Goal: Task Accomplishment & Management: Manage account settings

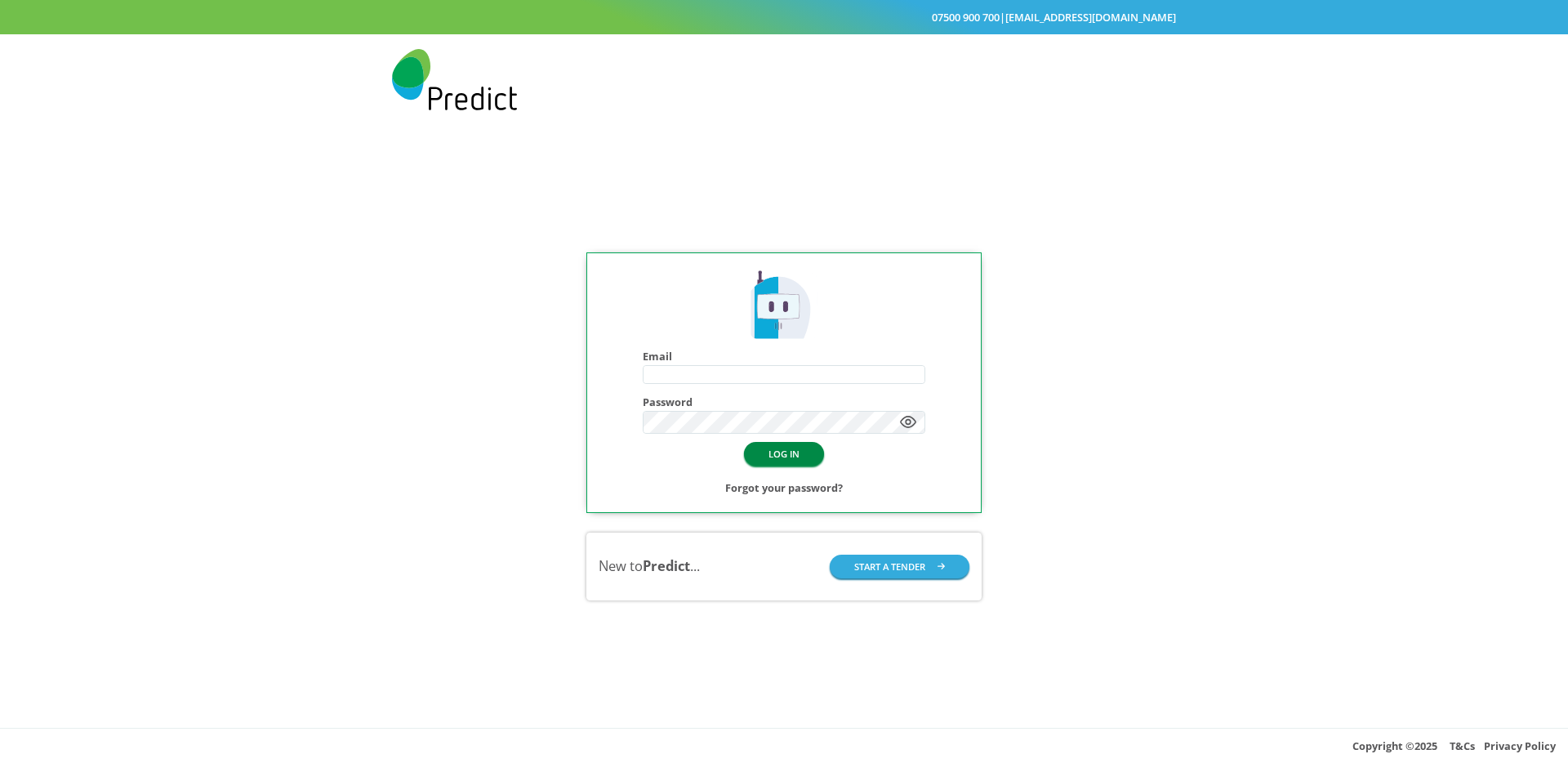
type input "**********"
click at [764, 457] on button "LOG IN" at bounding box center [784, 453] width 80 height 23
type input "**********"
drag, startPoint x: 778, startPoint y: 467, endPoint x: 782, endPoint y: 450, distance: 17.5
click at [779, 467] on div "LOG IN Forgot your password?" at bounding box center [784, 468] width 282 height 58
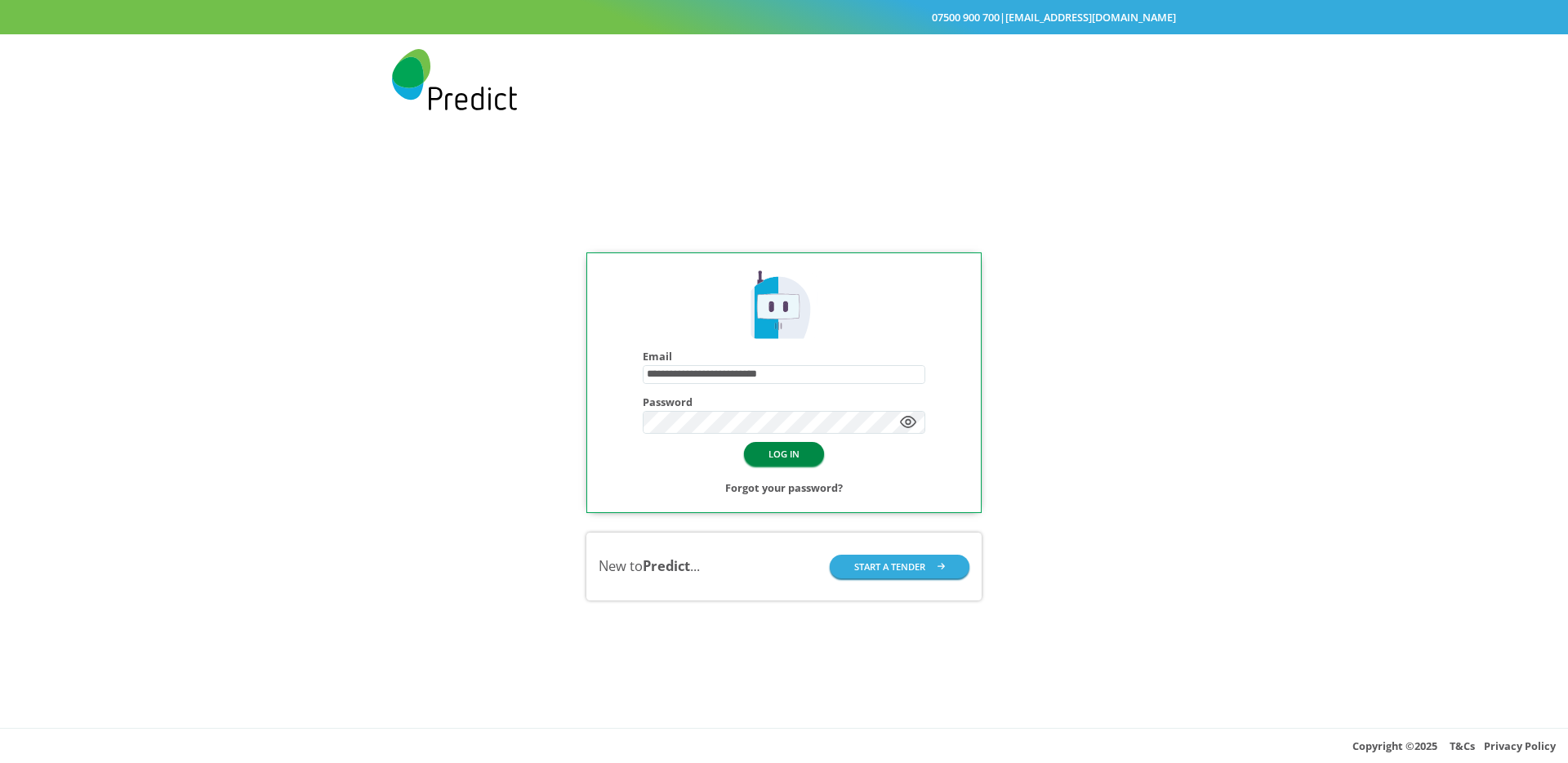
click at [782, 450] on button "LOG IN" at bounding box center [784, 453] width 80 height 23
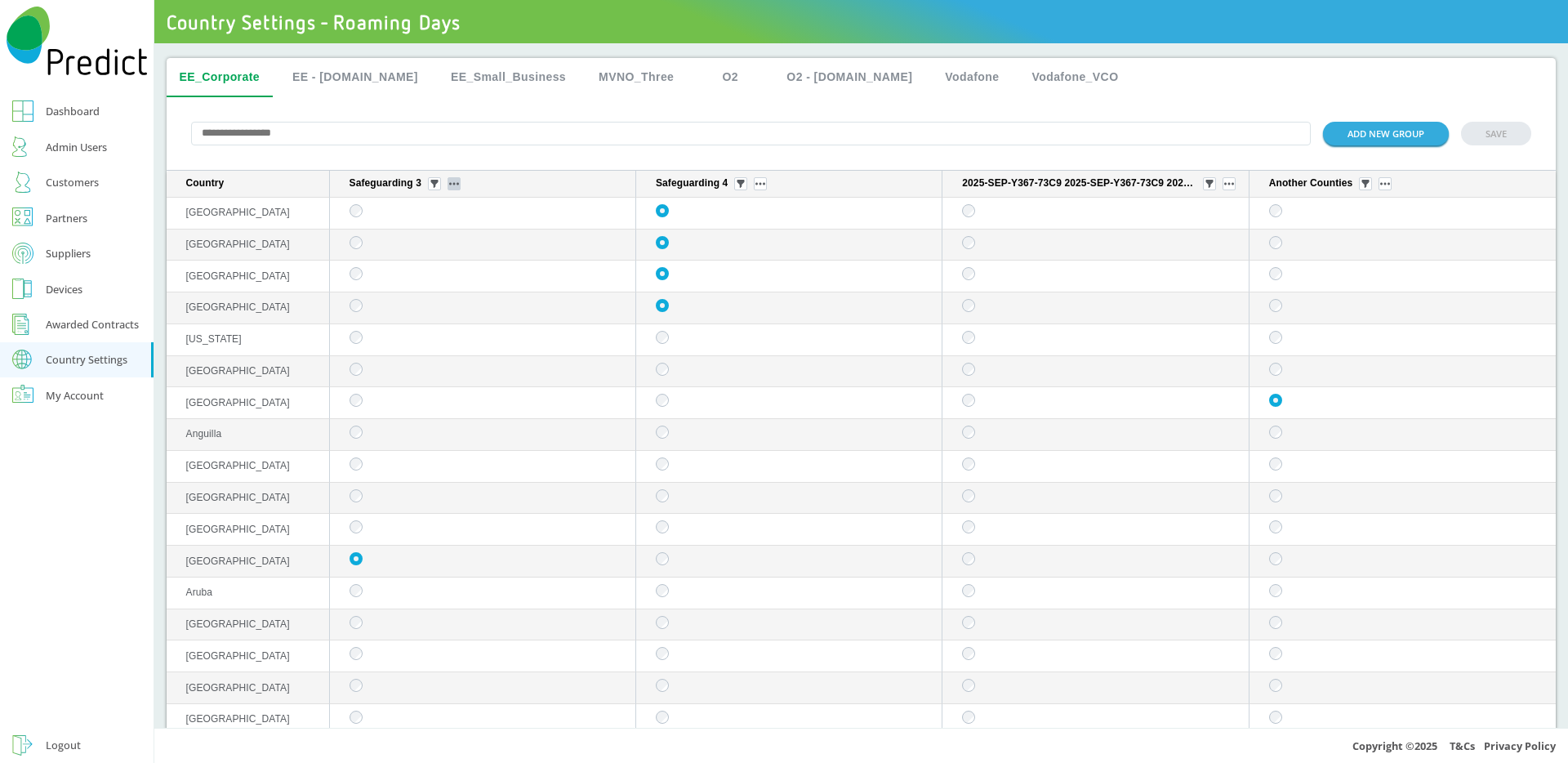
click at [453, 185] on img "sticky table" at bounding box center [453, 184] width 10 height 4
click at [466, 204] on button "Edit group" at bounding box center [455, 208] width 64 height 17
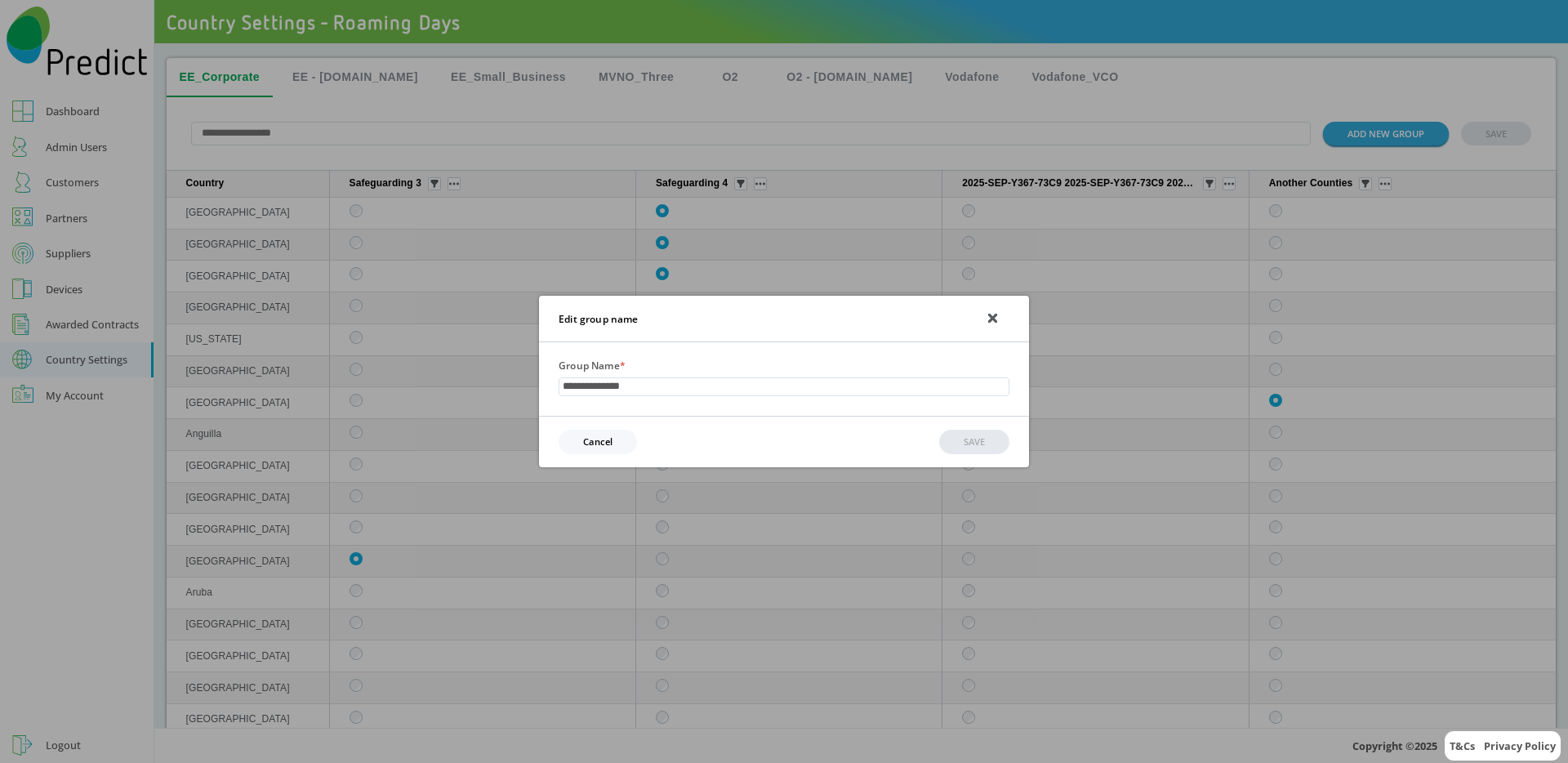
click at [694, 254] on div "**********" at bounding box center [784, 381] width 1568 height 763
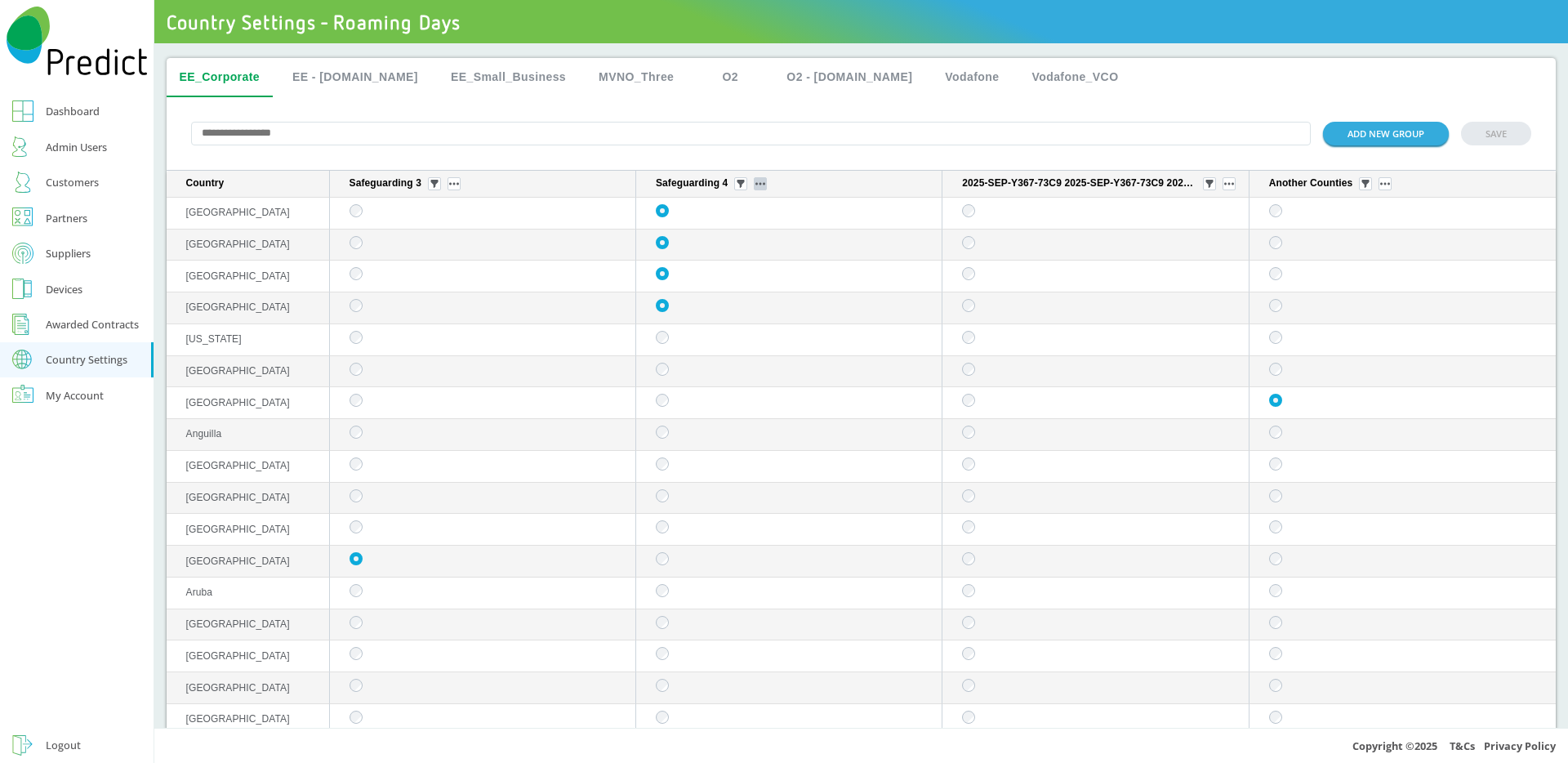
click at [757, 190] on button "sticky table" at bounding box center [760, 184] width 13 height 13
click at [845, 171] on div "ADD NEW GROUP SAVE" at bounding box center [861, 134] width 1390 height 73
click at [1224, 184] on img "sticky table" at bounding box center [1229, 184] width 10 height 4
click at [1379, 186] on img "sticky table" at bounding box center [1384, 184] width 10 height 4
click at [1366, 202] on button "Edit group" at bounding box center [1367, 208] width 64 height 17
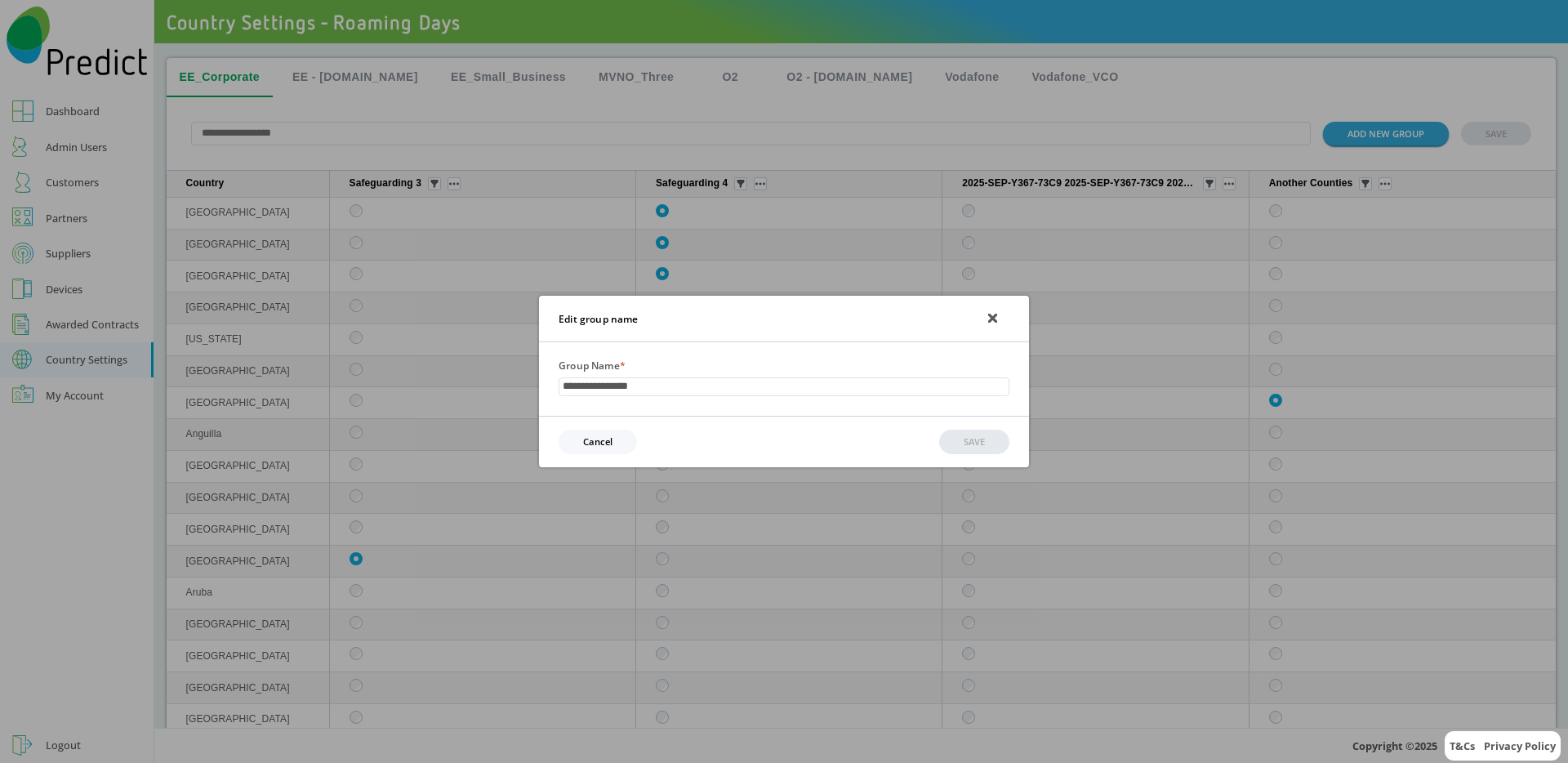
click at [963, 209] on div "**********" at bounding box center [784, 381] width 1568 height 763
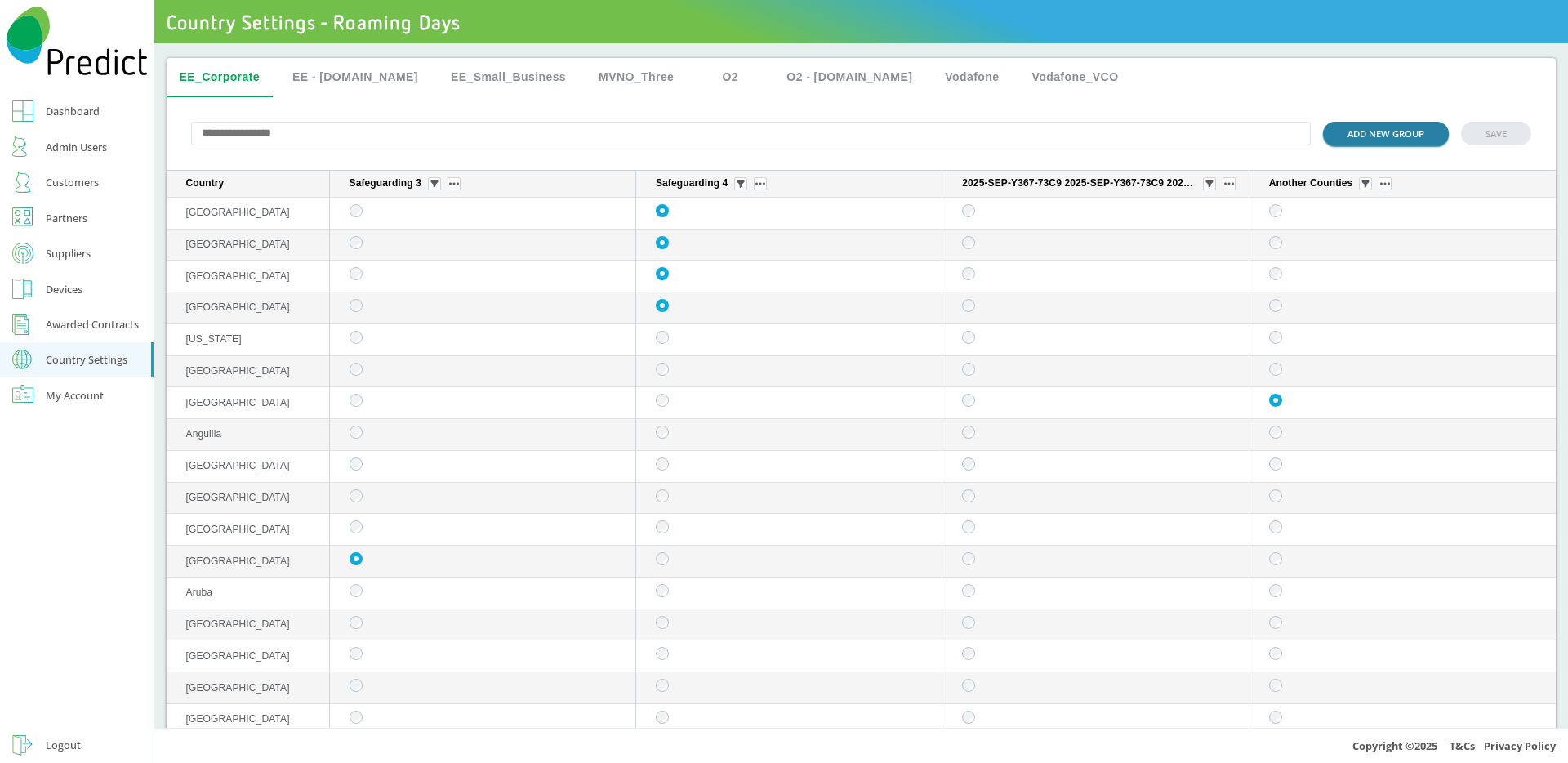
click at [1392, 134] on button "ADD NEW GROUP" at bounding box center [1385, 133] width 125 height 23
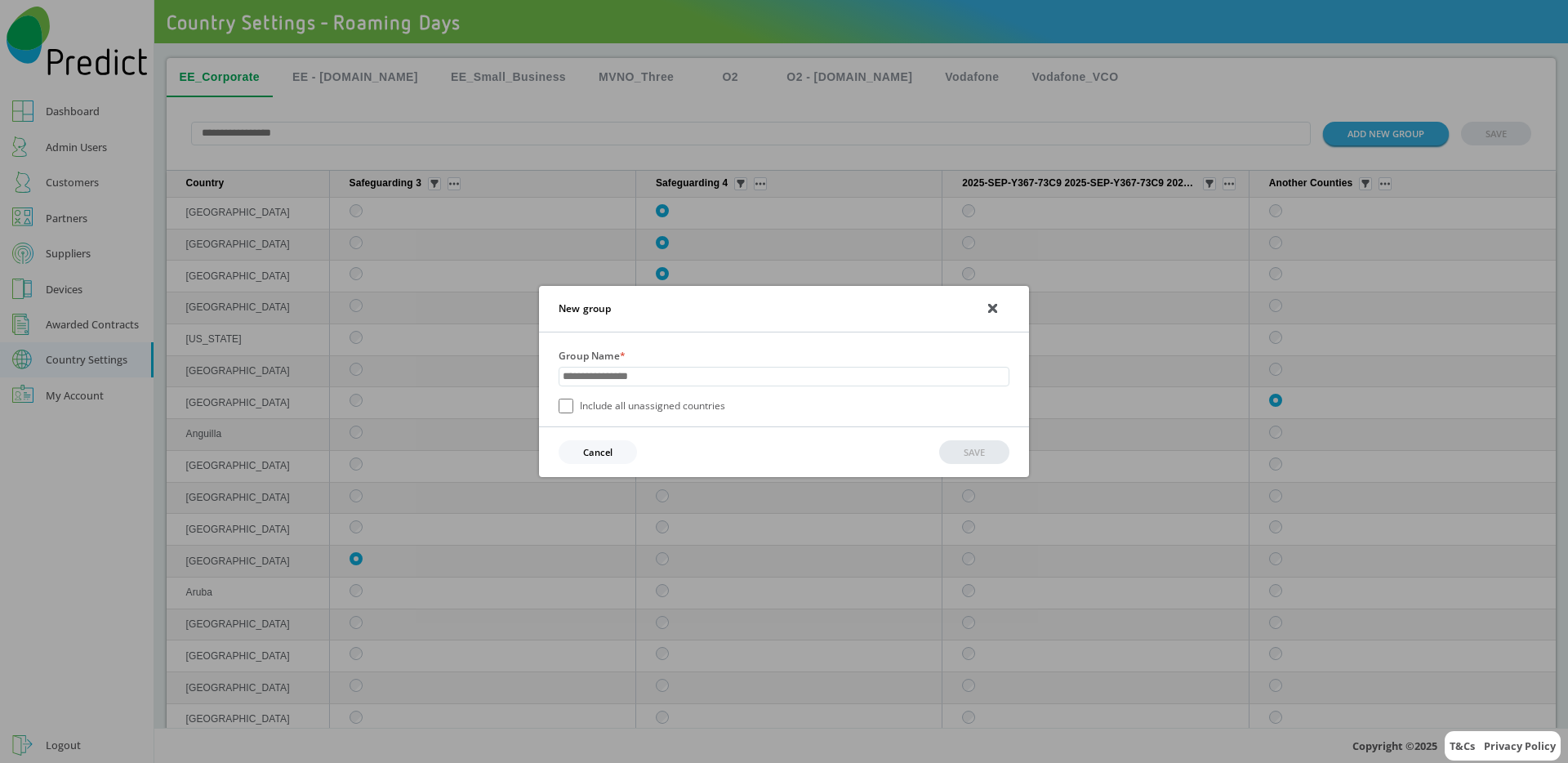
drag, startPoint x: 1043, startPoint y: 110, endPoint x: 954, endPoint y: 122, distance: 89.8
click at [1042, 110] on div "New group Group Name * Include all unassigned countries Cancel SAVE" at bounding box center [784, 381] width 1568 height 763
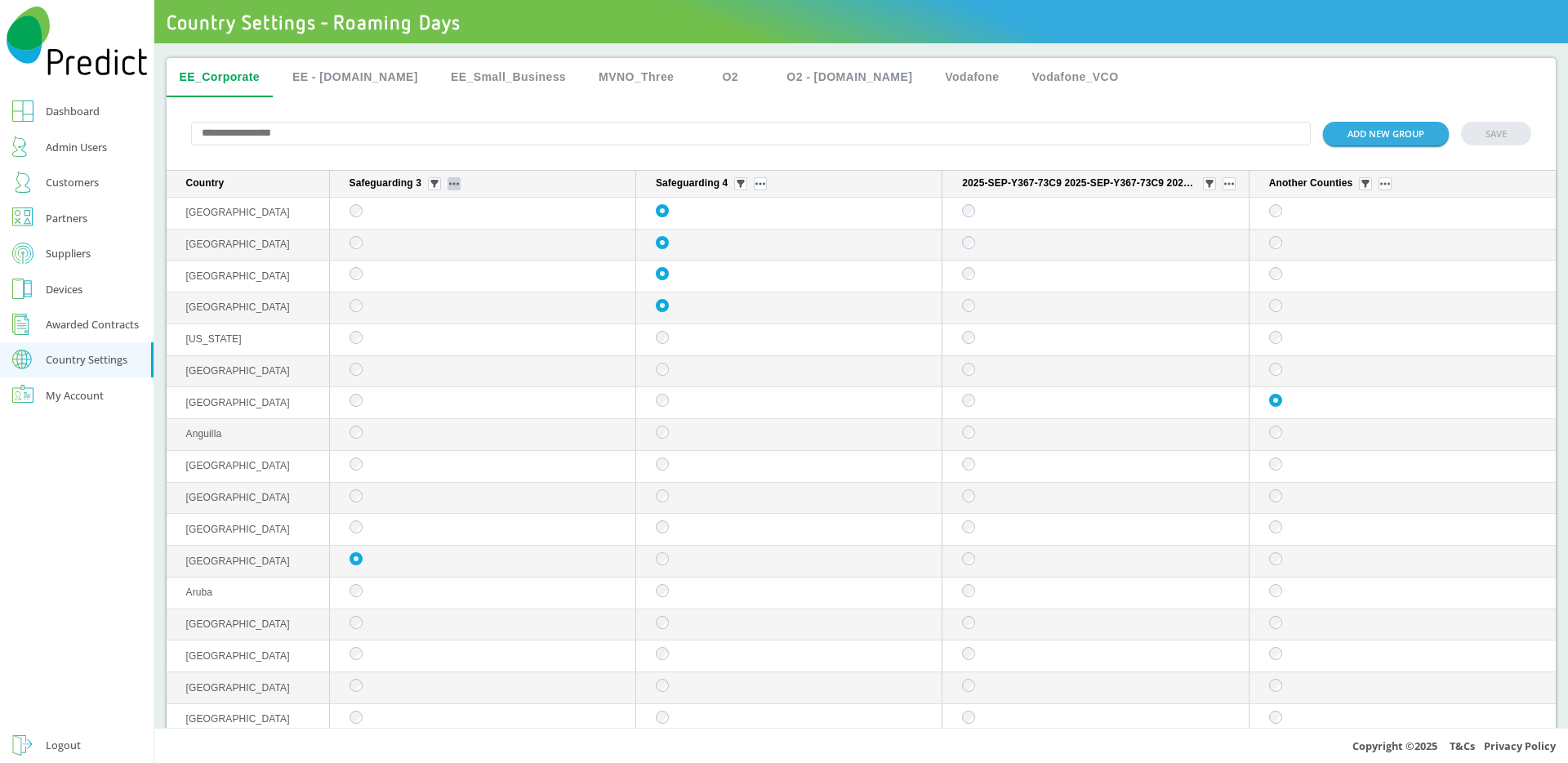
click at [455, 186] on img "sticky table" at bounding box center [453, 184] width 10 height 4
click at [468, 211] on button "Edit group" at bounding box center [455, 208] width 64 height 17
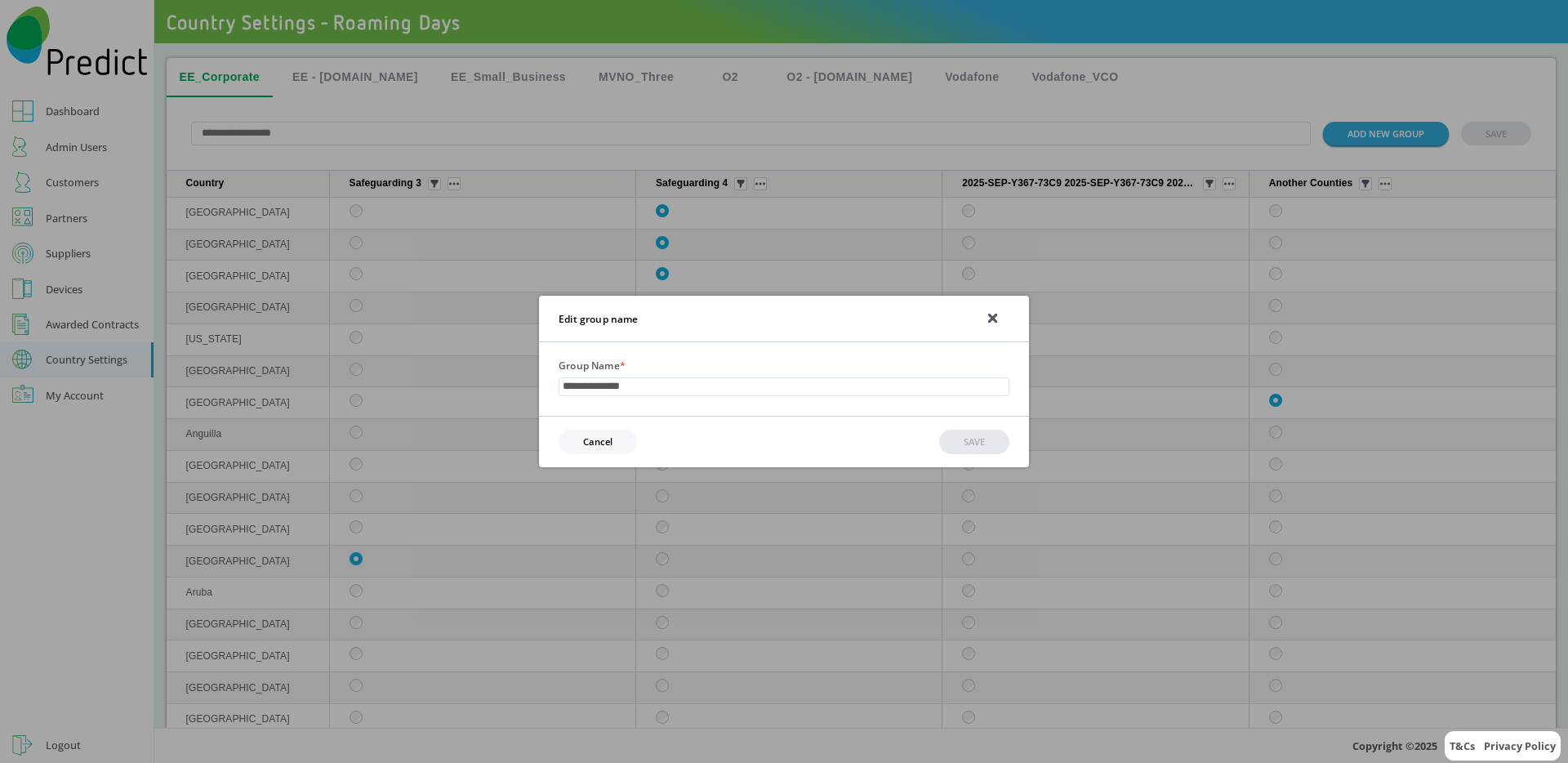
drag, startPoint x: 586, startPoint y: 144, endPoint x: 628, endPoint y: 152, distance: 42.8
click at [587, 144] on div "**********" at bounding box center [784, 381] width 1568 height 763
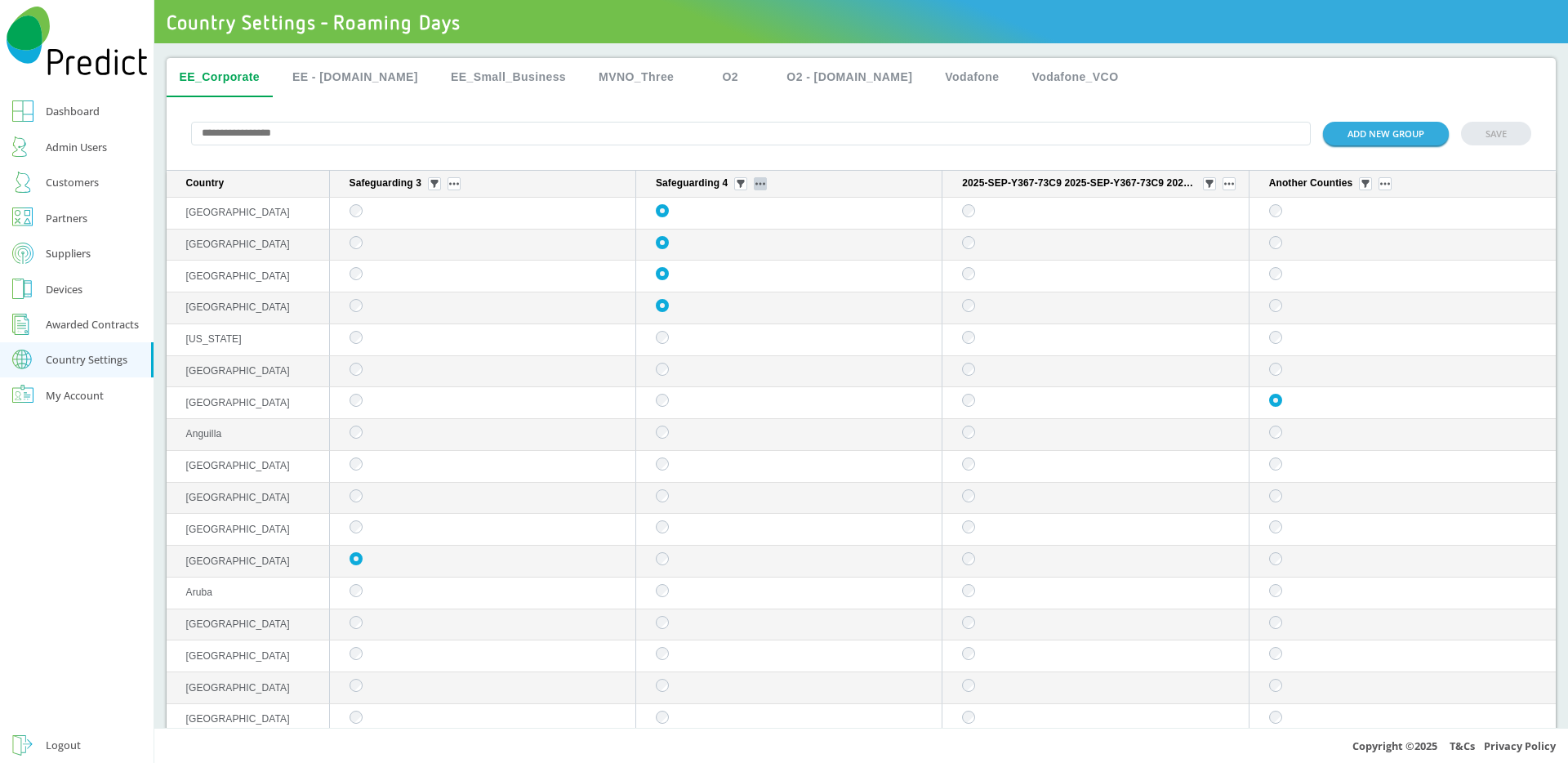
click at [753, 188] on button "sticky table" at bounding box center [760, 184] width 13 height 13
click at [1222, 190] on button "sticky table" at bounding box center [1229, 184] width 13 height 13
click at [1375, 136] on button "ADD NEW GROUP" at bounding box center [1385, 133] width 125 height 23
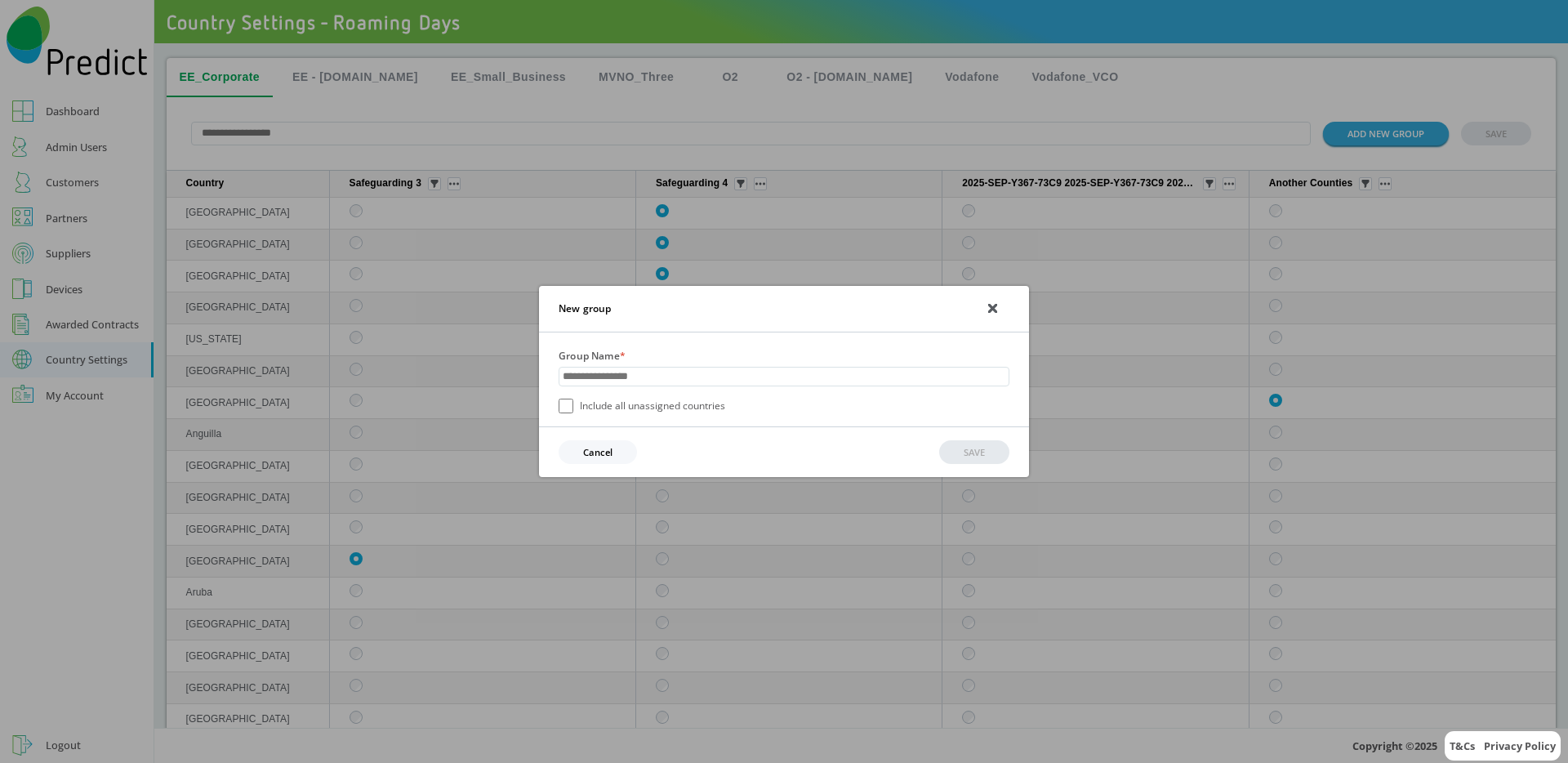
click at [990, 309] on icon at bounding box center [992, 309] width 7 height 7
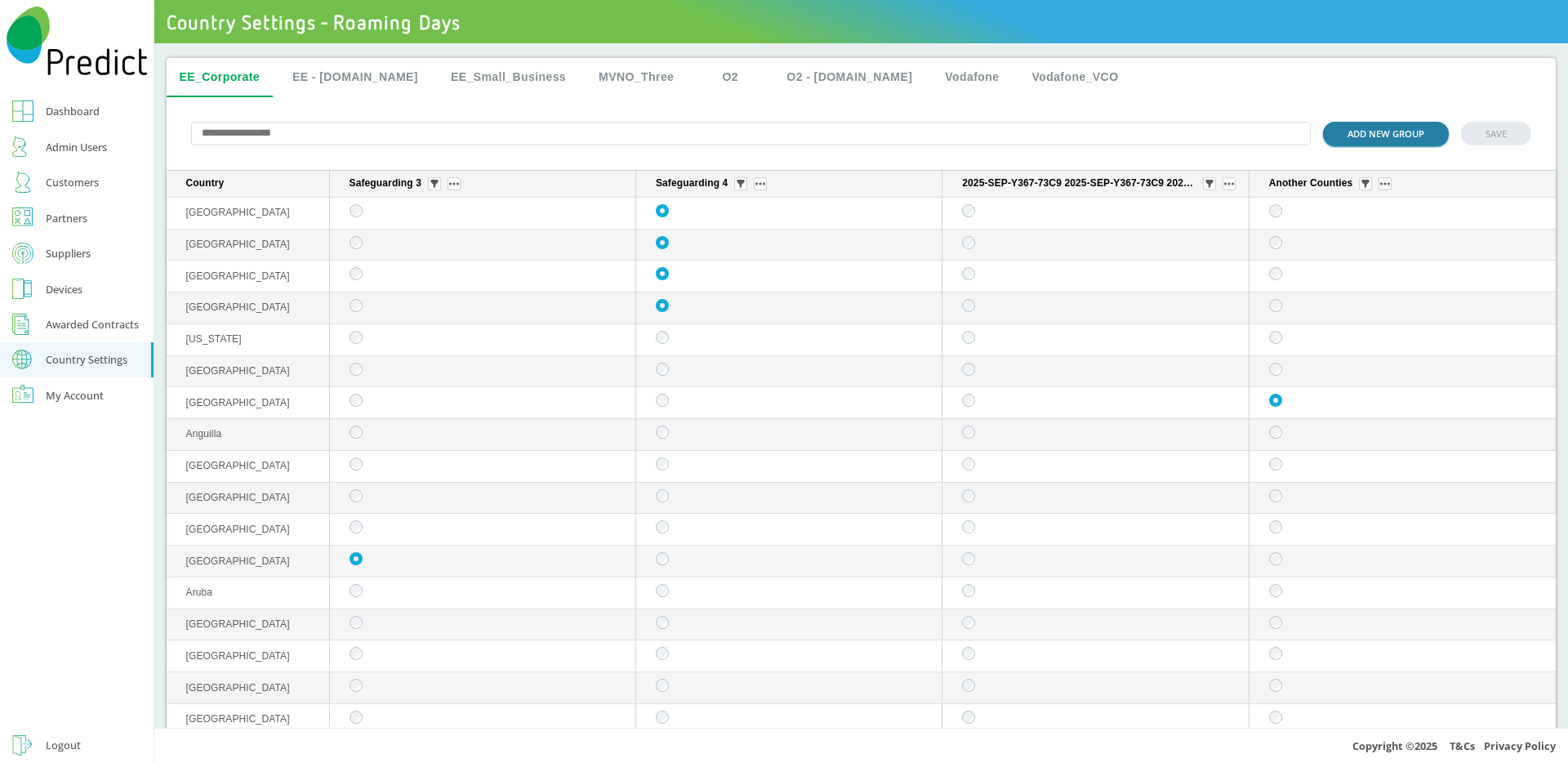
click at [1409, 136] on button "ADD NEW GROUP" at bounding box center [1385, 133] width 125 height 23
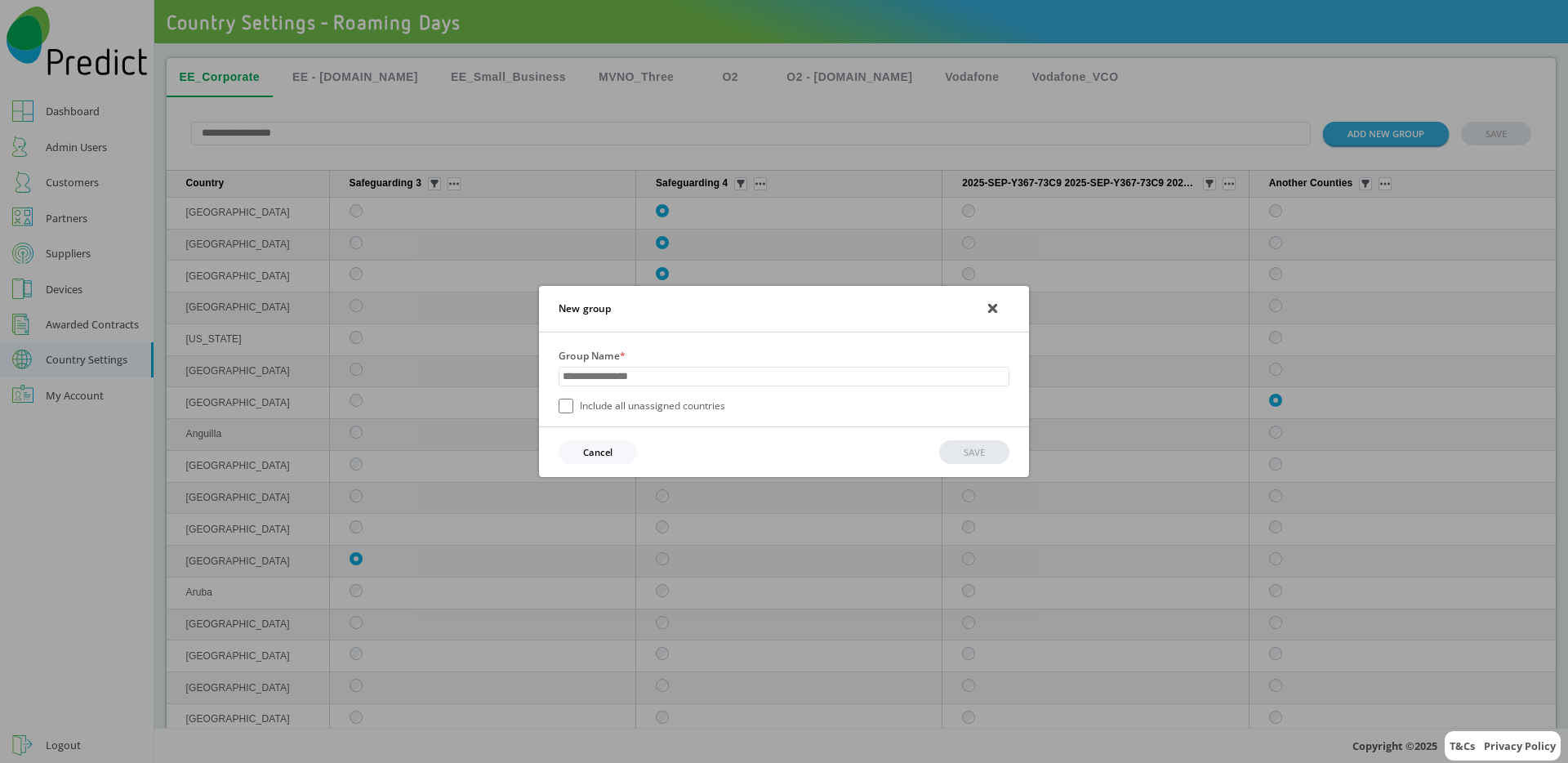
click at [882, 249] on div "New group Group Name * Include all unassigned countries Cancel SAVE" at bounding box center [784, 381] width 1568 height 763
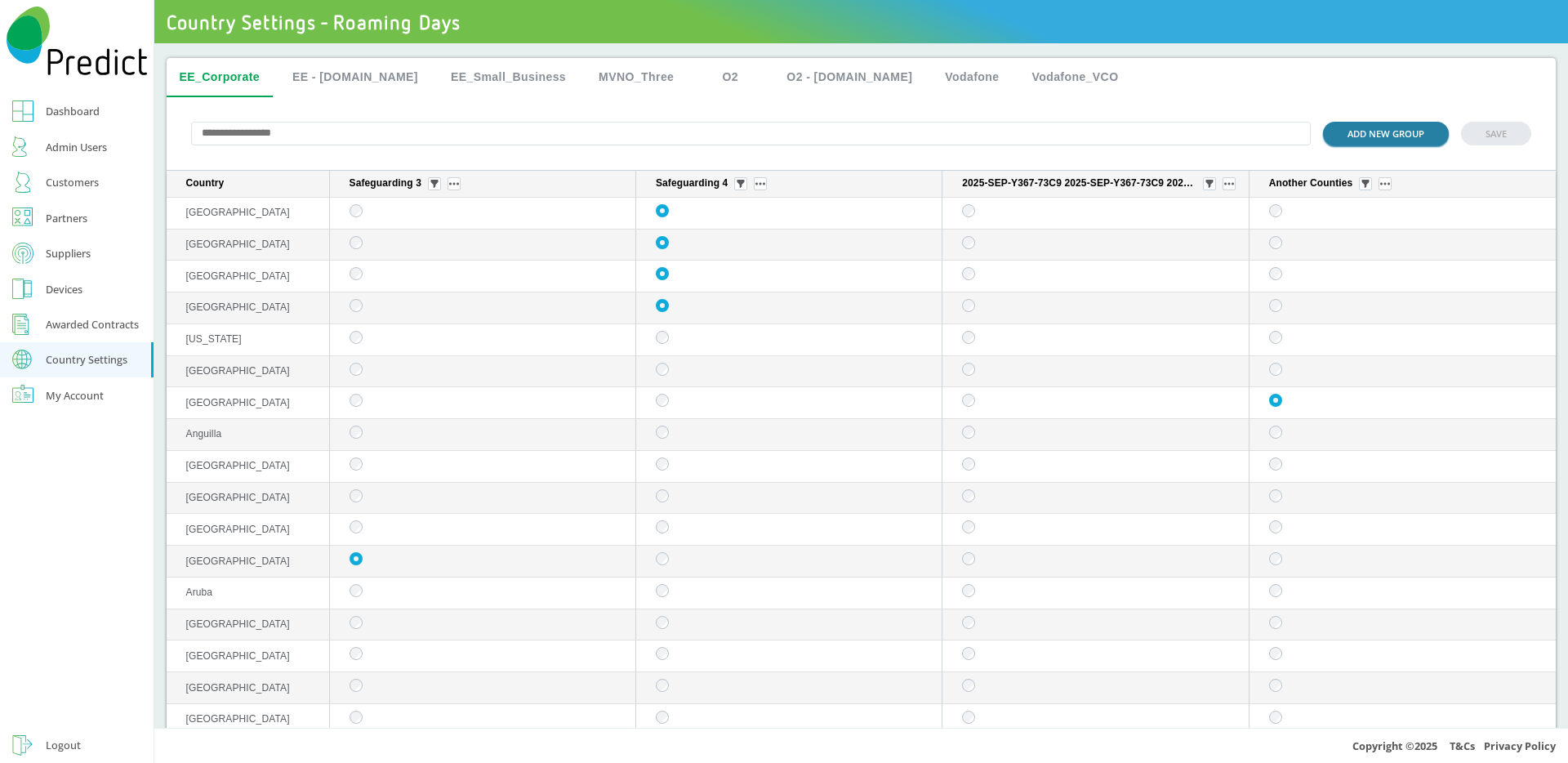
click at [1338, 139] on button "ADD NEW GROUP" at bounding box center [1385, 133] width 125 height 23
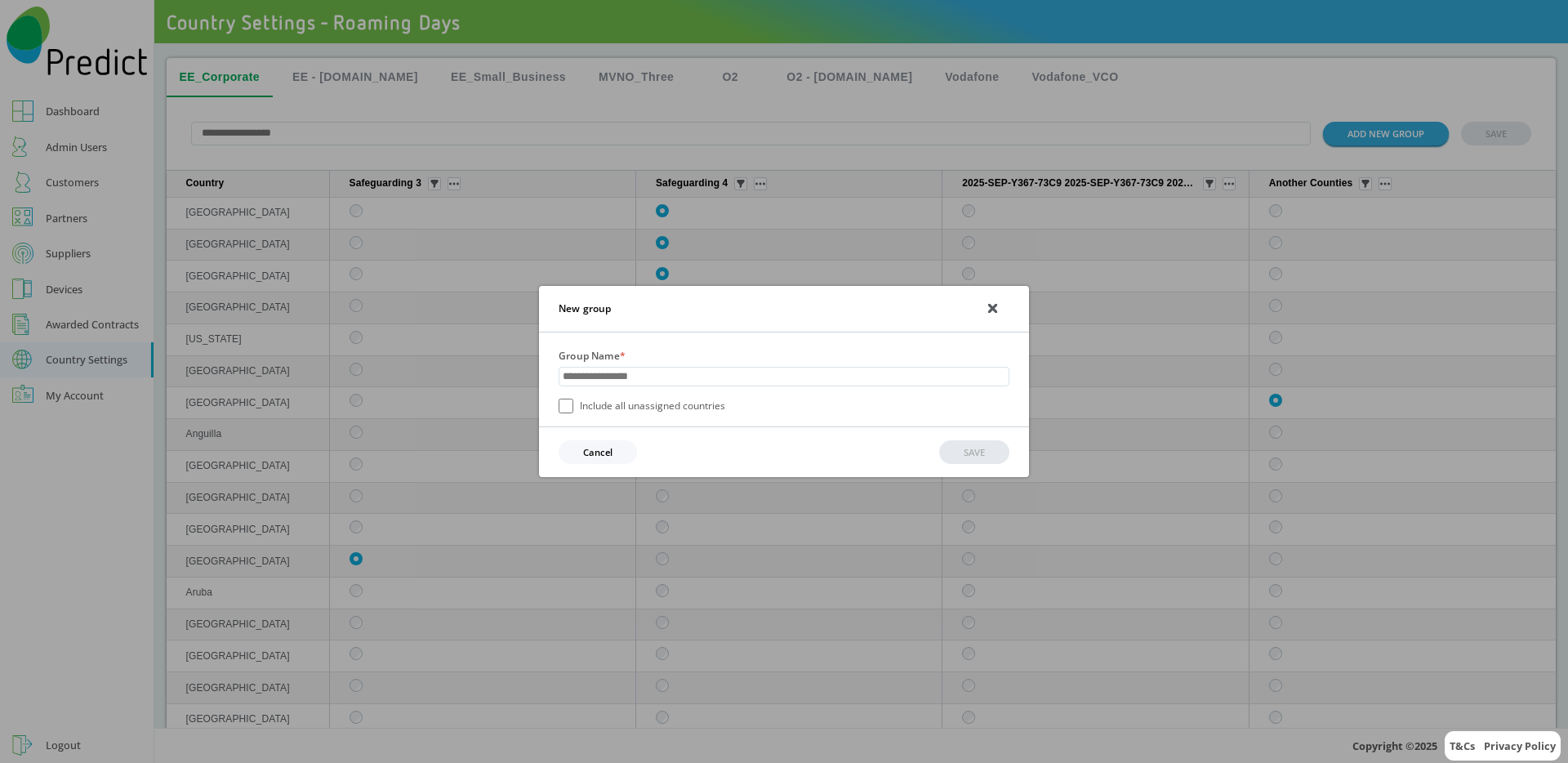
click at [623, 448] on button "Cancel" at bounding box center [597, 452] width 78 height 23
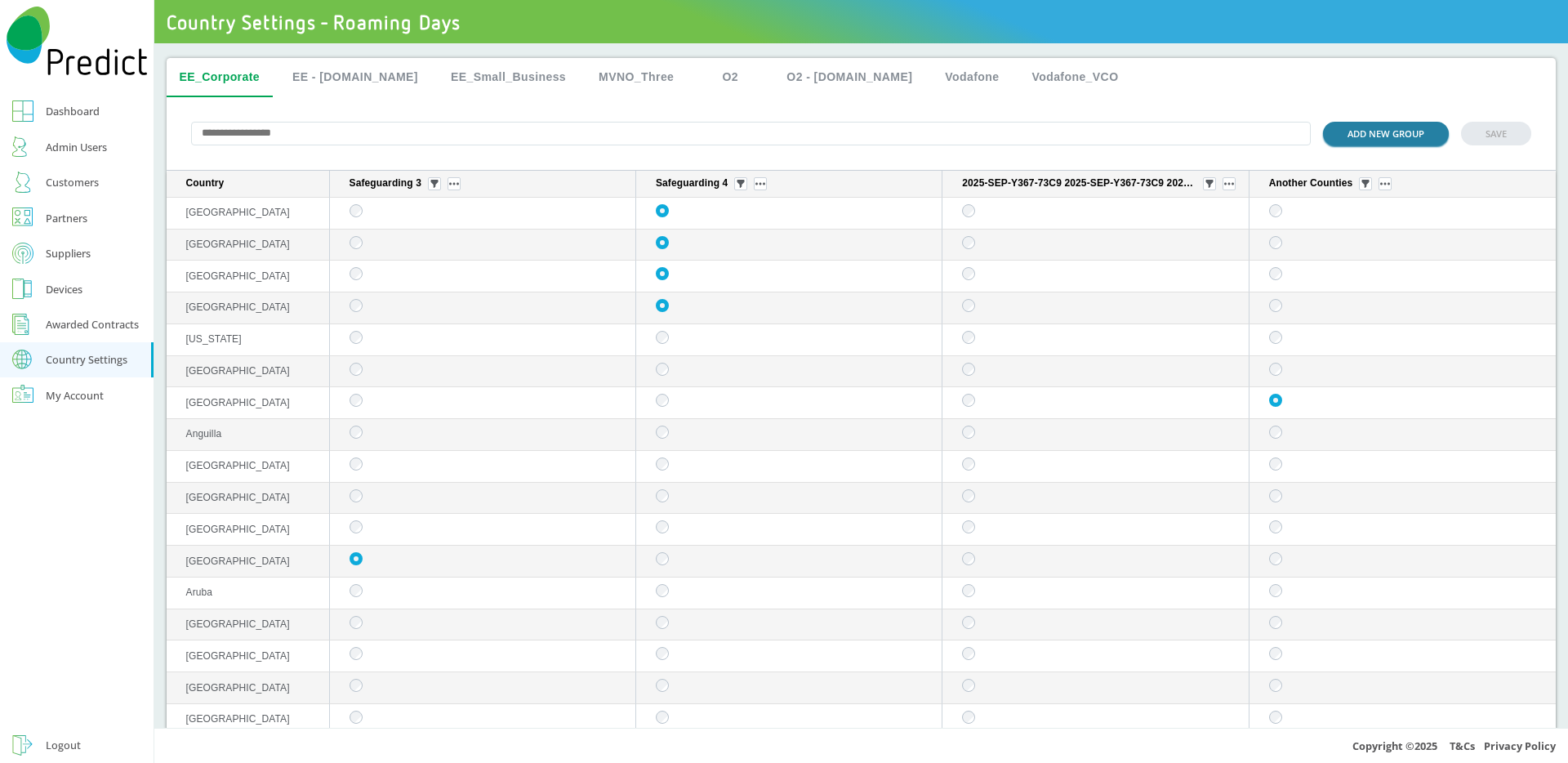
click at [1337, 137] on button "ADD NEW GROUP" at bounding box center [1385, 133] width 125 height 23
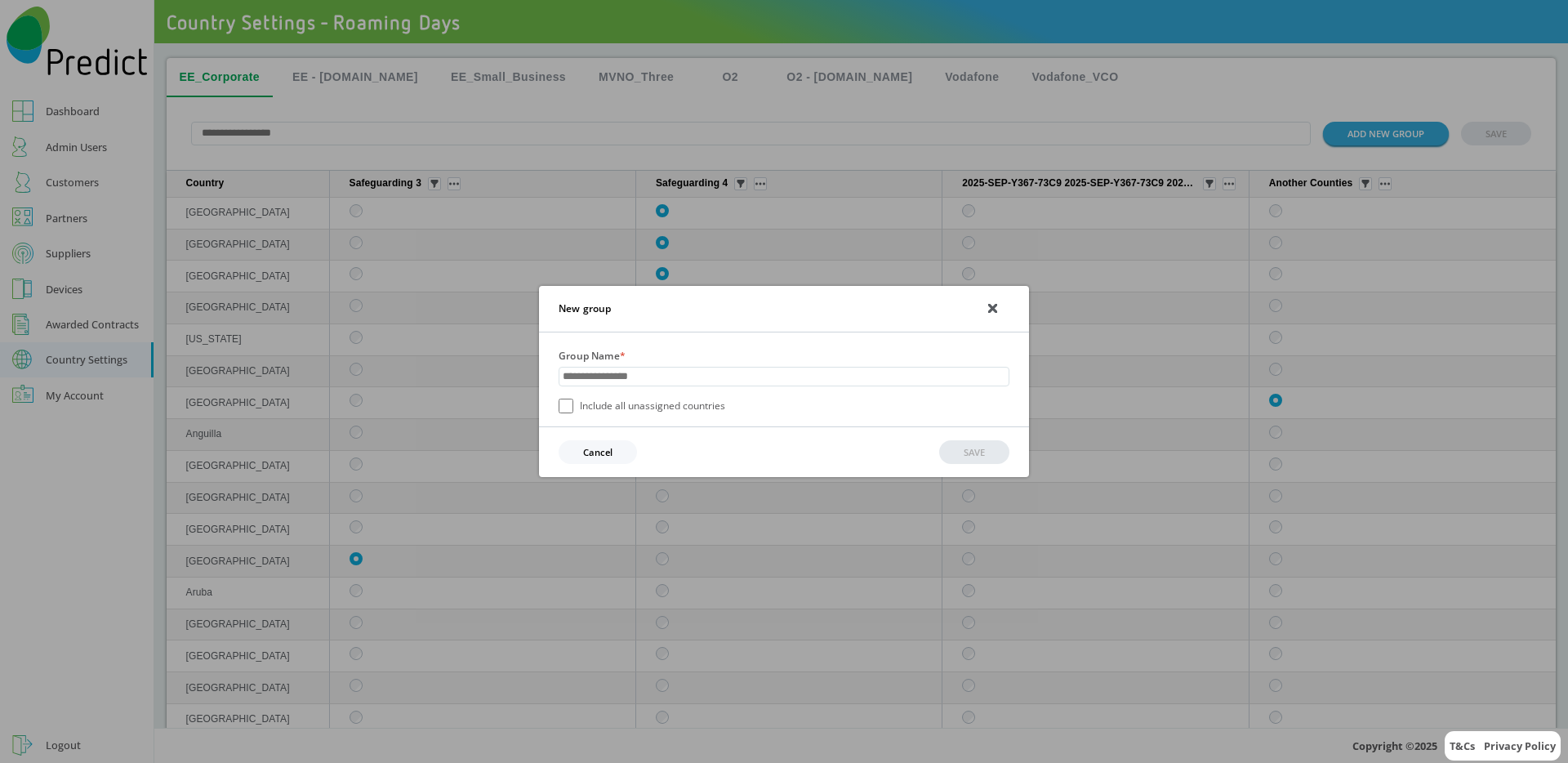
click at [994, 308] on icon at bounding box center [992, 309] width 7 height 7
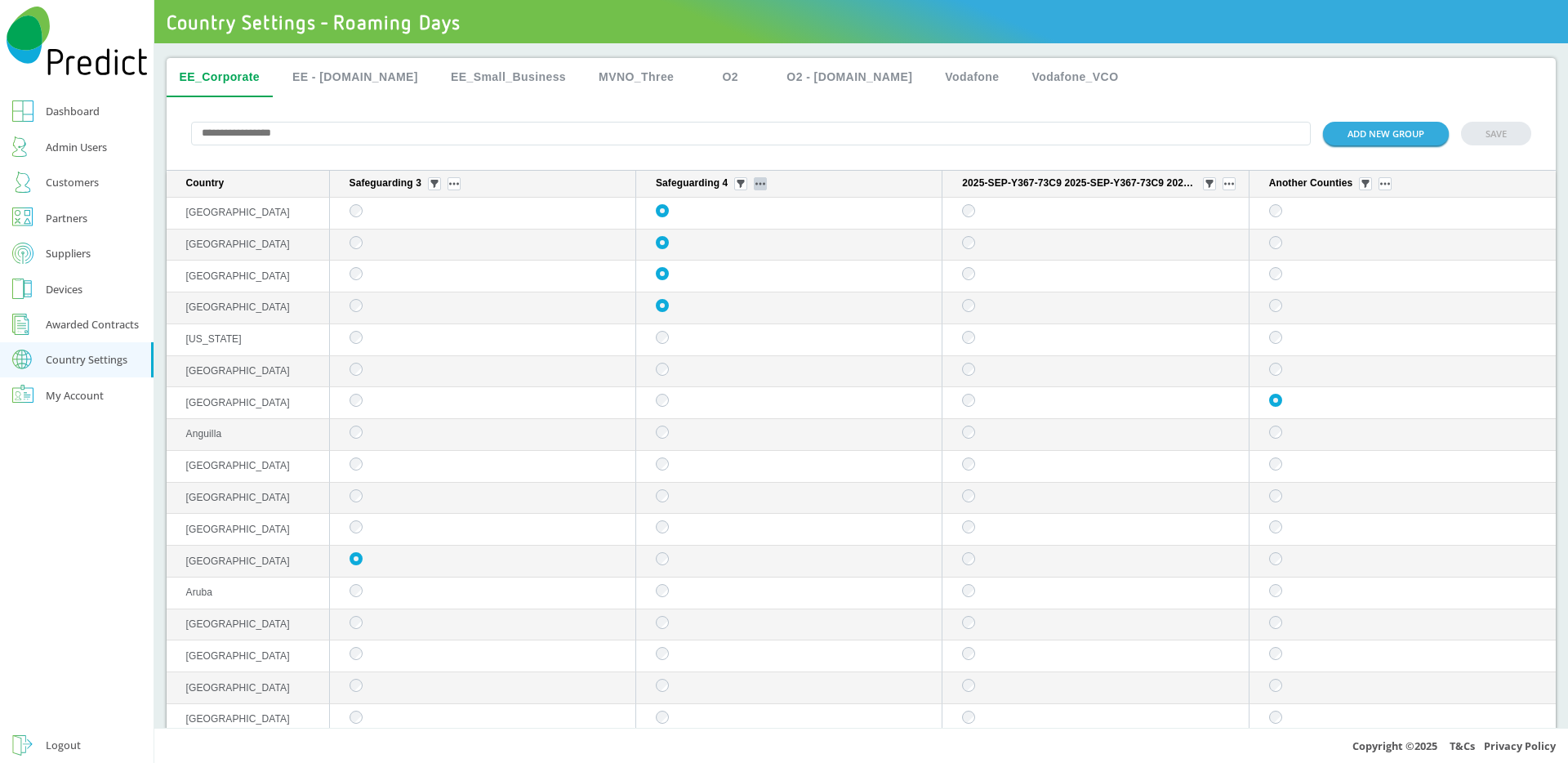
click at [759, 185] on img "sticky table" at bounding box center [760, 184] width 10 height 4
click at [760, 206] on button "Edit group" at bounding box center [756, 208] width 64 height 17
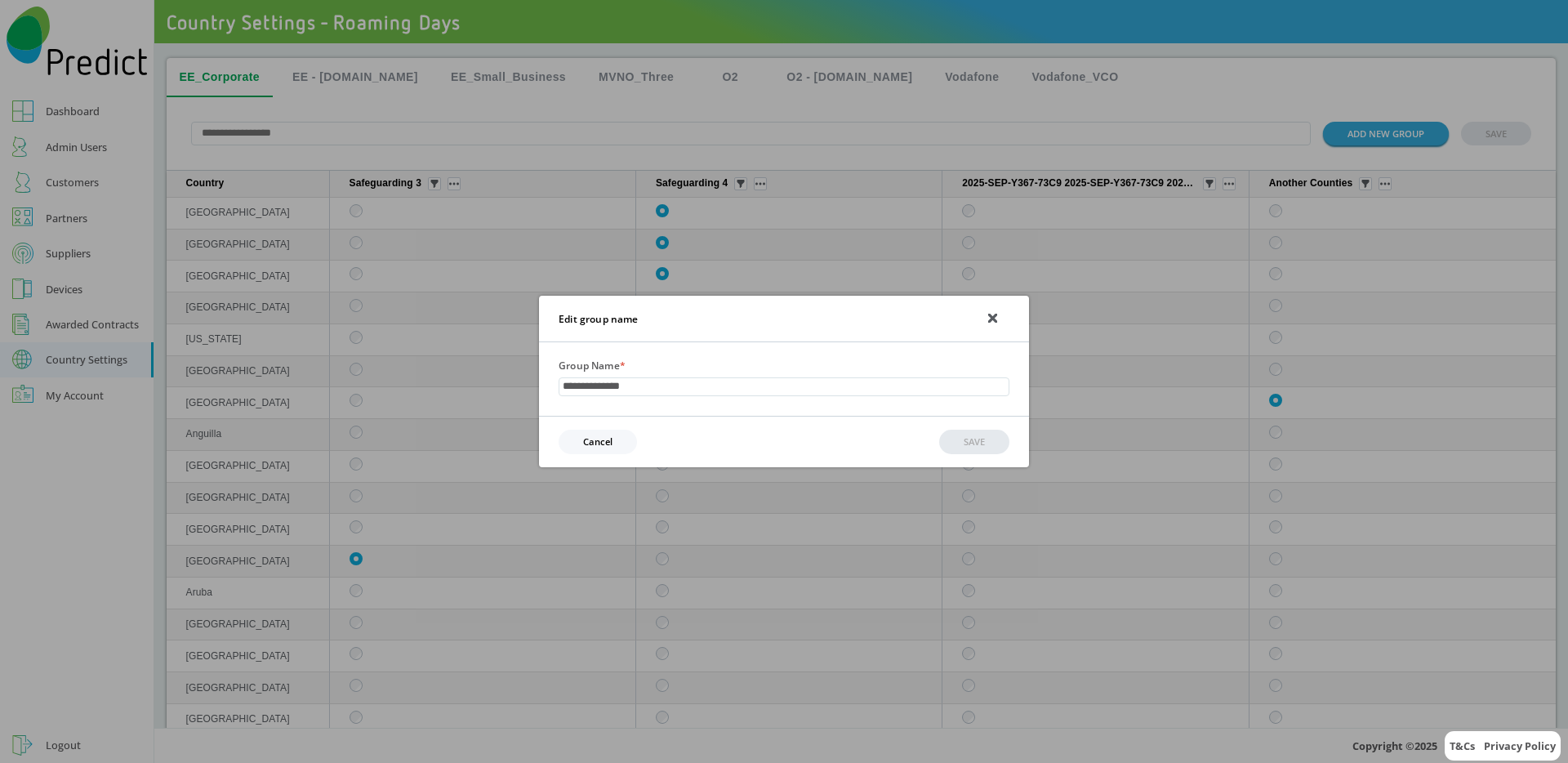
click at [996, 314] on icon at bounding box center [992, 318] width 7 height 7
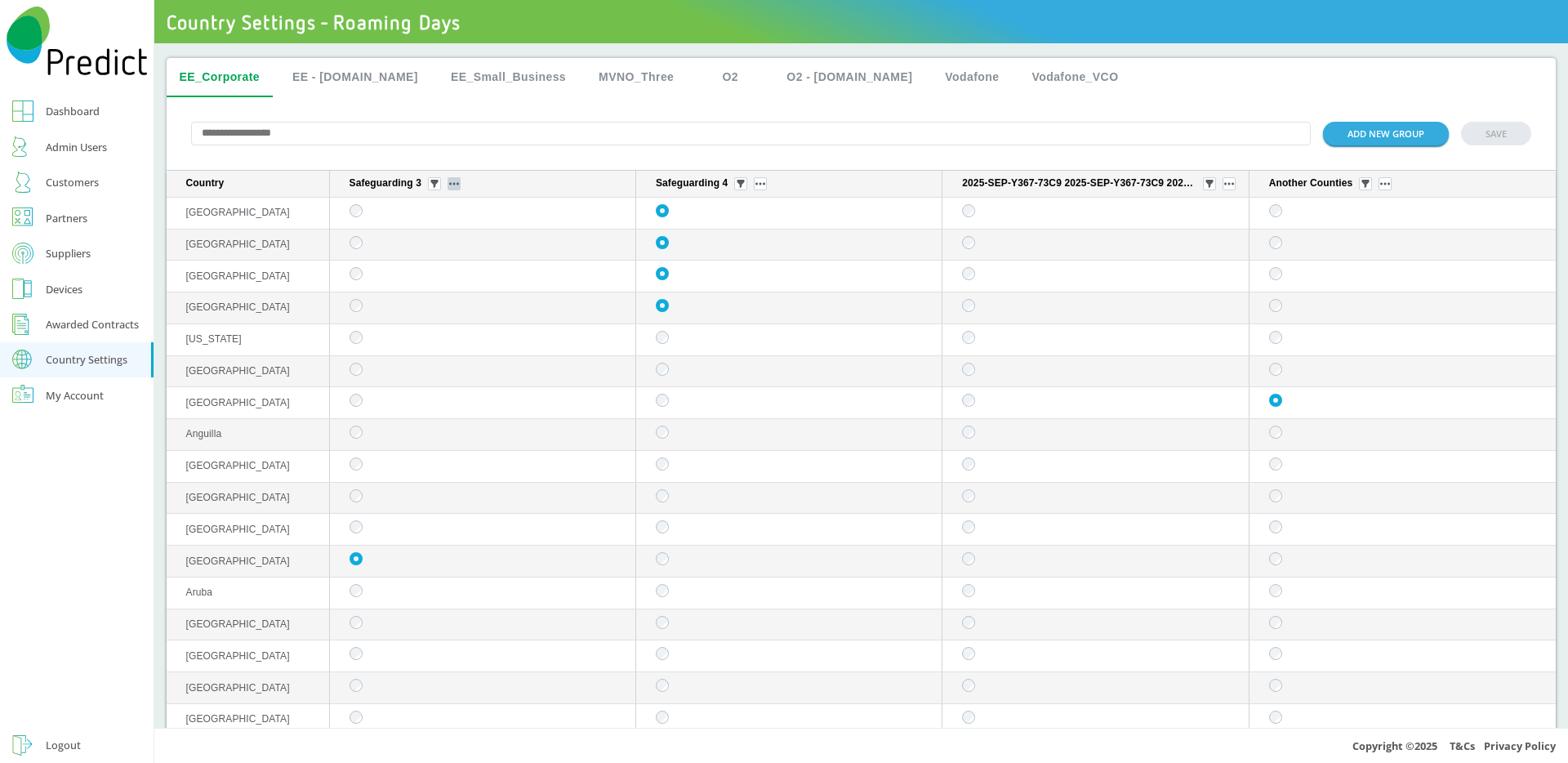
click at [455, 186] on img "sticky table" at bounding box center [453, 184] width 10 height 4
click at [463, 232] on button "Delete group" at bounding box center [455, 232] width 64 height 17
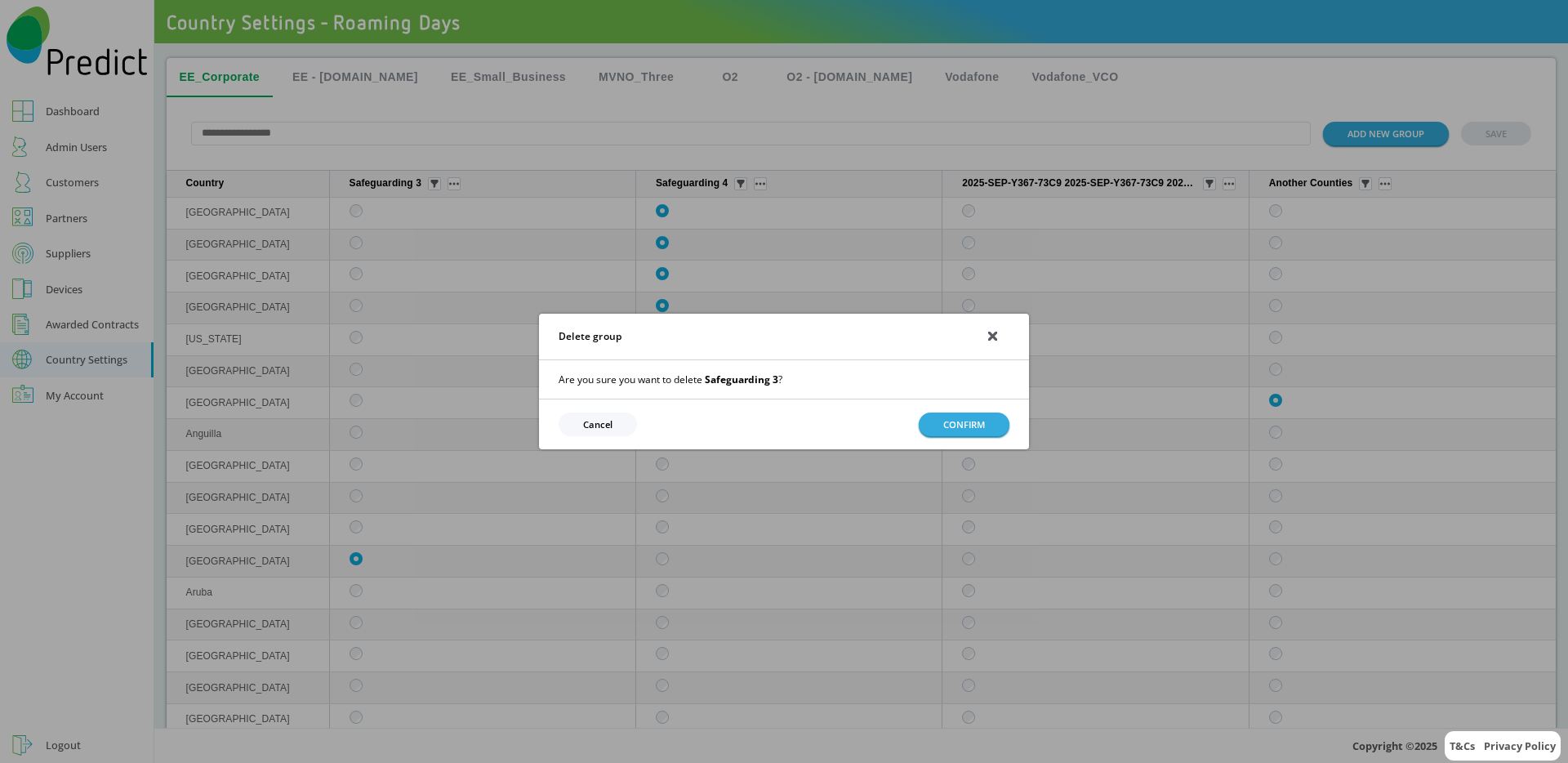
click at [991, 341] on div at bounding box center [992, 336] width 9 height 20
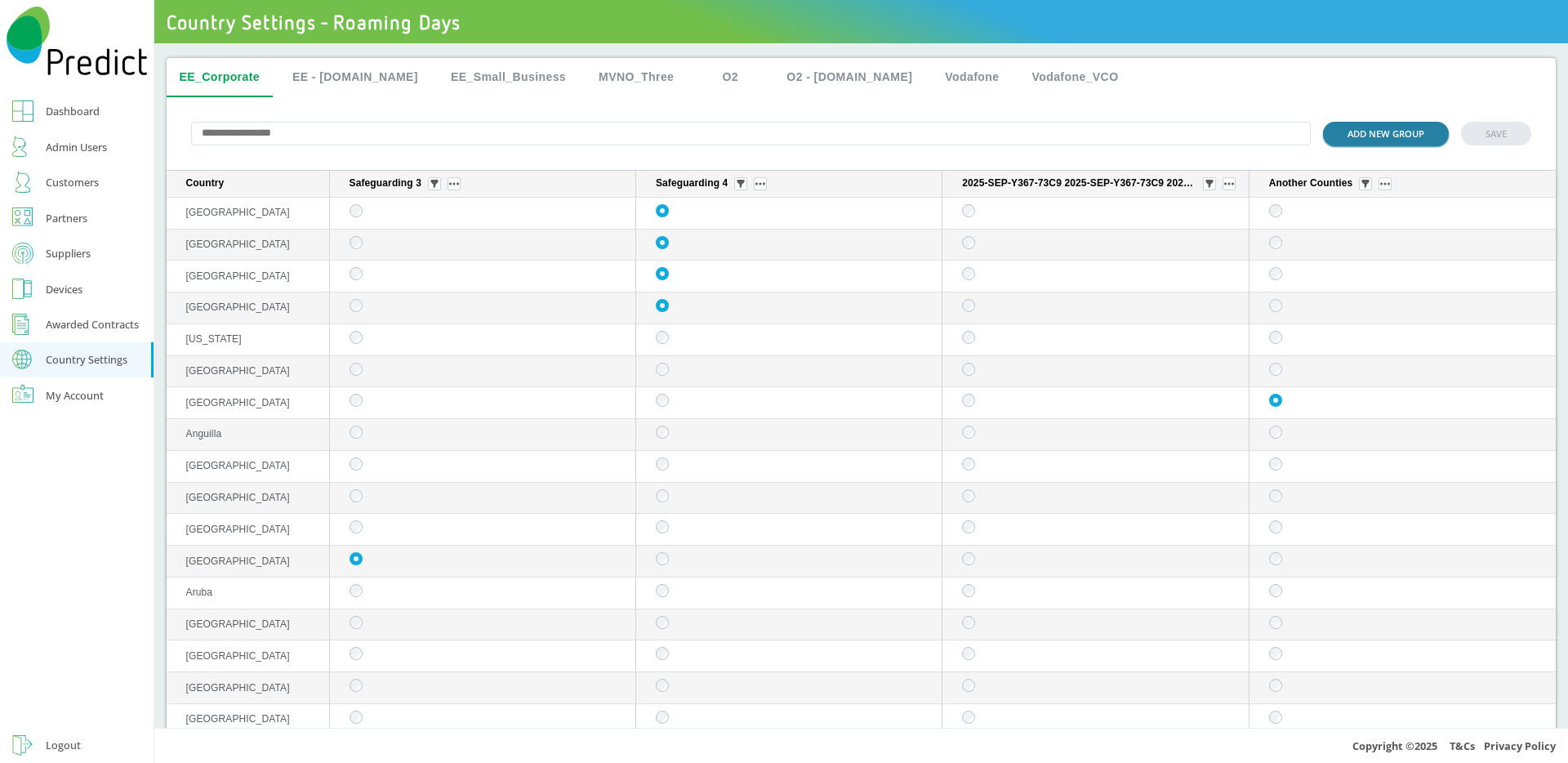
click at [1376, 125] on button "ADD NEW GROUP" at bounding box center [1385, 133] width 125 height 23
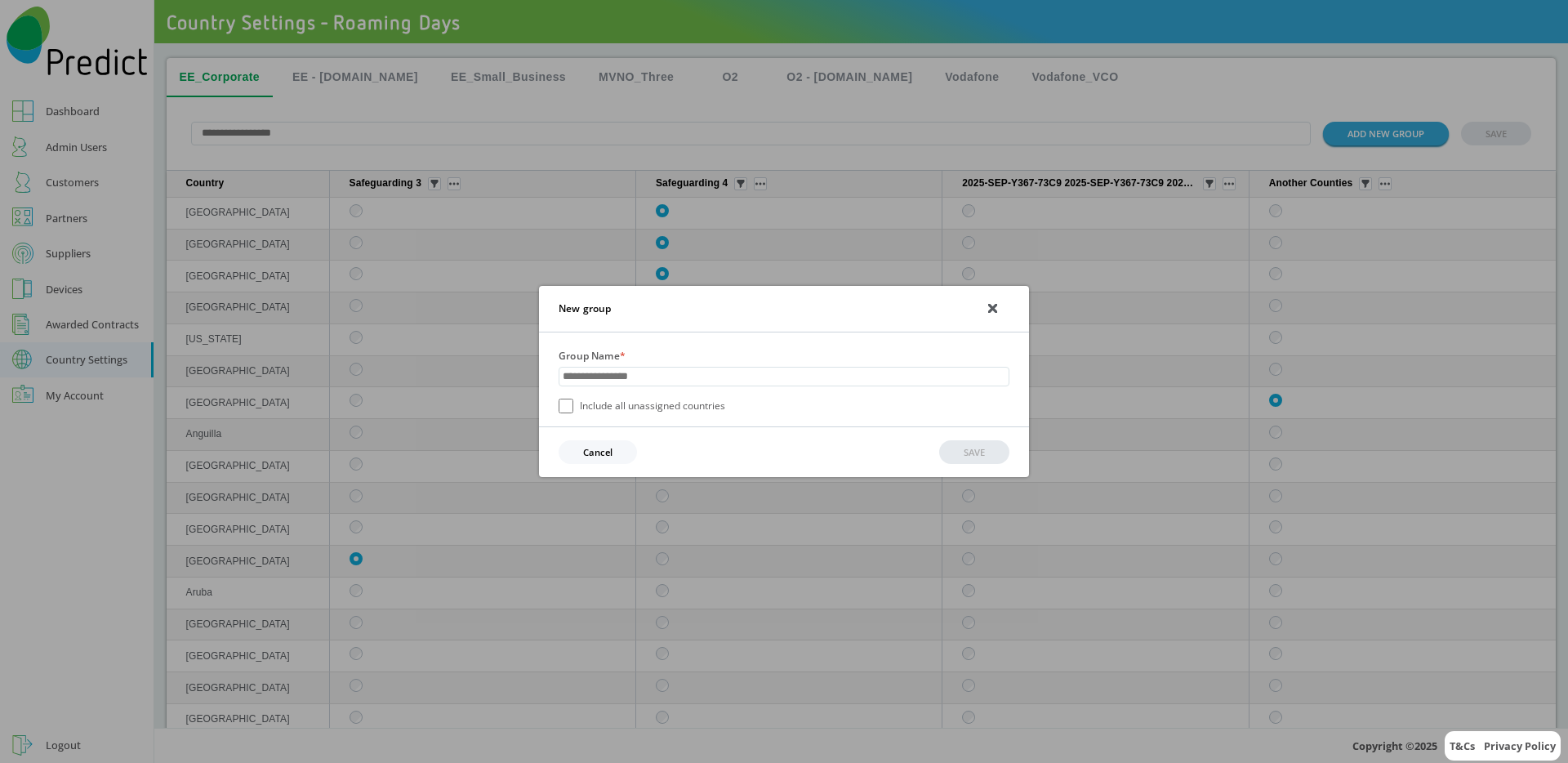
click at [994, 308] on icon at bounding box center [992, 309] width 7 height 7
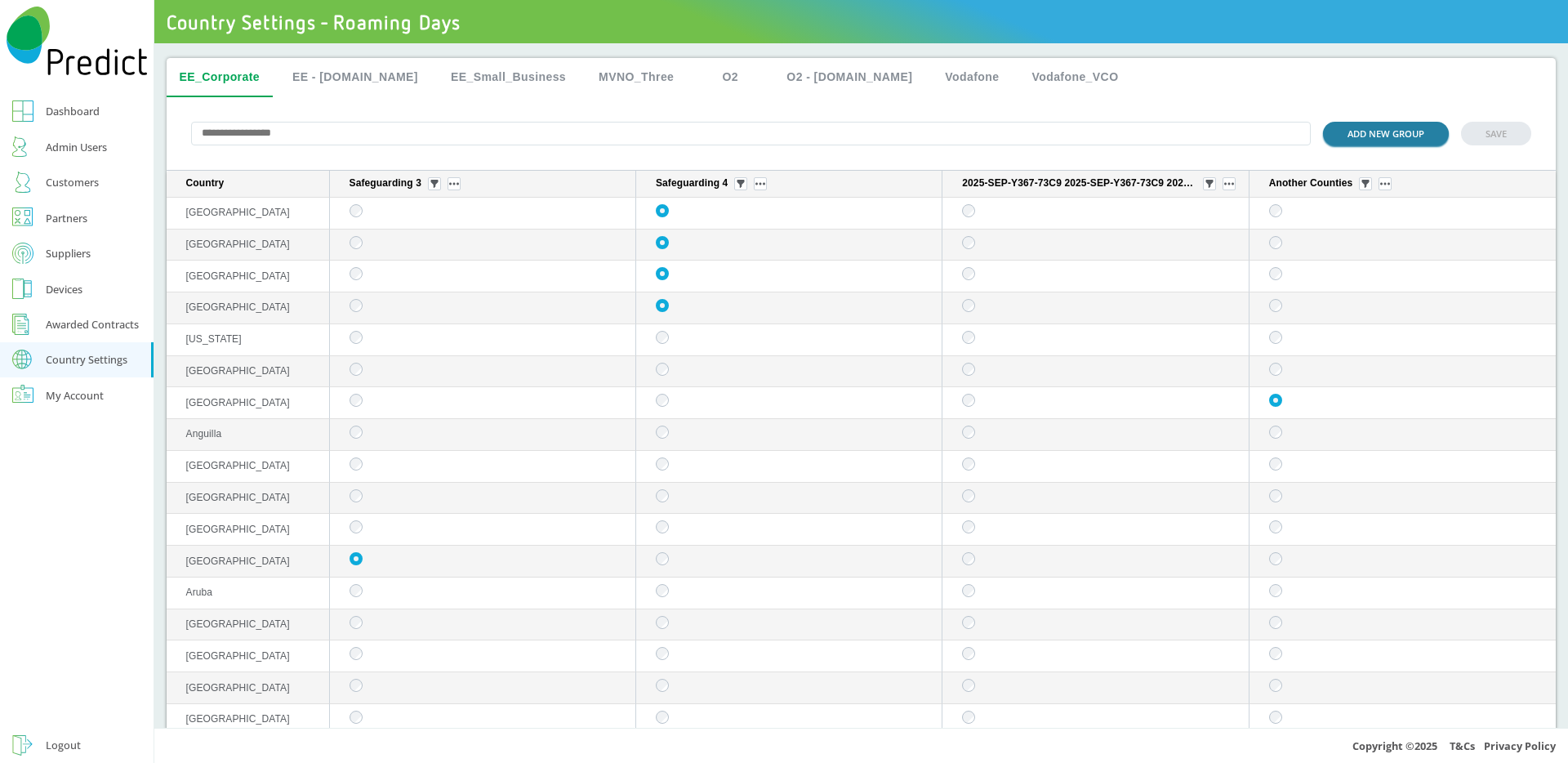
click at [1323, 130] on button "ADD NEW GROUP" at bounding box center [1385, 133] width 125 height 23
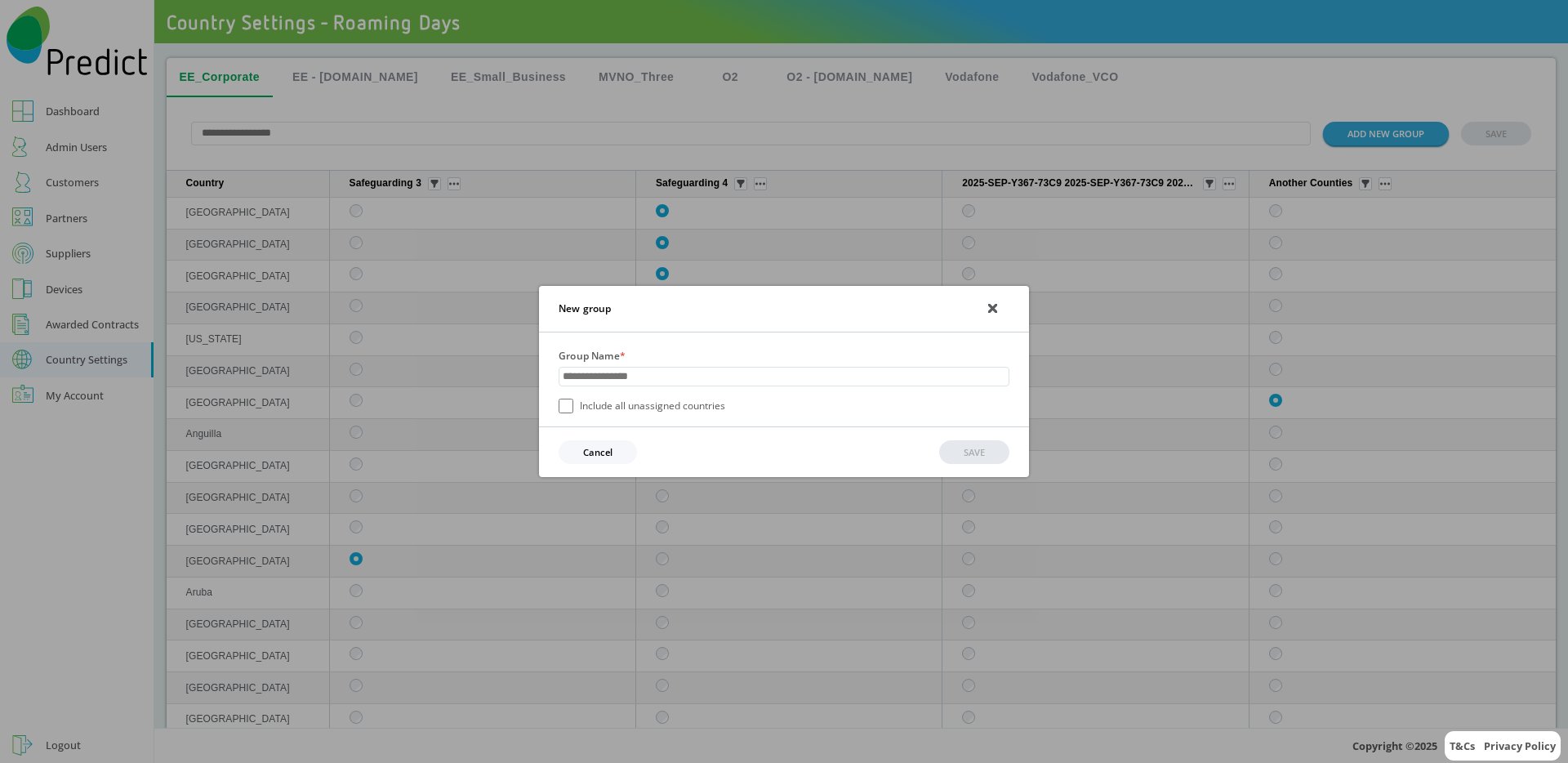
click at [839, 126] on div "New group Group Name * Include all unassigned countries Cancel SAVE" at bounding box center [784, 381] width 1568 height 763
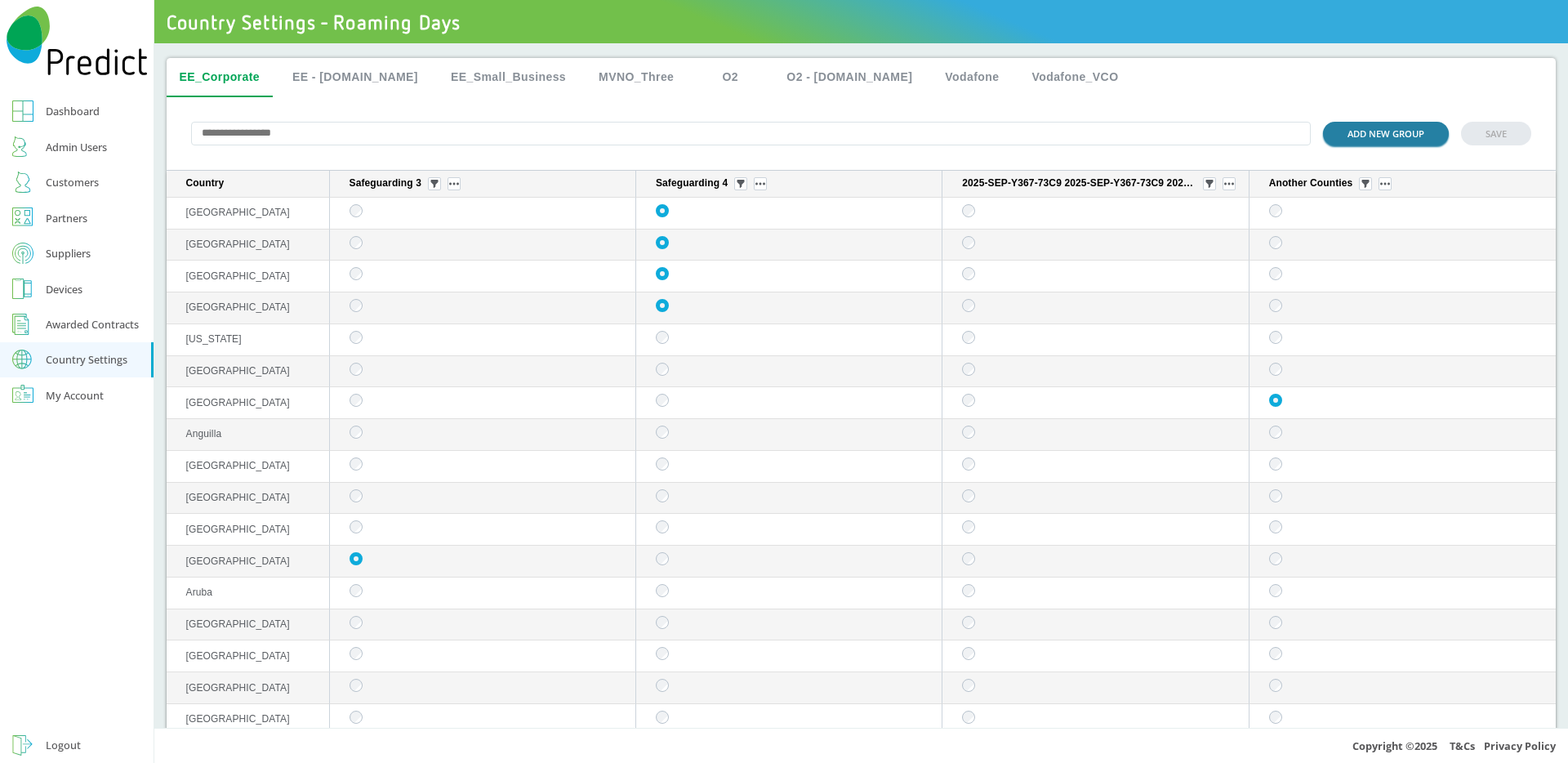
click at [1367, 134] on button "ADD NEW GROUP" at bounding box center [1385, 133] width 125 height 23
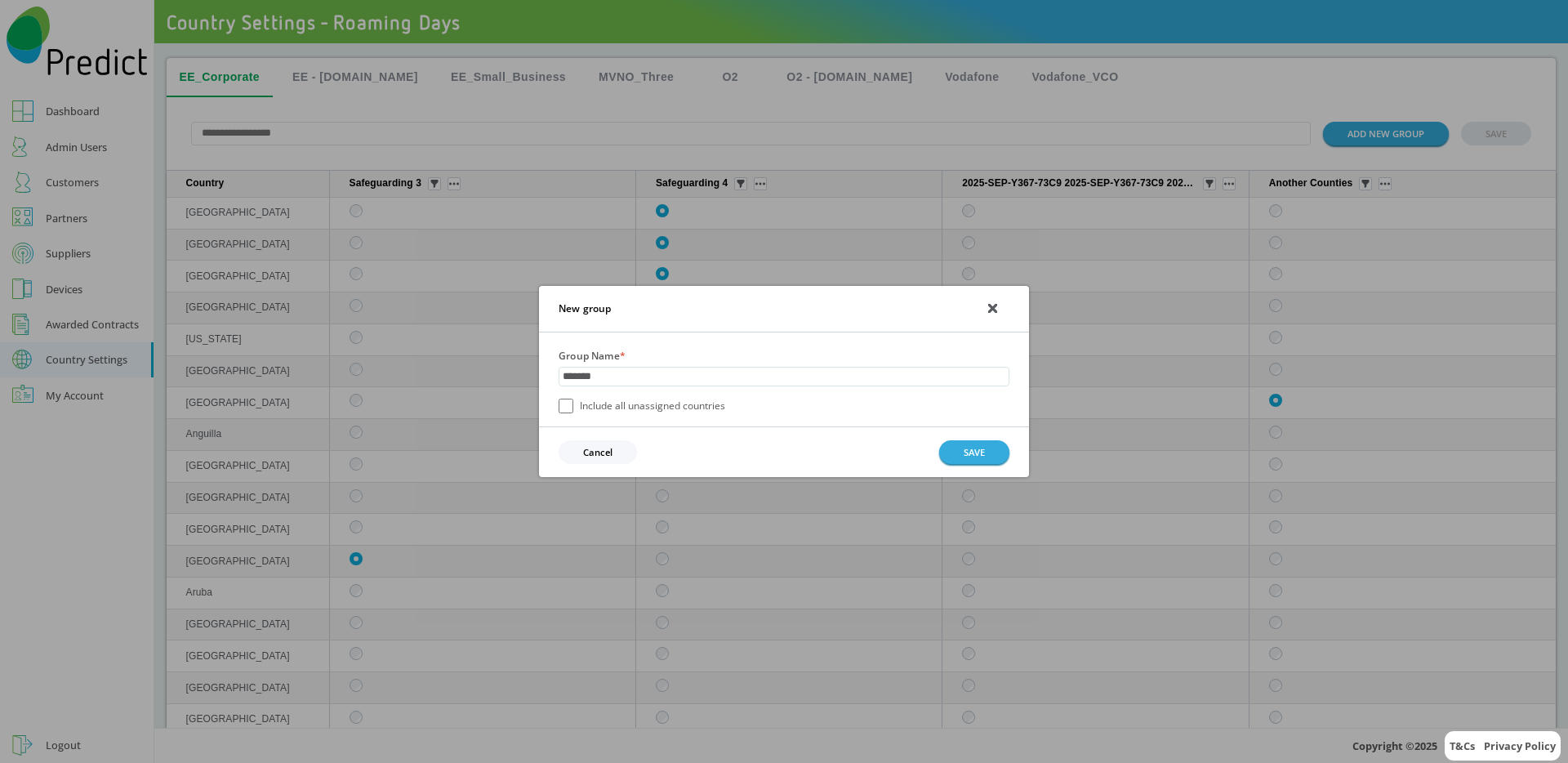
type input "*******"
click at [642, 412] on label "Include all unassigned countries" at bounding box center [641, 406] width 166 height 15
click at [972, 451] on button "SAVE" at bounding box center [974, 452] width 71 height 23
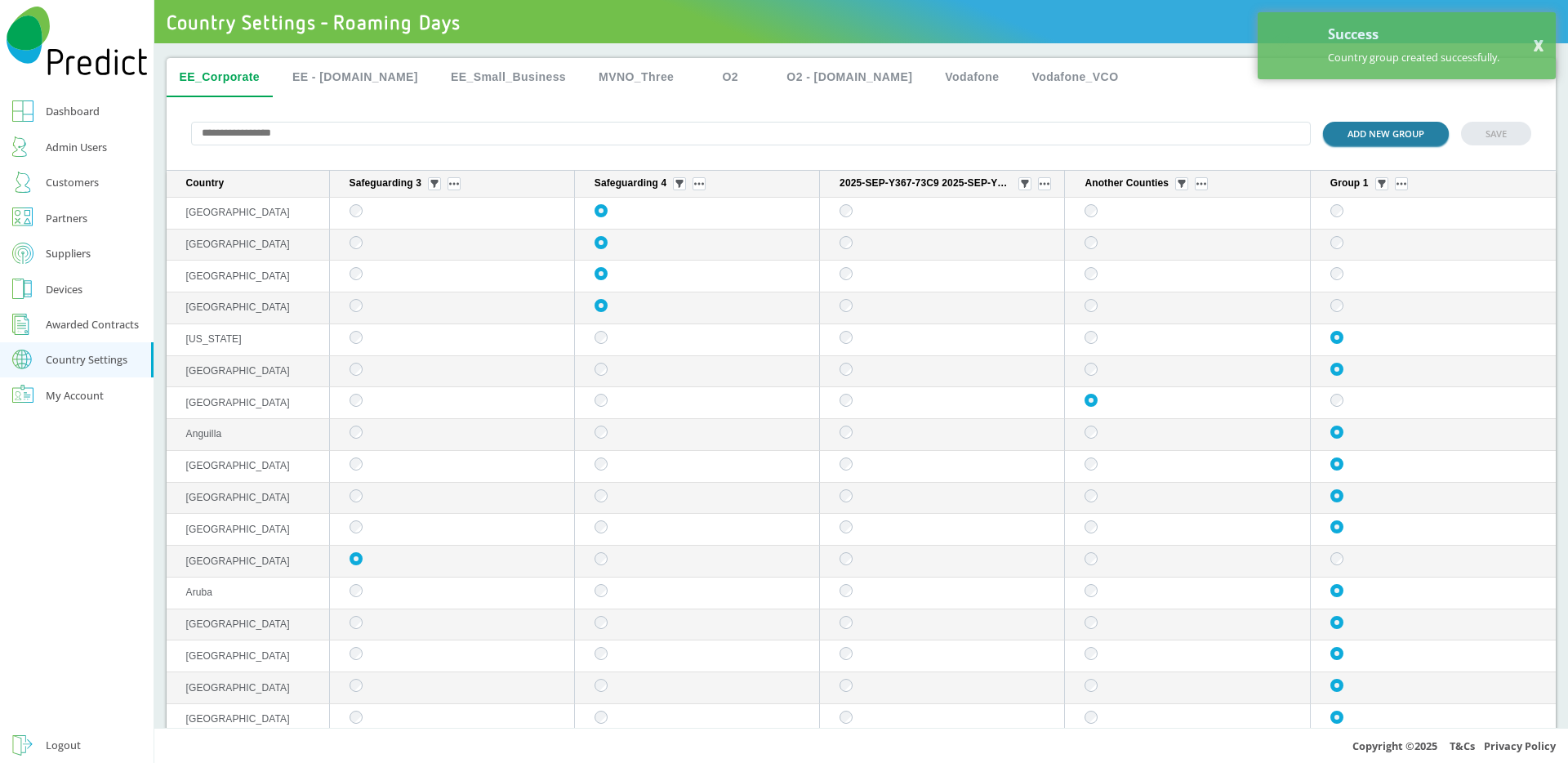
click at [1352, 132] on button "ADD NEW GROUP" at bounding box center [1385, 133] width 125 height 23
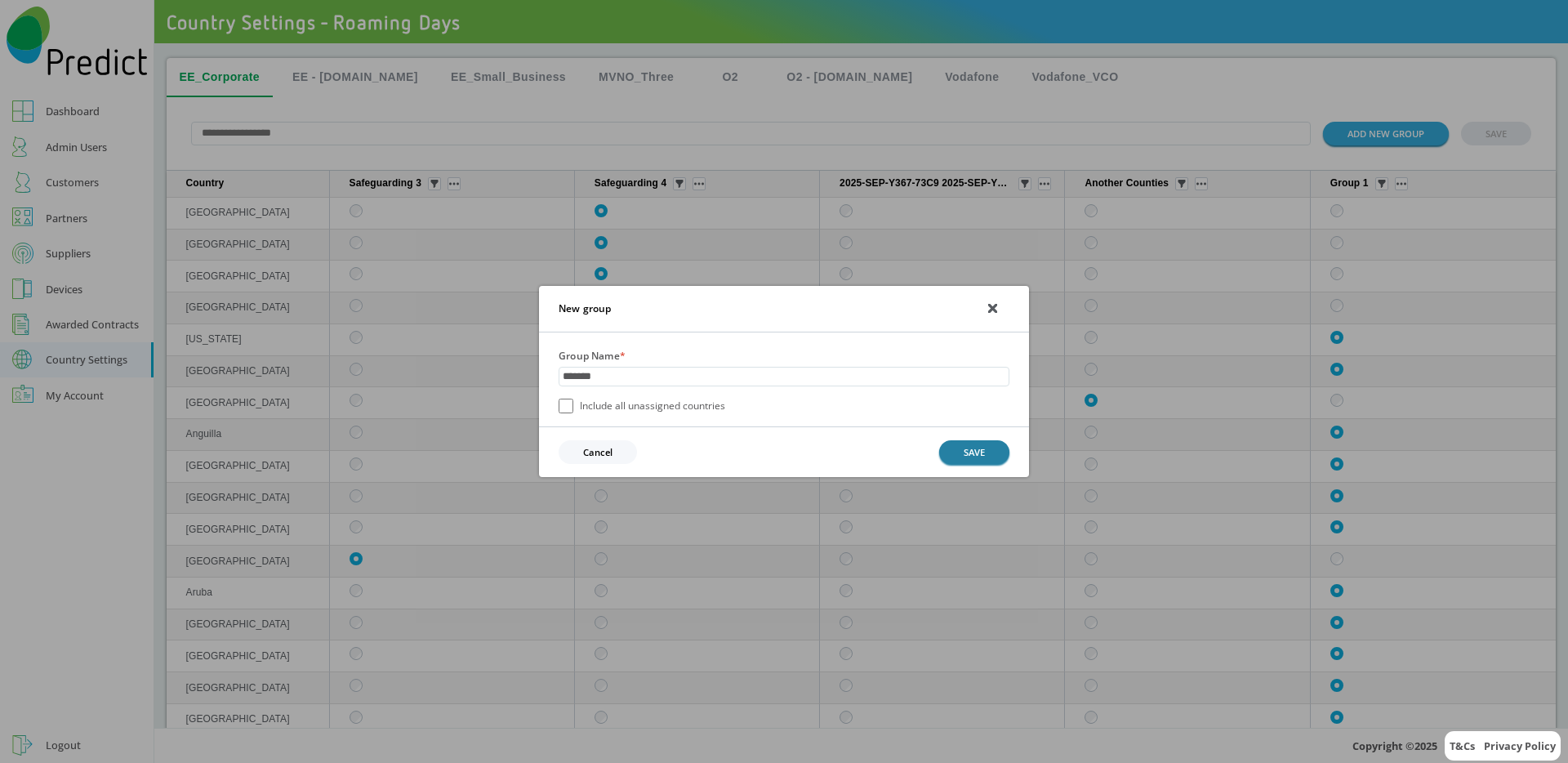
type input "*******"
click at [1008, 449] on button "SAVE" at bounding box center [974, 452] width 71 height 23
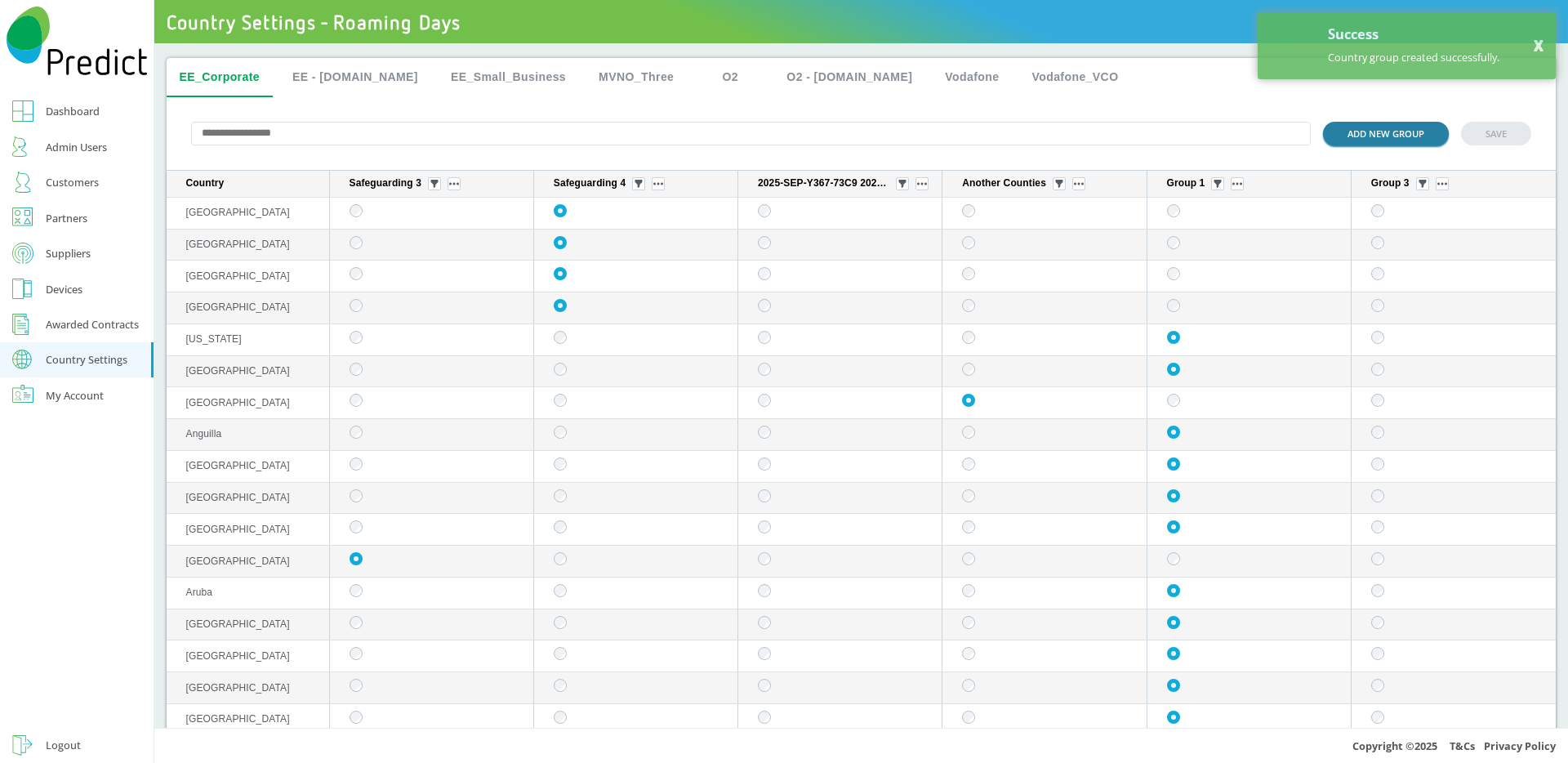
click at [1383, 139] on button "ADD NEW GROUP" at bounding box center [1385, 133] width 125 height 23
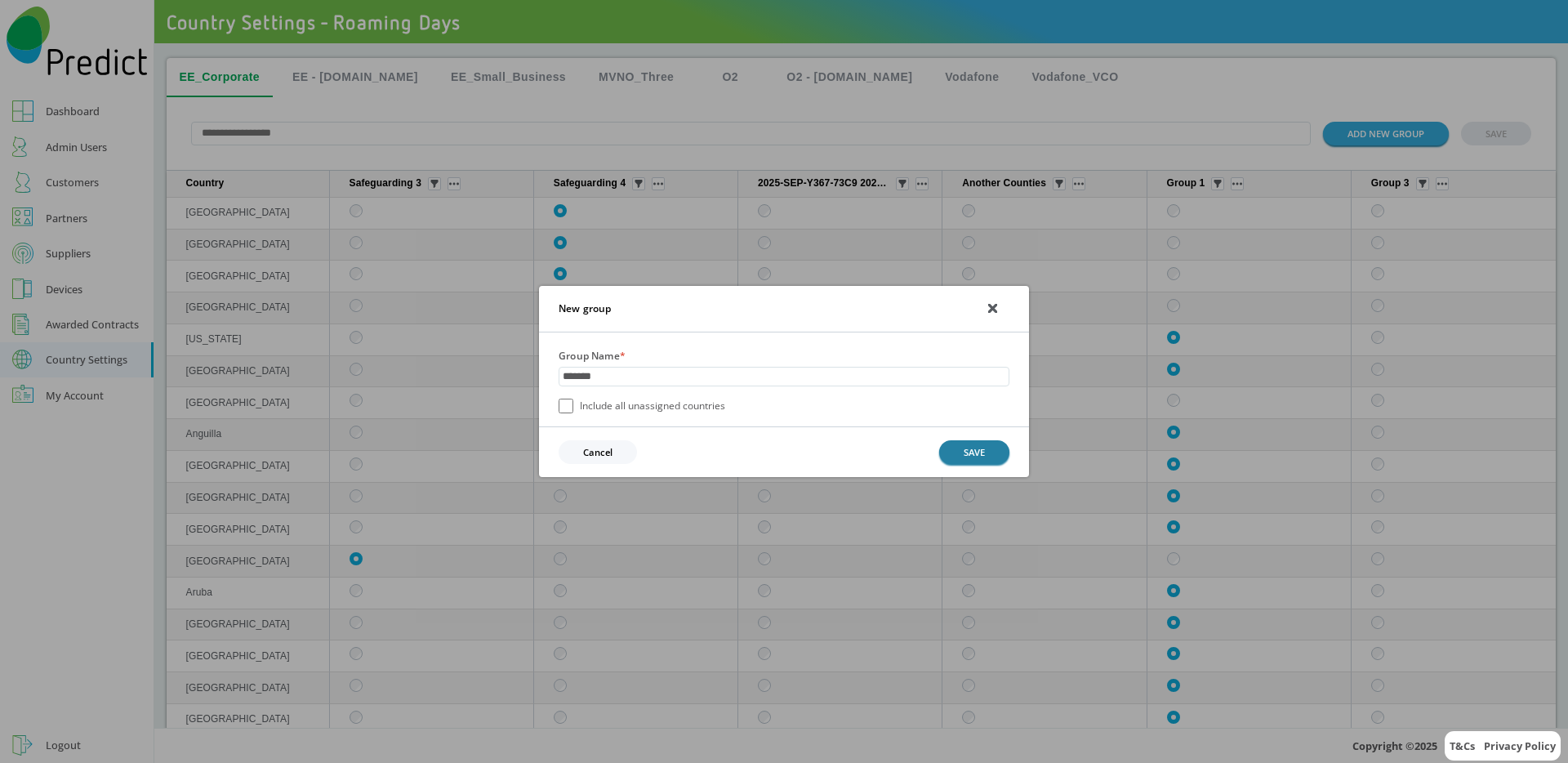
type input "*******"
click at [960, 441] on button "SAVE" at bounding box center [974, 452] width 71 height 23
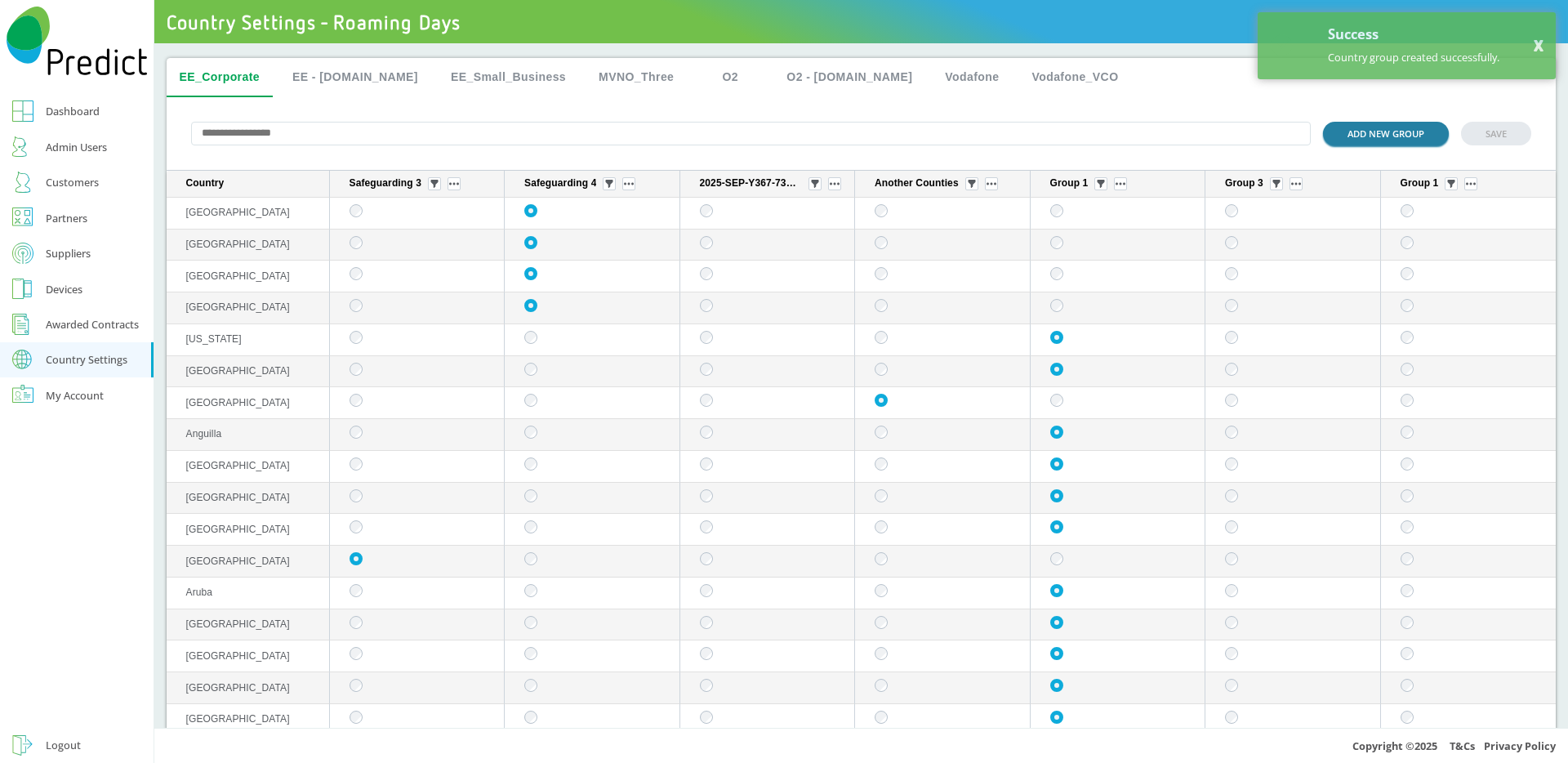
click at [1388, 144] on button "ADD NEW GROUP" at bounding box center [1385, 133] width 125 height 23
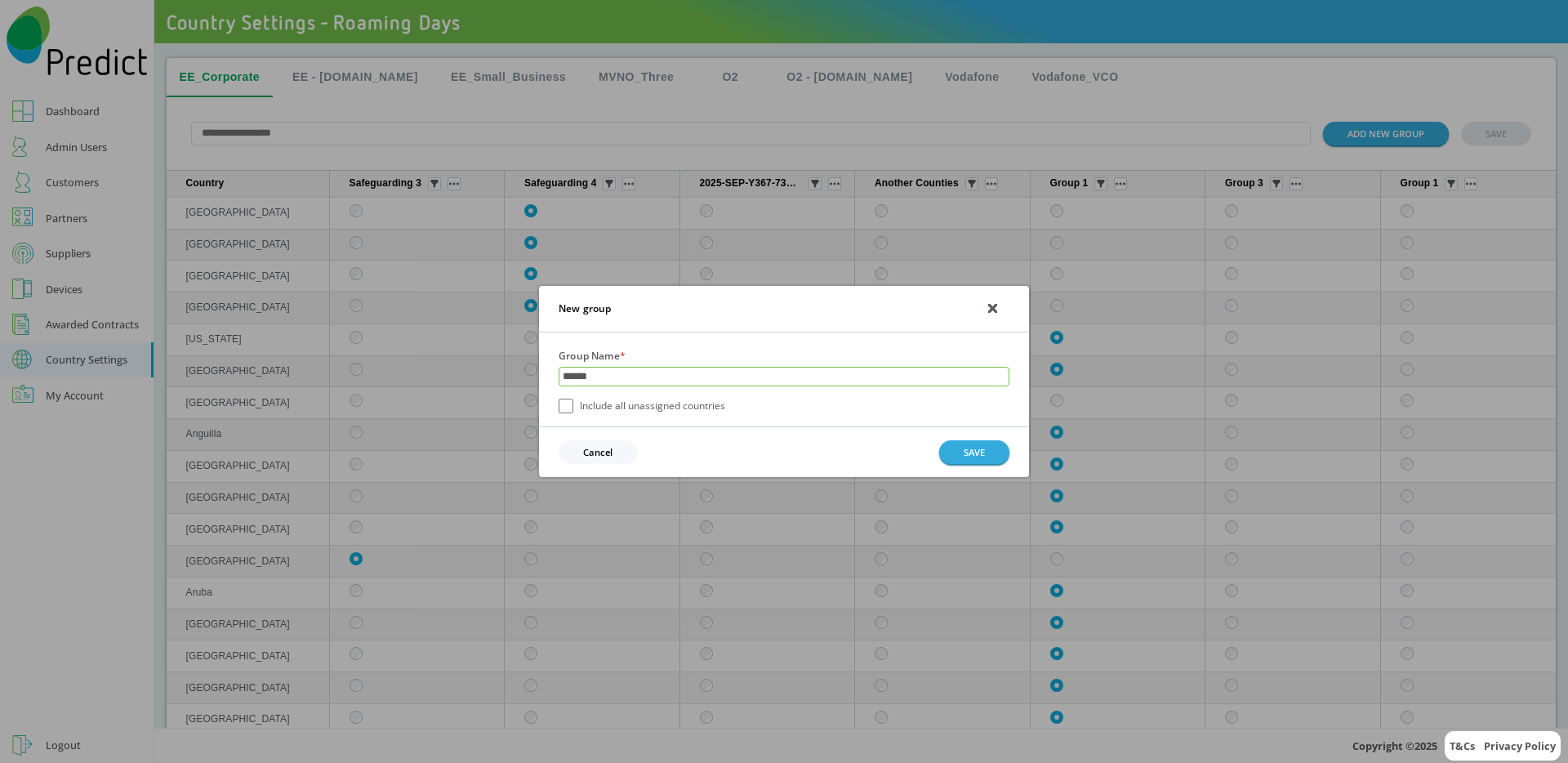
click at [571, 376] on input "******" at bounding box center [783, 376] width 451 height 20
type input "*******"
click at [575, 410] on label "Include all unassigned countries" at bounding box center [641, 406] width 166 height 15
click at [955, 447] on button "SAVE" at bounding box center [974, 452] width 71 height 23
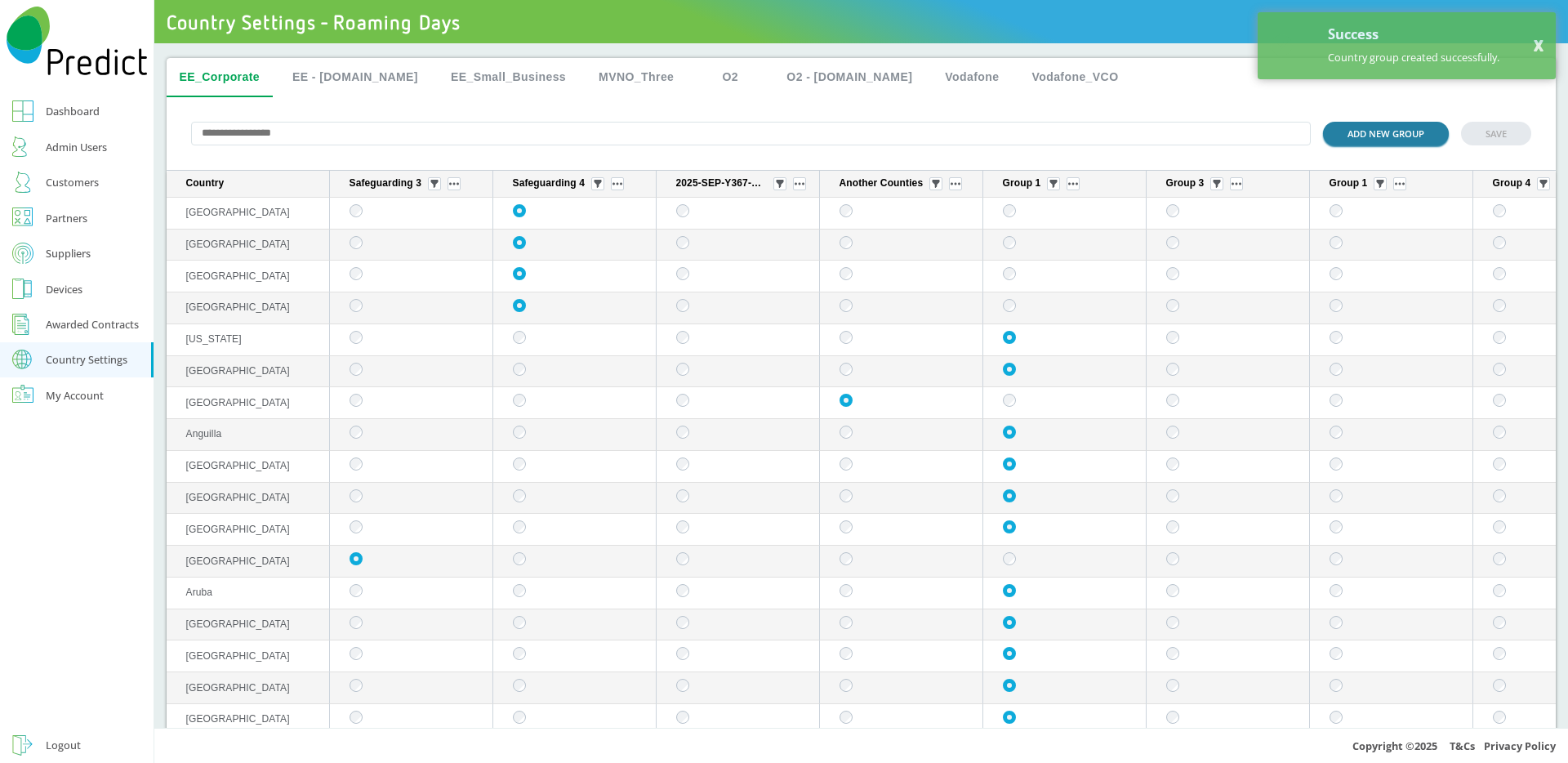
click at [1395, 135] on button "ADD NEW GROUP" at bounding box center [1385, 133] width 125 height 23
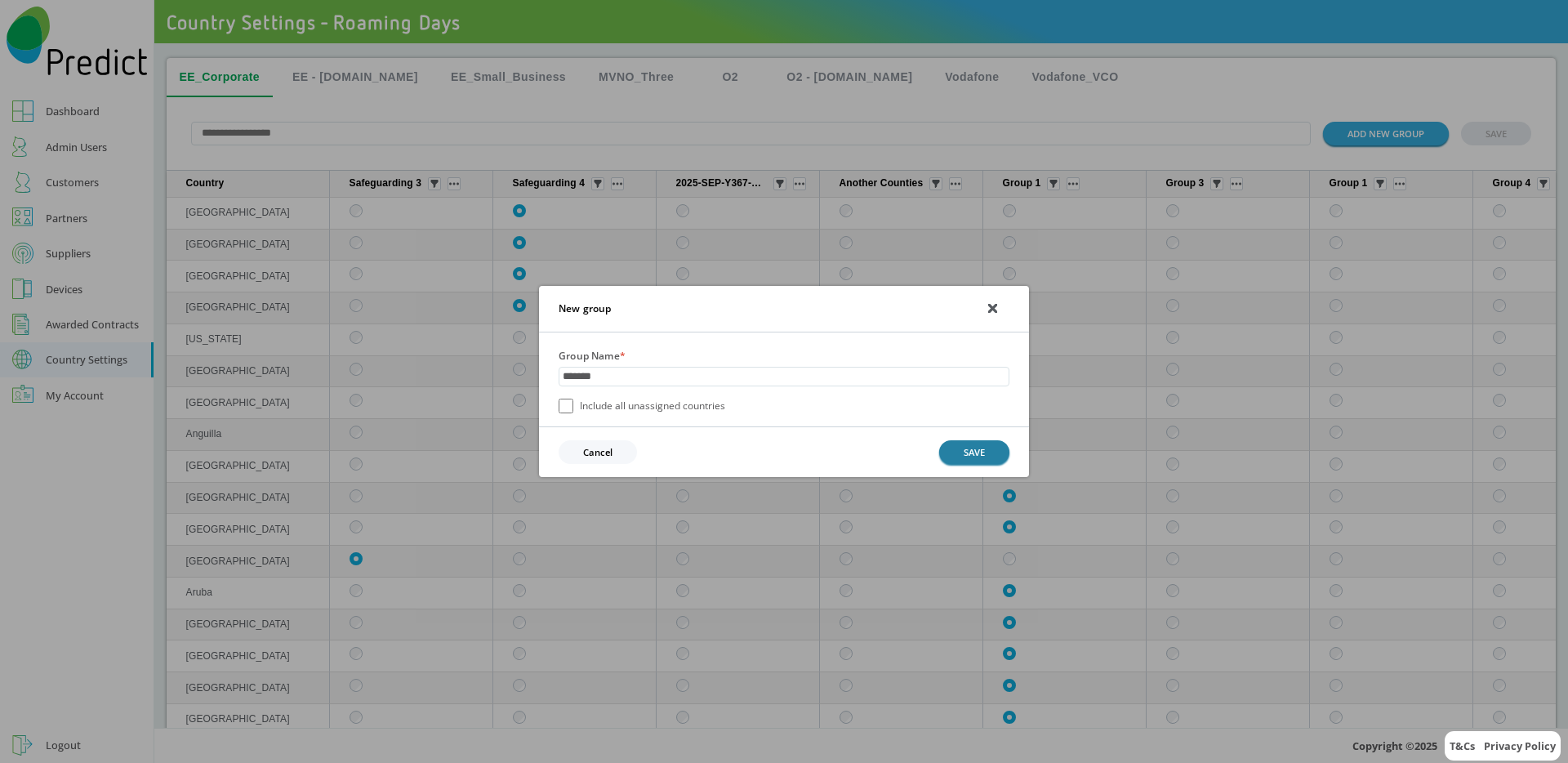
type input "*******"
click at [970, 454] on button "SAVE" at bounding box center [974, 452] width 71 height 23
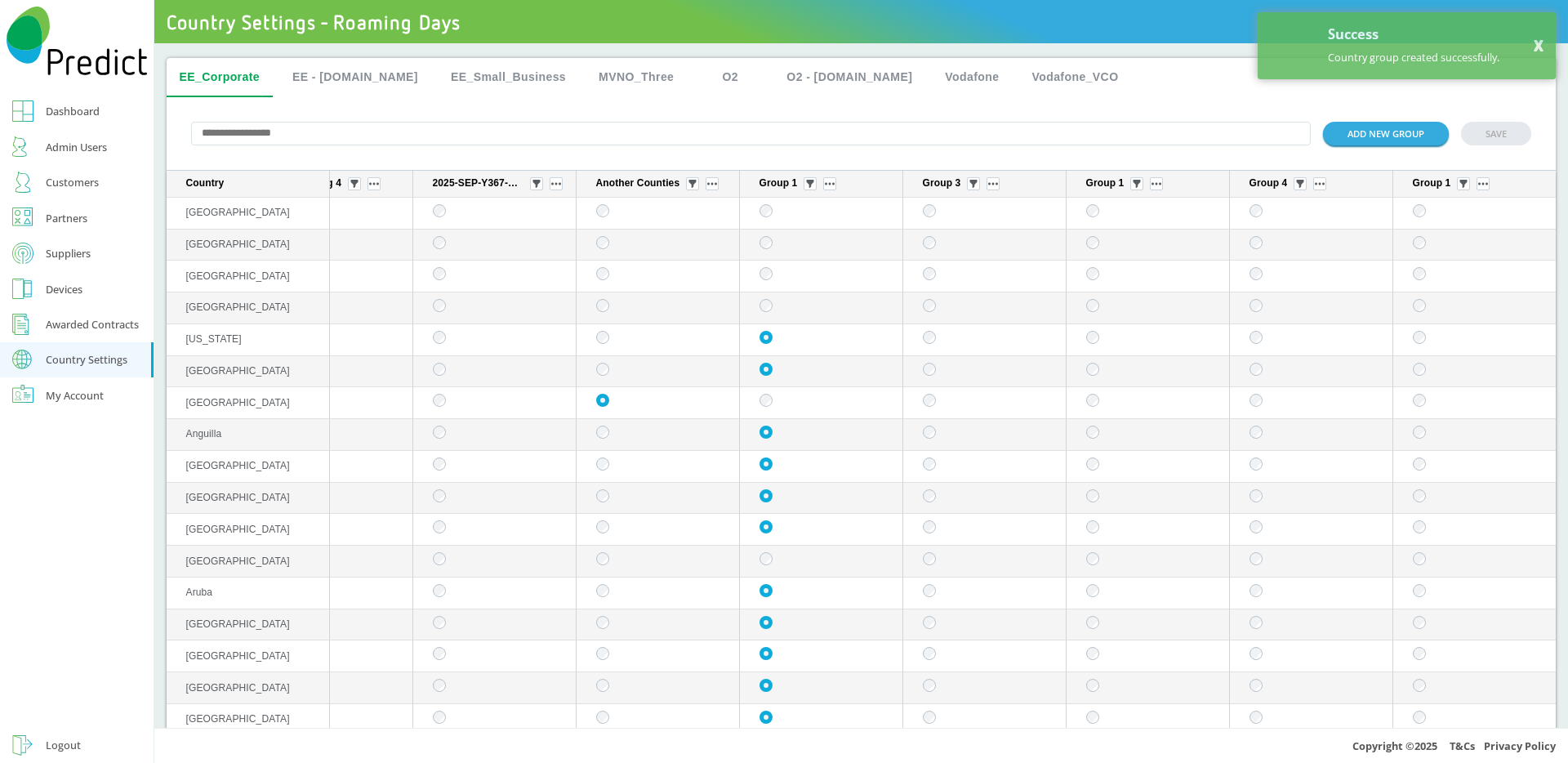
scroll to position [0, 269]
click at [1359, 135] on button "ADD NEW GROUP" at bounding box center [1385, 133] width 125 height 23
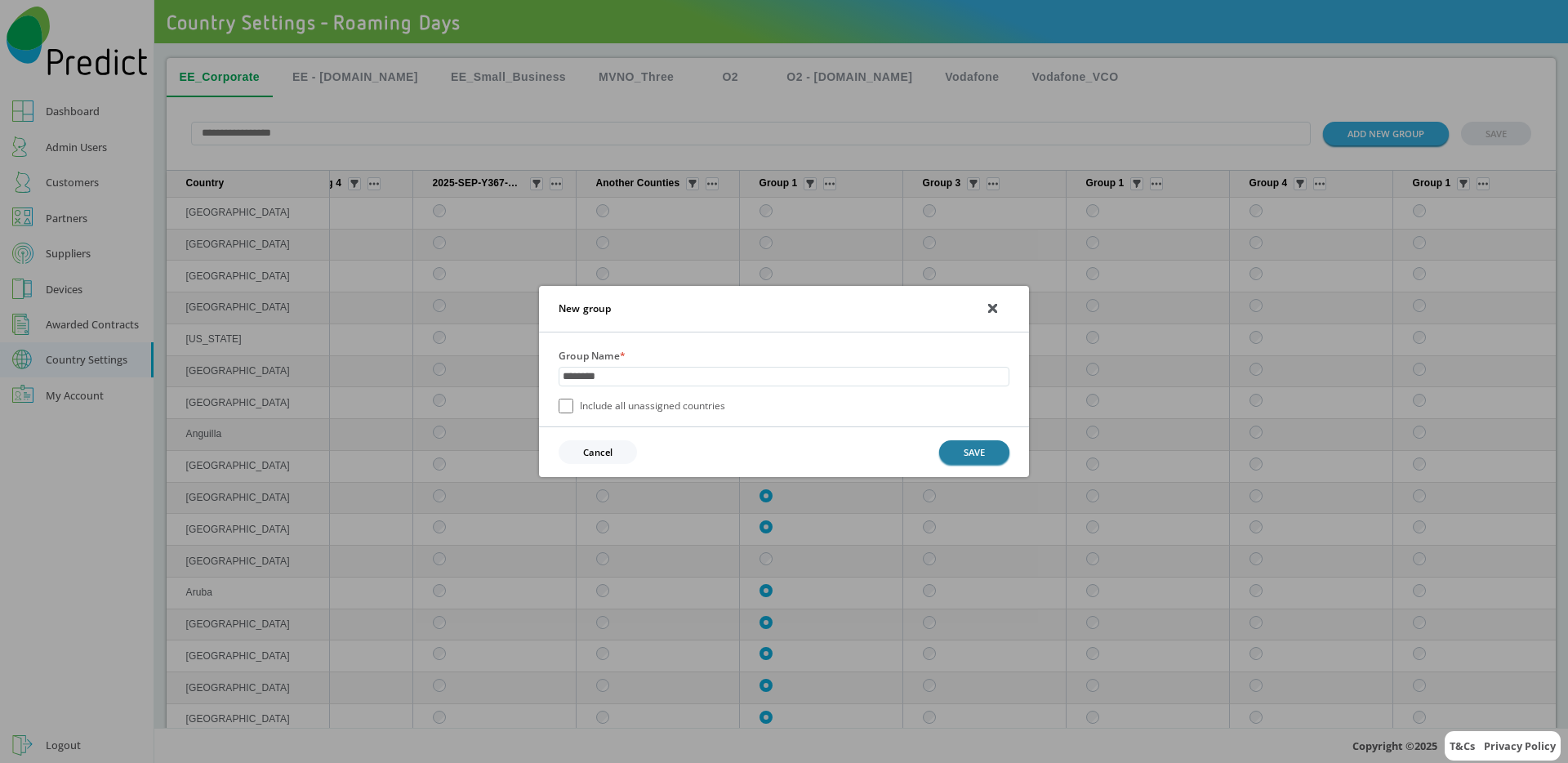
type input "********"
click at [978, 457] on button "SAVE" at bounding box center [974, 452] width 71 height 23
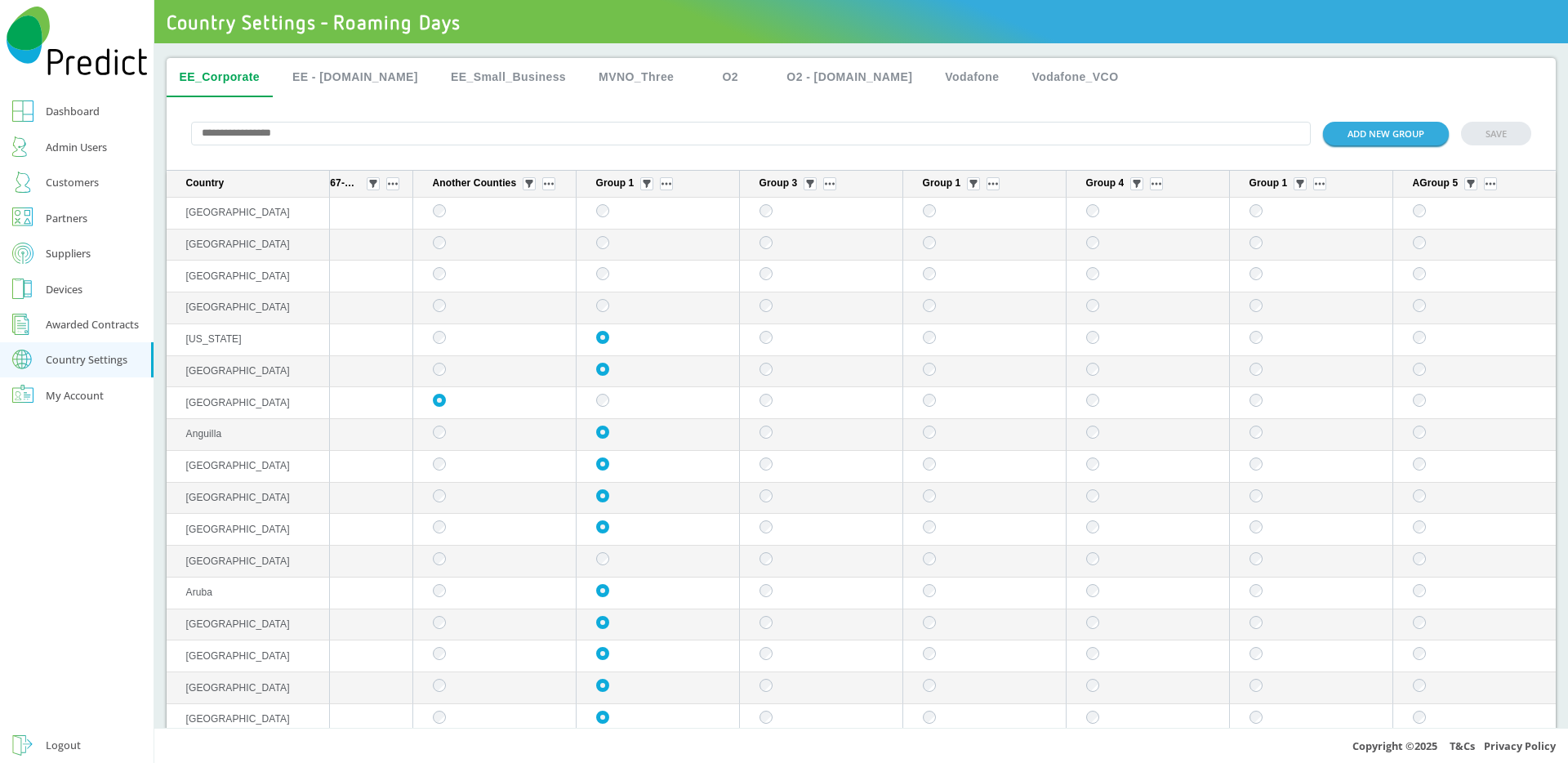
scroll to position [0, 0]
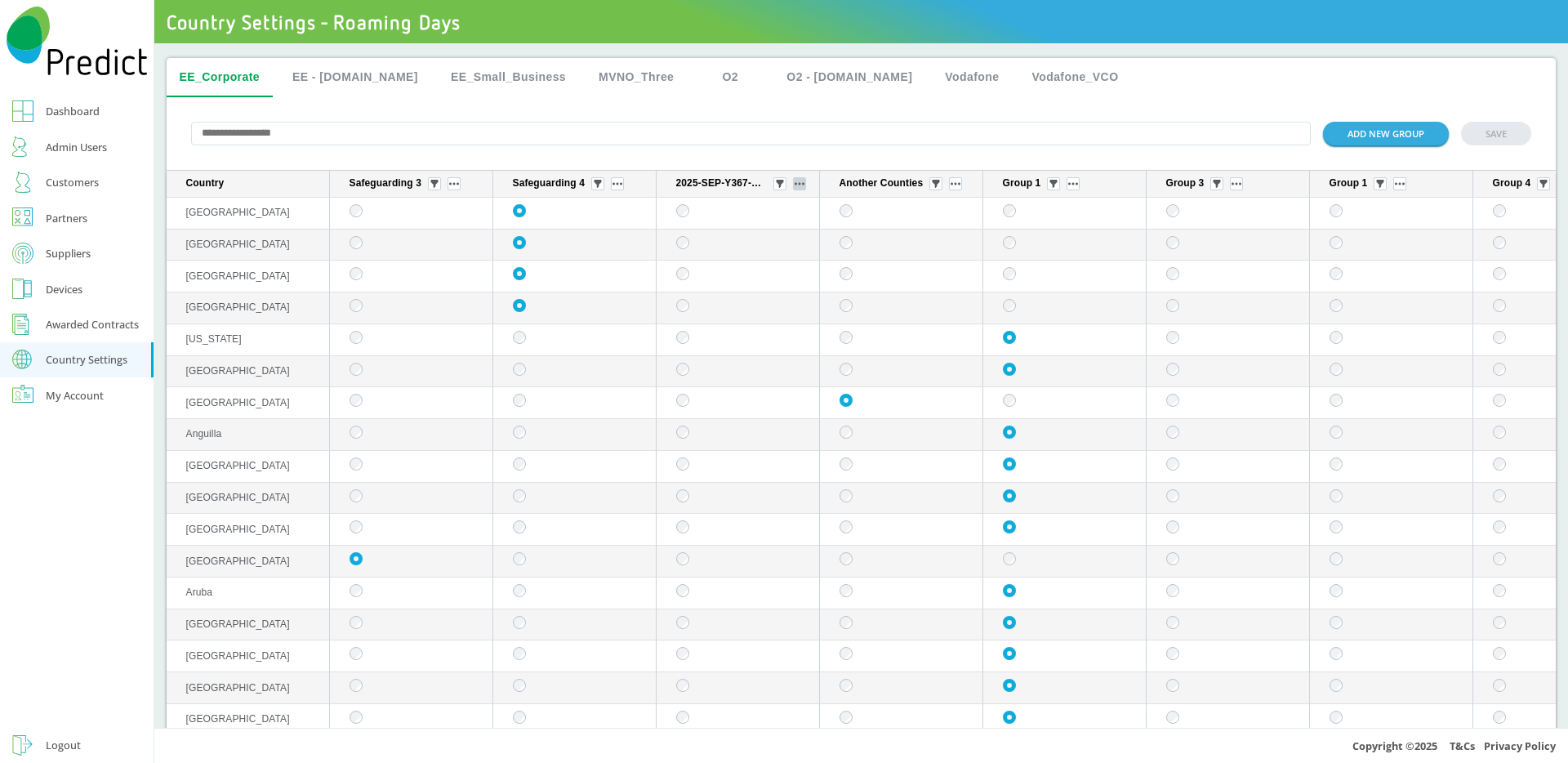
click at [801, 185] on img "sticky table" at bounding box center [799, 184] width 10 height 4
click at [803, 209] on button "Edit group" at bounding box center [801, 208] width 64 height 17
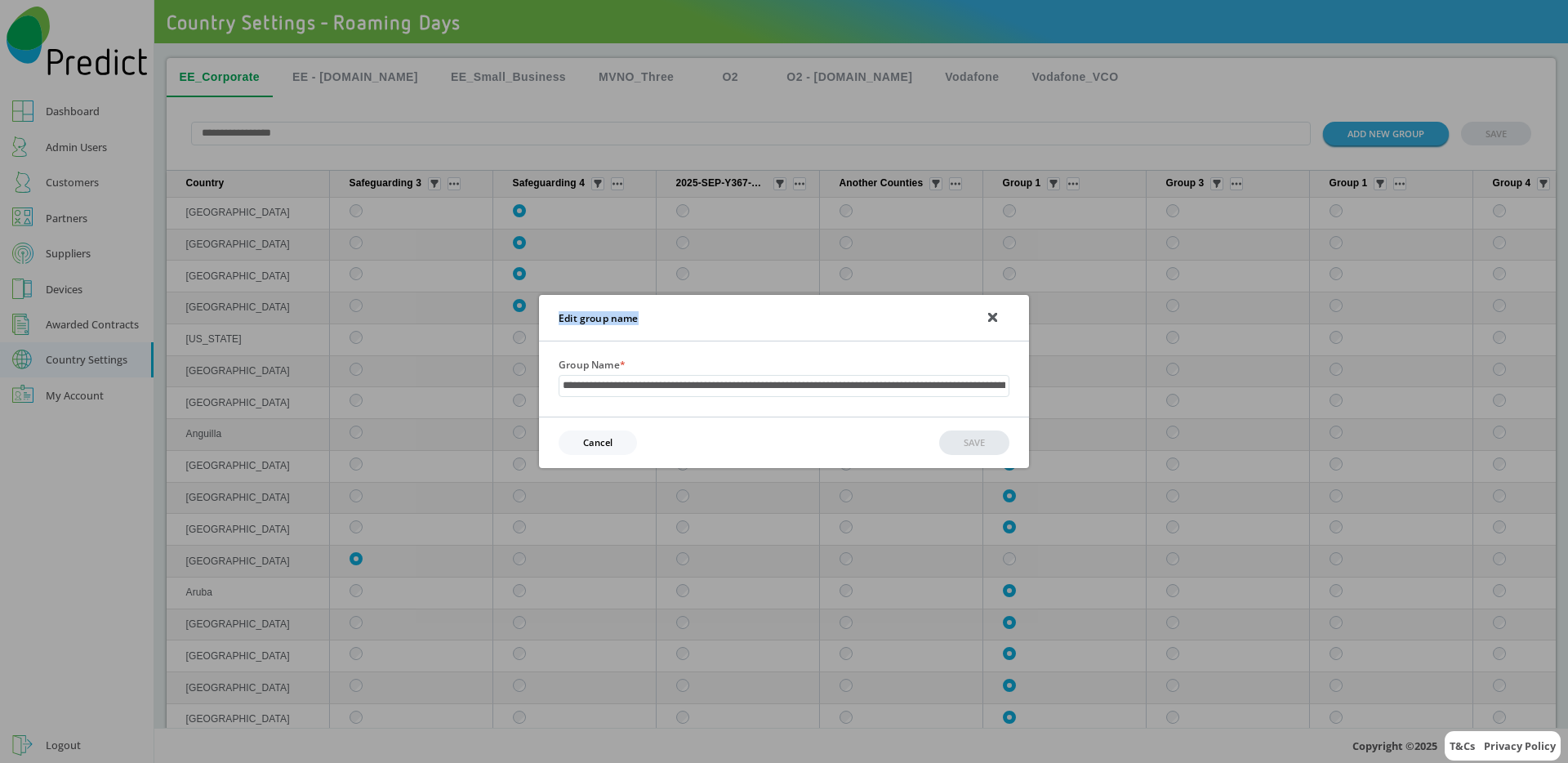
drag, startPoint x: 556, startPoint y: 314, endPoint x: 700, endPoint y: 314, distance: 144.0
click at [700, 314] on div "Edit group name" at bounding box center [783, 318] width 490 height 46
click at [630, 441] on button "Cancel" at bounding box center [597, 441] width 78 height 23
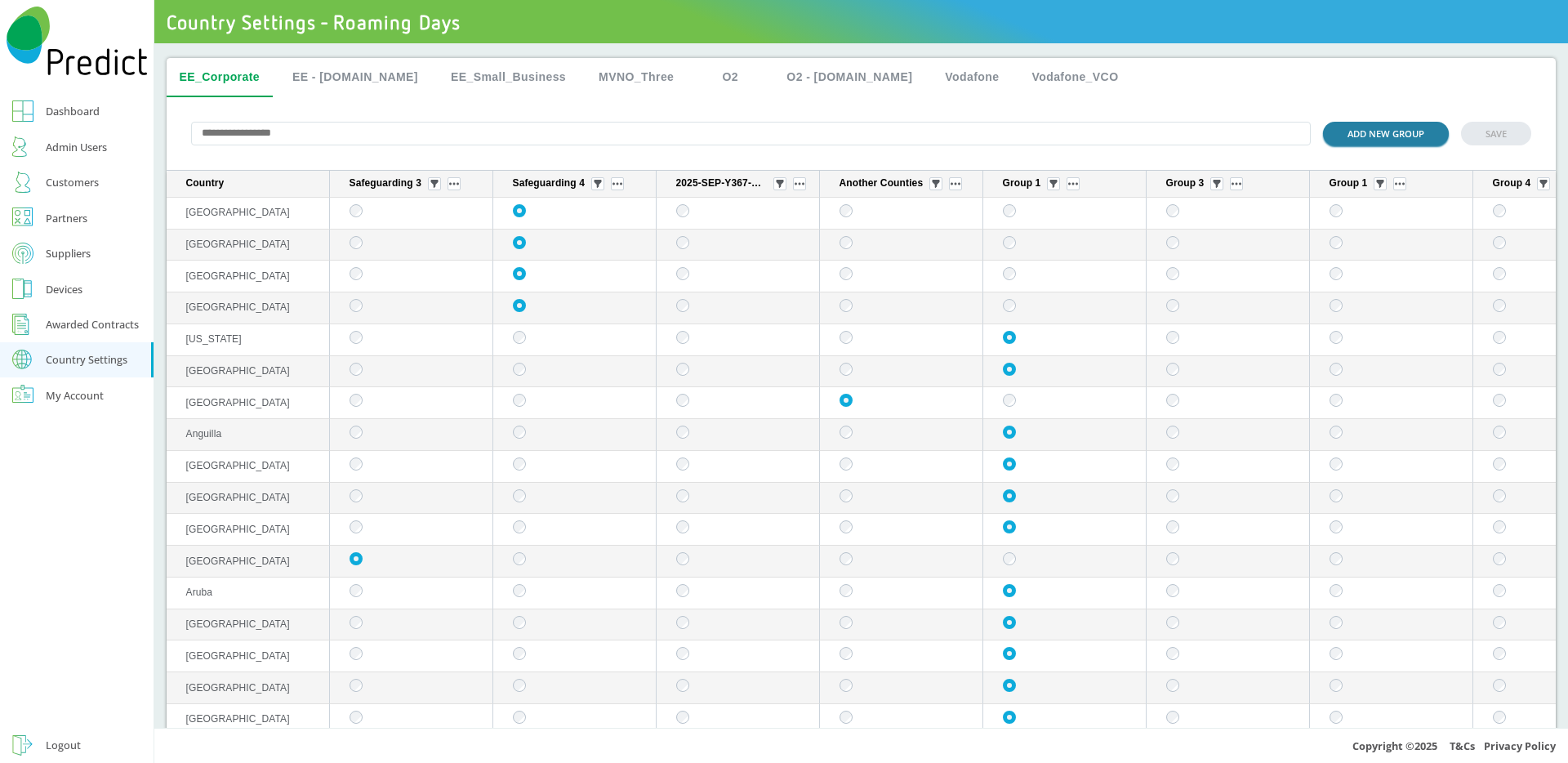
click at [1388, 132] on button "ADD NEW GROUP" at bounding box center [1385, 133] width 125 height 23
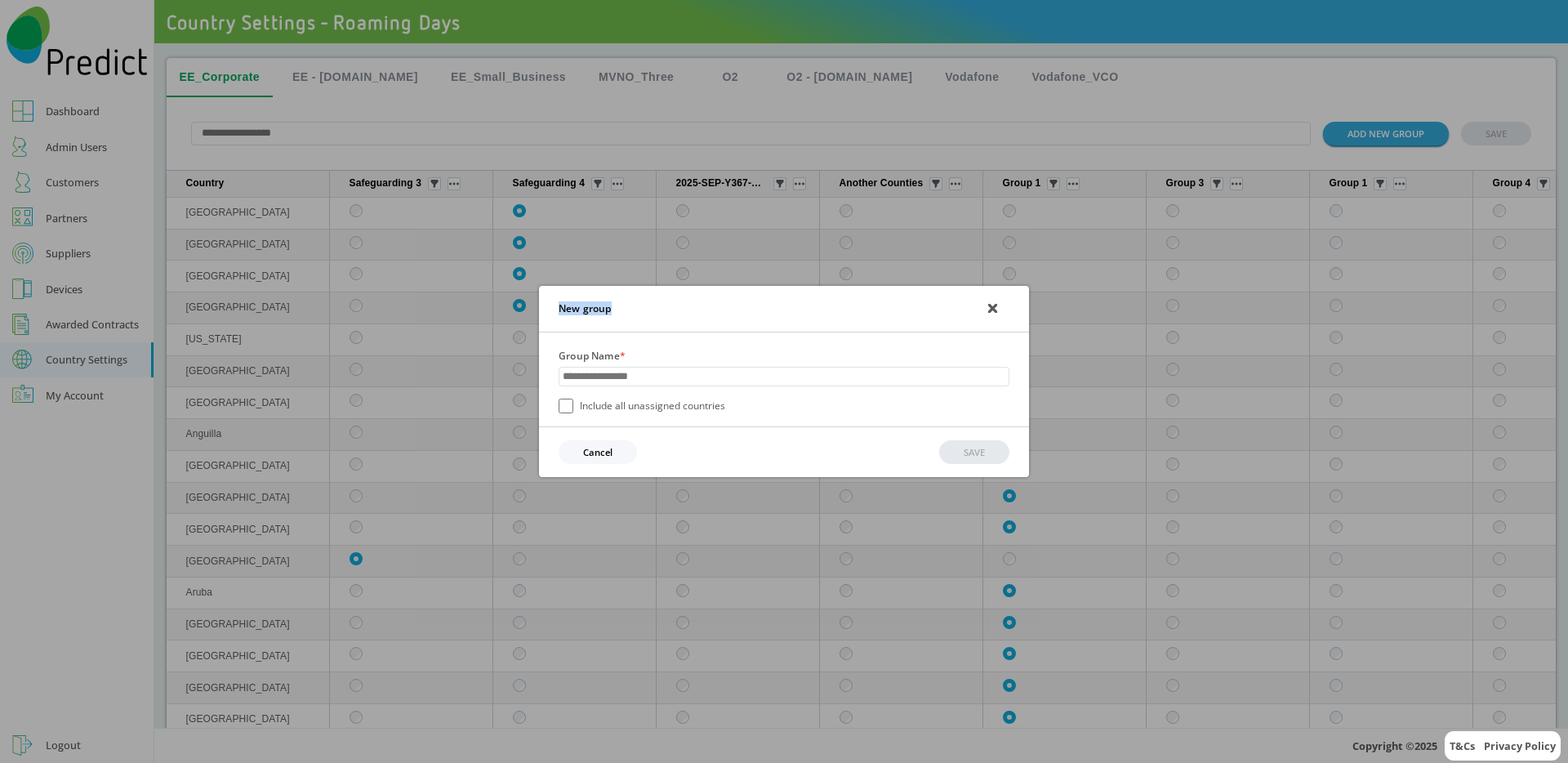
drag, startPoint x: 557, startPoint y: 307, endPoint x: 647, endPoint y: 314, distance: 90.3
click at [647, 314] on div "New group" at bounding box center [783, 309] width 490 height 46
click at [738, 227] on div "New group Group Name * Include all unassigned countries Cancel SAVE" at bounding box center [784, 381] width 1568 height 763
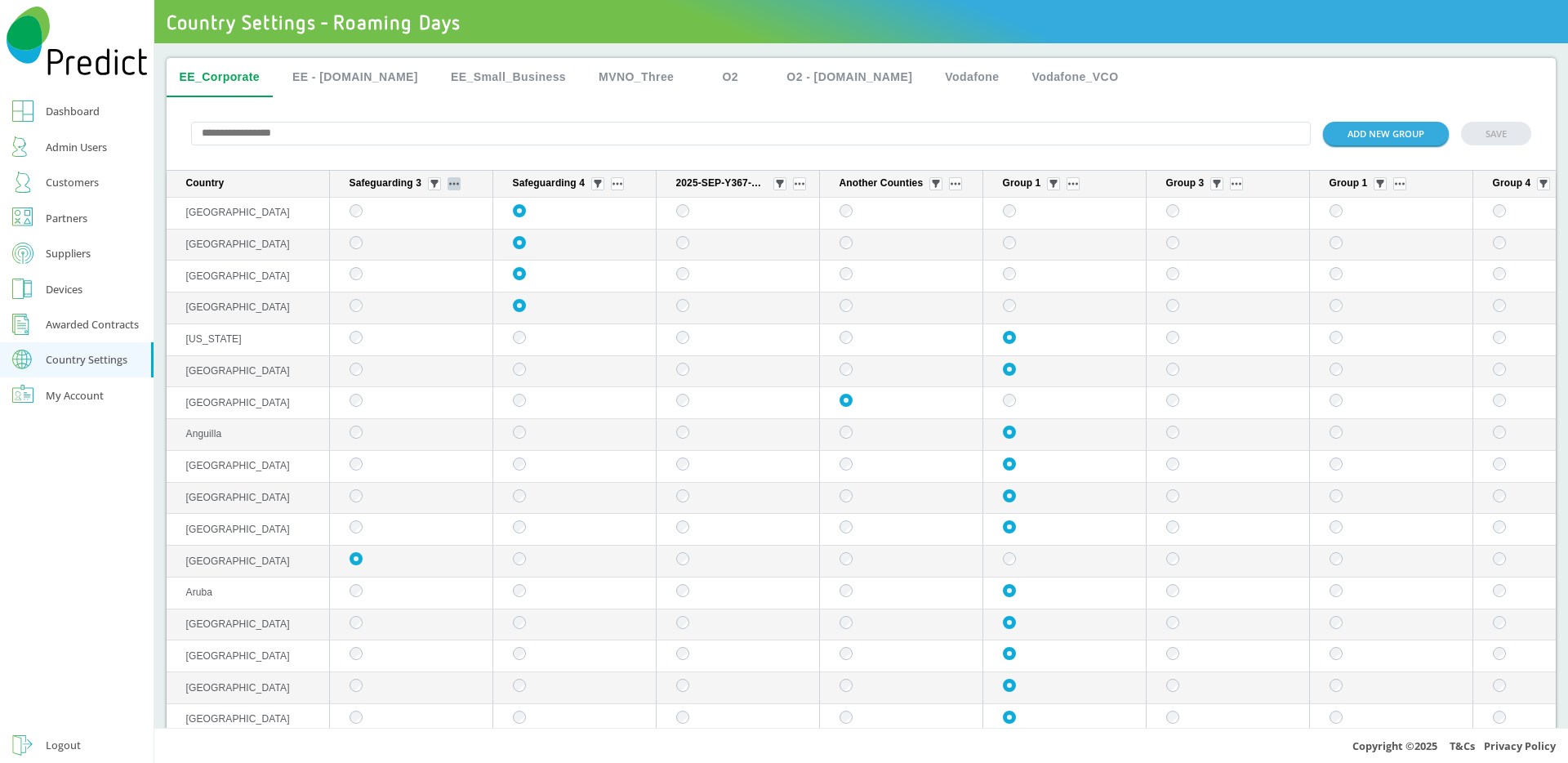
click at [455, 191] on button "sticky table" at bounding box center [454, 184] width 13 height 13
click at [465, 208] on button "Edit group" at bounding box center [455, 208] width 64 height 17
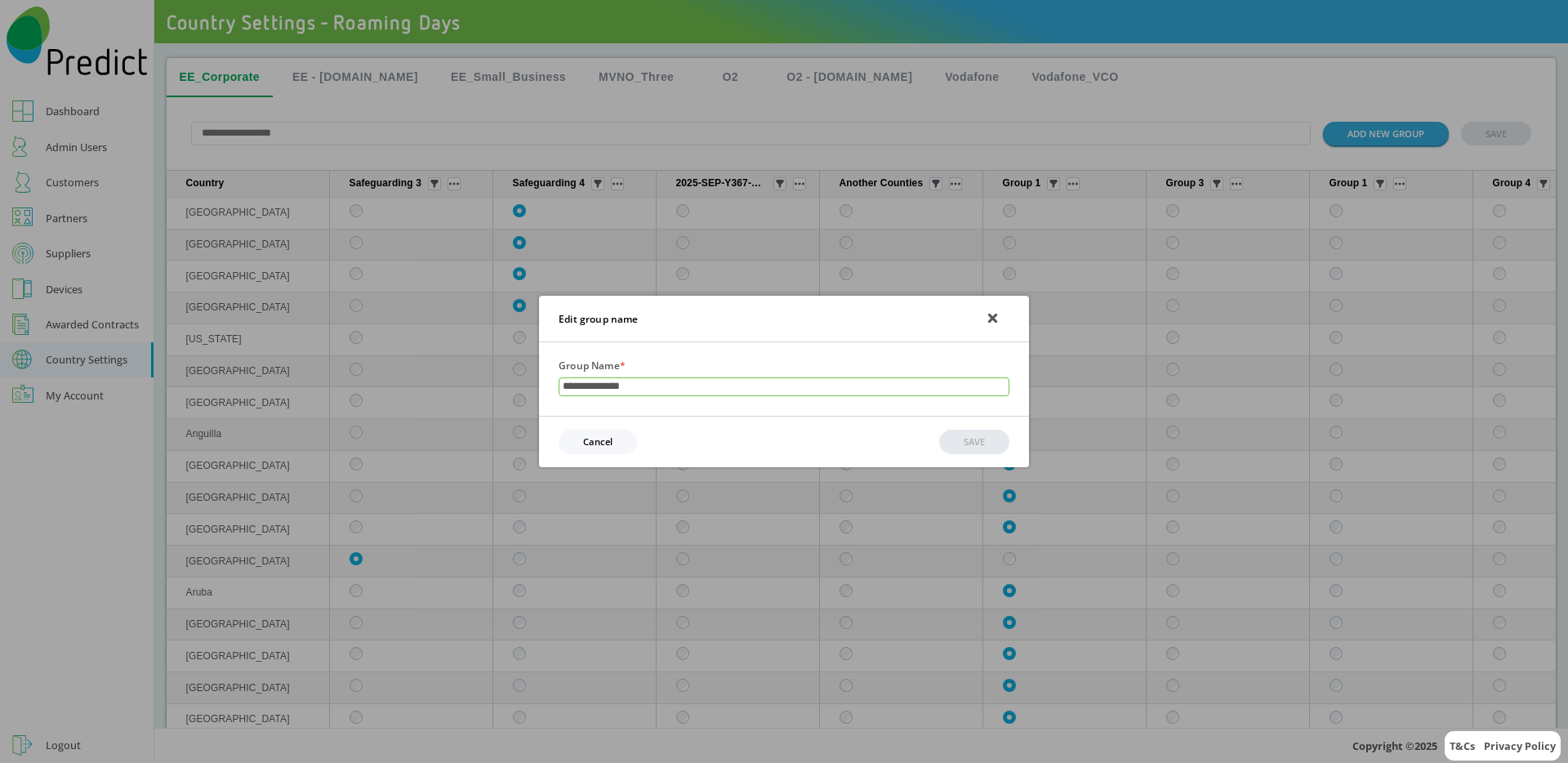
paste input "**********"
type input "**********"
click at [975, 438] on button "SAVE" at bounding box center [974, 441] width 71 height 23
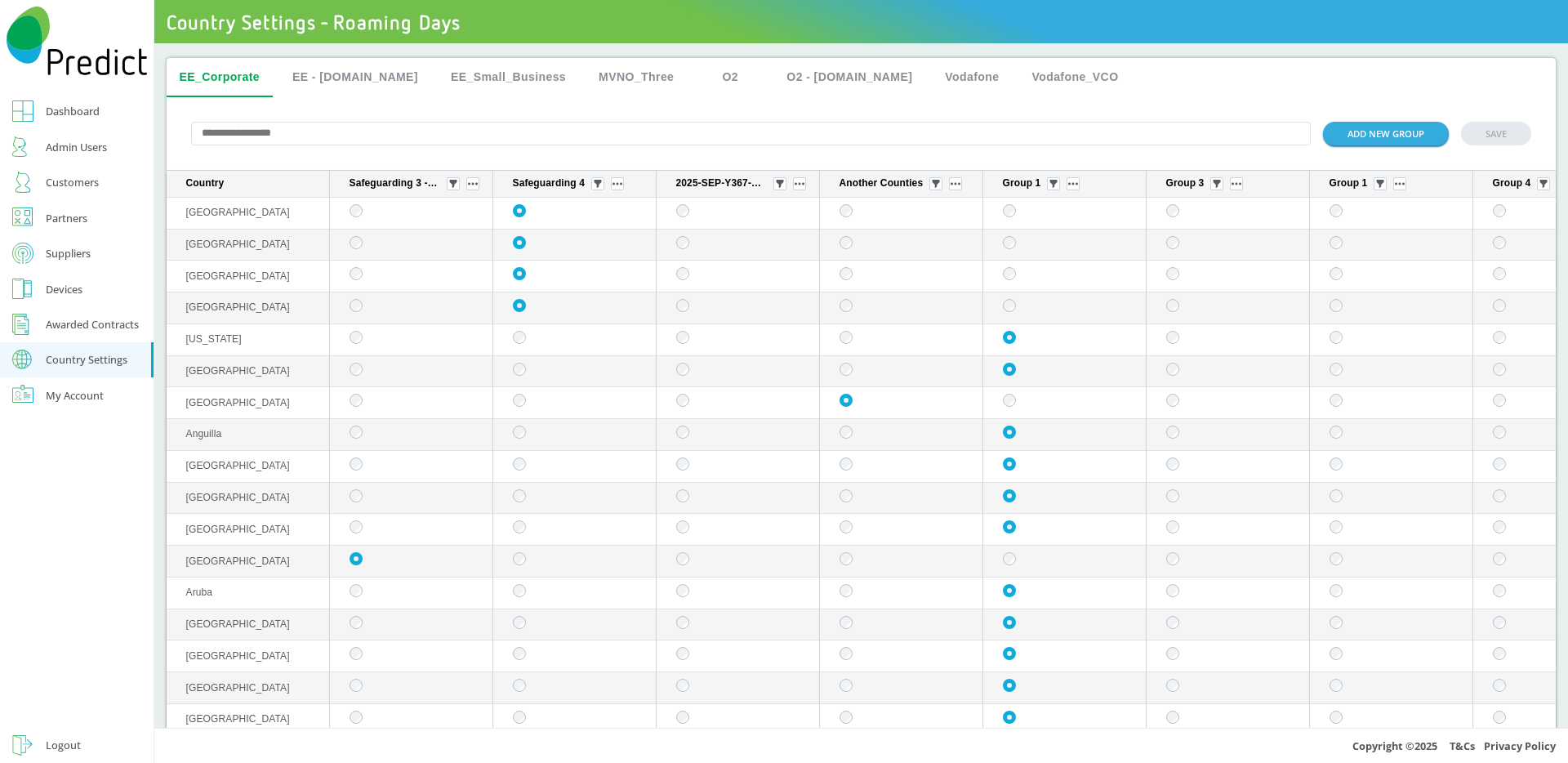
scroll to position [0, 433]
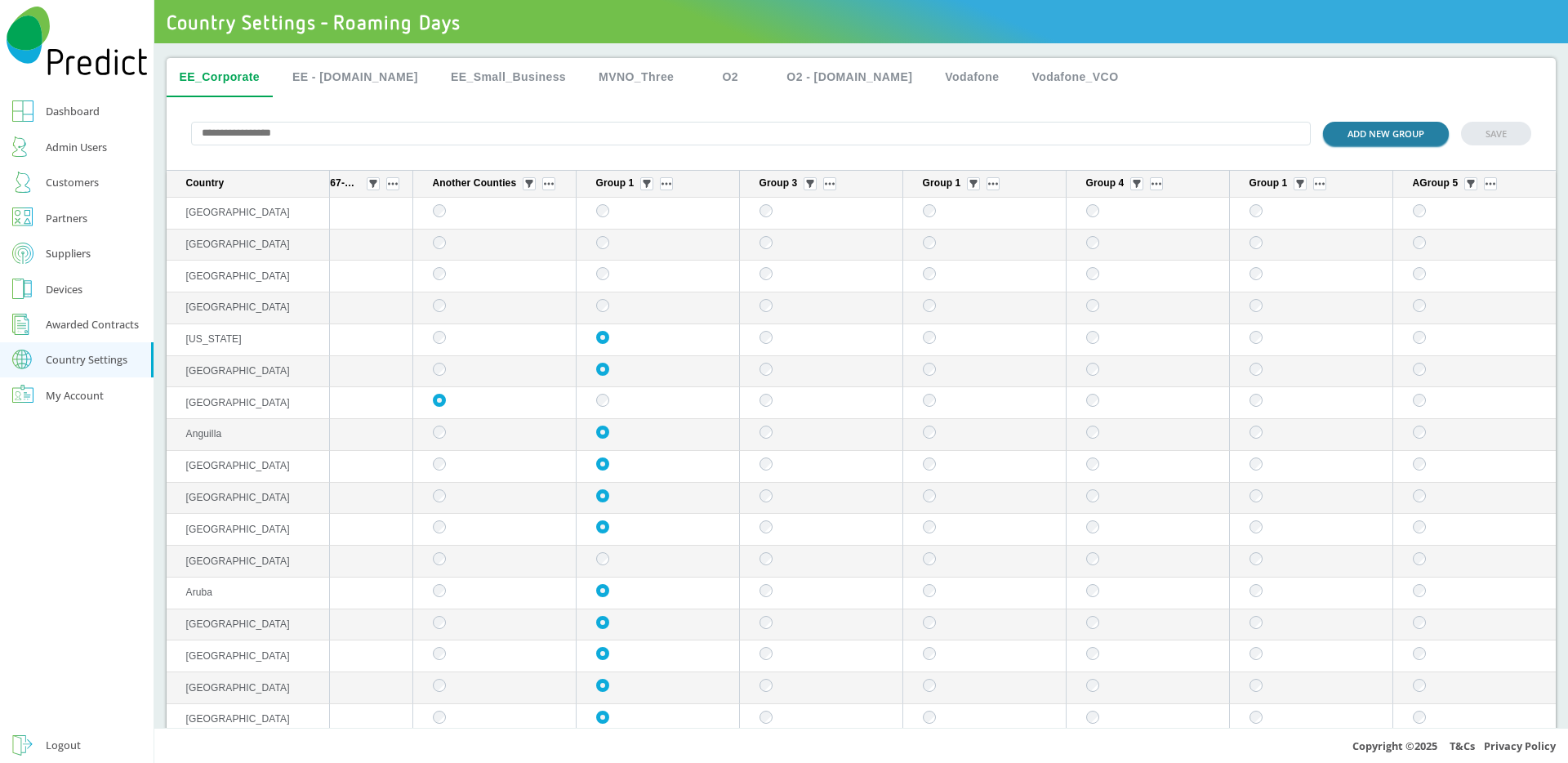
click at [1345, 138] on button "ADD NEW GROUP" at bounding box center [1385, 133] width 125 height 23
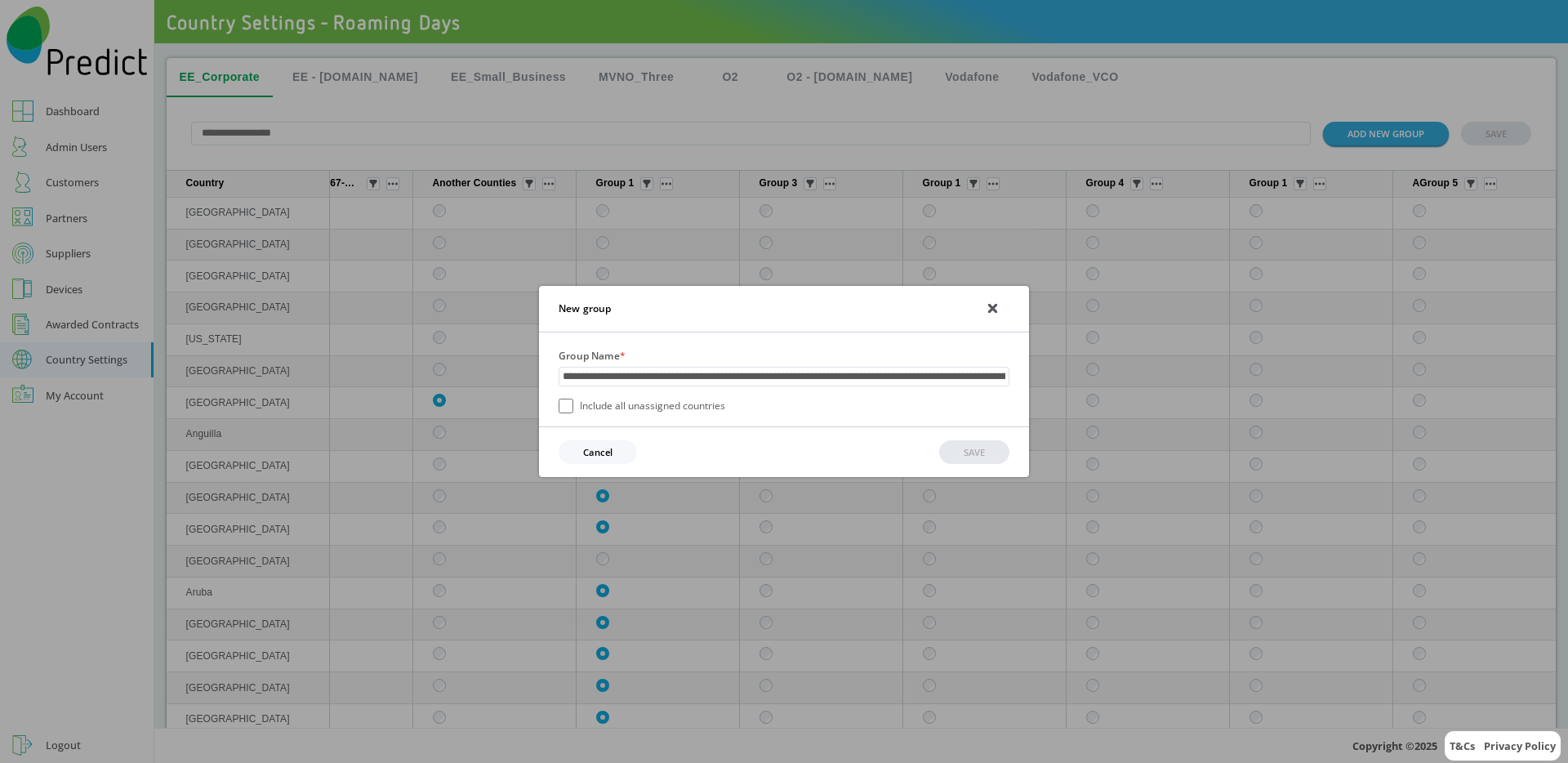
scroll to position [0, 807]
type input "**********"
click at [952, 456] on button "SAVE" at bounding box center [974, 453] width 71 height 23
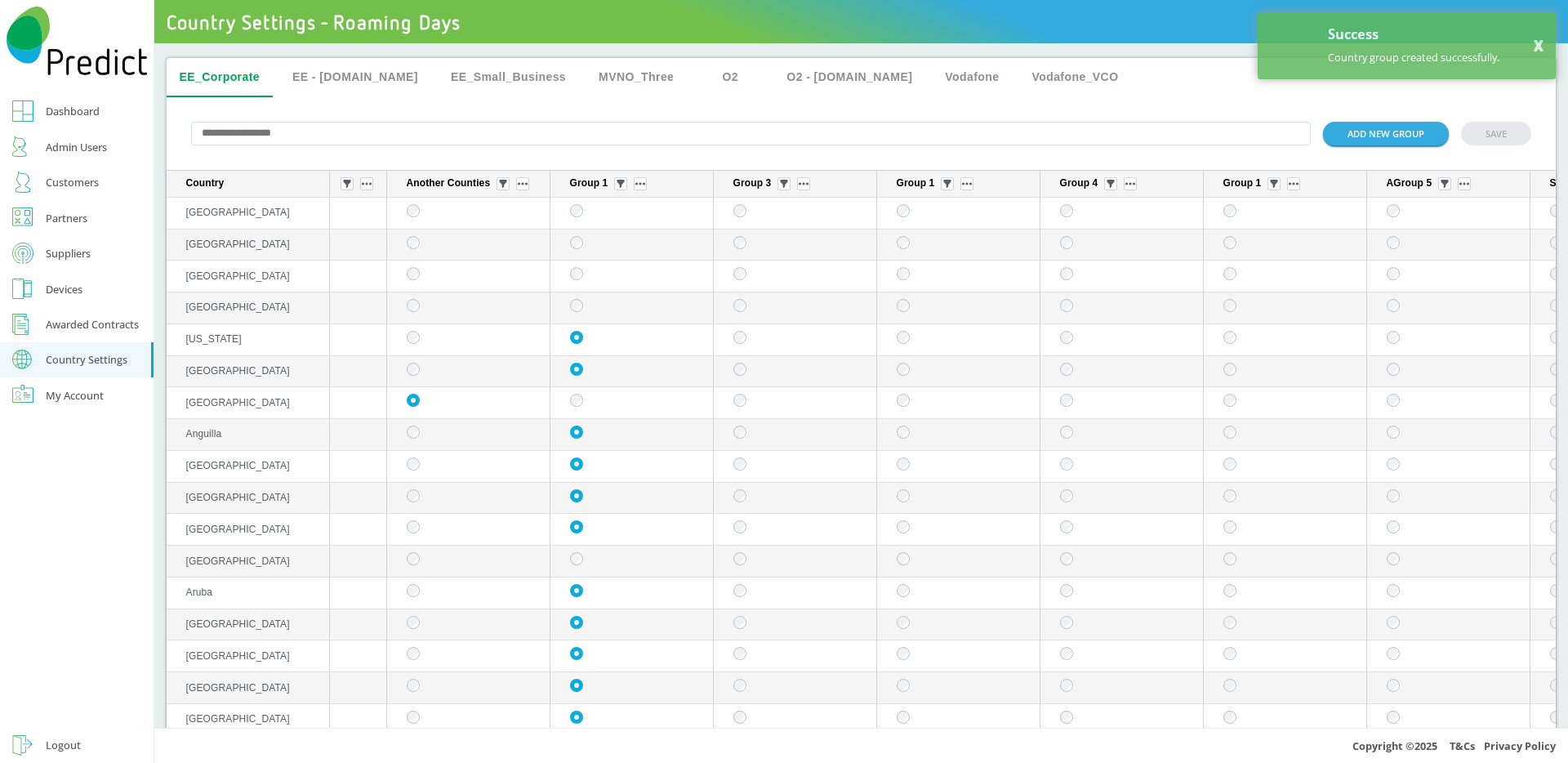
scroll to position [0, 596]
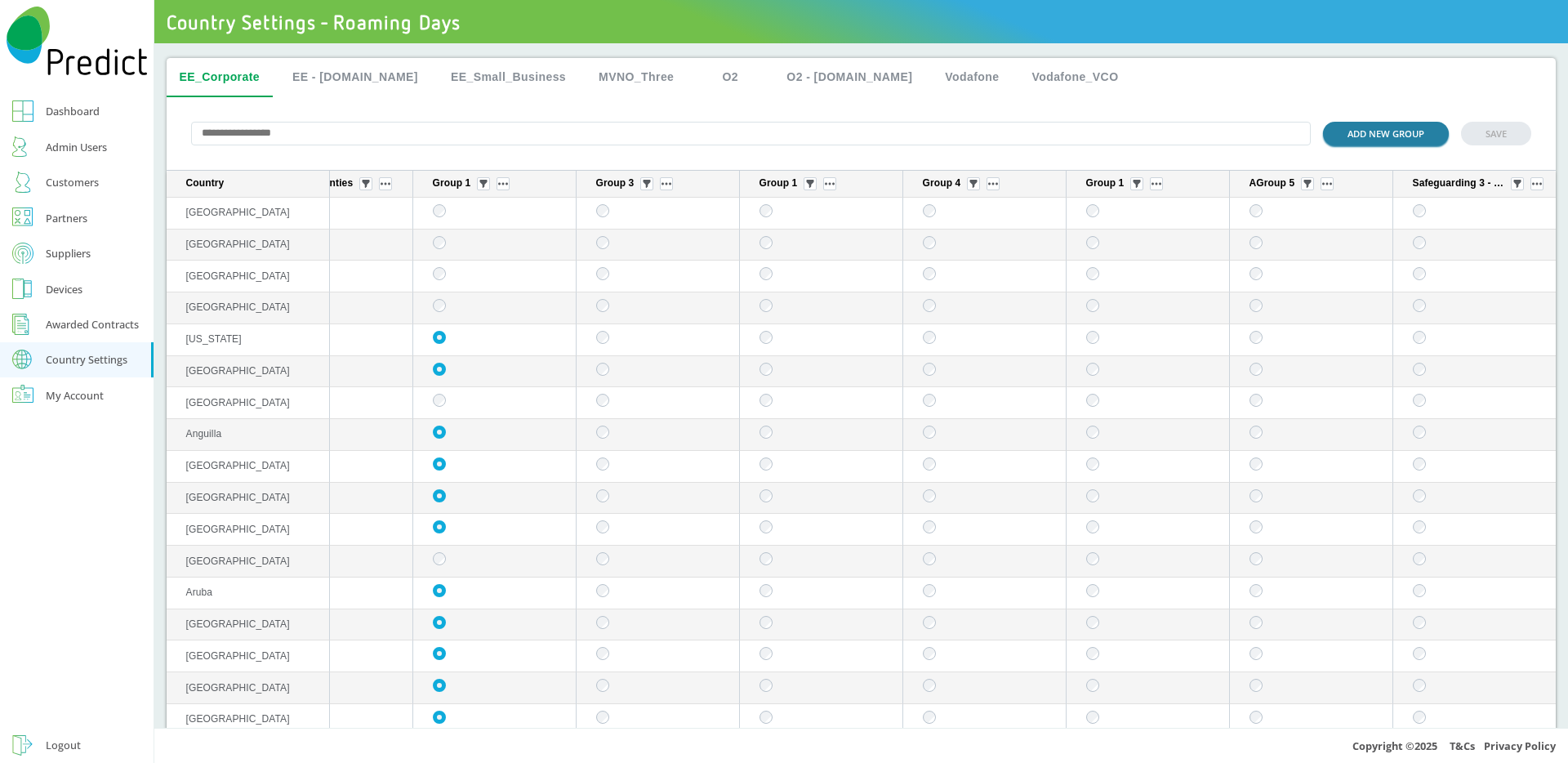
click at [1400, 138] on button "ADD NEW GROUP" at bounding box center [1385, 133] width 125 height 23
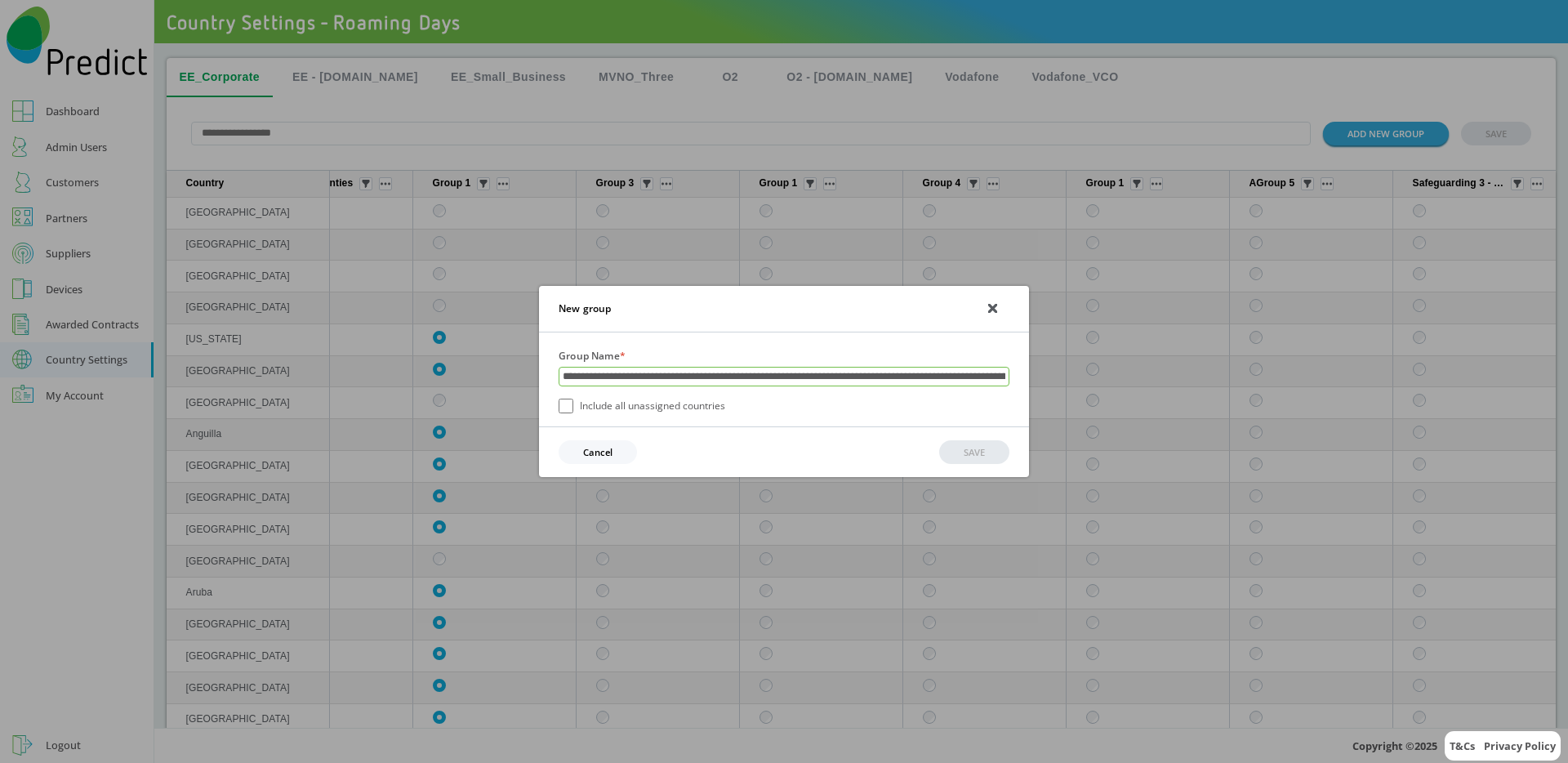
scroll to position [0, 807]
type input "**********"
click at [969, 457] on button "SAVE" at bounding box center [974, 453] width 71 height 23
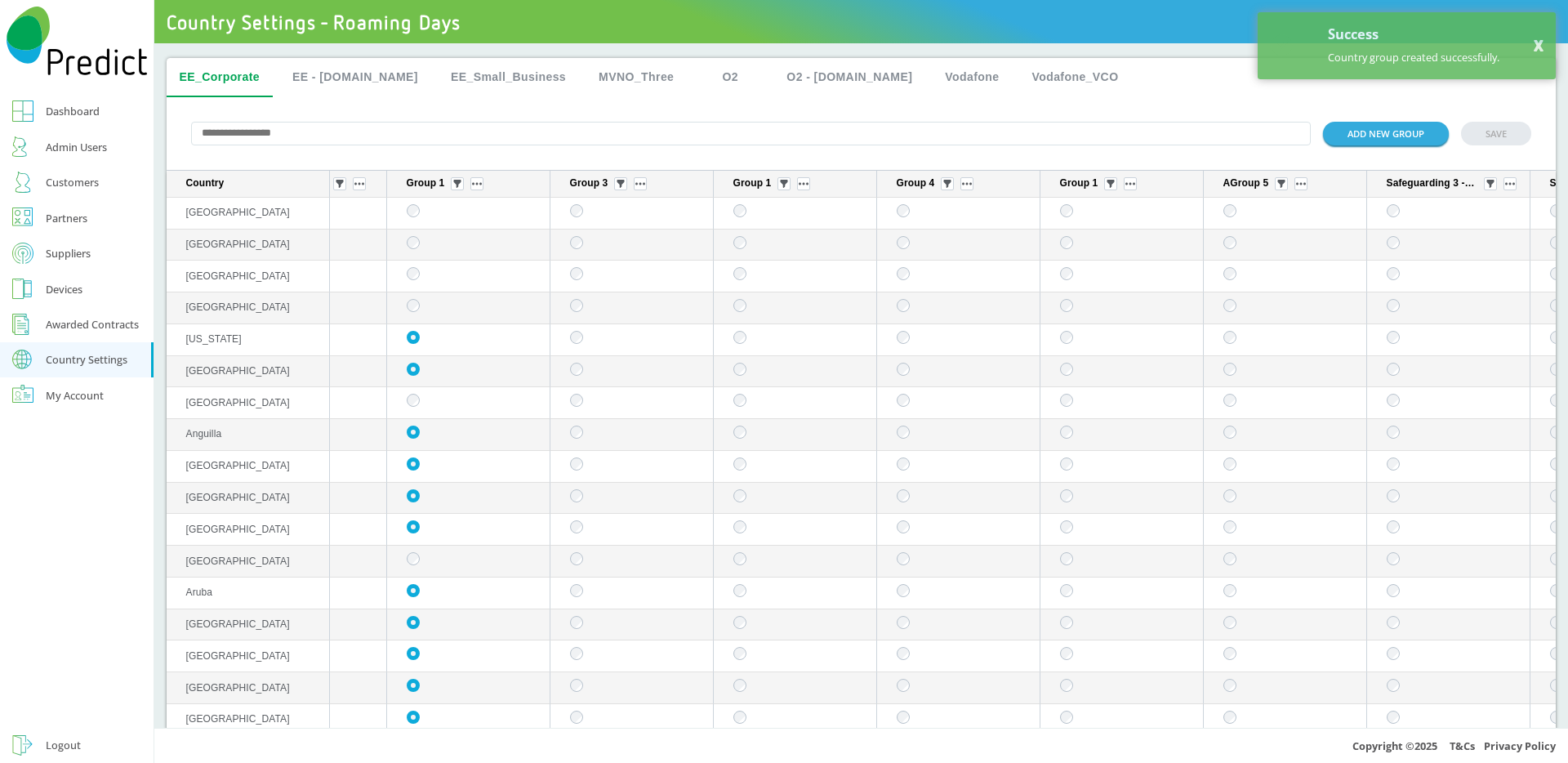
scroll to position [0, 759]
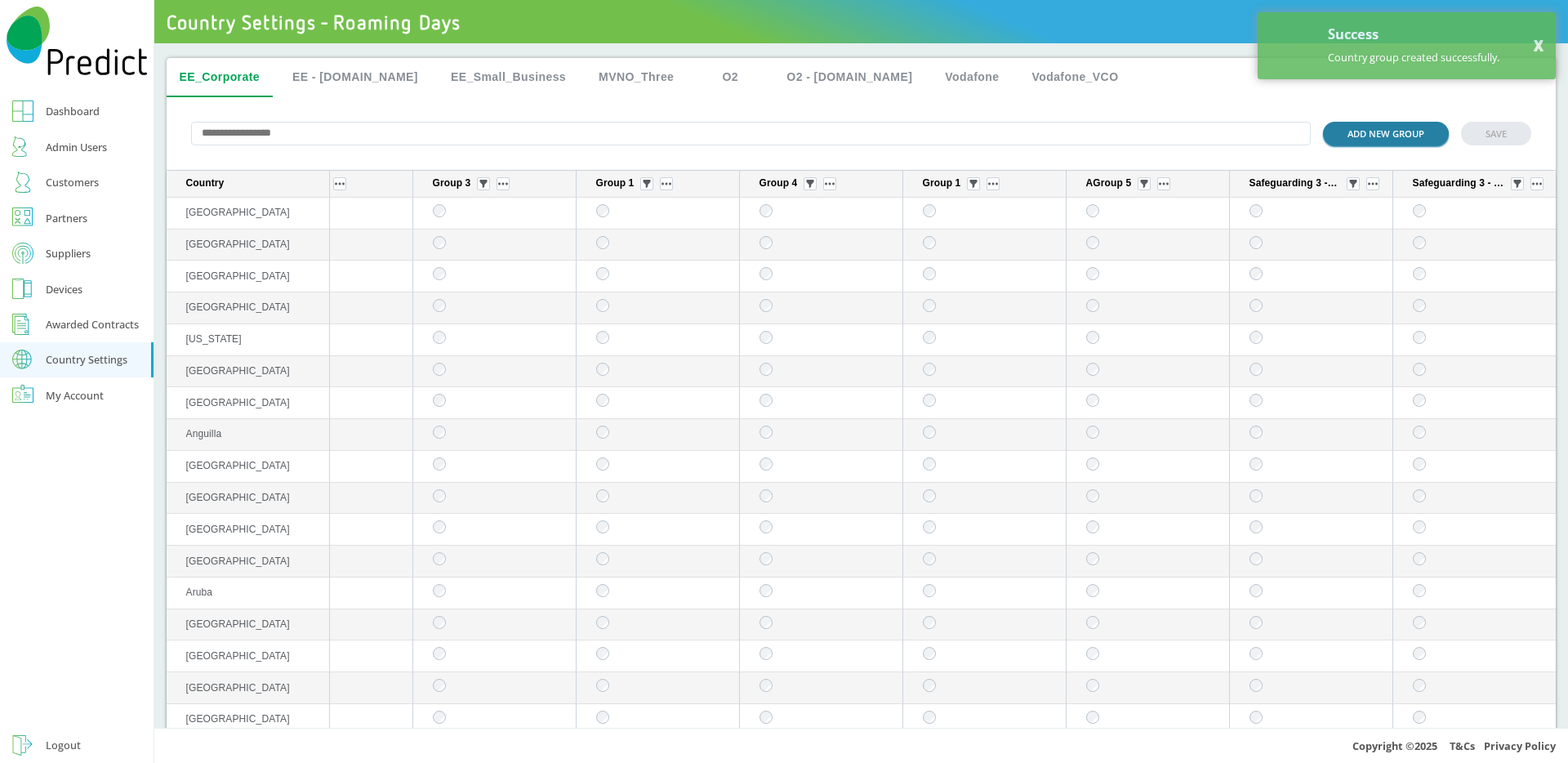
click at [1392, 130] on button "ADD NEW GROUP" at bounding box center [1385, 133] width 125 height 23
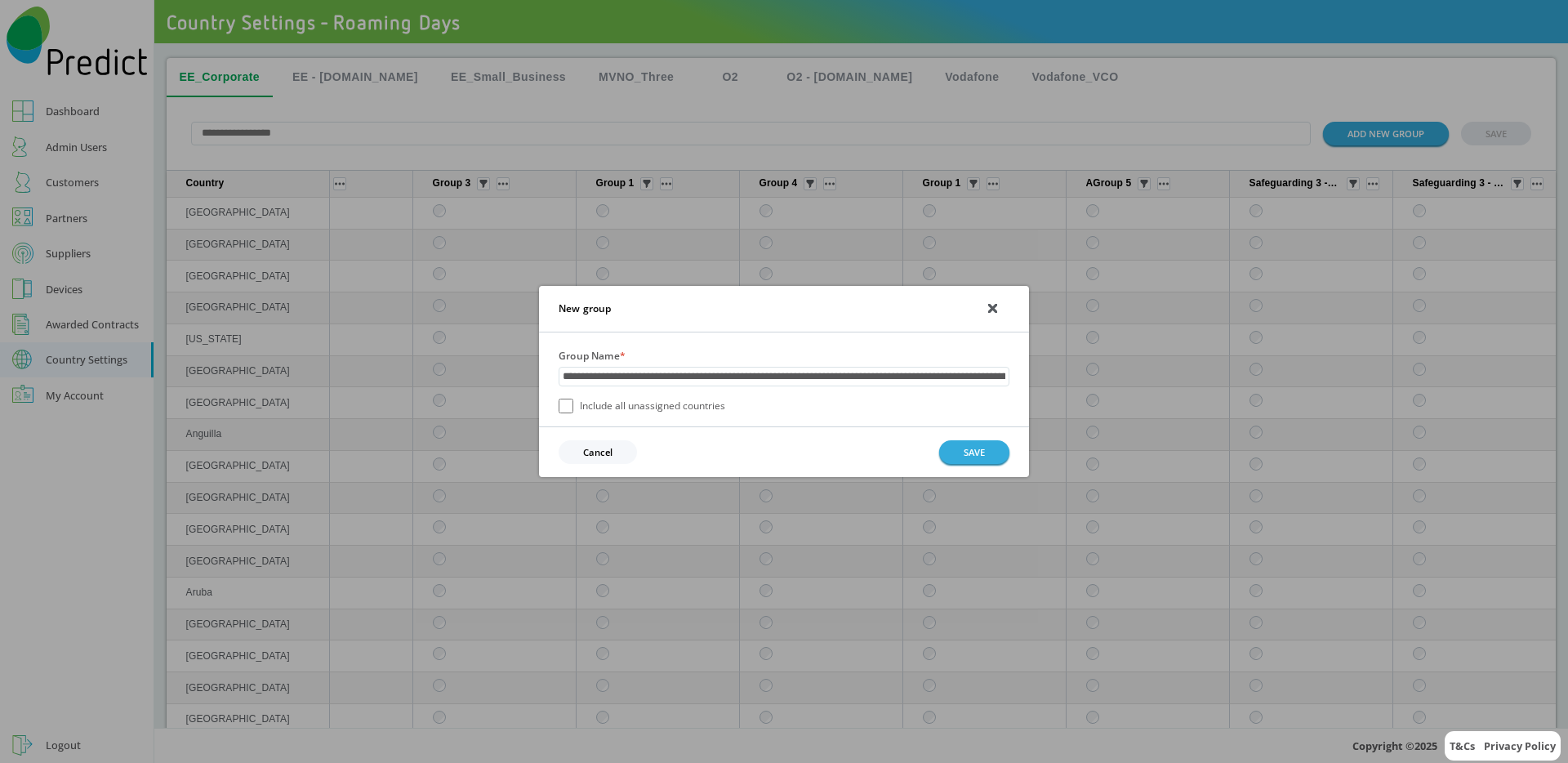
scroll to position [0, 807]
type input "**********"
click at [972, 441] on button "SAVE" at bounding box center [974, 453] width 71 height 23
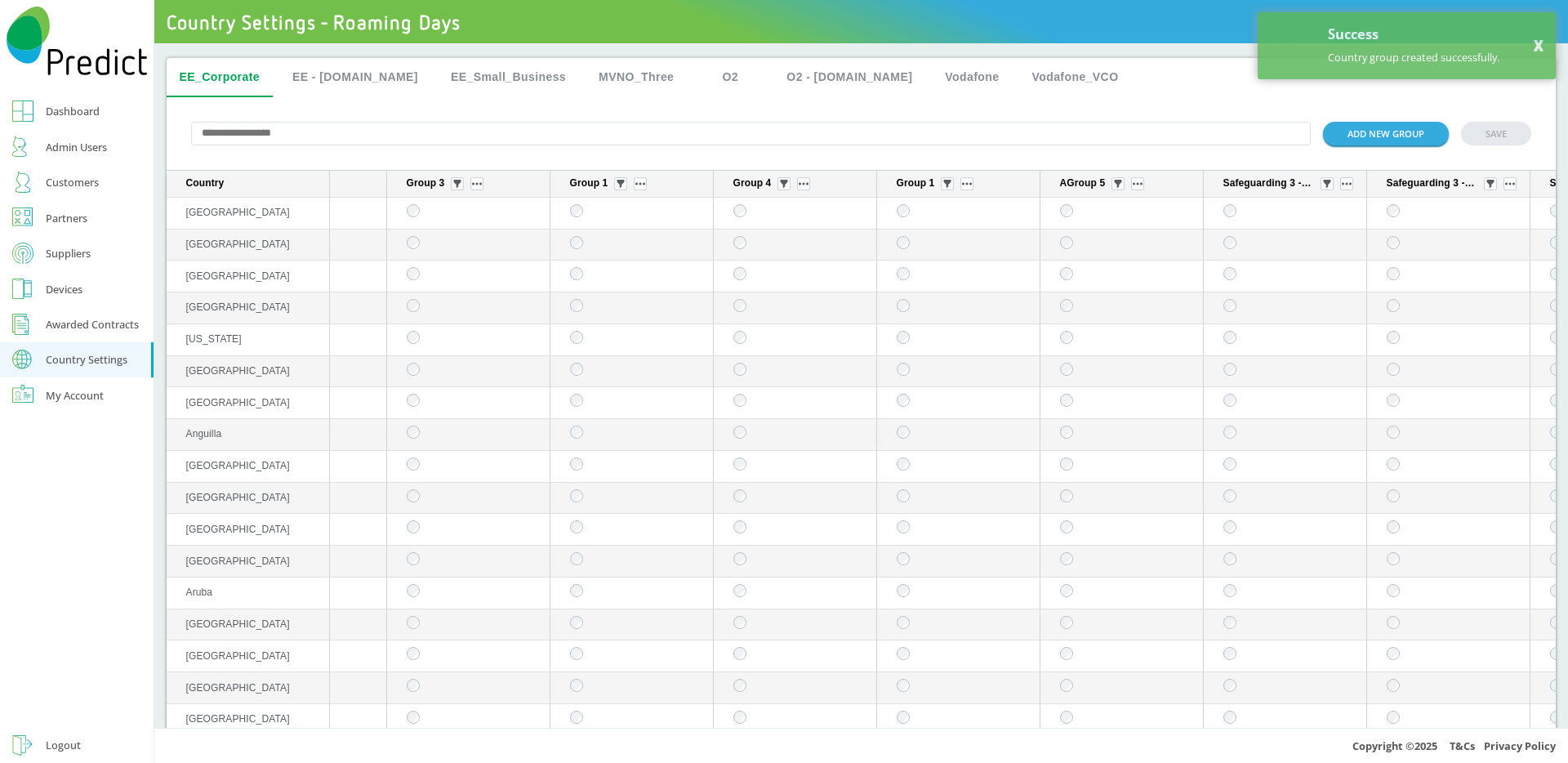
scroll to position [0, 922]
click at [1354, 126] on button "ADD NEW GROUP" at bounding box center [1385, 133] width 125 height 23
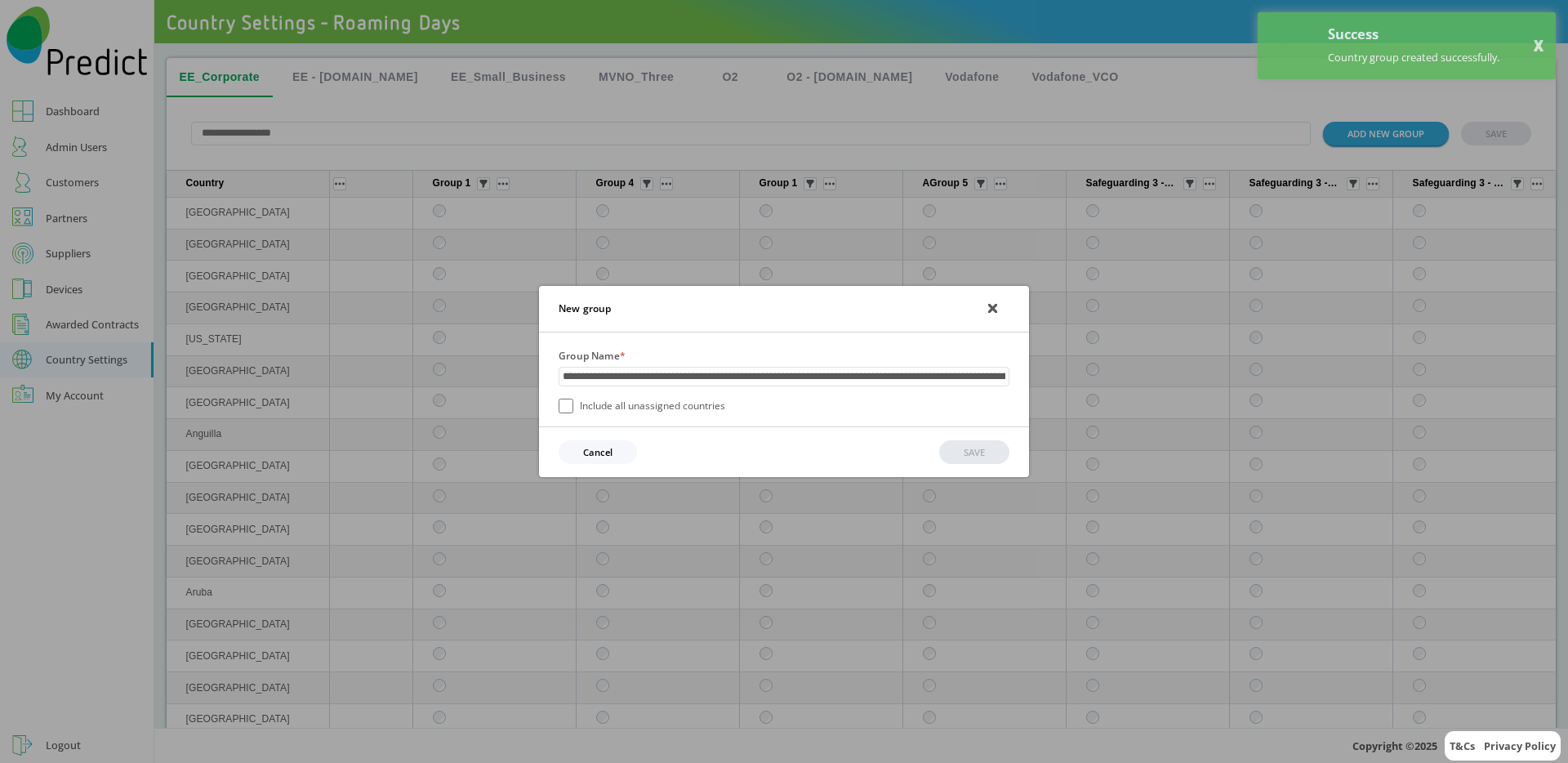
scroll to position [0, 807]
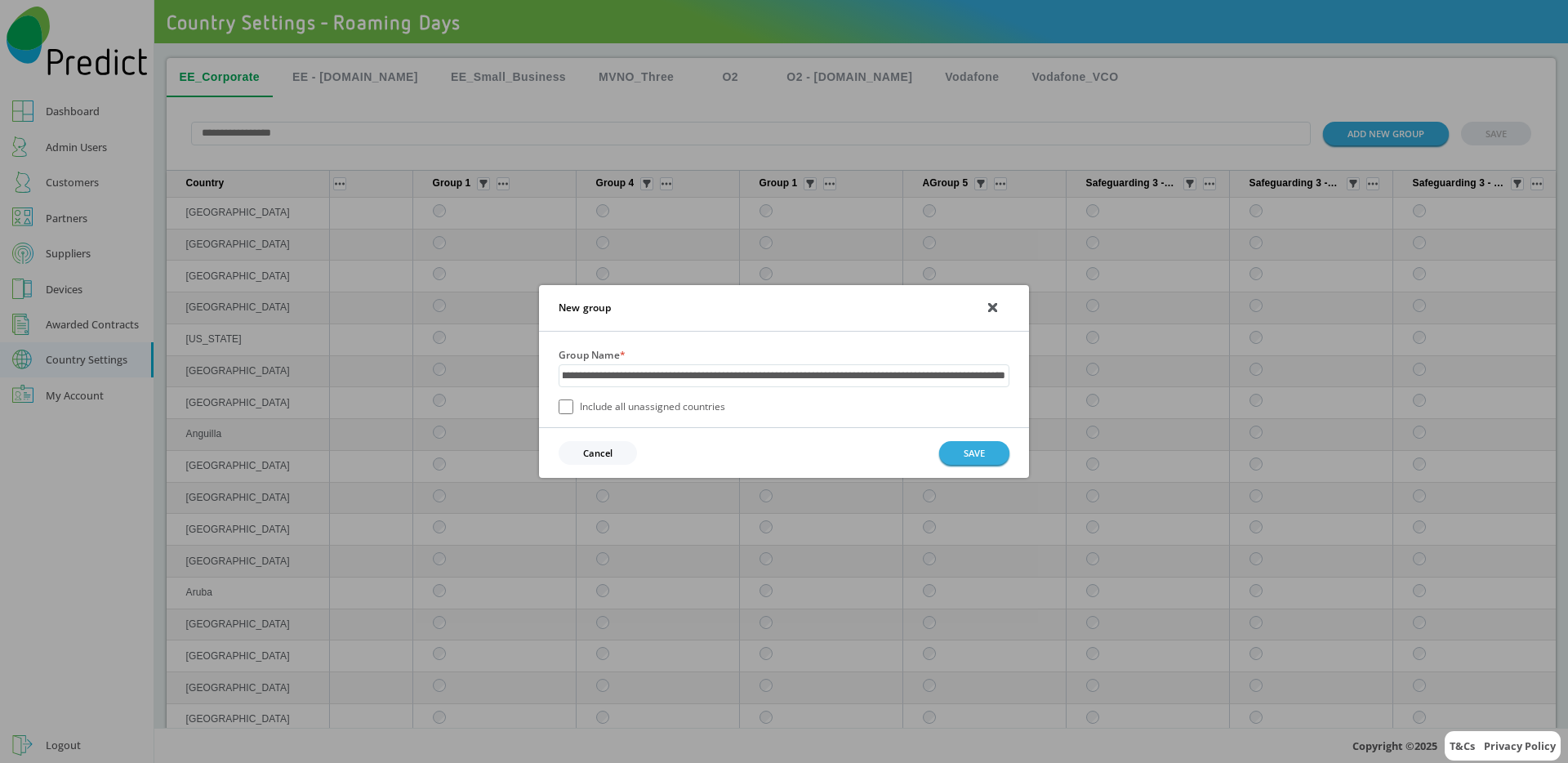
type input "**********"
click at [752, 520] on div "**********" at bounding box center [784, 381] width 1568 height 763
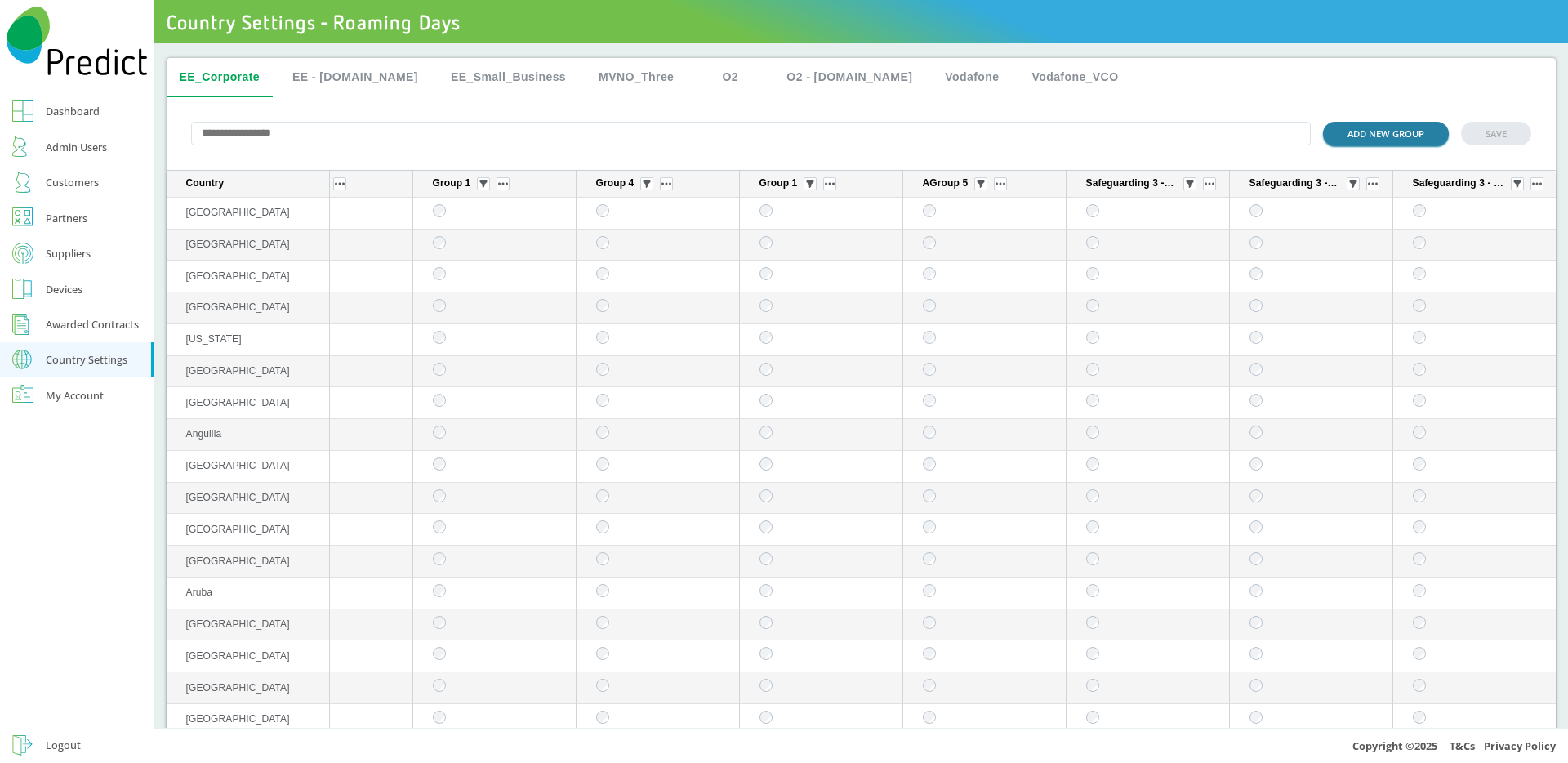
click at [1349, 132] on button "ADD NEW GROUP" at bounding box center [1385, 133] width 125 height 23
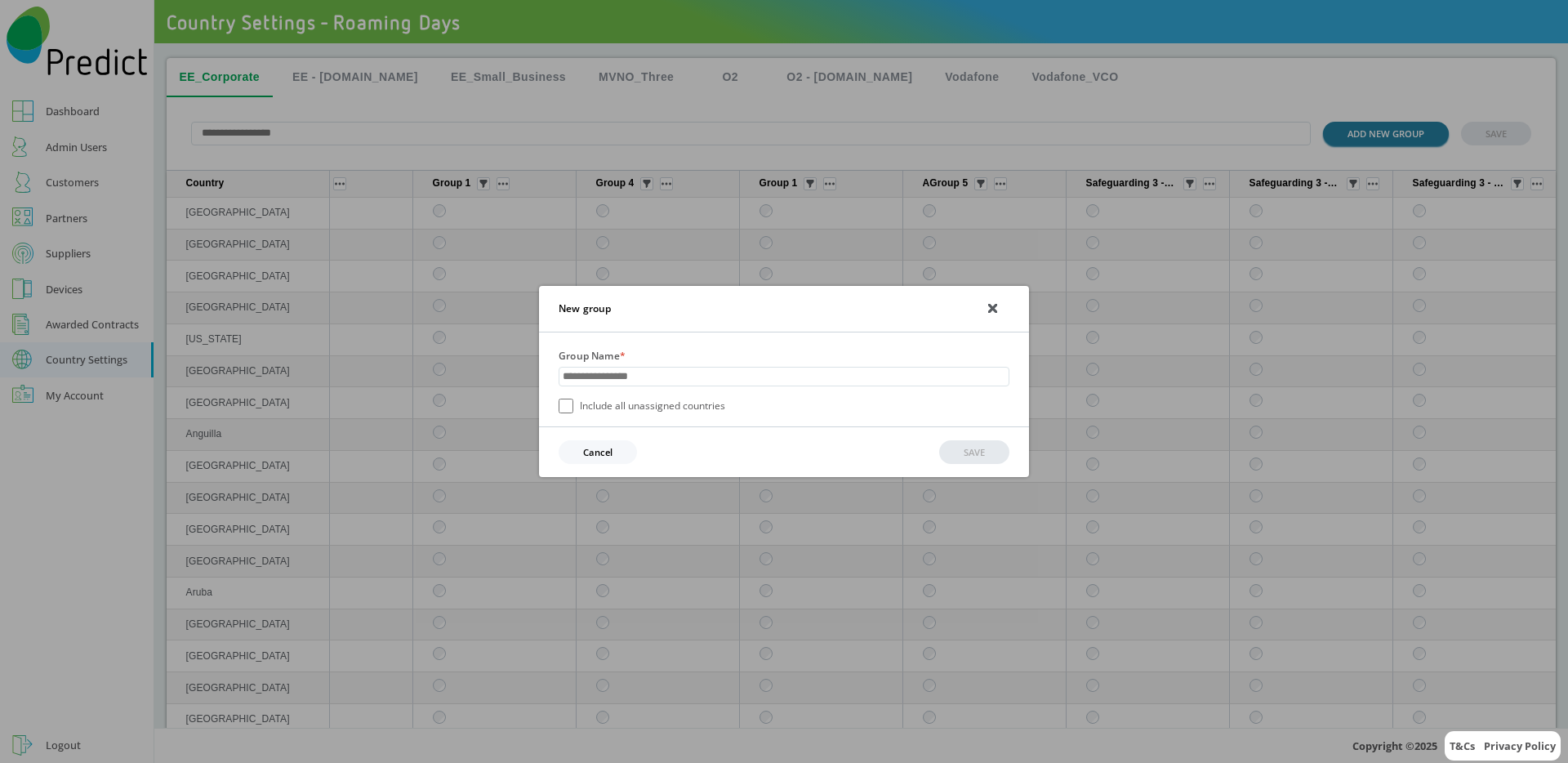
click at [1349, 132] on div "New group Group Name * Include all unassigned countries Cancel SAVE" at bounding box center [784, 381] width 1568 height 763
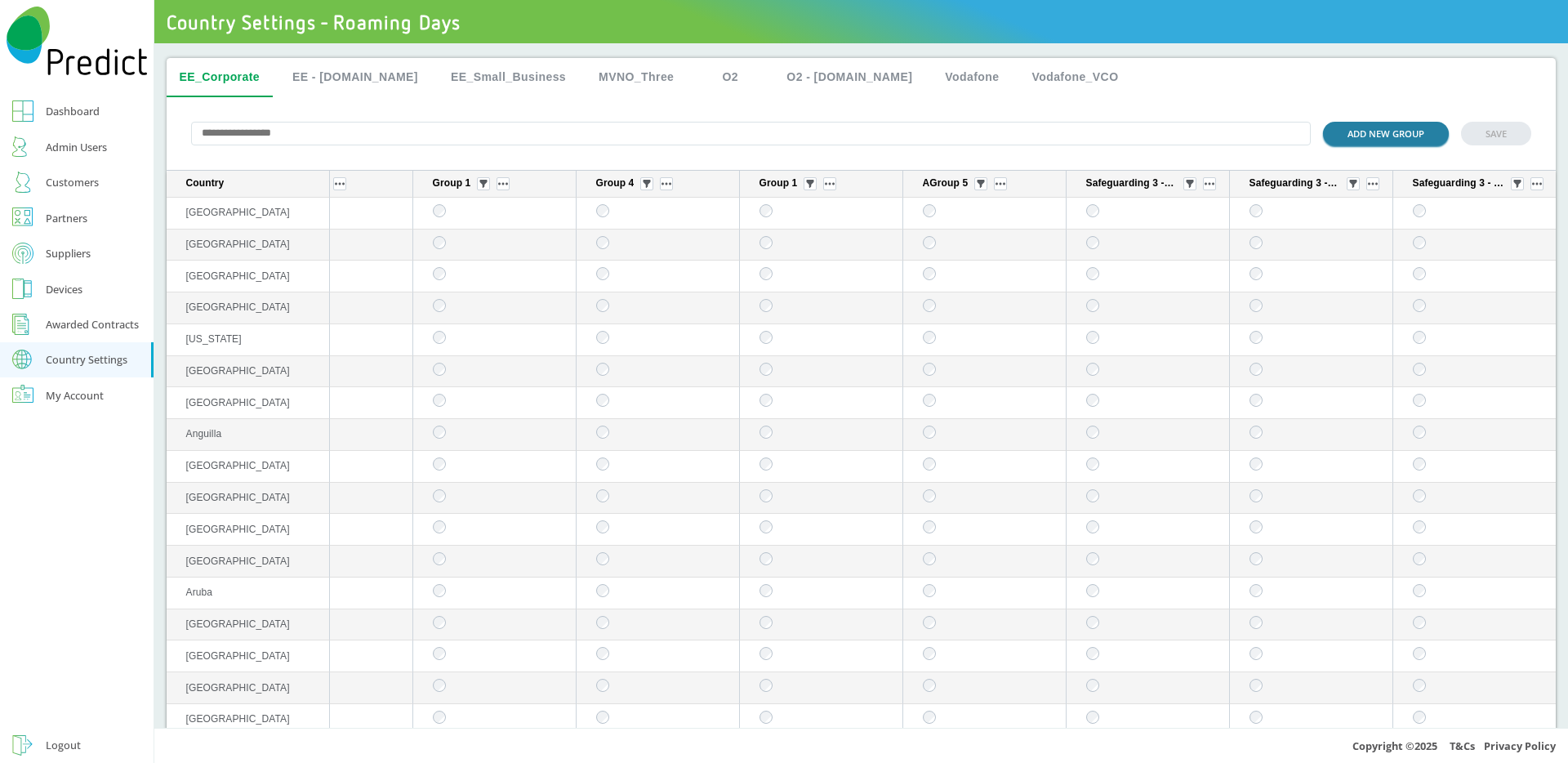
click at [1349, 132] on button "ADD NEW GROUP" at bounding box center [1385, 133] width 125 height 23
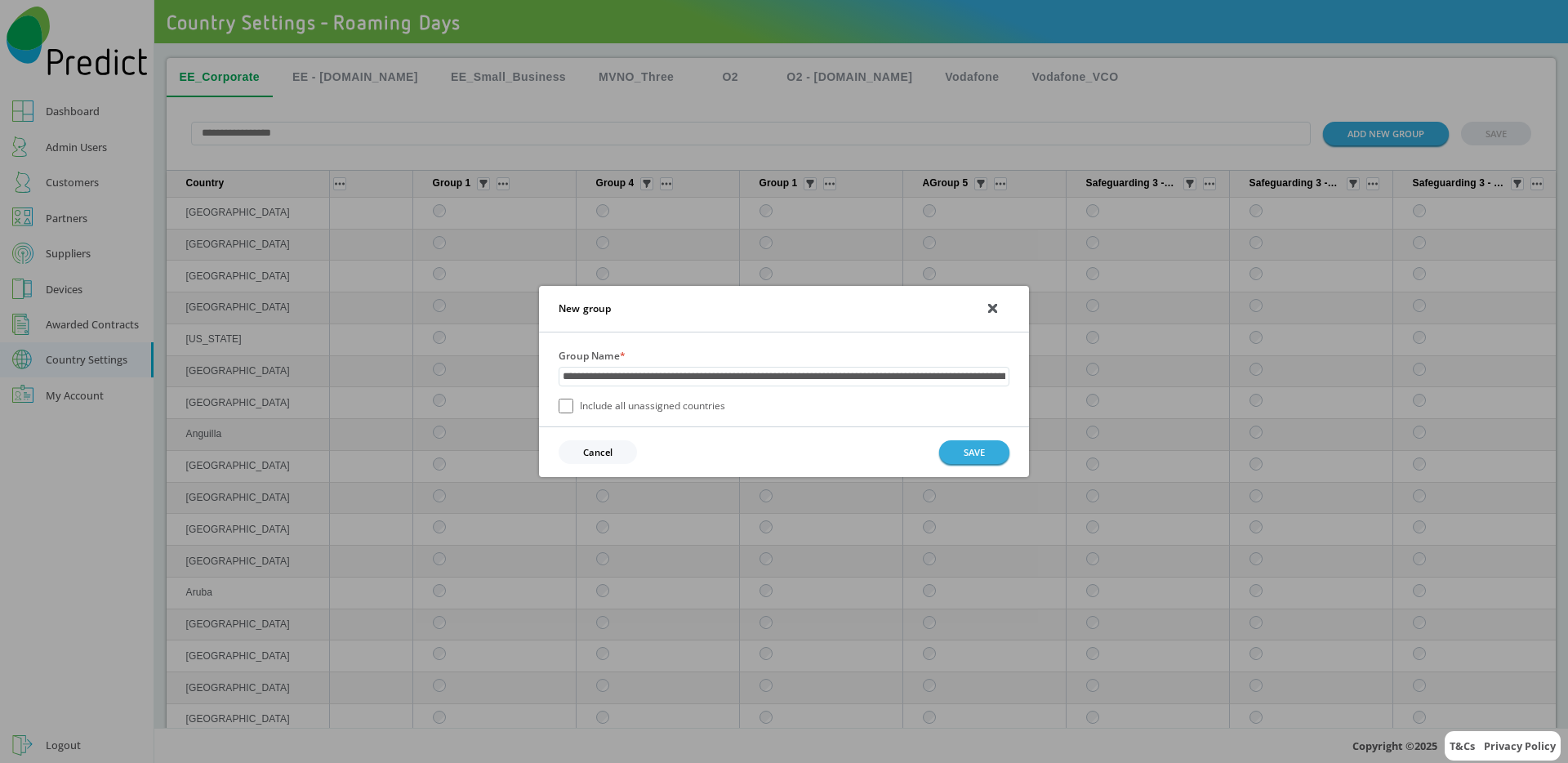
scroll to position [0, 807]
type input "**********"
click at [960, 443] on button "SAVE" at bounding box center [974, 453] width 71 height 23
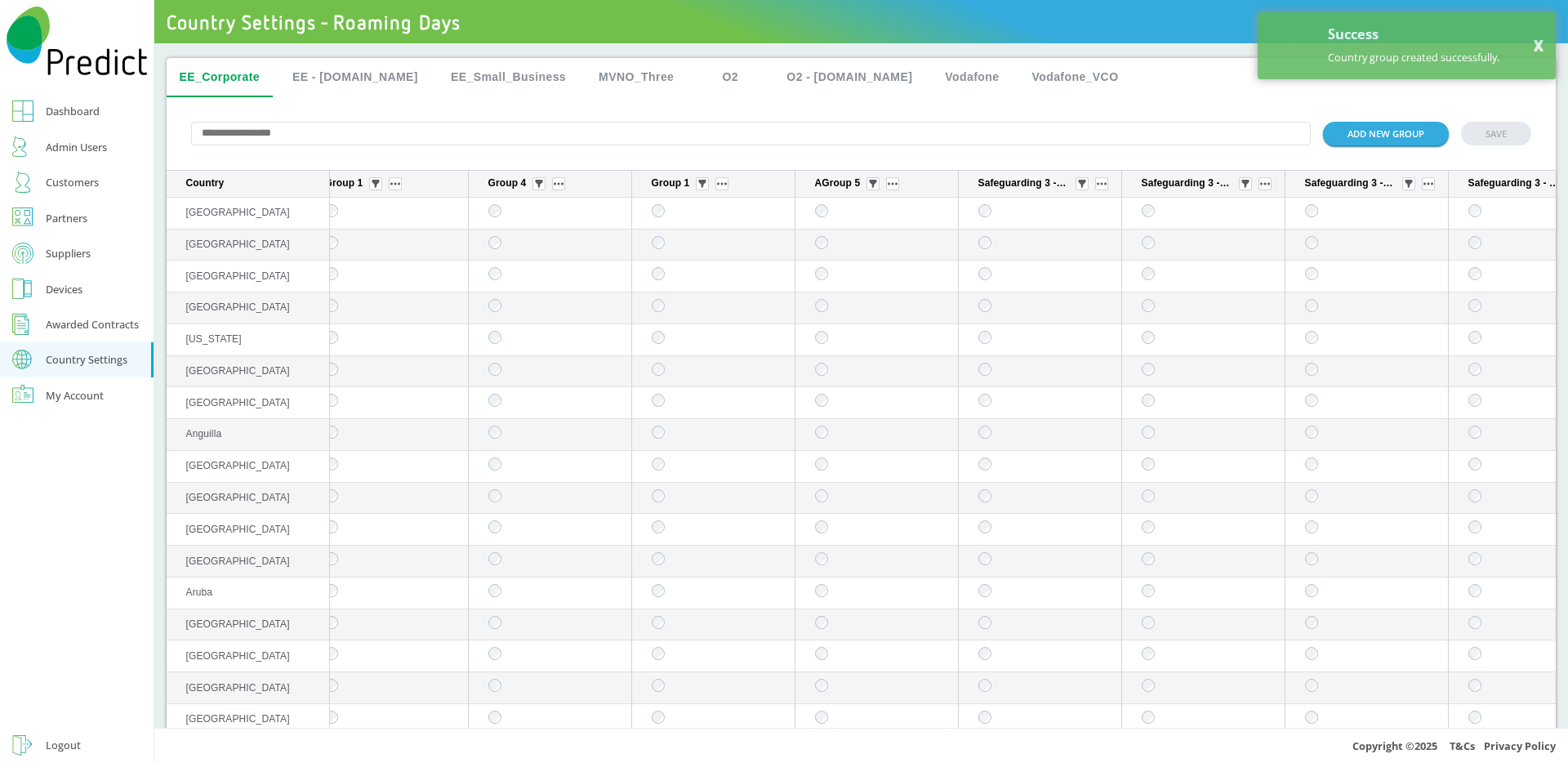
scroll to position [0, 1086]
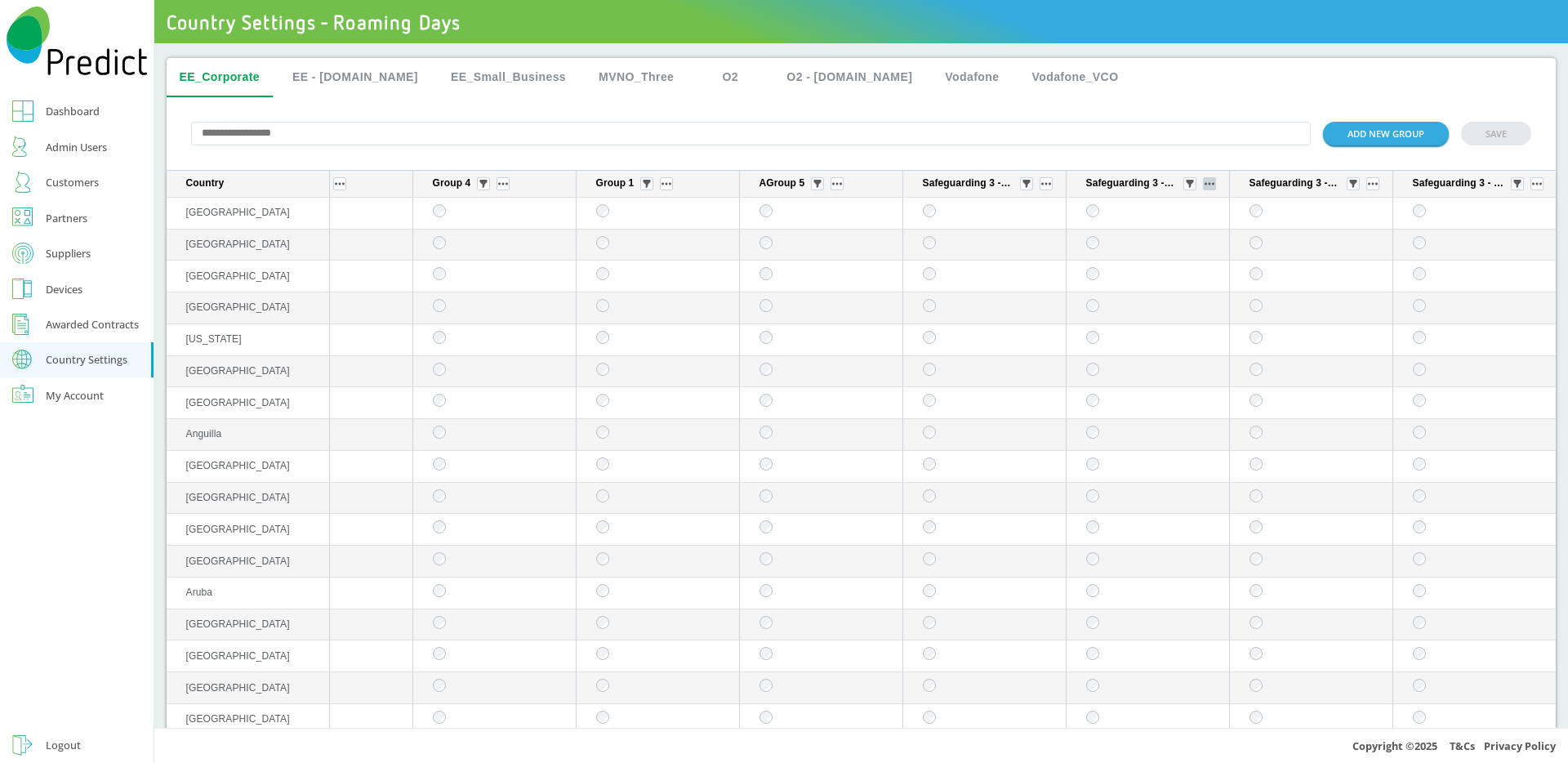
click at [1203, 180] on button "sticky table" at bounding box center [1209, 184] width 13 height 13
click at [1182, 204] on button "Edit group" at bounding box center [1184, 208] width 64 height 17
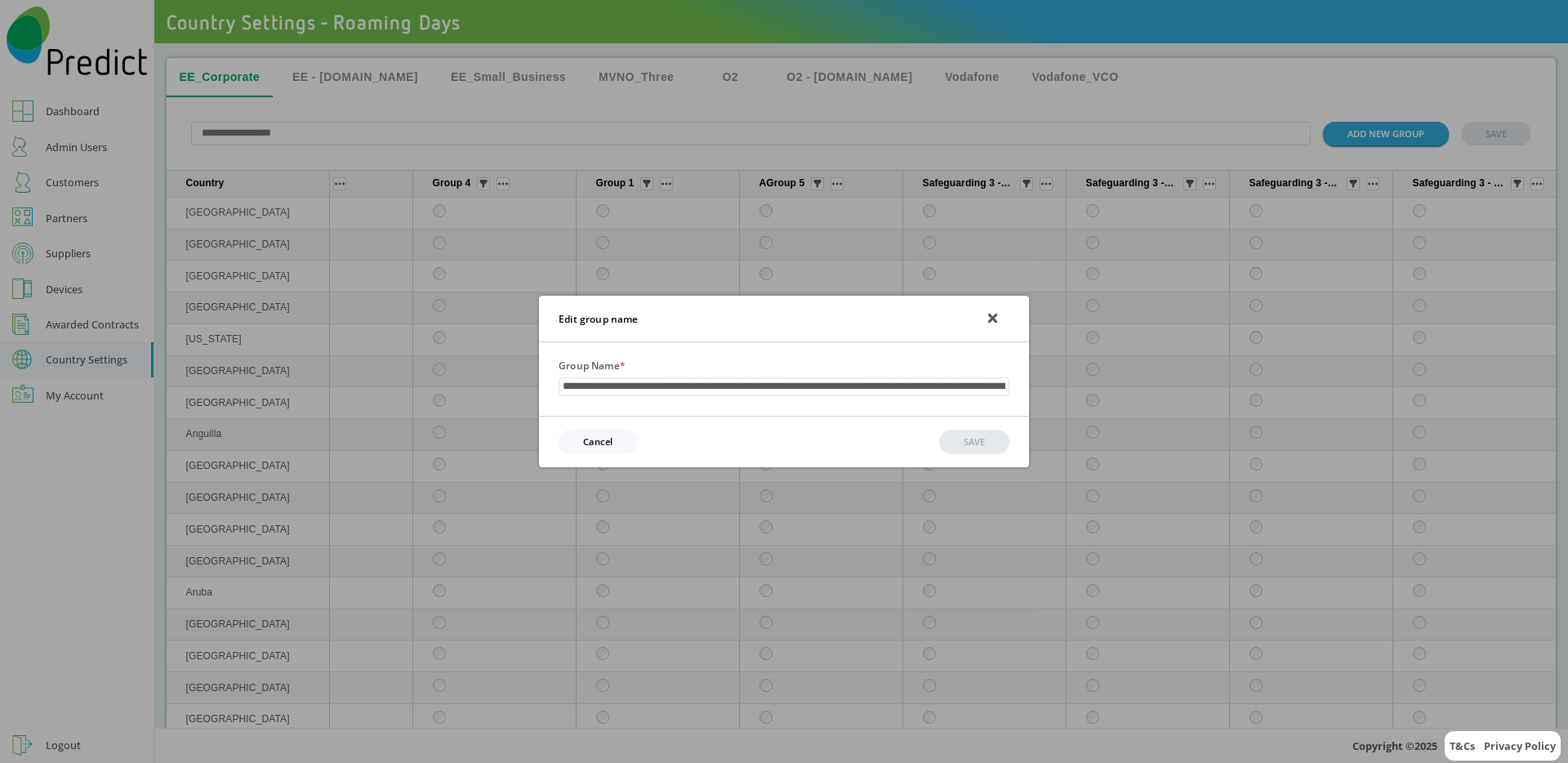
scroll to position [0, 808]
click at [599, 446] on button "Cancel" at bounding box center [597, 441] width 78 height 23
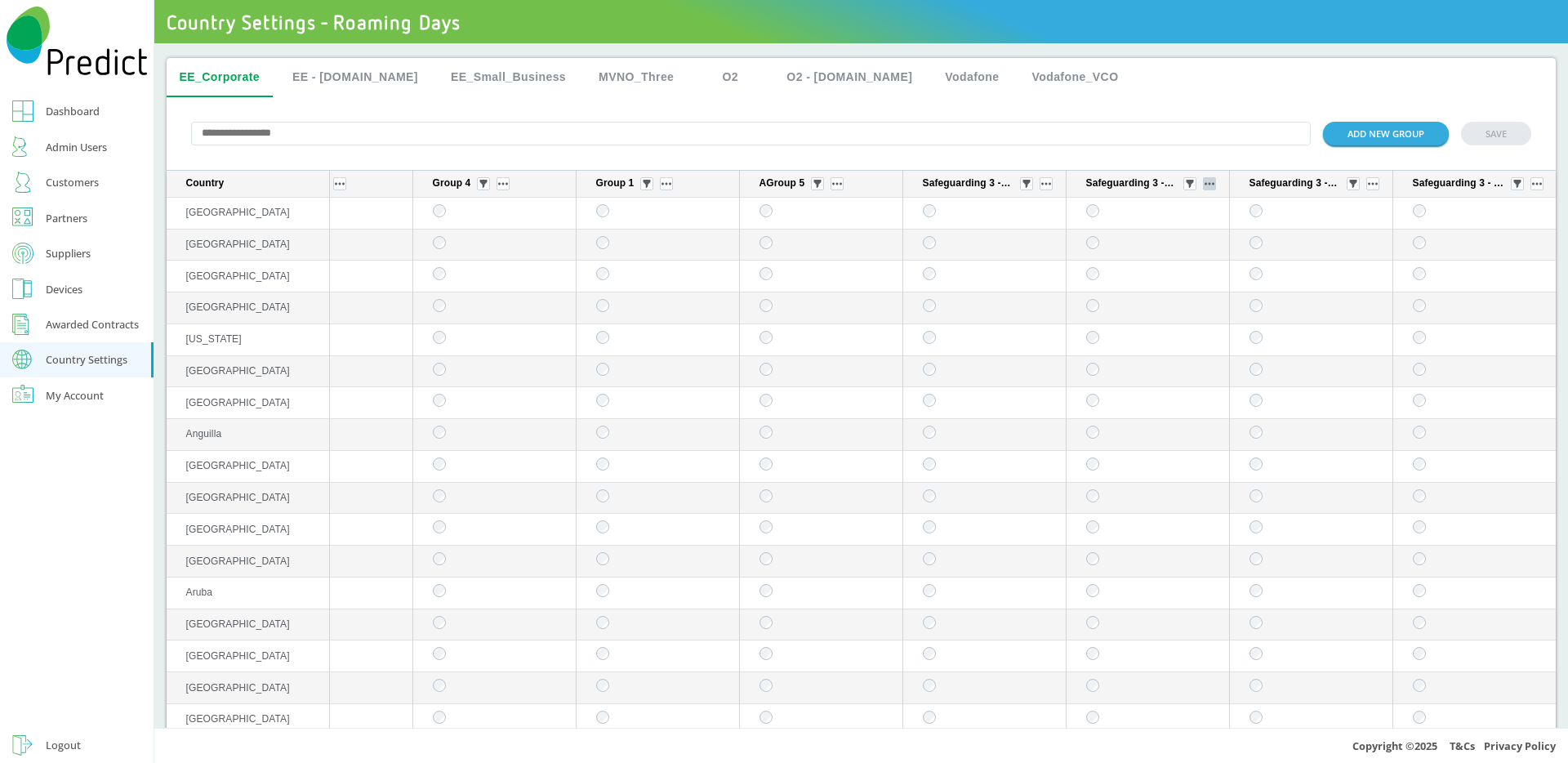
click at [1203, 191] on button "sticky table" at bounding box center [1209, 184] width 13 height 13
click at [1161, 211] on button "Edit group" at bounding box center [1184, 208] width 64 height 17
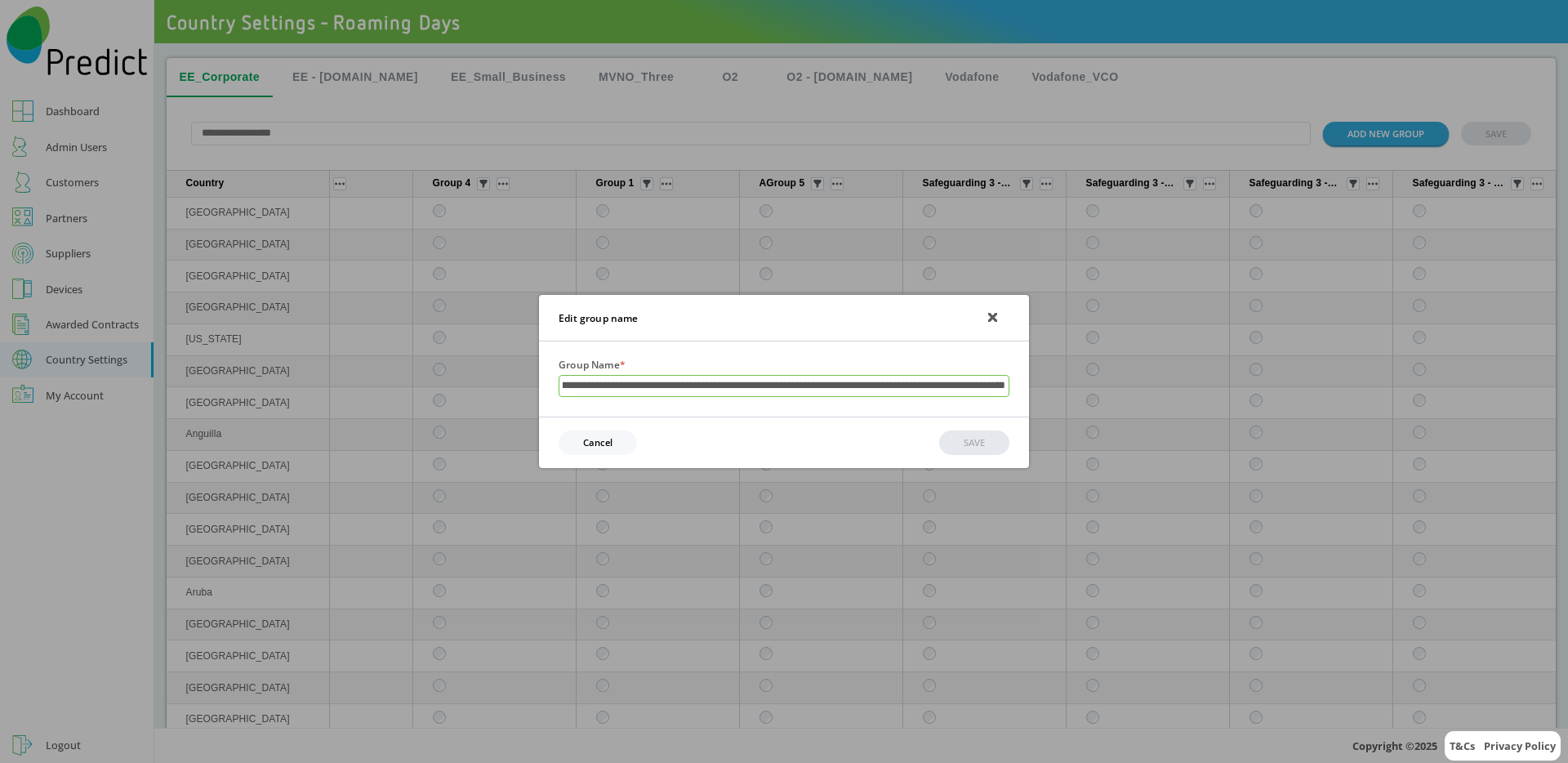
click at [898, 385] on input "**********" at bounding box center [783, 386] width 451 height 23
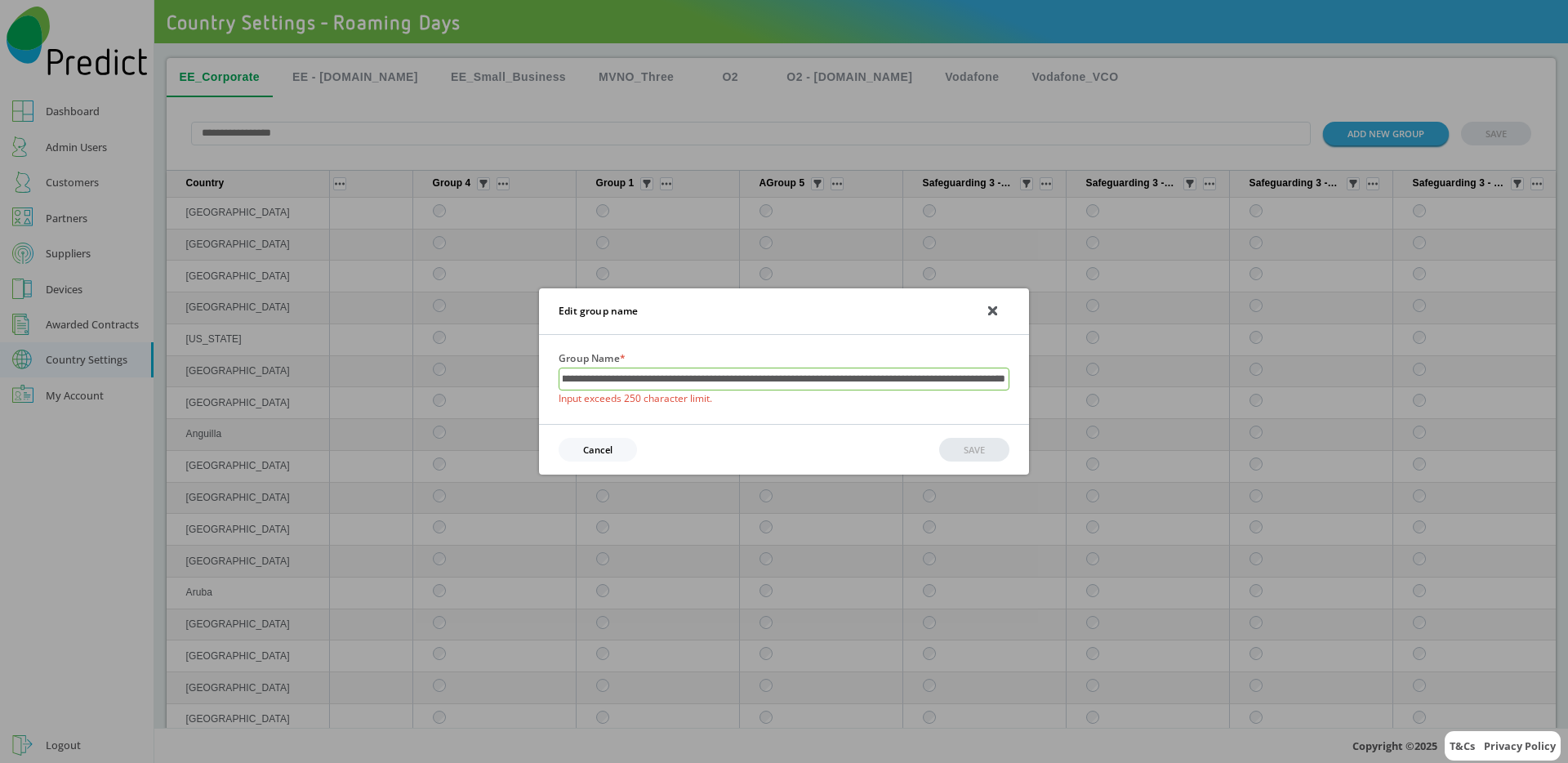
click at [847, 380] on input "**********" at bounding box center [783, 379] width 451 height 23
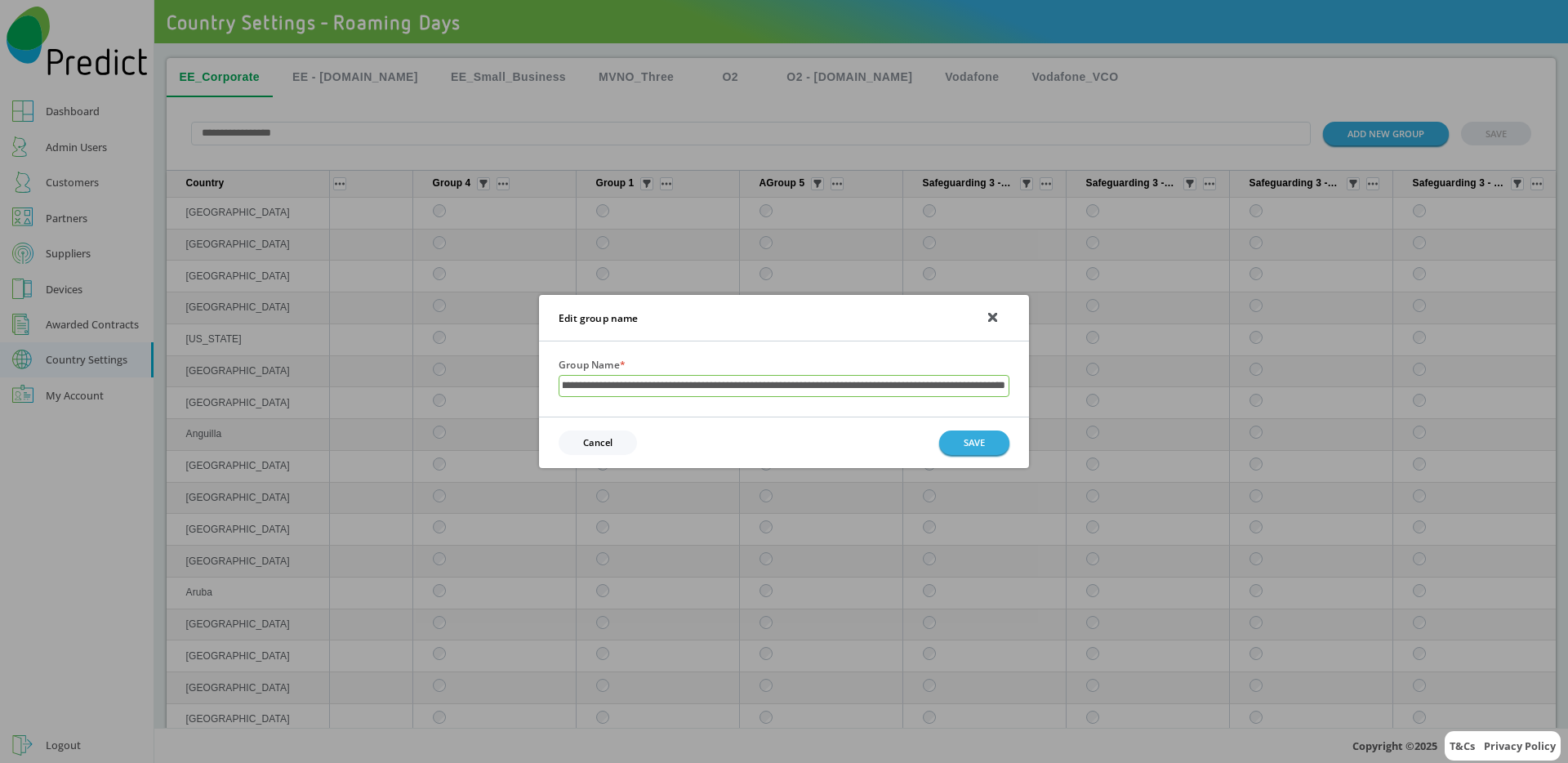
scroll to position [0, 801]
type input "**********"
click at [964, 437] on button "SAVE" at bounding box center [974, 441] width 71 height 23
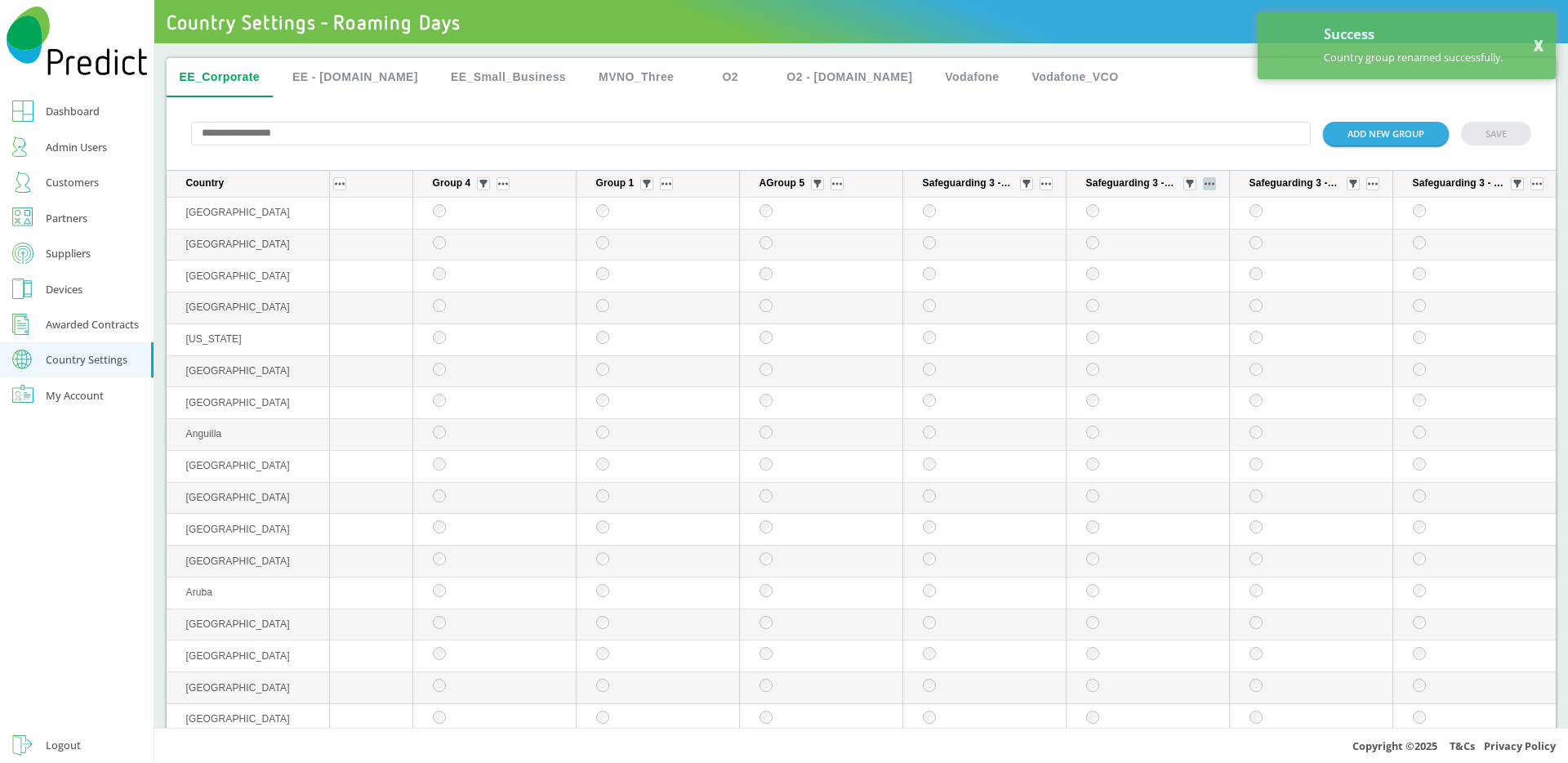
click at [1204, 186] on img "sticky table" at bounding box center [1209, 184] width 10 height 4
click at [1181, 203] on button "Edit group" at bounding box center [1184, 208] width 64 height 17
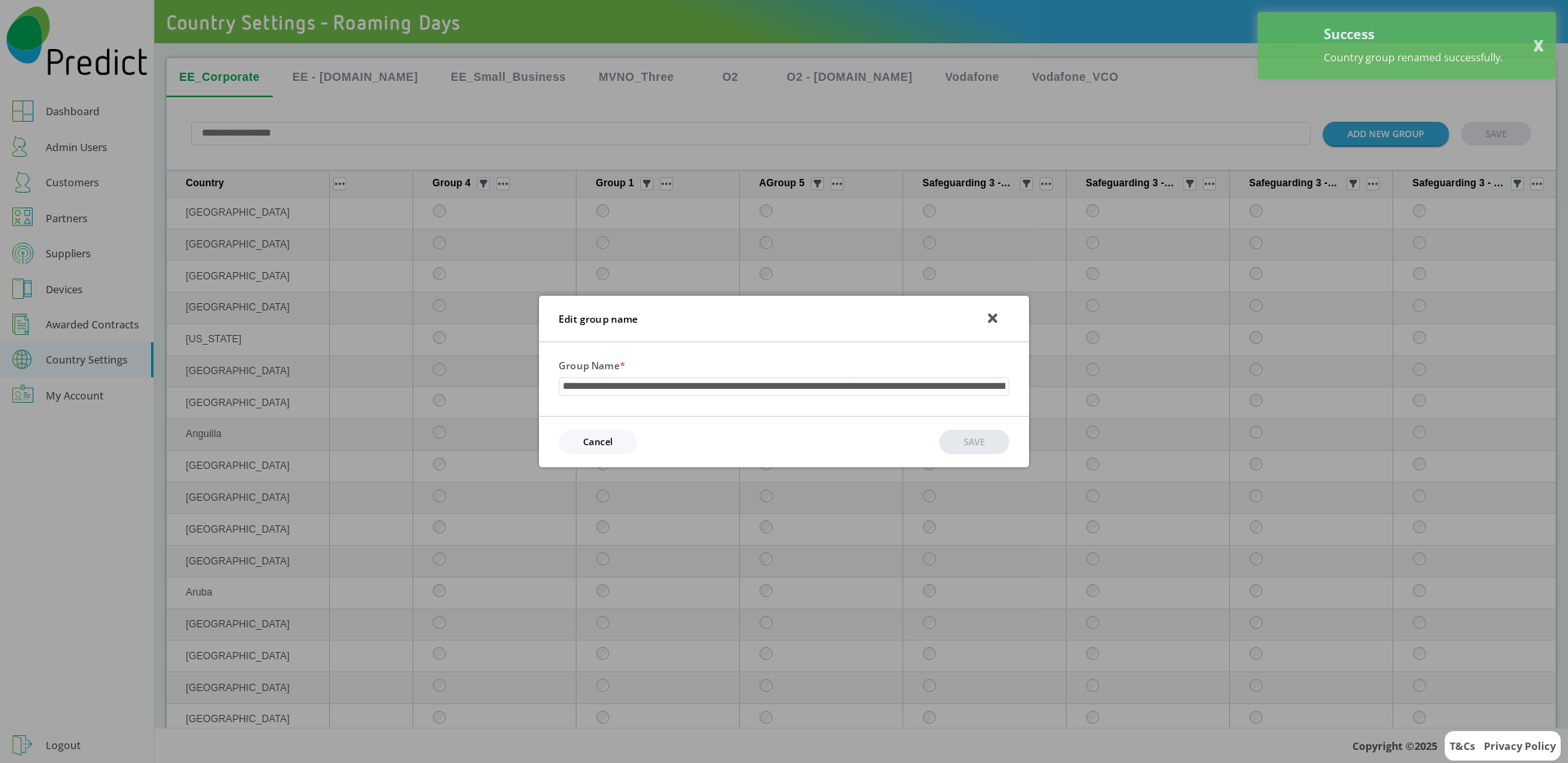
scroll to position [0, 801]
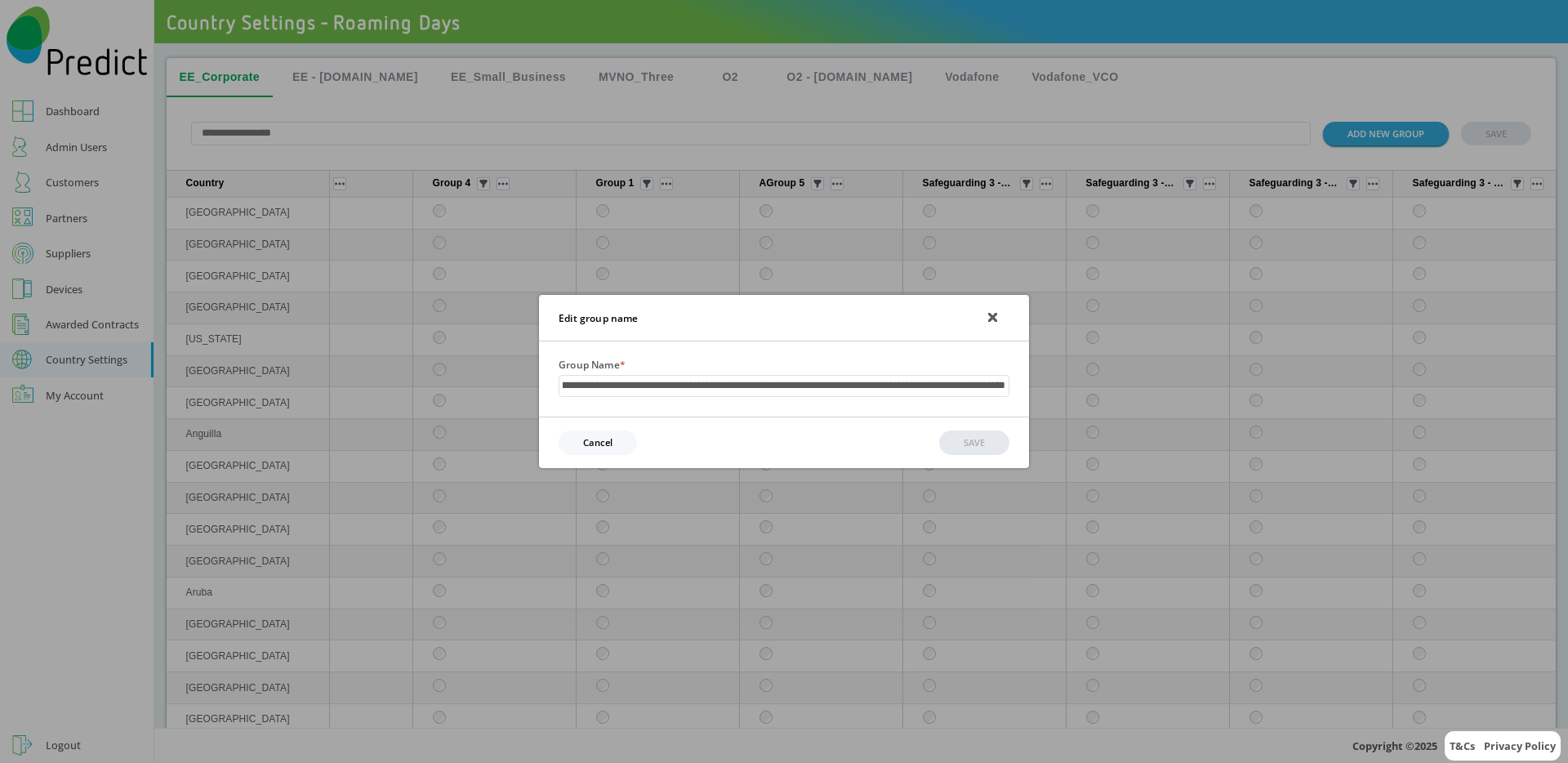
click at [993, 312] on div at bounding box center [992, 317] width 9 height 20
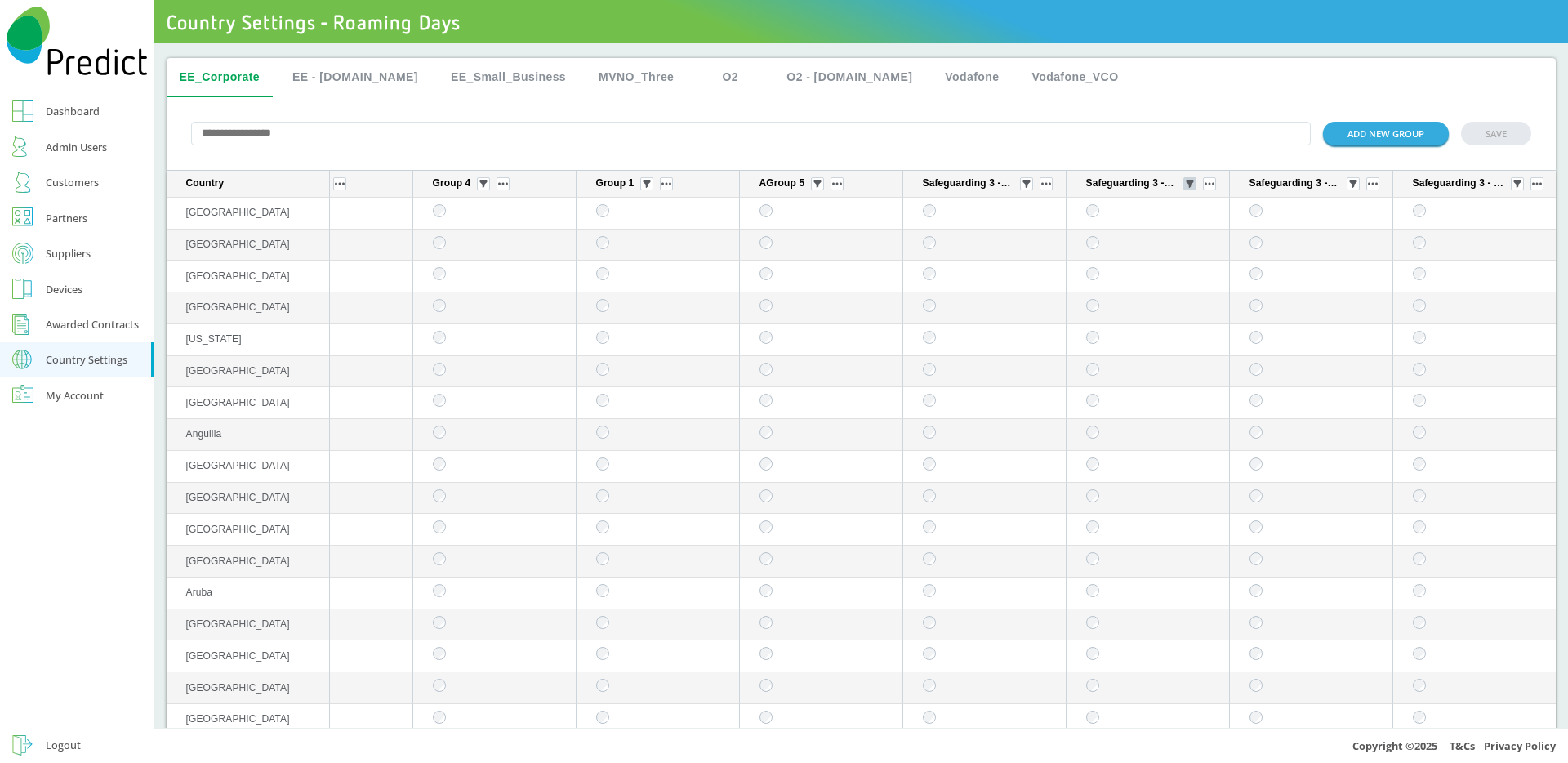
click at [1185, 187] on img "sticky table" at bounding box center [1189, 183] width 8 height 8
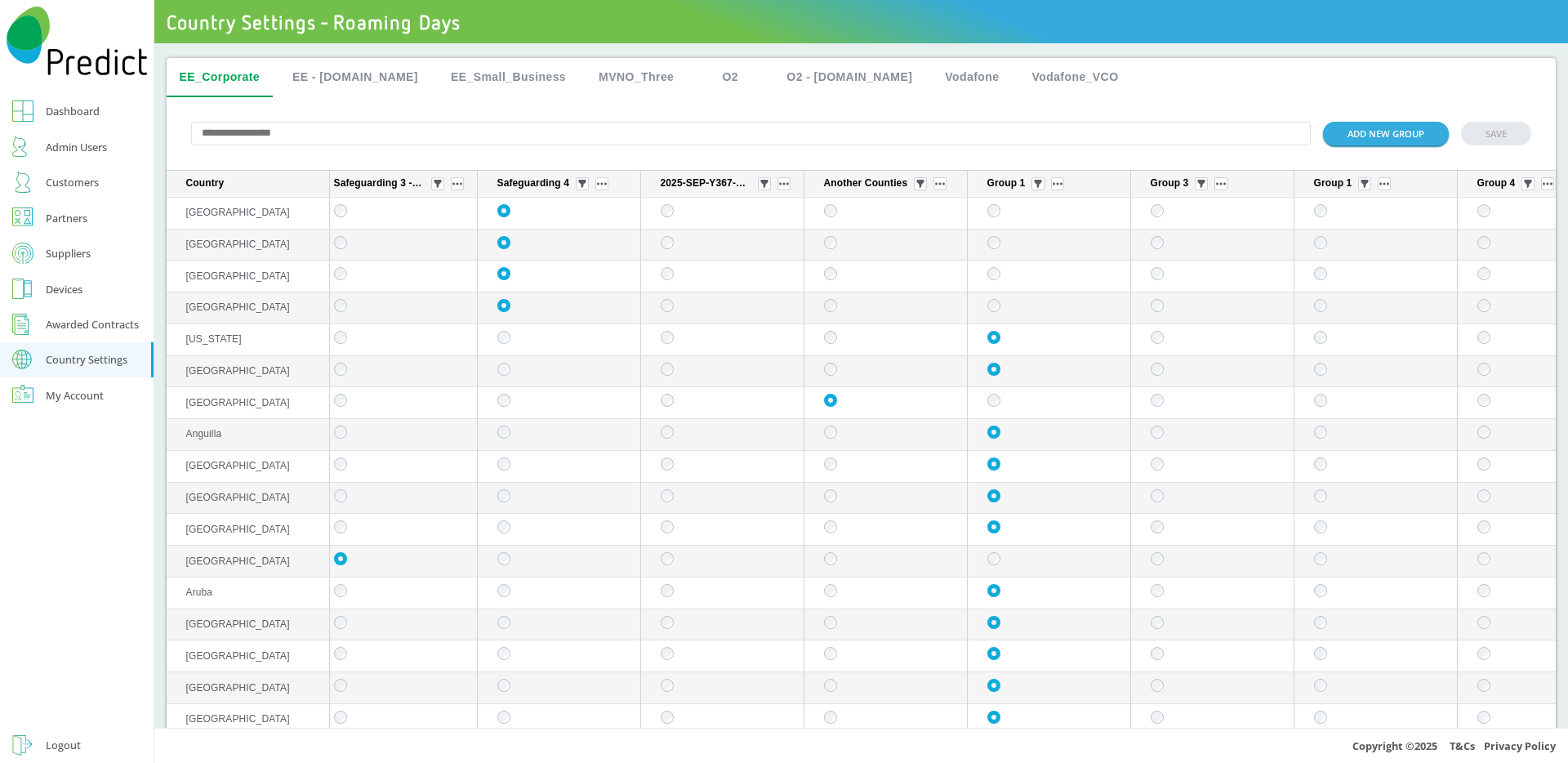
scroll to position [0, 0]
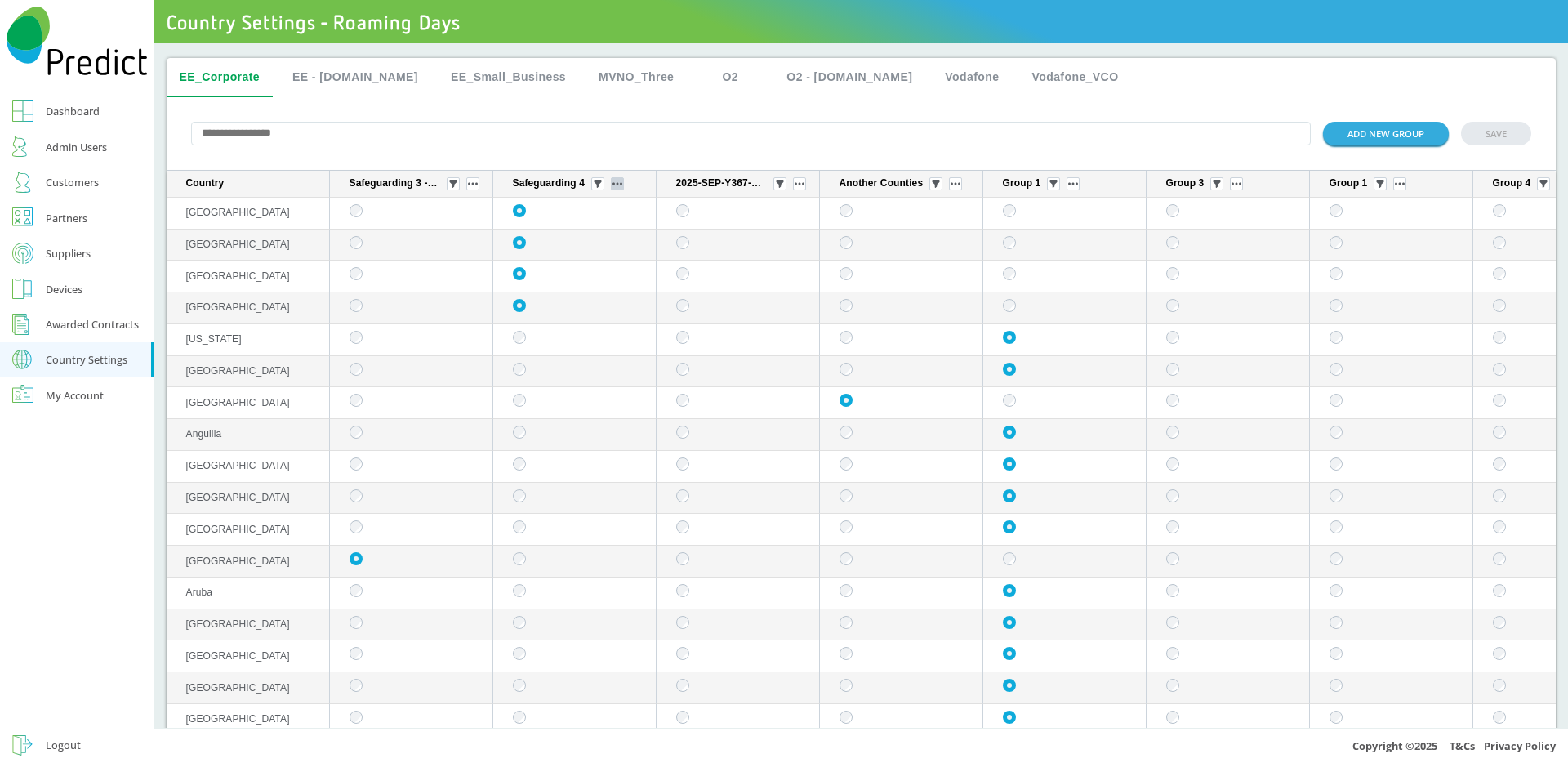
click at [616, 186] on img "sticky table" at bounding box center [617, 184] width 10 height 4
click at [617, 191] on button "sticky table" at bounding box center [617, 184] width 13 height 13
click at [621, 212] on button "Edit group" at bounding box center [619, 208] width 64 height 17
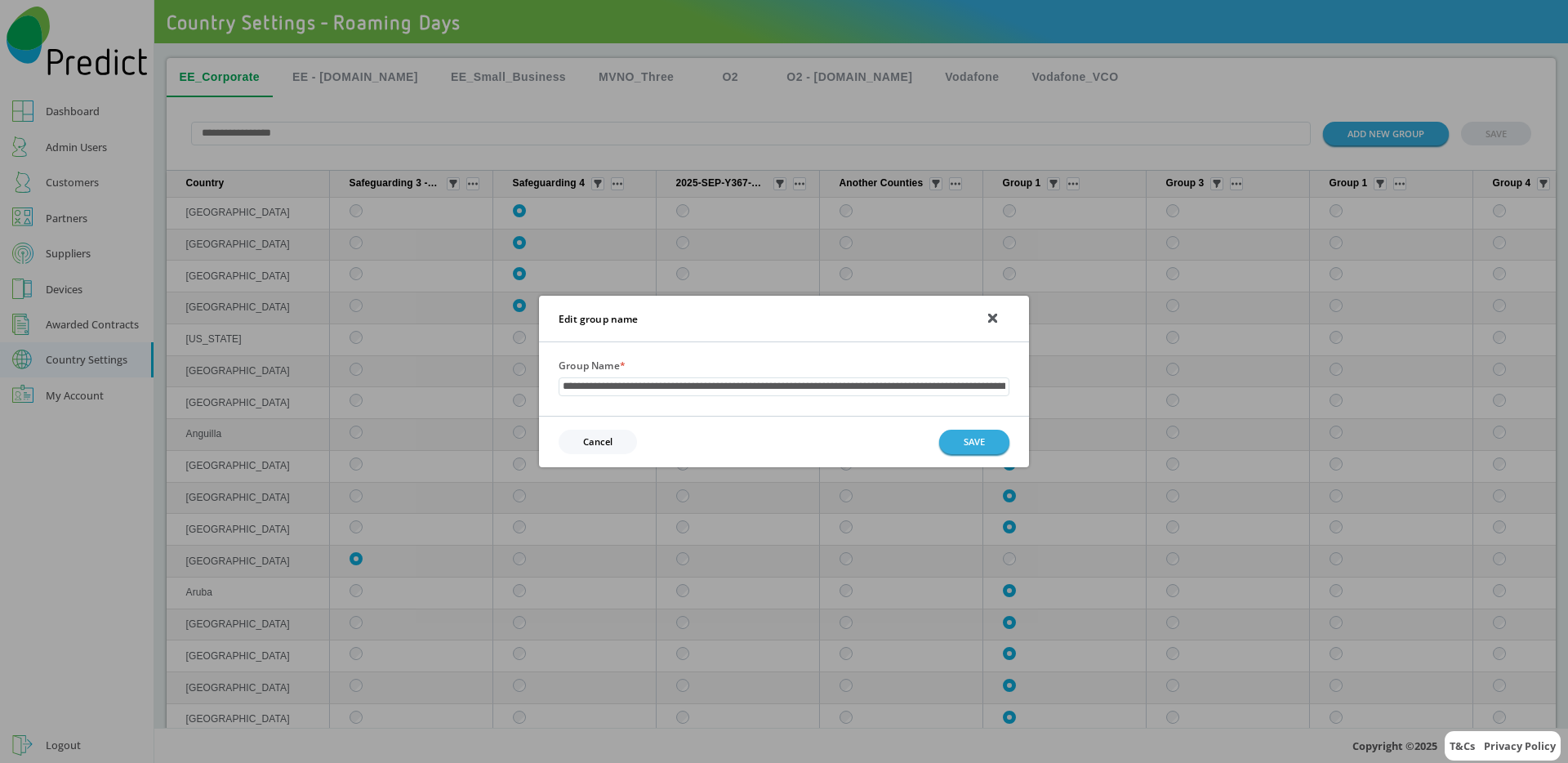
scroll to position [0, 801]
type input "**********"
click at [960, 435] on button "SAVE" at bounding box center [974, 441] width 71 height 23
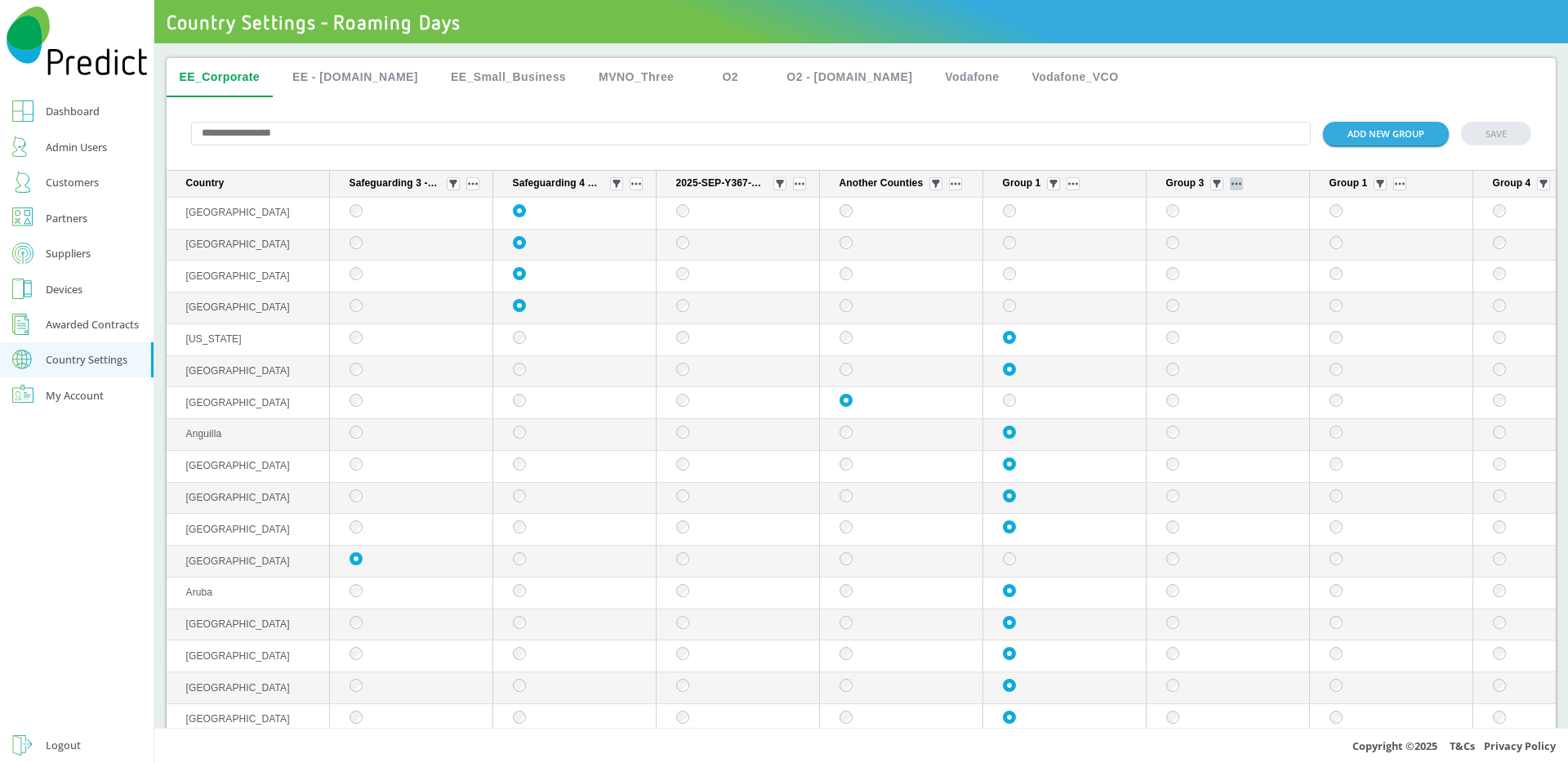
click at [1237, 183] on button "sticky table" at bounding box center [1236, 184] width 13 height 13
click at [1251, 211] on button "Edit group" at bounding box center [1238, 208] width 64 height 17
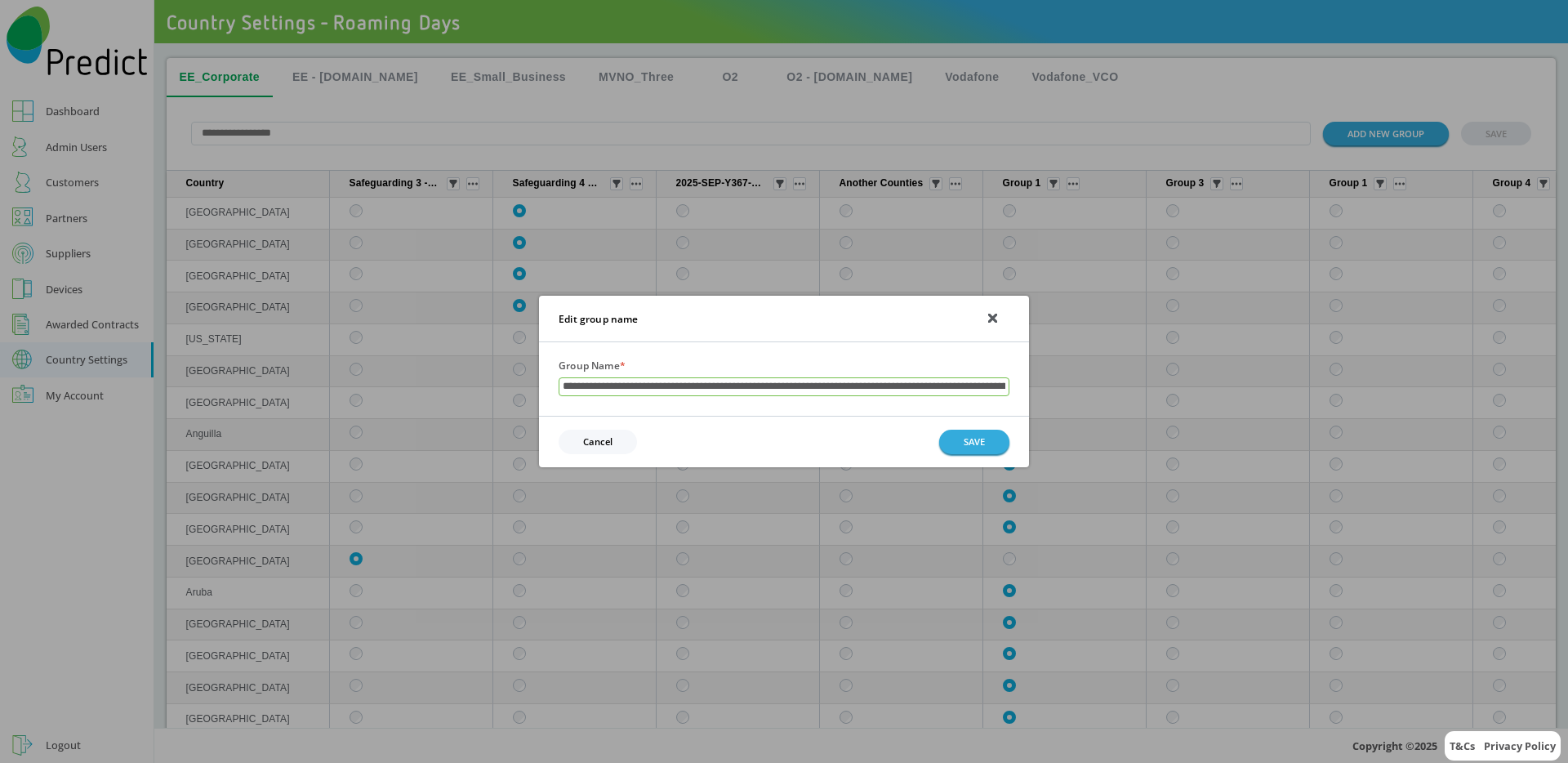
scroll to position [0, 805]
type input "**********"
click at [947, 439] on button "SAVE" at bounding box center [974, 441] width 71 height 23
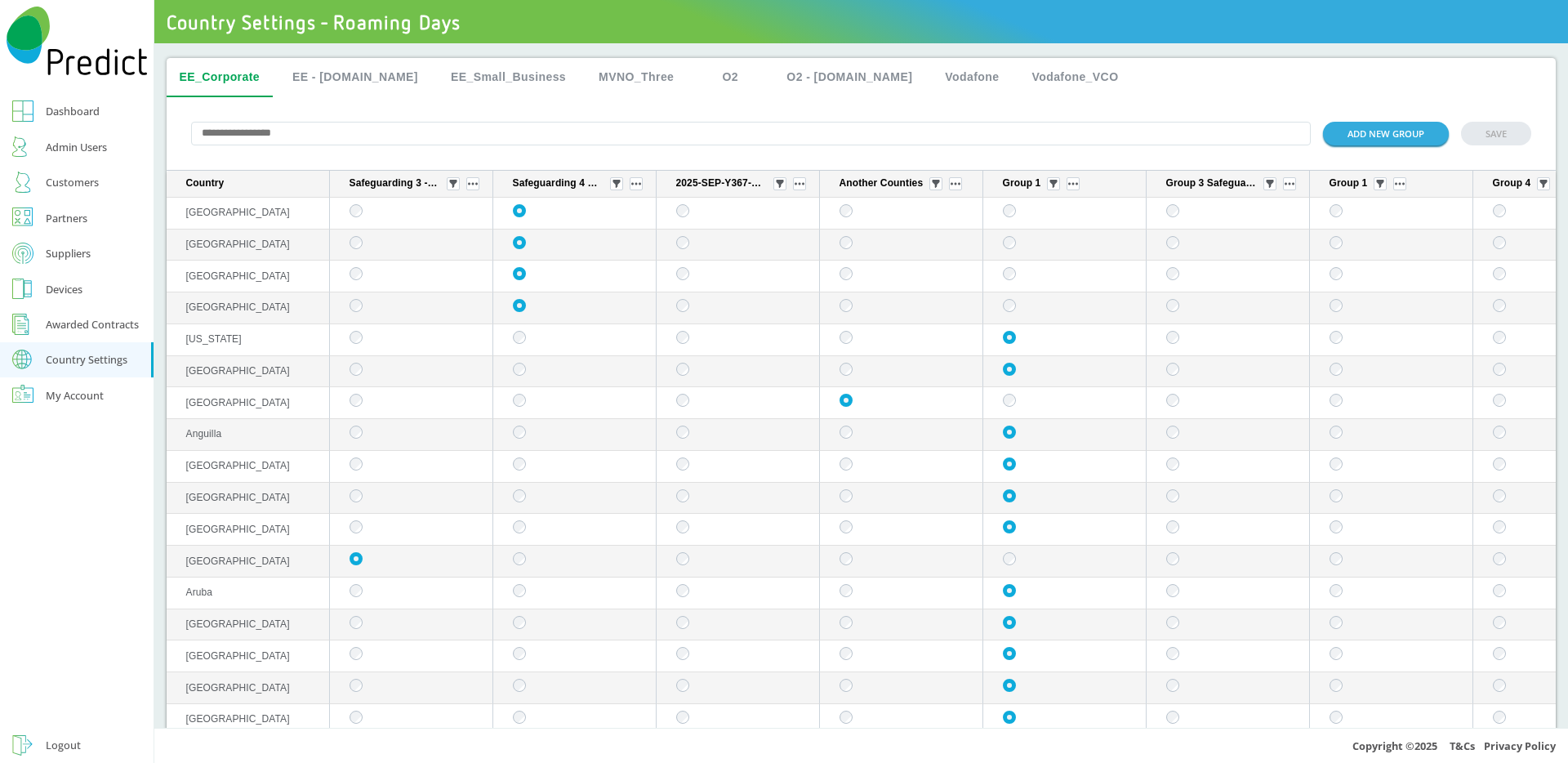
click at [450, 74] on button "EE_Small_Business" at bounding box center [508, 77] width 141 height 39
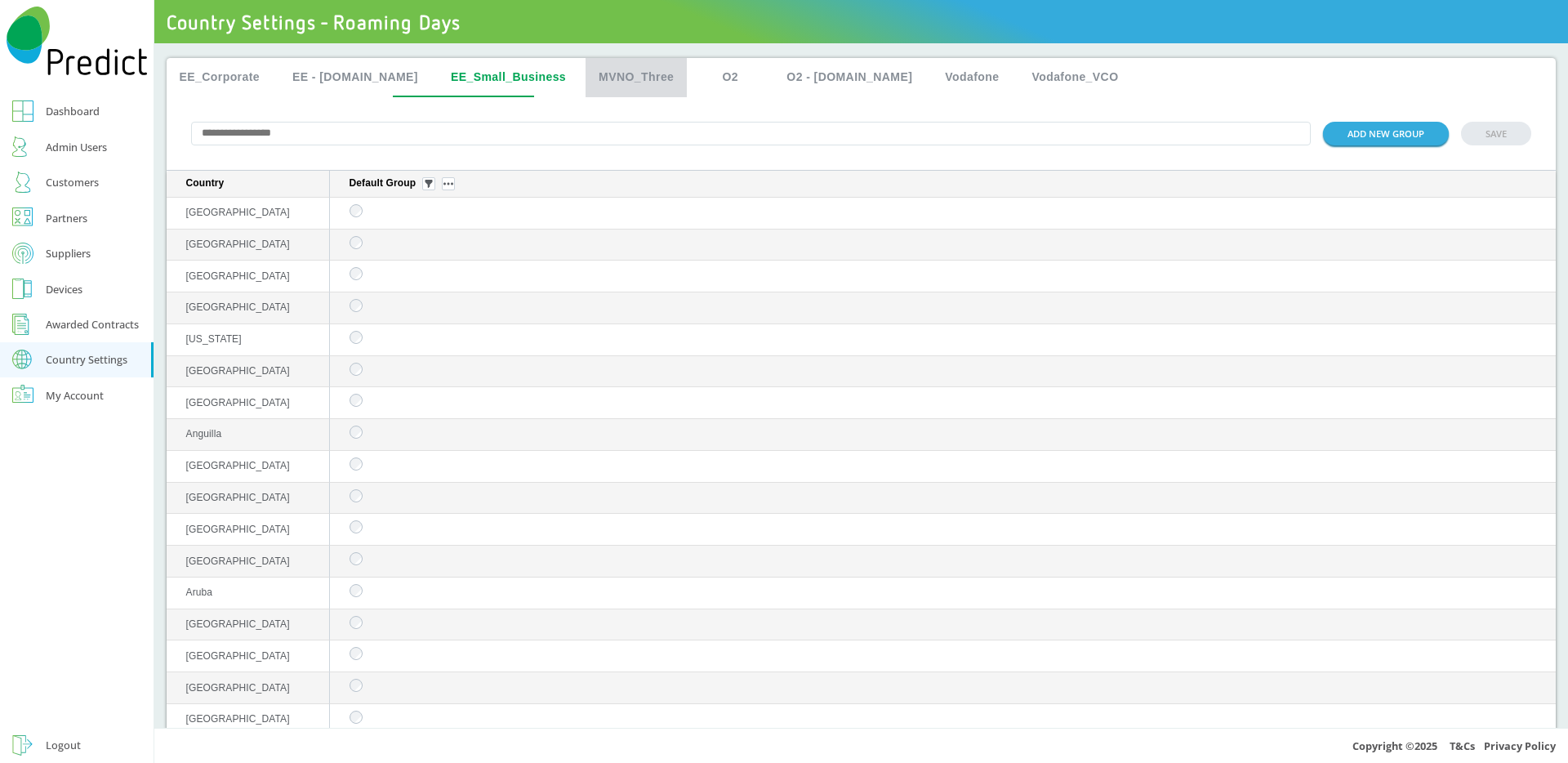
click at [585, 72] on button "MVNO_Three" at bounding box center [635, 77] width 101 height 39
click at [695, 80] on button "O2" at bounding box center [729, 77] width 73 height 39
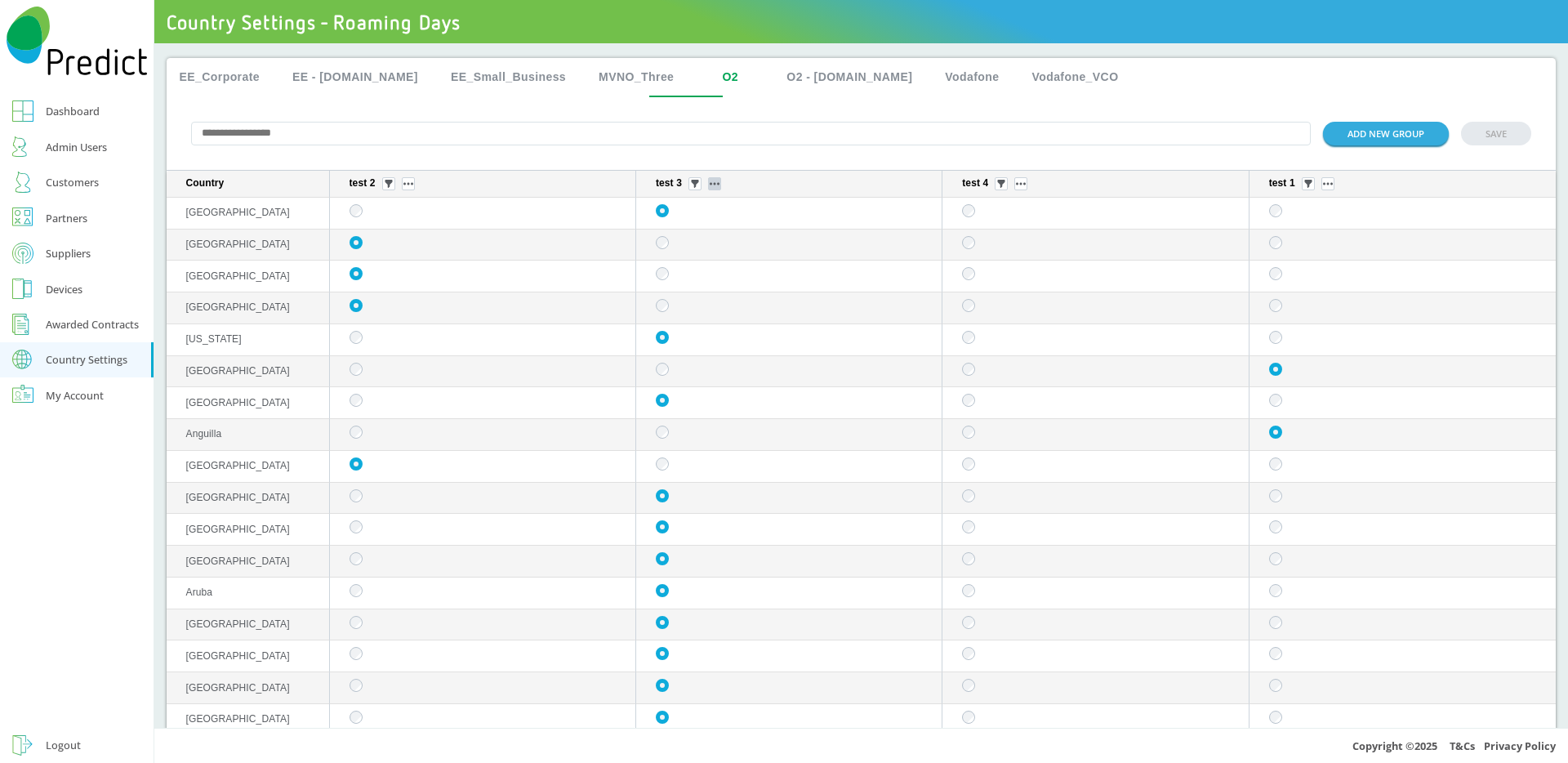
click at [713, 186] on img "sticky table" at bounding box center [714, 184] width 10 height 4
click at [723, 235] on button "Delete group" at bounding box center [710, 232] width 64 height 17
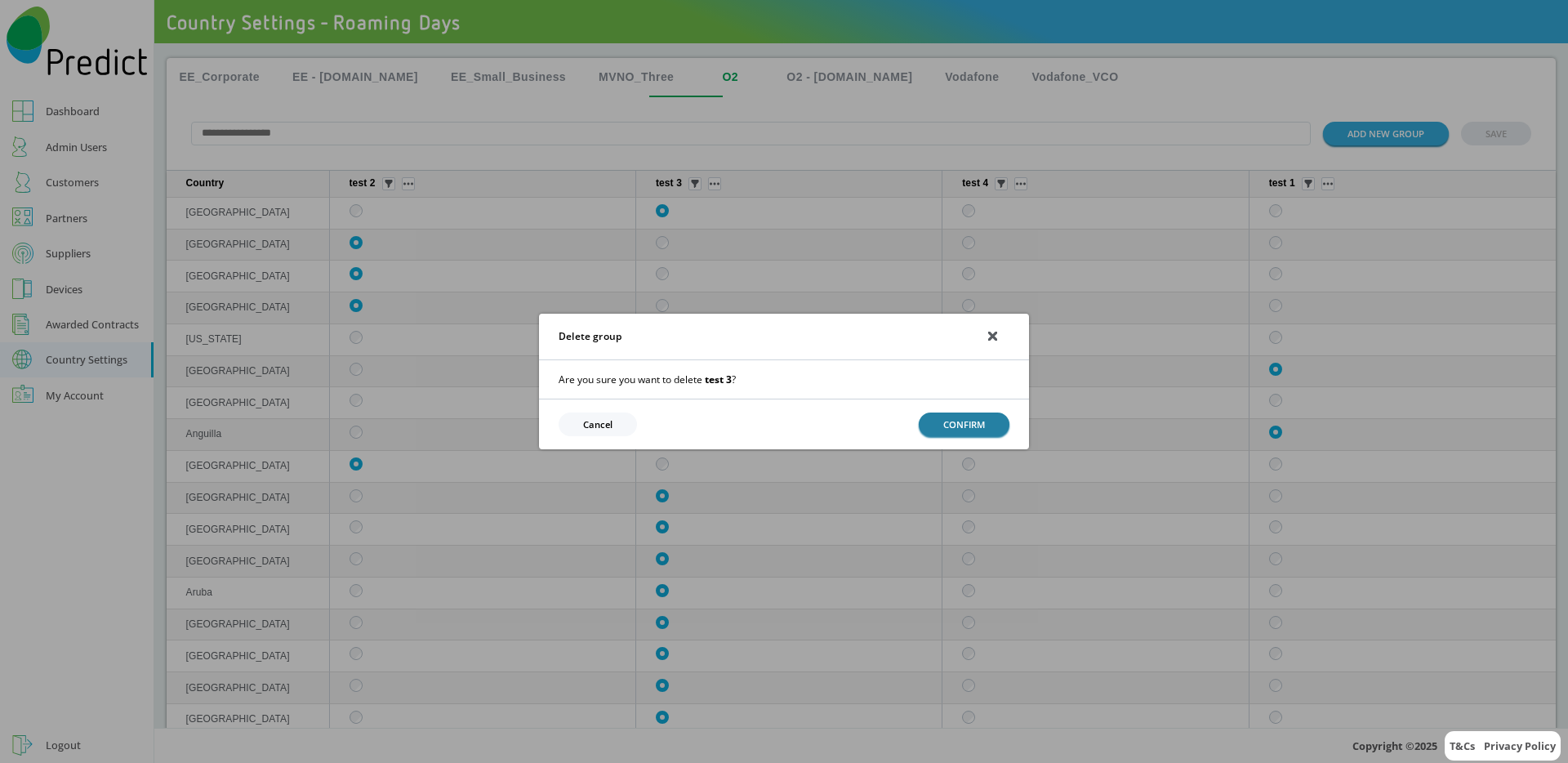
click at [932, 413] on button "CONFIRM" at bounding box center [964, 424] width 91 height 23
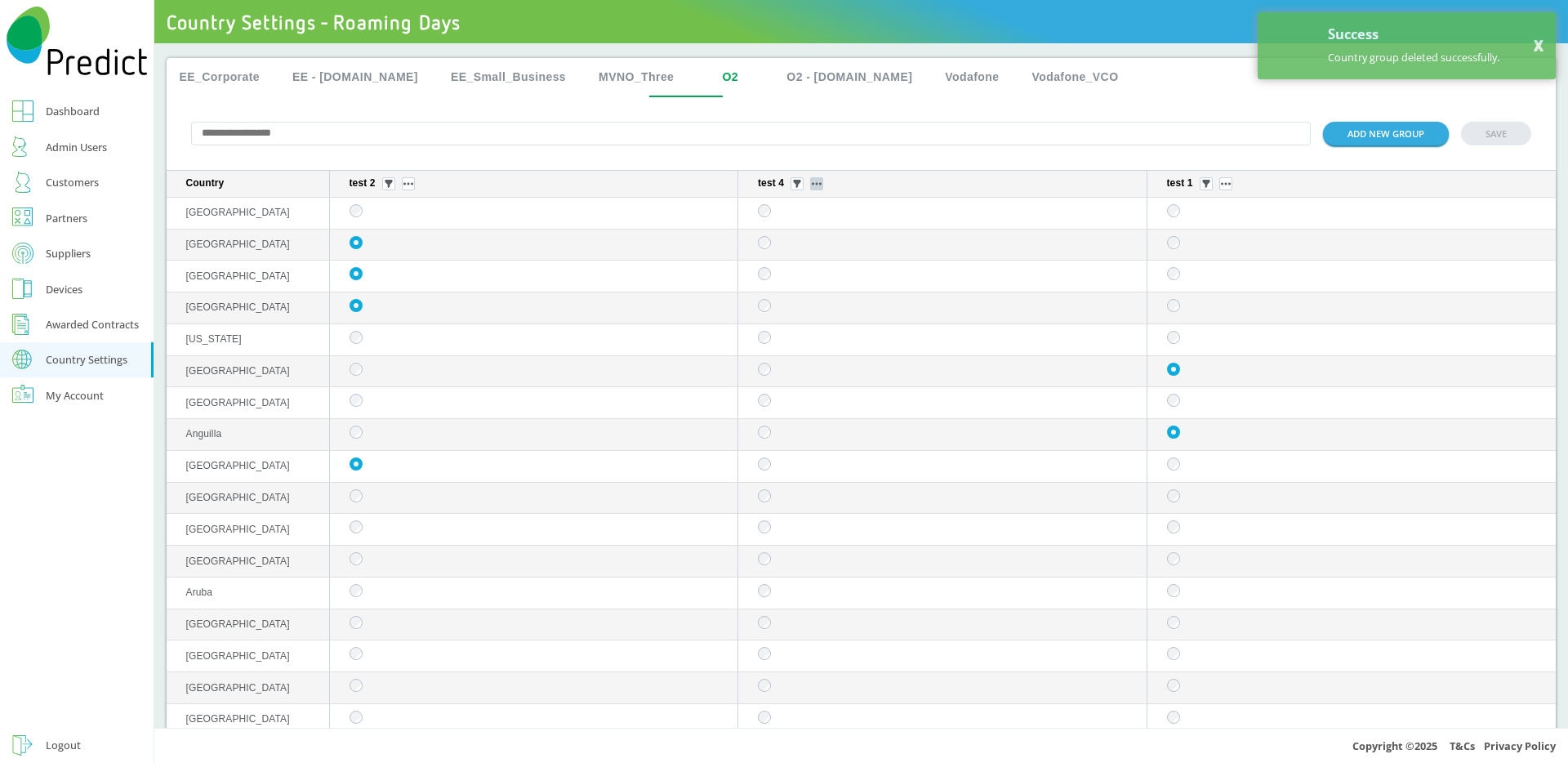
click at [812, 185] on img "sticky table" at bounding box center [817, 184] width 10 height 4
click at [834, 237] on button "Delete group" at bounding box center [810, 232] width 64 height 17
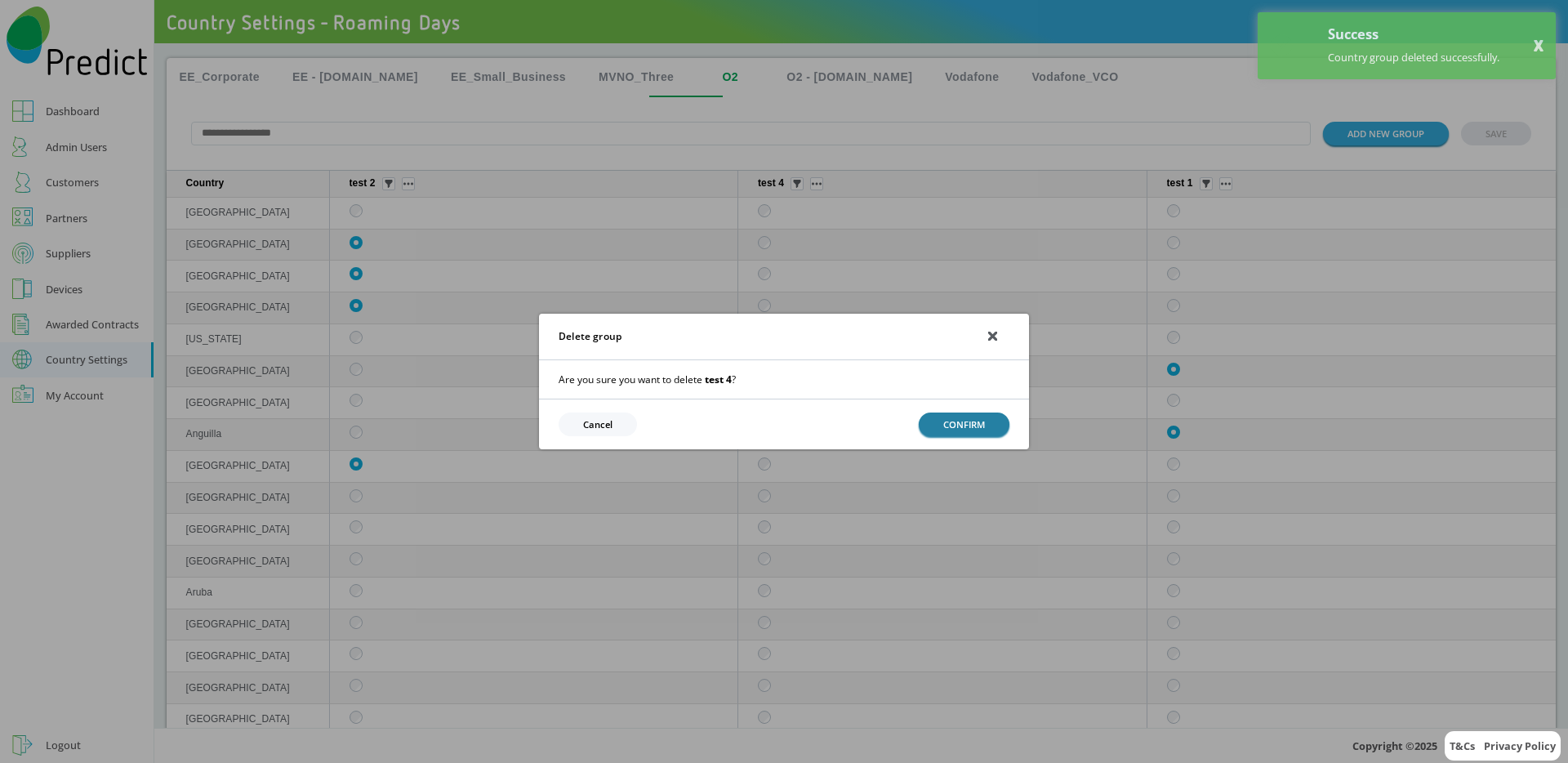
click at [949, 422] on button "CONFIRM" at bounding box center [964, 424] width 91 height 23
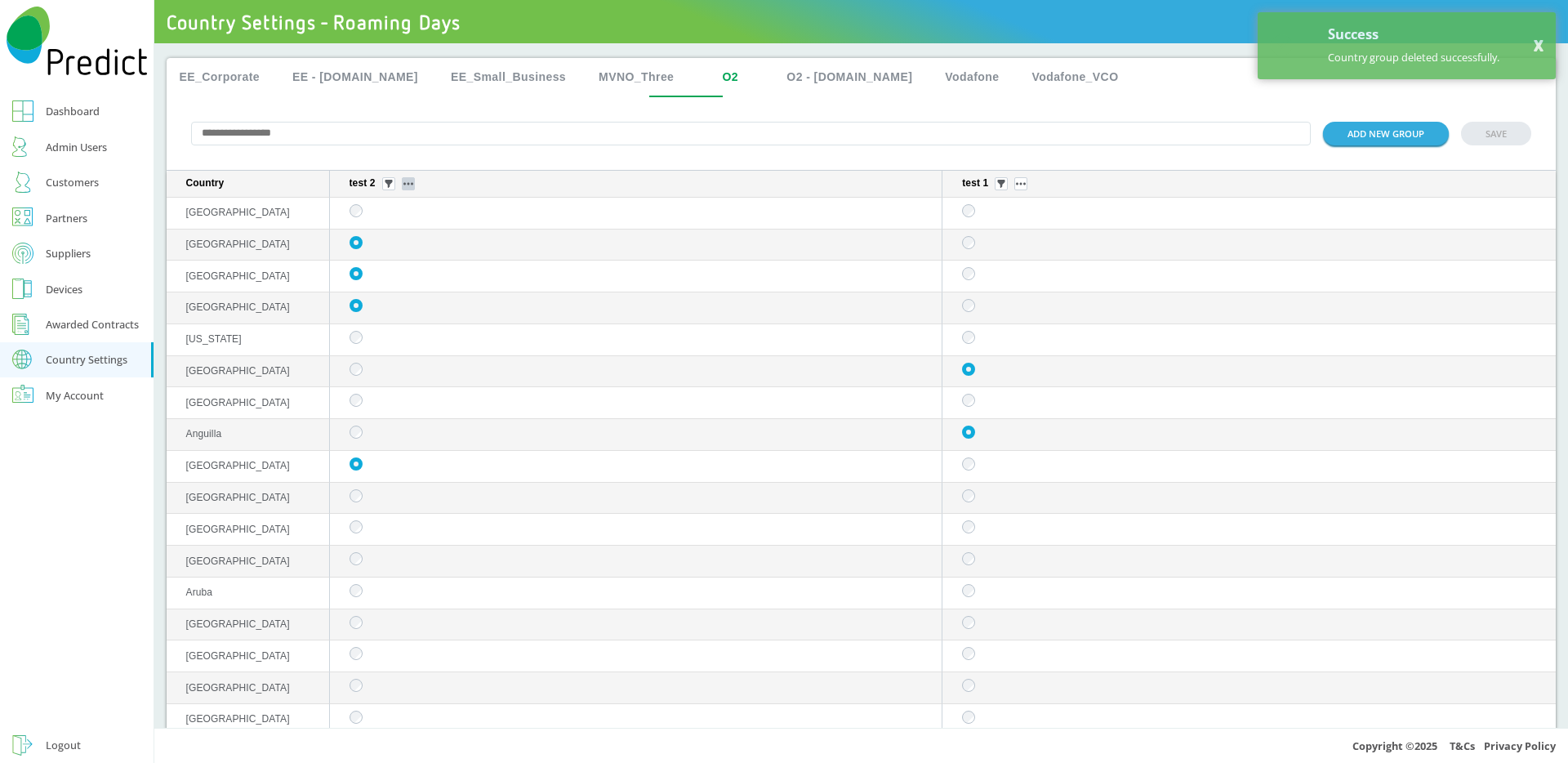
click at [410, 186] on img "sticky table" at bounding box center [408, 184] width 10 height 4
click at [405, 224] on button "Delete group" at bounding box center [410, 232] width 64 height 17
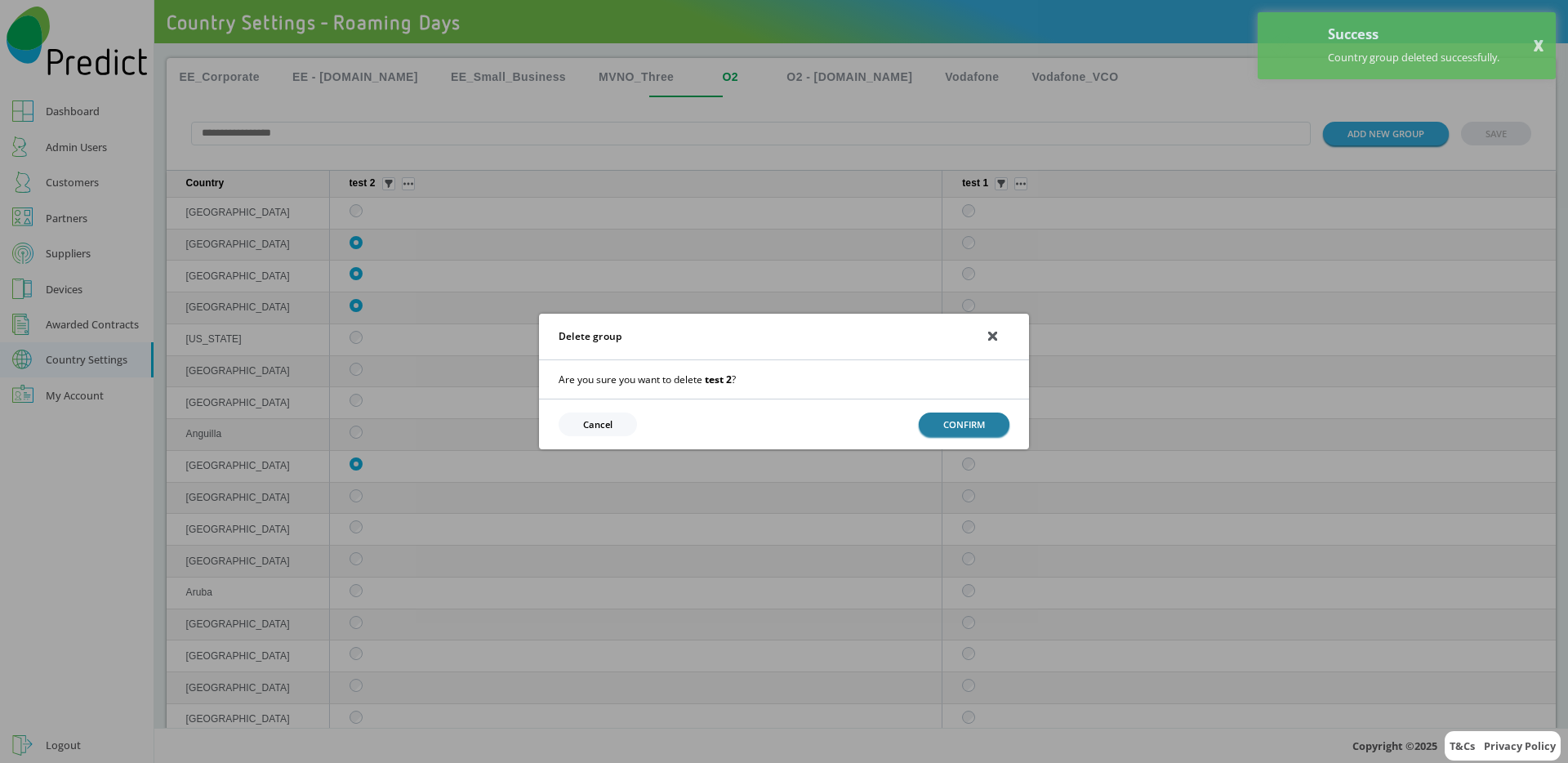
click at [934, 415] on button "CONFIRM" at bounding box center [964, 424] width 91 height 23
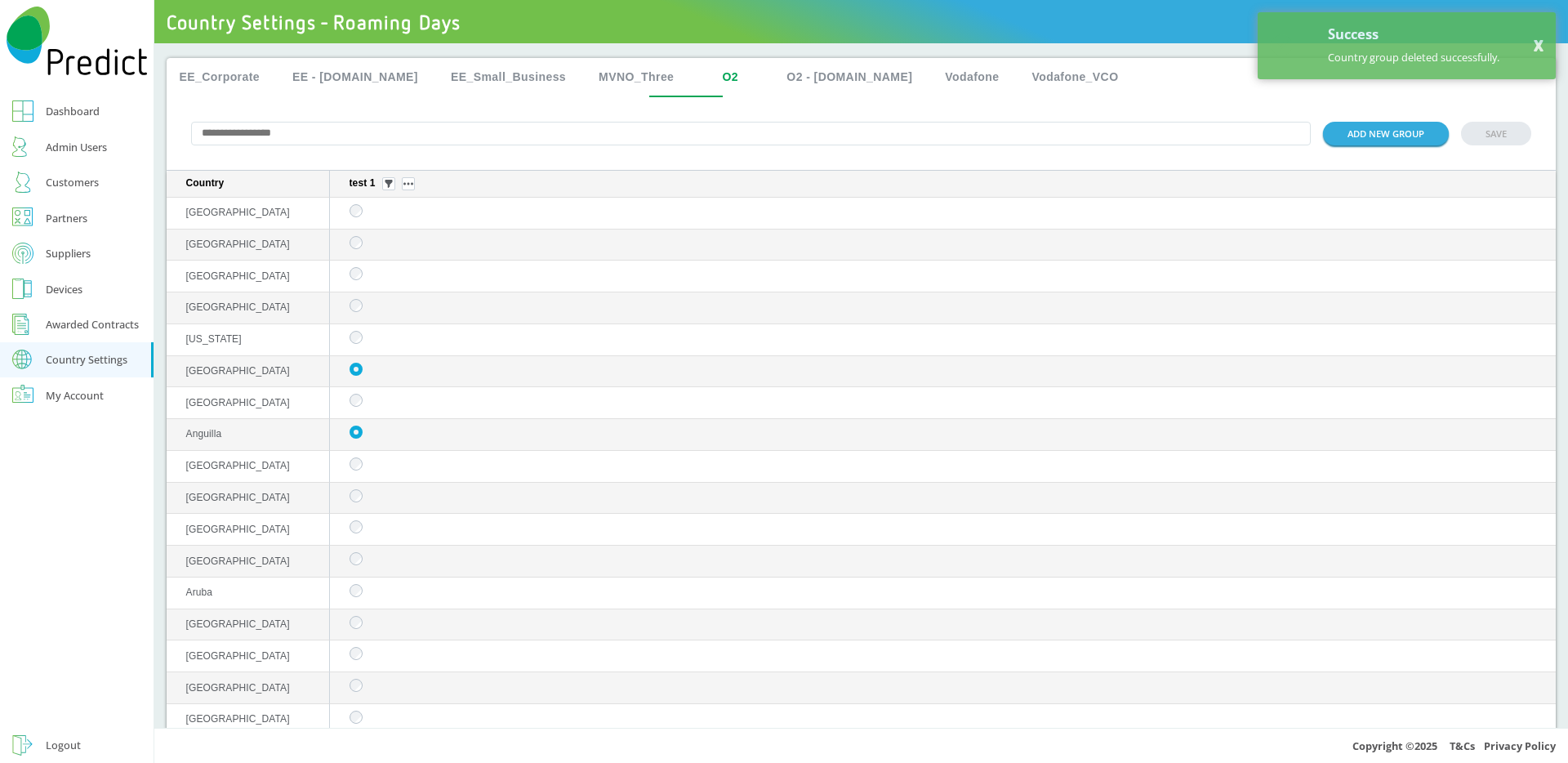
click at [415, 186] on div "test 1" at bounding box center [946, 184] width 1194 height 13
click at [412, 186] on img "sticky table" at bounding box center [408, 184] width 10 height 4
click at [418, 226] on button "Delete group" at bounding box center [410, 232] width 64 height 17
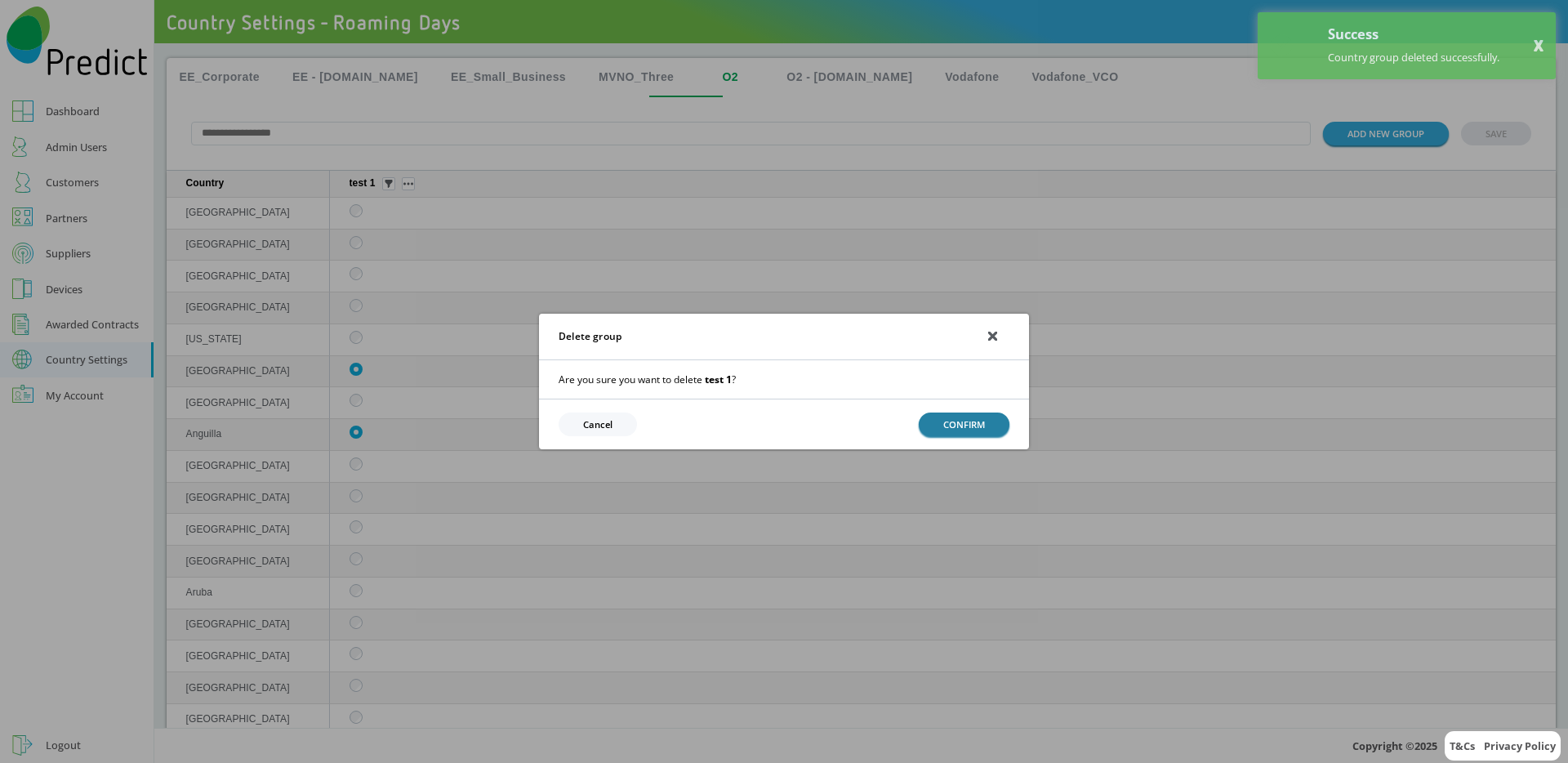
click at [958, 421] on button "CONFIRM" at bounding box center [964, 424] width 91 height 23
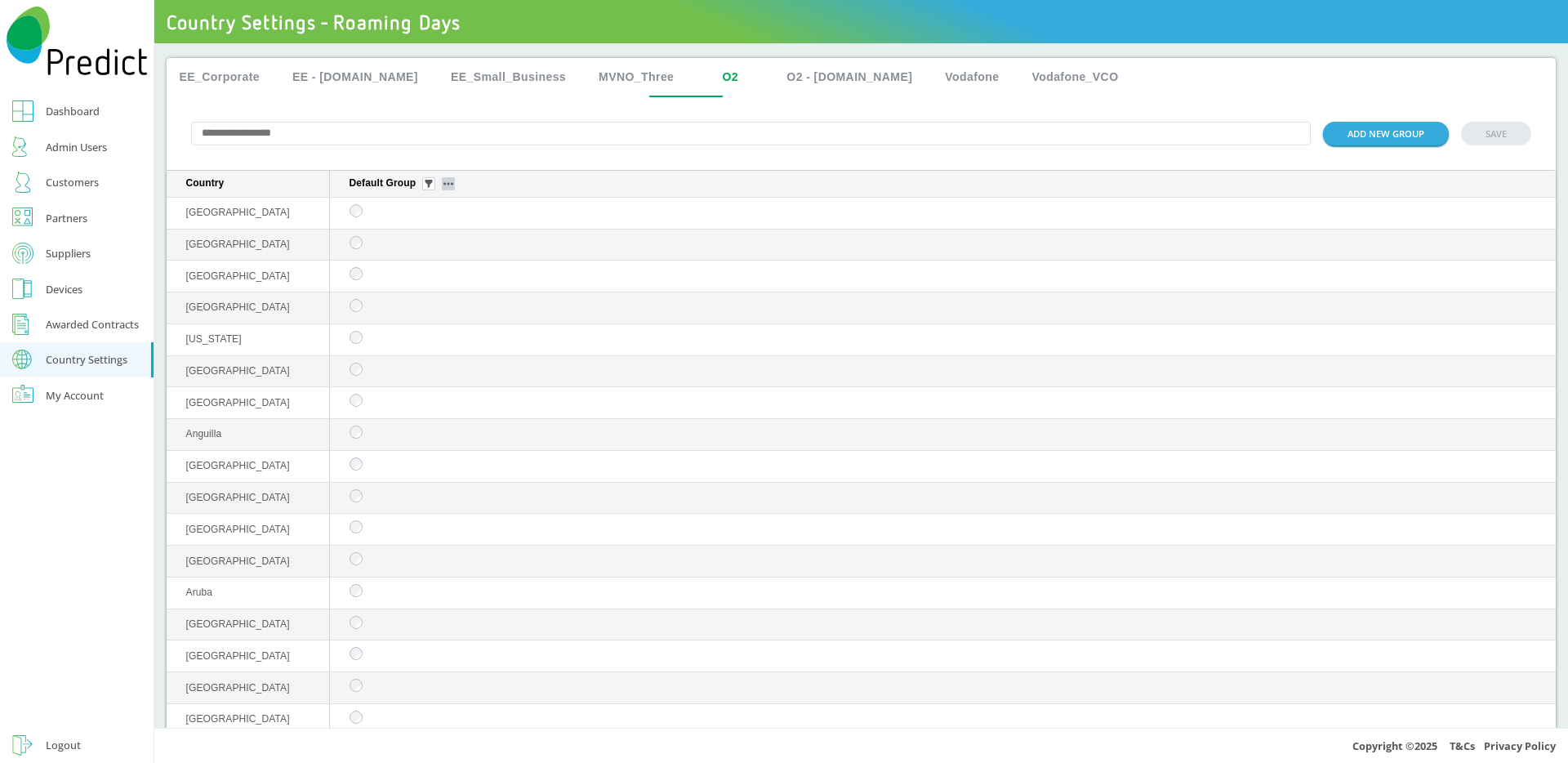
click at [454, 191] on button "sticky table" at bounding box center [448, 184] width 13 height 13
click at [455, 226] on button "Delete group" at bounding box center [450, 232] width 64 height 17
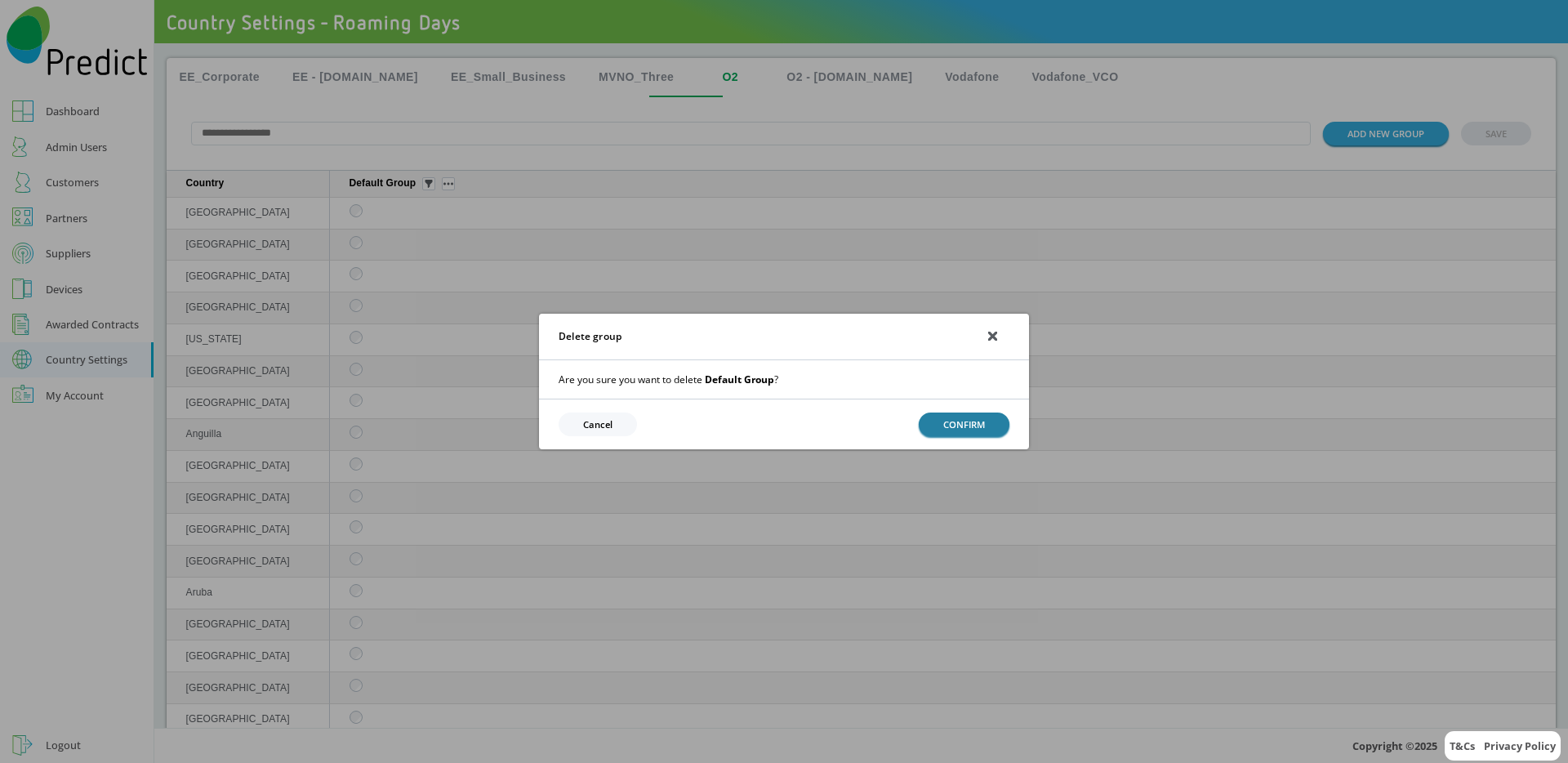
click at [987, 431] on button "CONFIRM" at bounding box center [964, 424] width 91 height 23
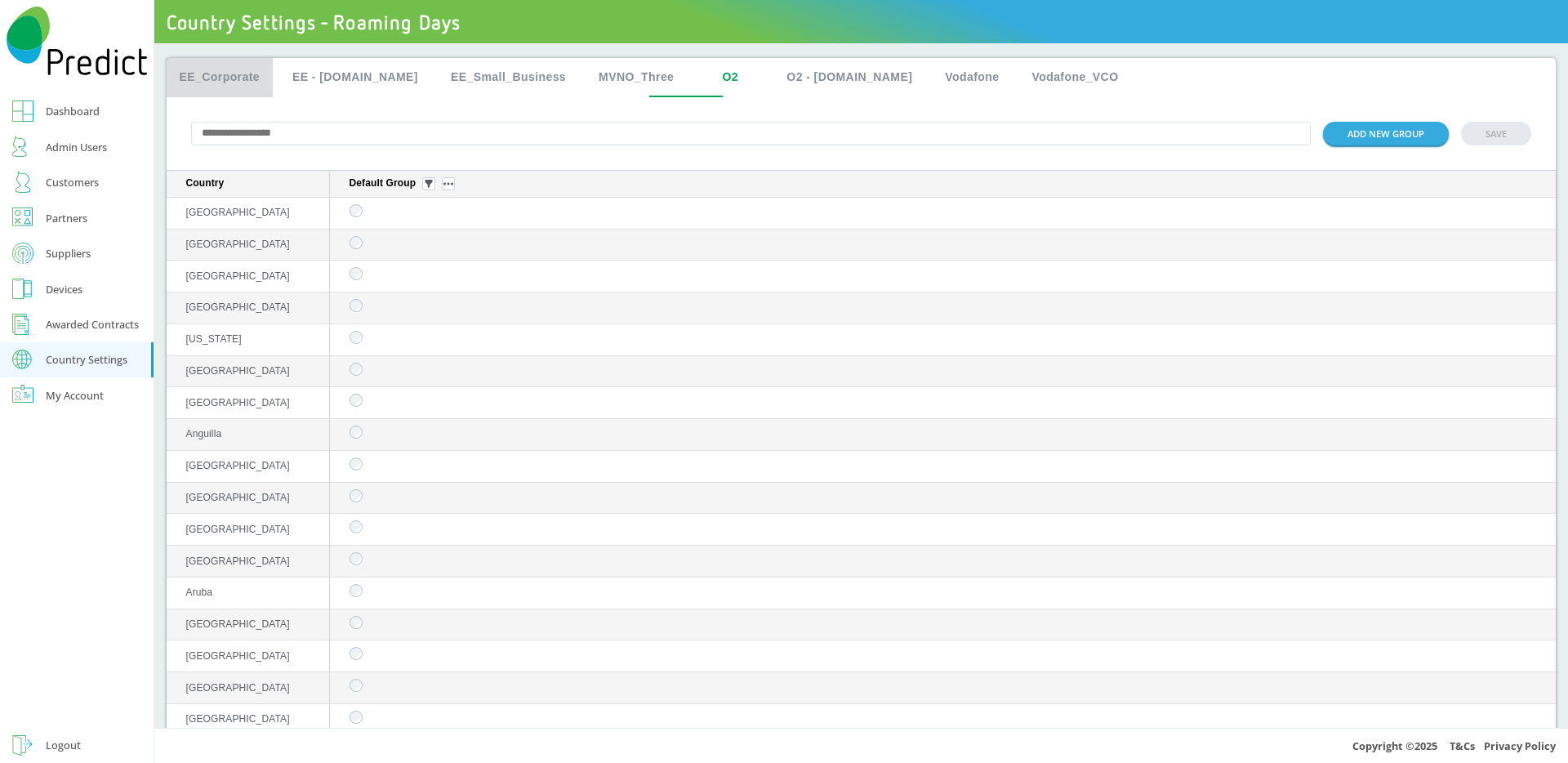
click at [230, 82] on button "EE_Corporate" at bounding box center [219, 77] width 107 height 39
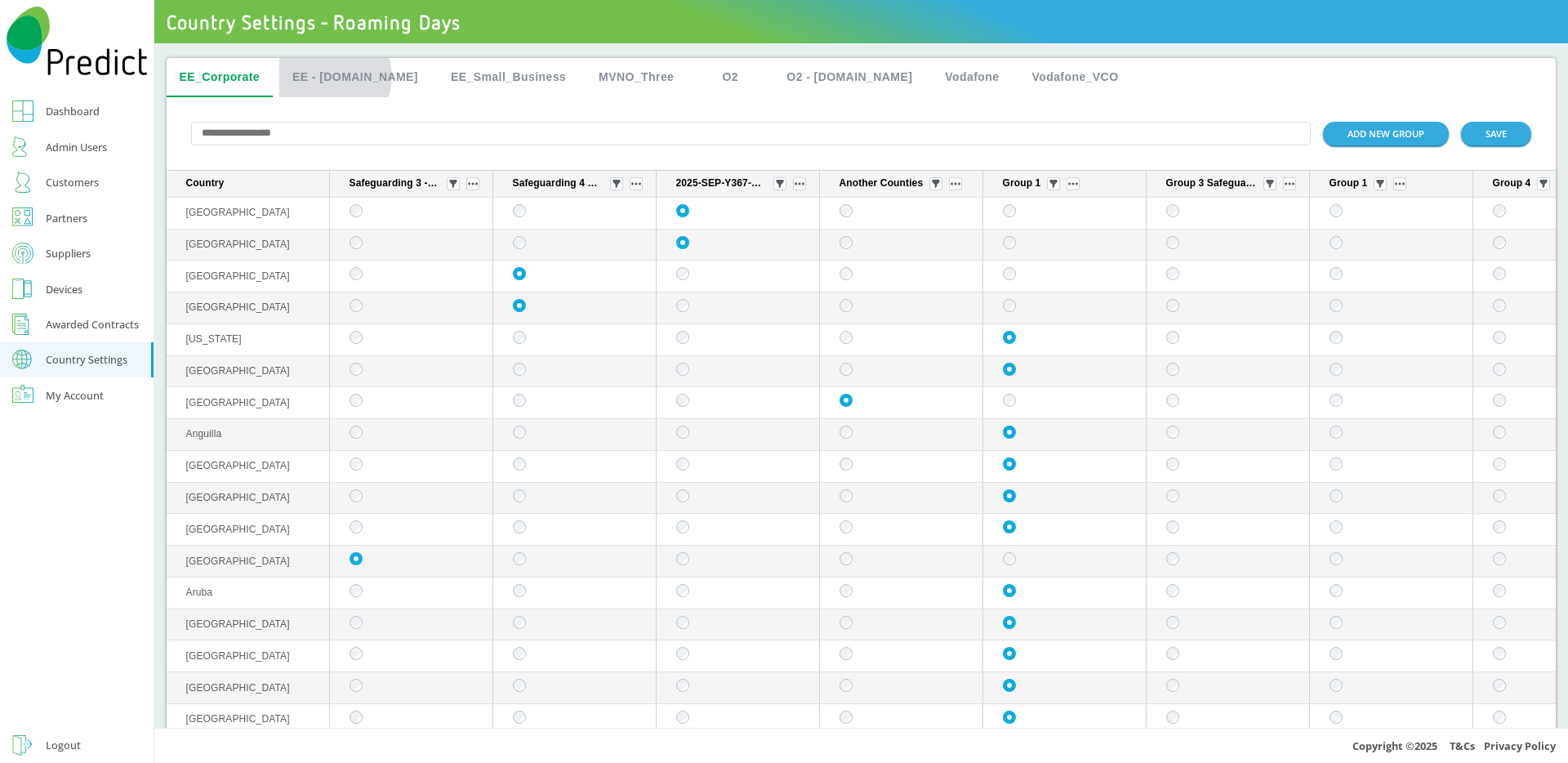
click at [334, 76] on button "EE - [DOMAIN_NAME]" at bounding box center [355, 77] width 151 height 39
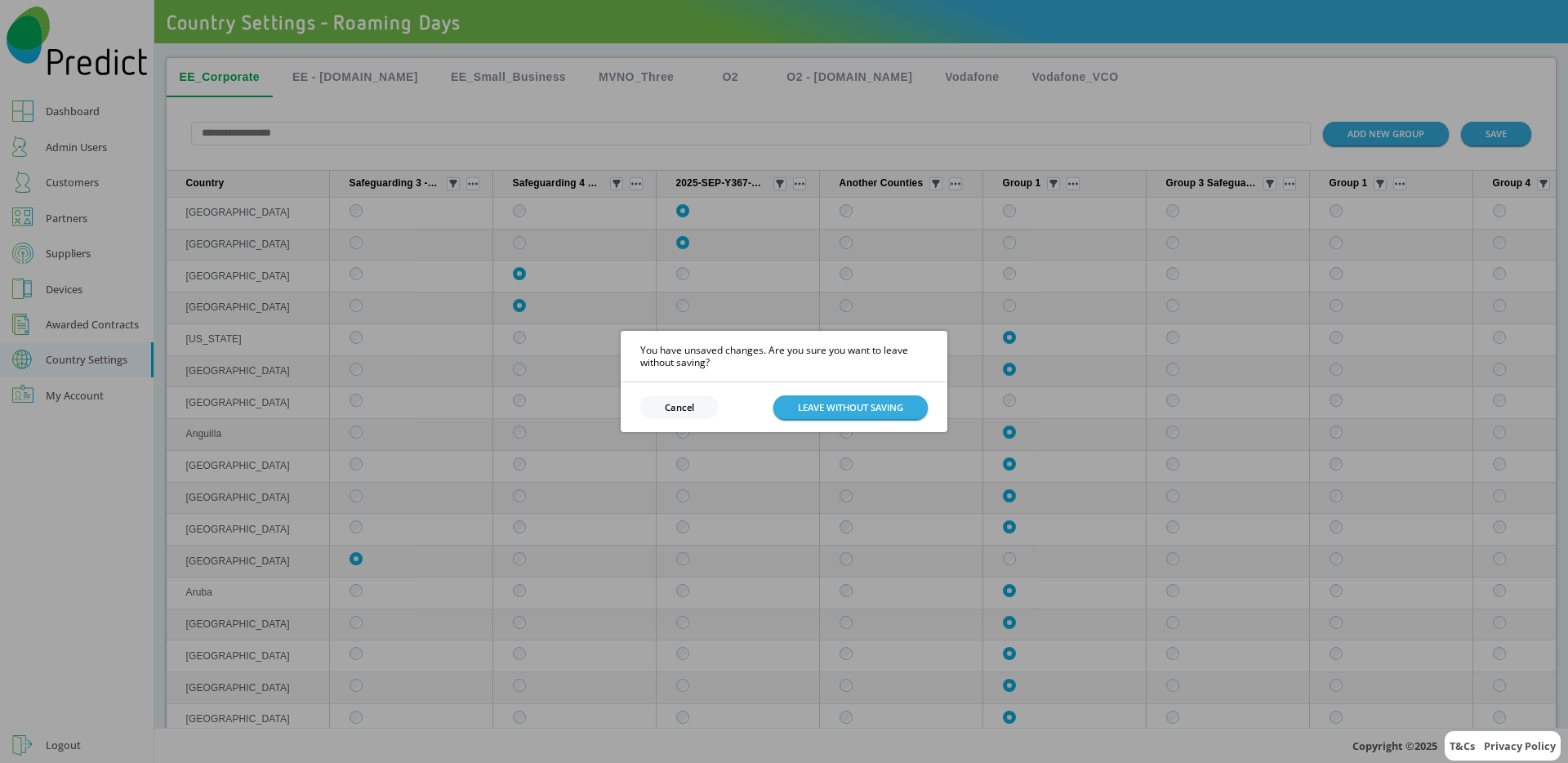
click at [697, 412] on button "Cancel" at bounding box center [679, 406] width 78 height 23
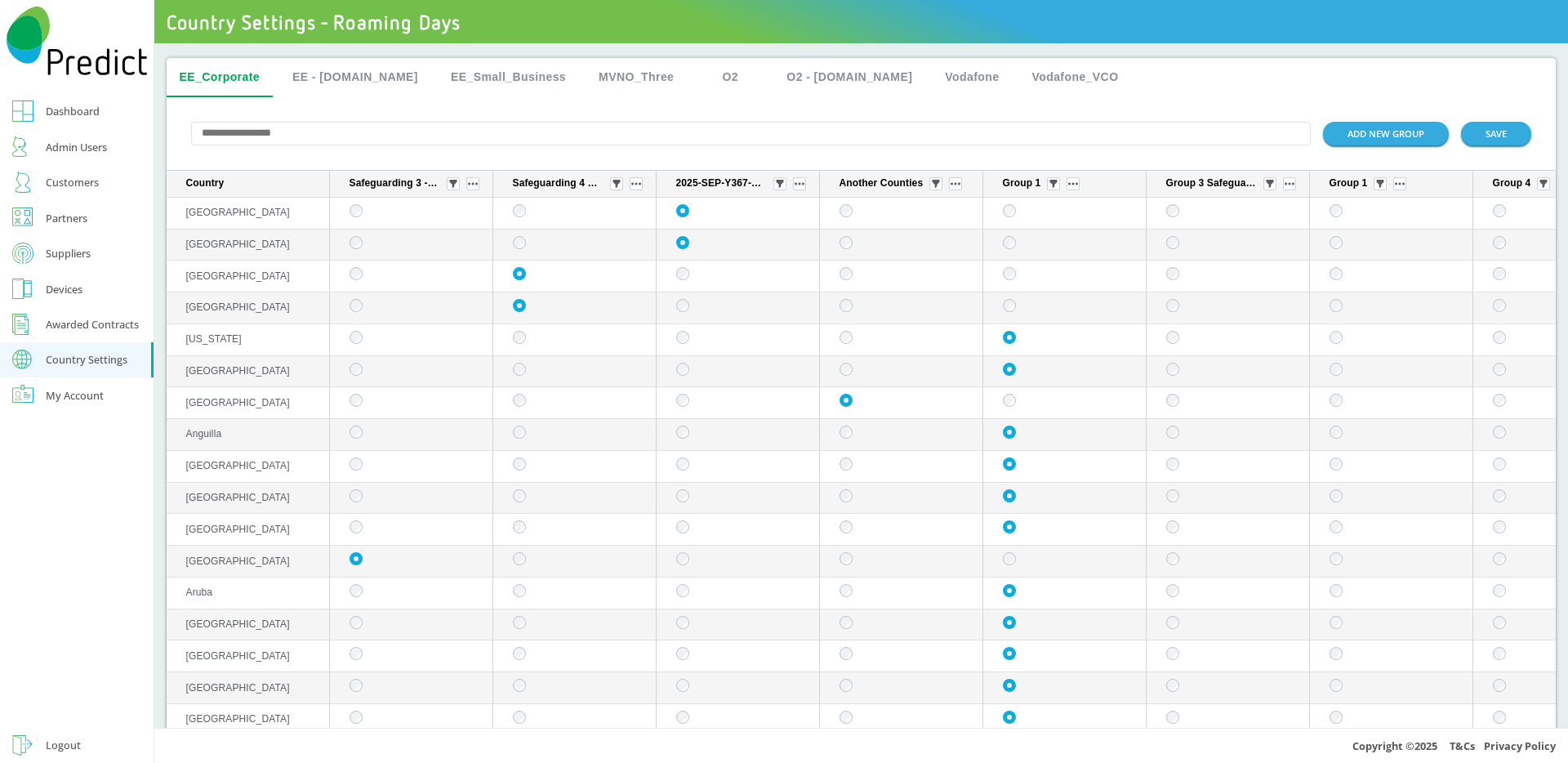
click at [438, 60] on button "EE_Small_Business" at bounding box center [508, 77] width 141 height 39
click at [693, 80] on button "O2" at bounding box center [729, 77] width 73 height 39
click at [773, 86] on button "O2 - [DOMAIN_NAME]" at bounding box center [848, 77] width 151 height 39
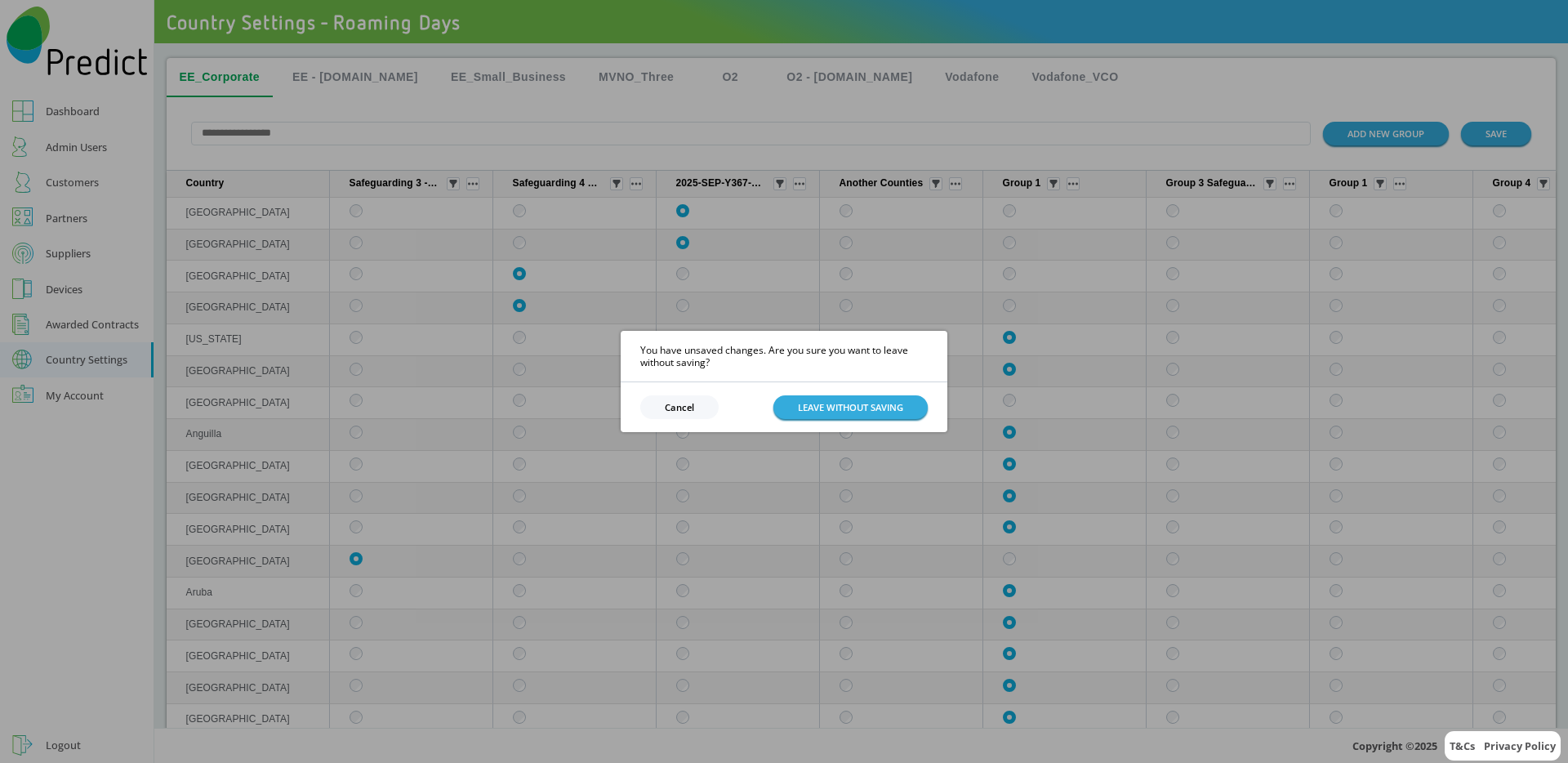
click at [660, 410] on button "Cancel" at bounding box center [679, 406] width 78 height 23
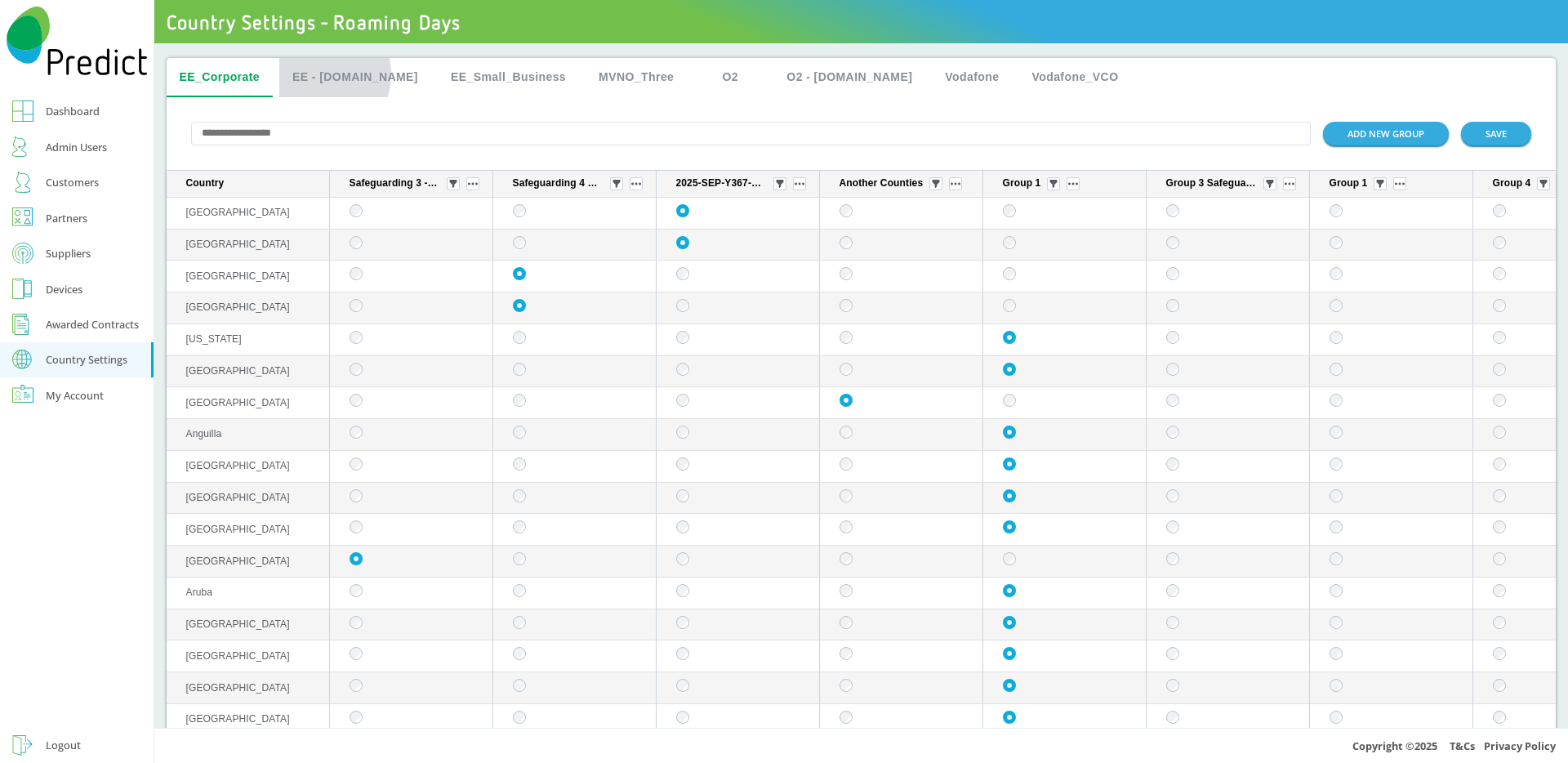
click at [318, 73] on button "EE - [DOMAIN_NAME]" at bounding box center [355, 77] width 151 height 39
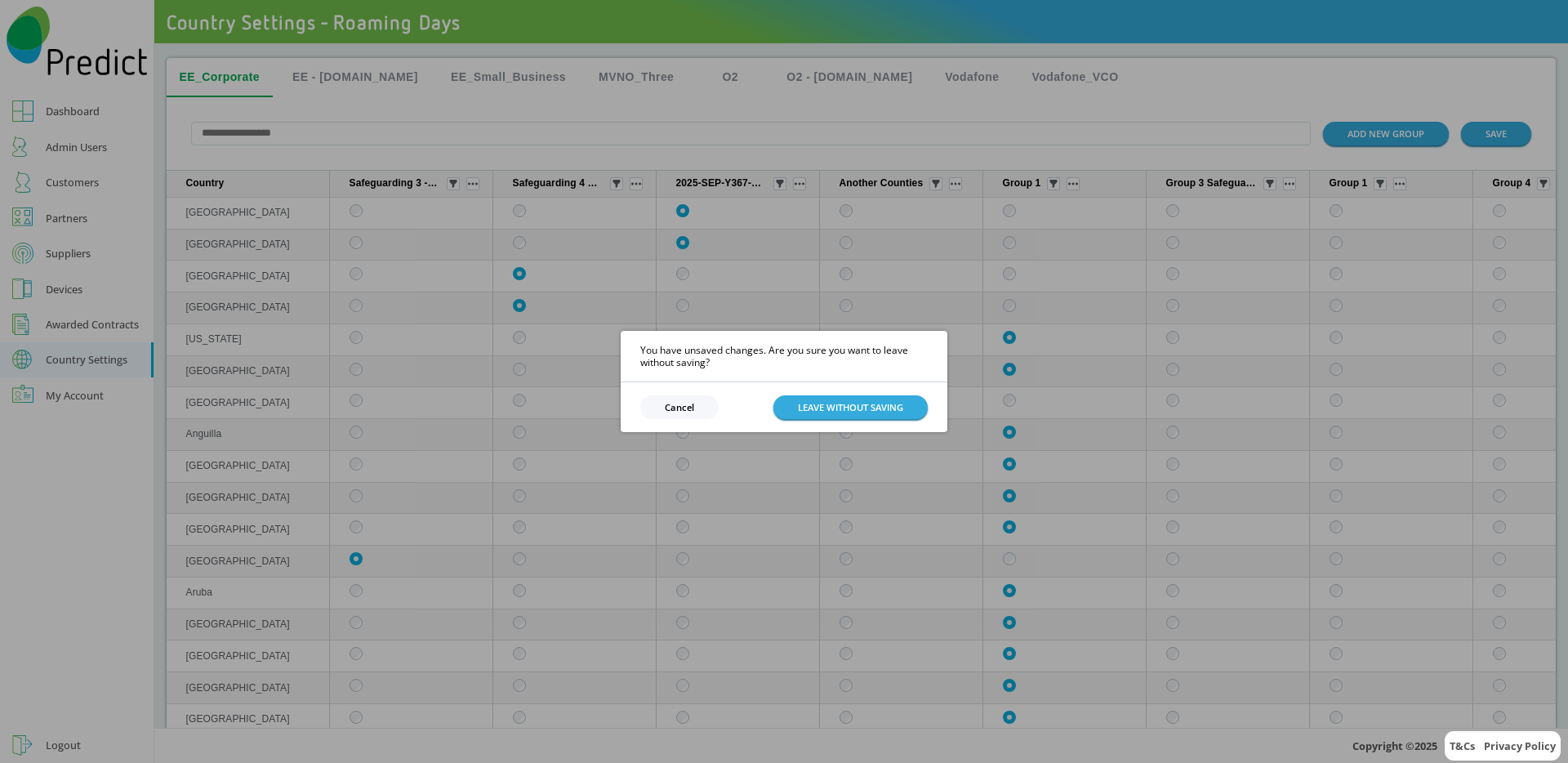
click at [689, 411] on button "Cancel" at bounding box center [679, 406] width 78 height 23
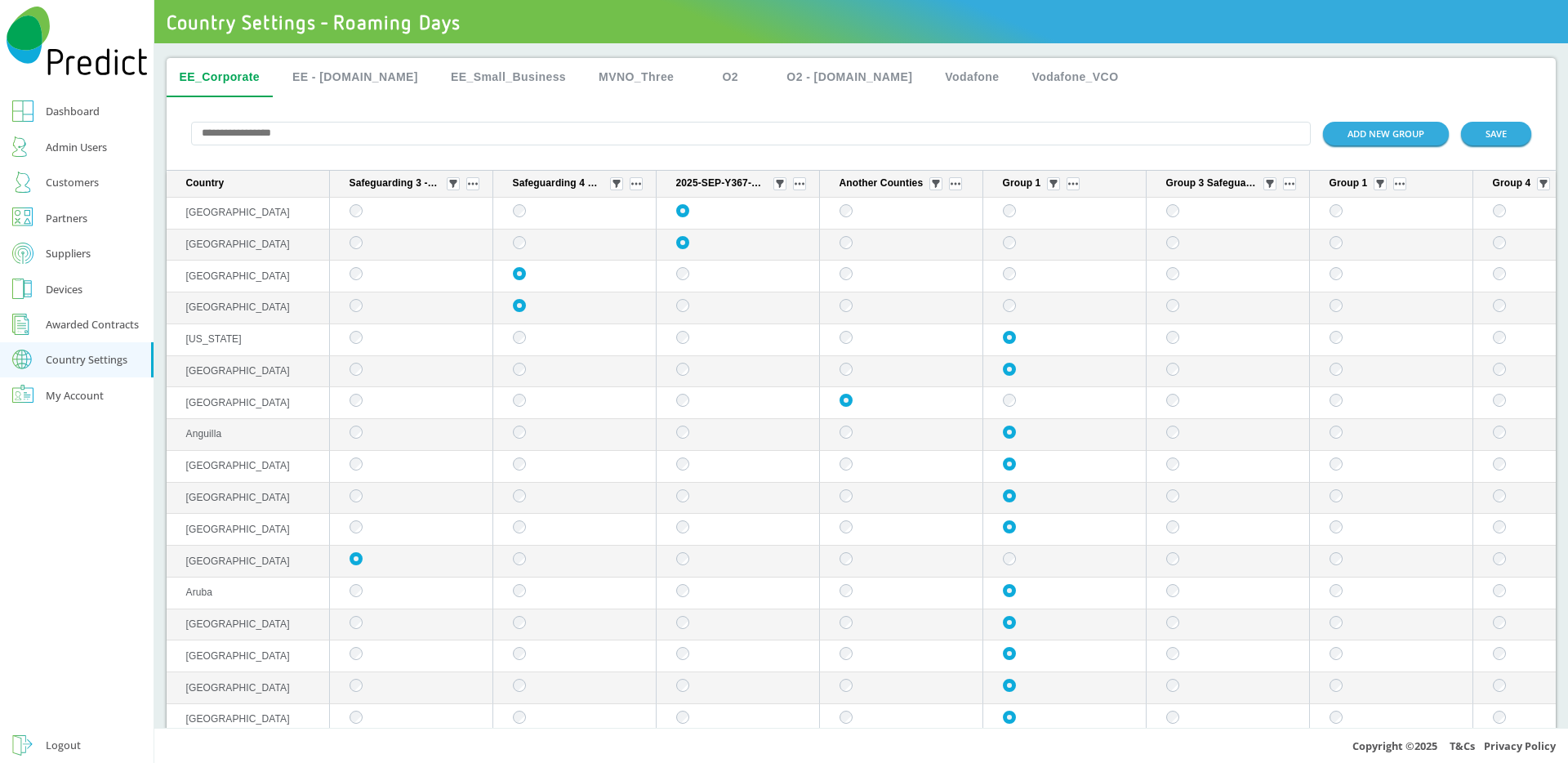
click at [79, 151] on div "Admin Users" at bounding box center [76, 147] width 61 height 20
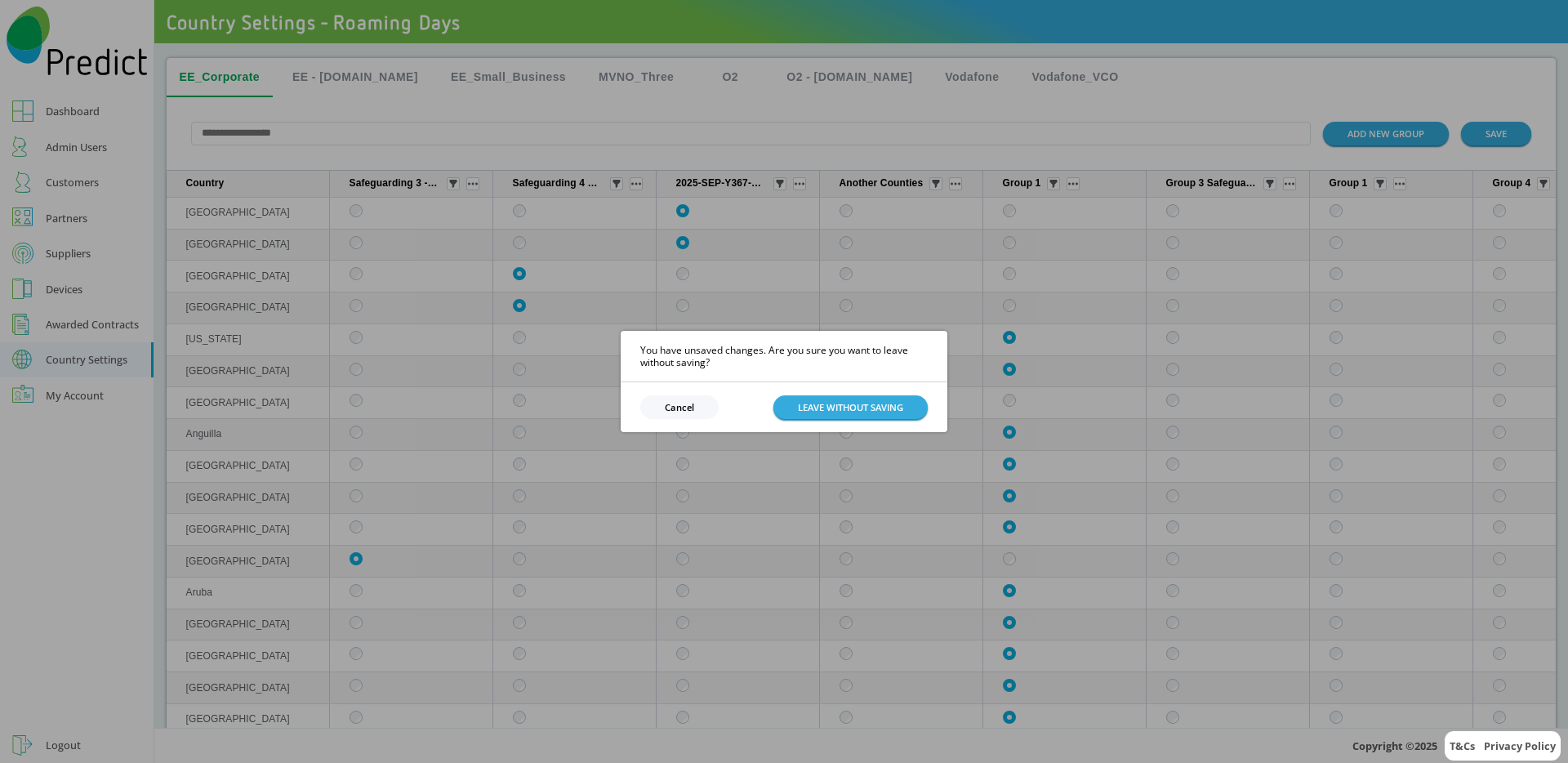
click at [665, 414] on button "Cancel" at bounding box center [679, 406] width 78 height 23
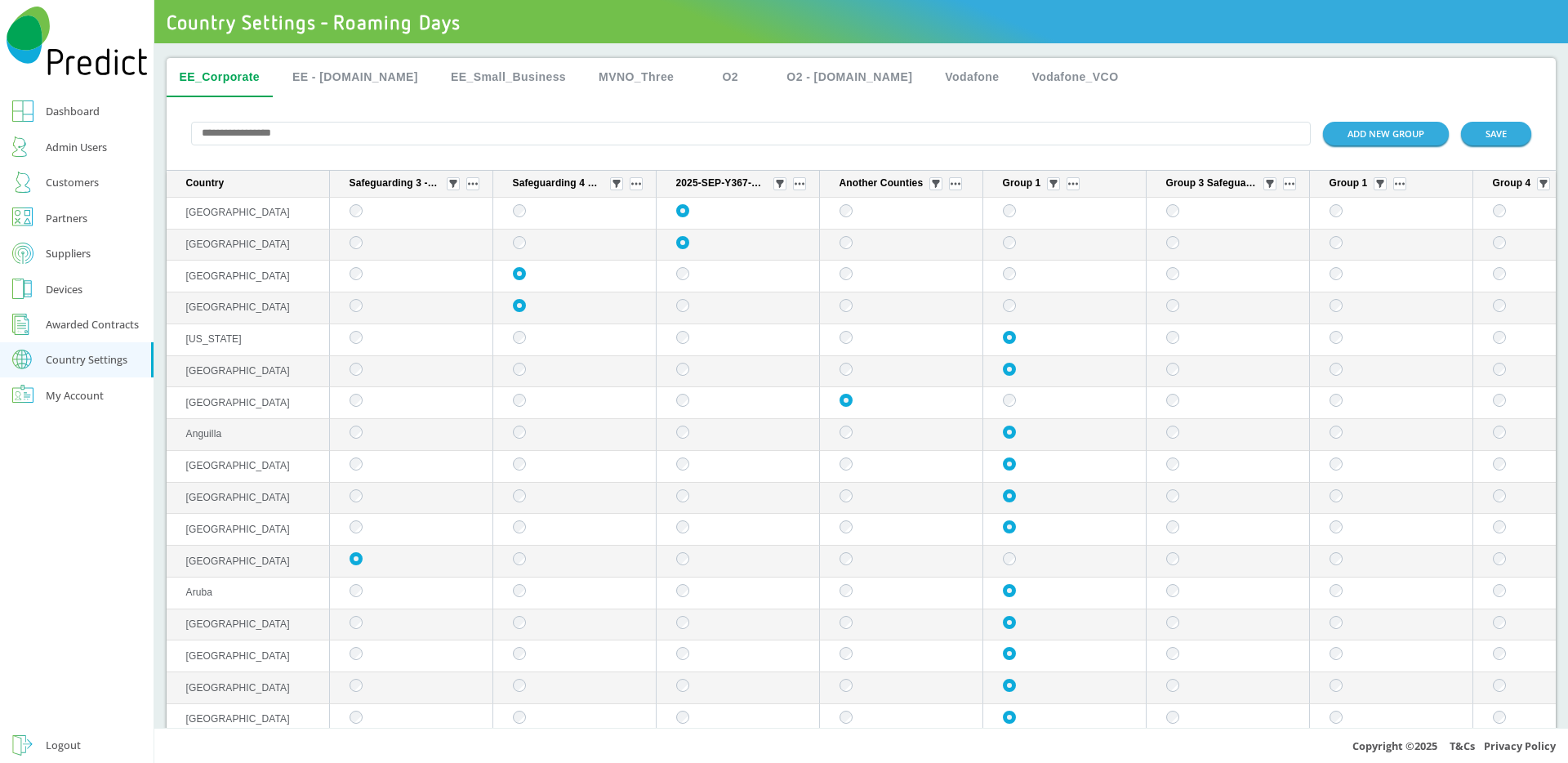
click at [75, 217] on div "Partners" at bounding box center [66, 217] width 42 height 20
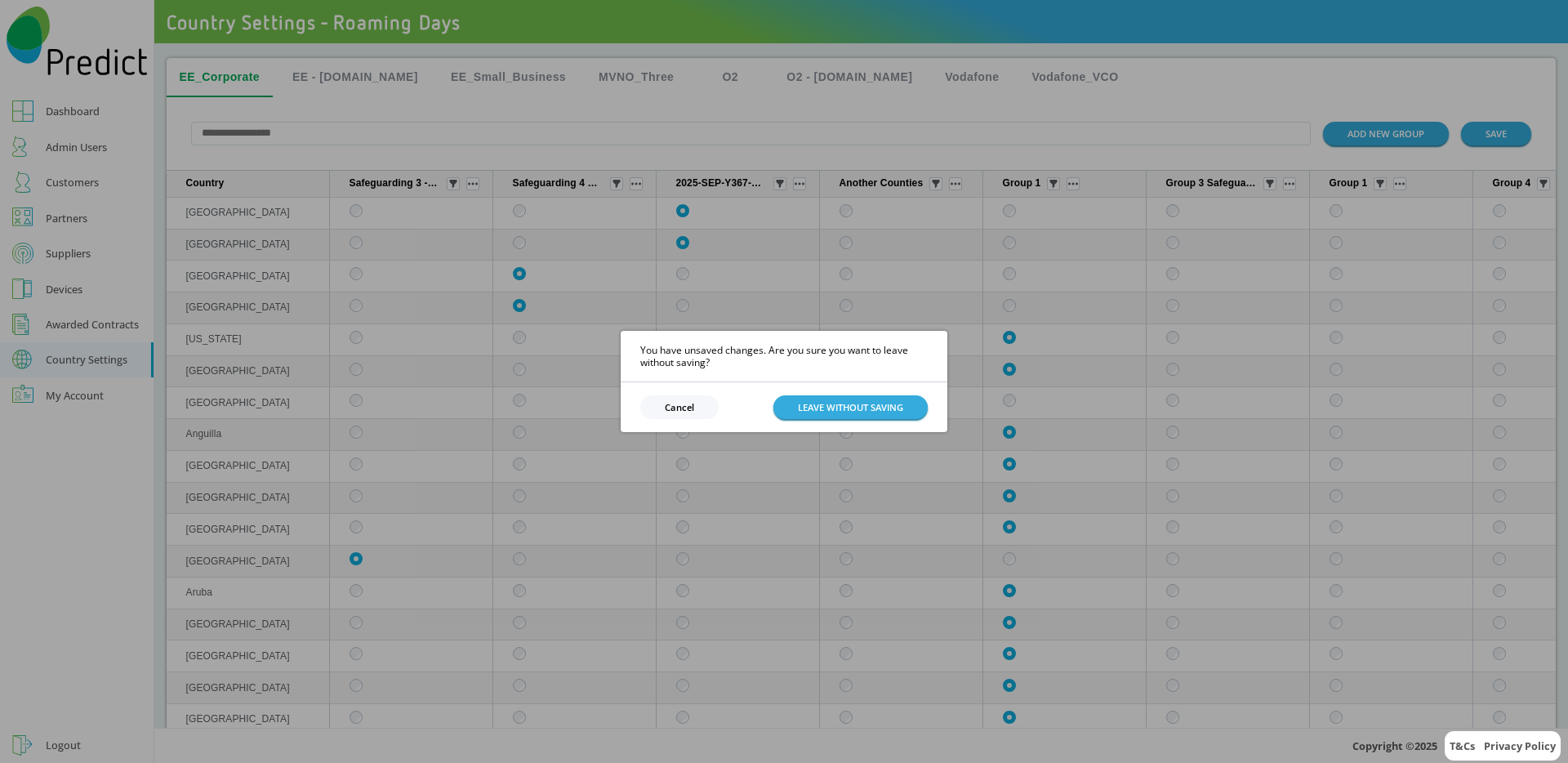
click at [688, 404] on button "Cancel" at bounding box center [679, 406] width 78 height 23
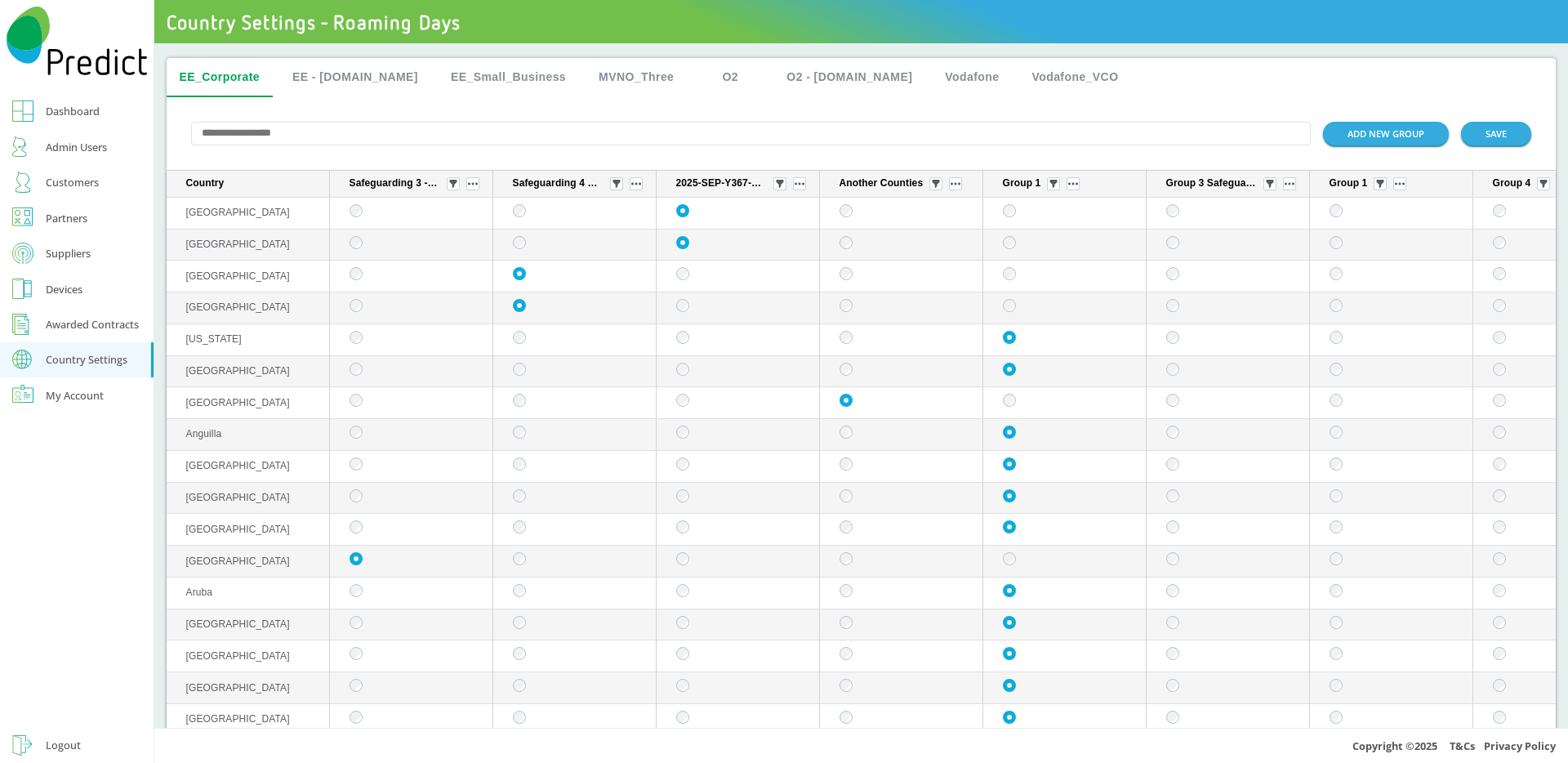
click at [98, 280] on link "Devices" at bounding box center [76, 289] width 153 height 36
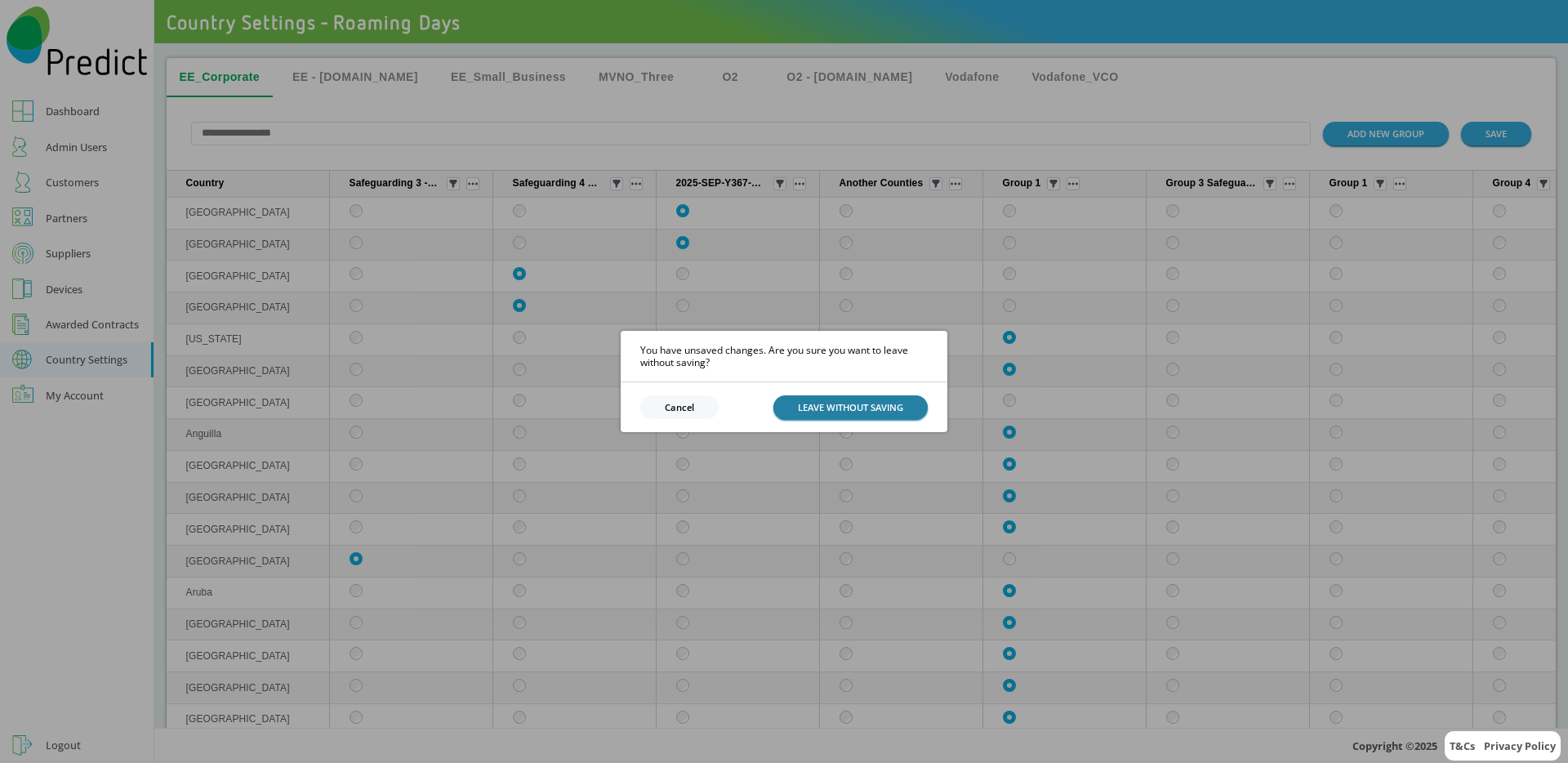
click at [845, 400] on button "LEAVE WITHOUT SAVING" at bounding box center [850, 406] width 154 height 23
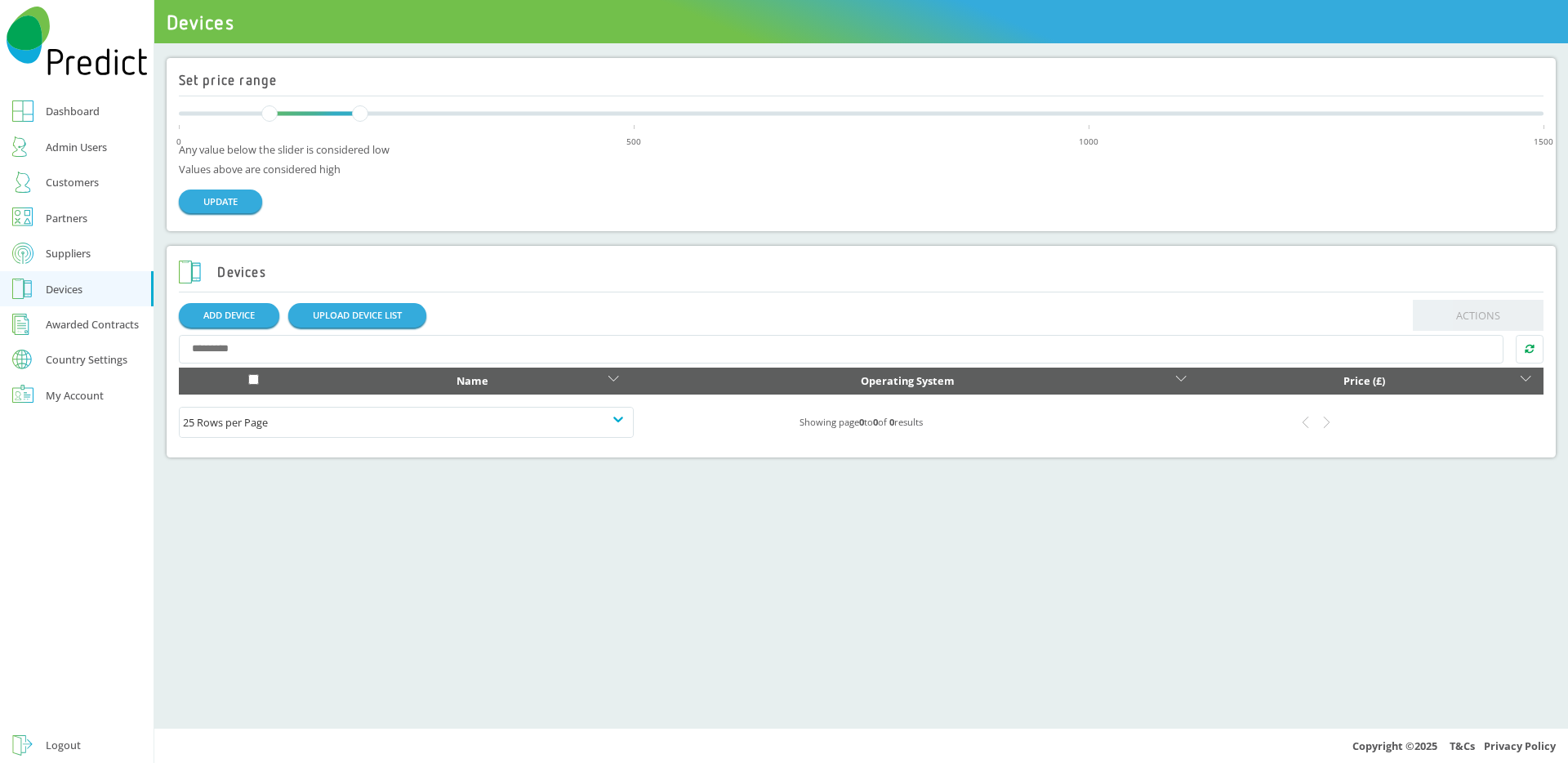
click at [98, 358] on div "Country Settings" at bounding box center [86, 359] width 82 height 10
click at [102, 388] on div "Roaming Days" at bounding box center [80, 387] width 70 height 20
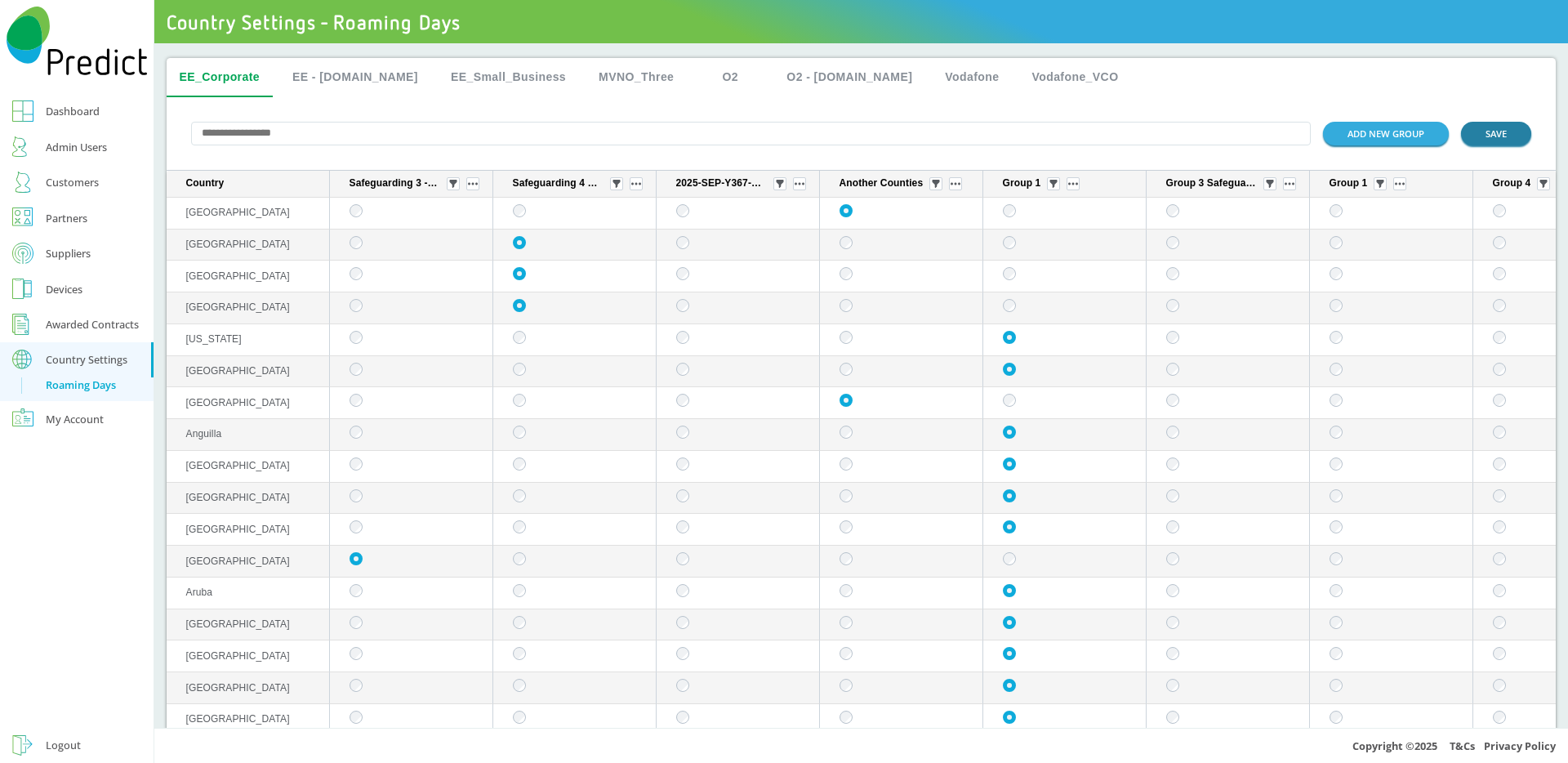
click at [1481, 130] on button "SAVE" at bounding box center [1496, 133] width 71 height 23
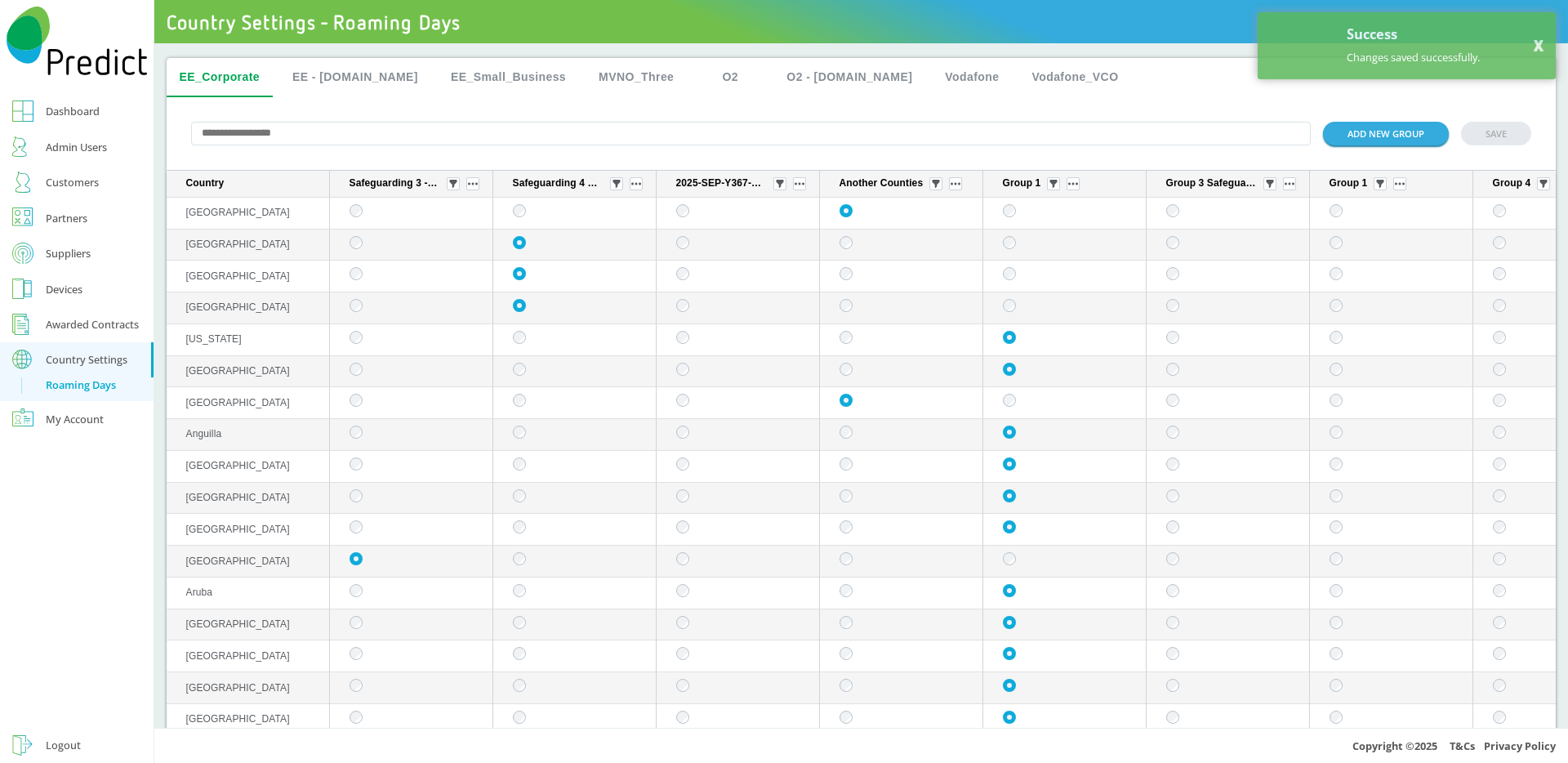
click at [608, 77] on button "MVNO_Three" at bounding box center [635, 77] width 101 height 39
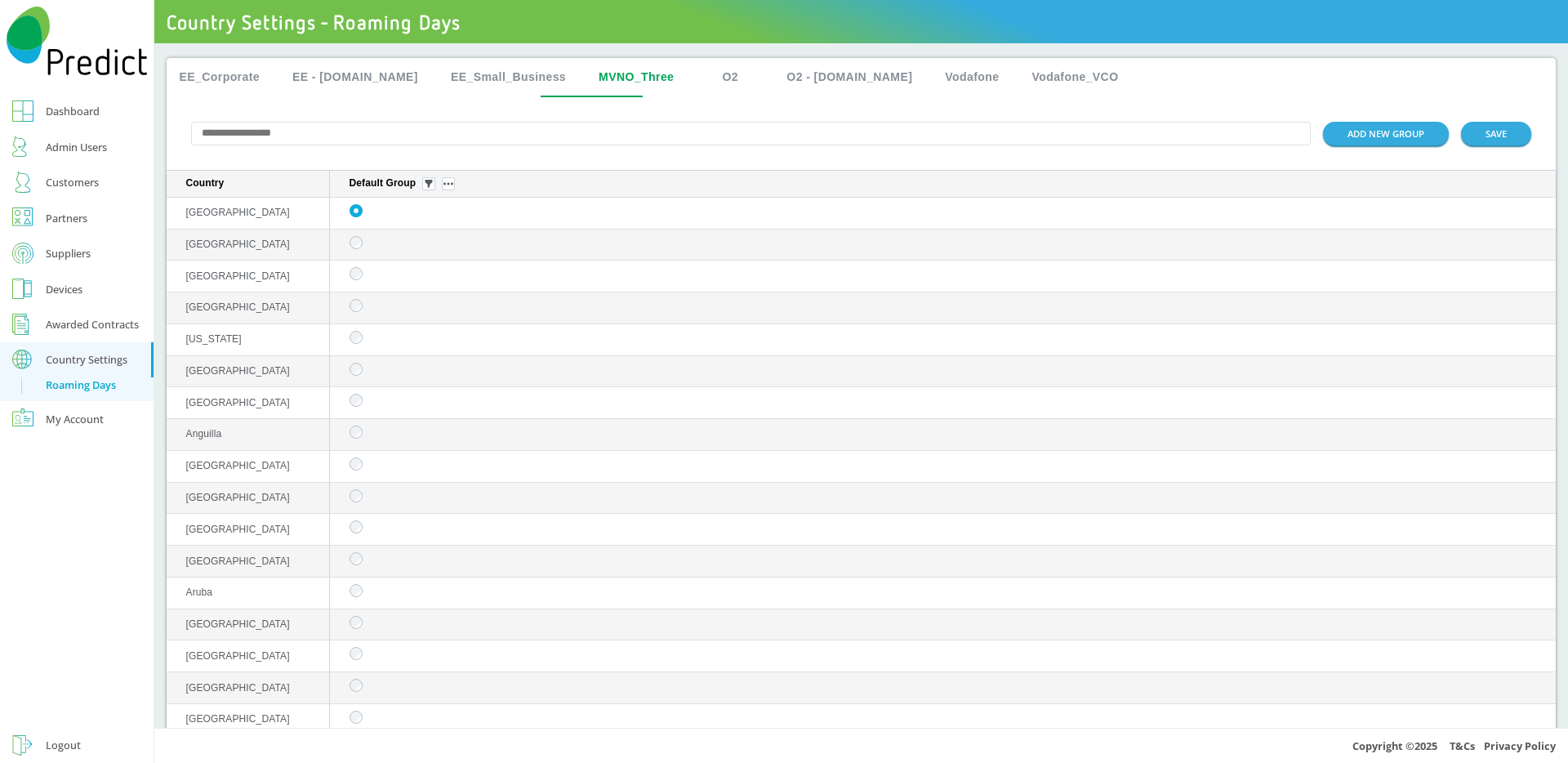
click at [334, 80] on button "EE - [DOMAIN_NAME]" at bounding box center [355, 77] width 151 height 39
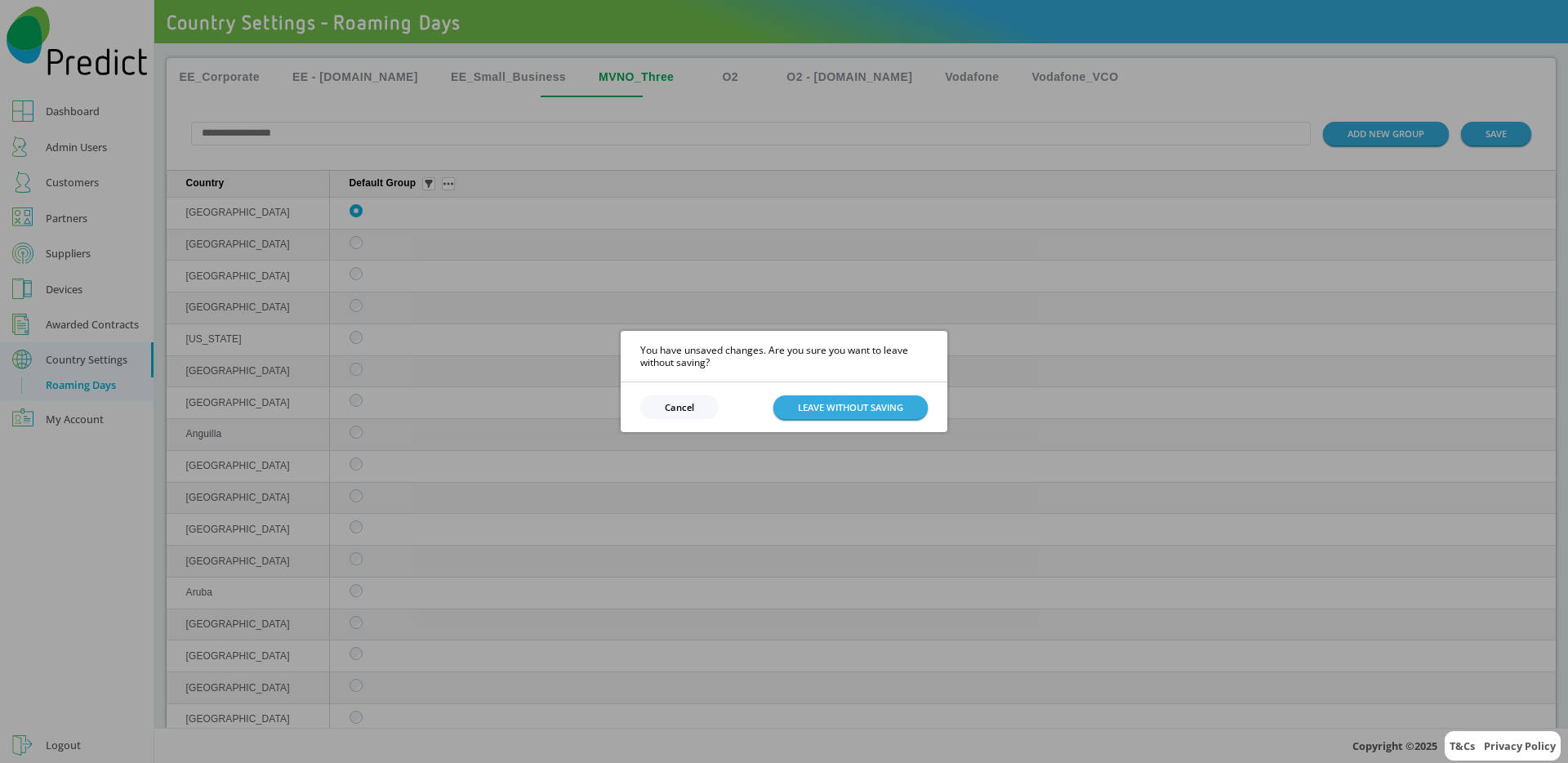
click at [374, 195] on div "You have unsaved changes. Are you sure you want to leave without saving? Cancel…" at bounding box center [784, 381] width 1568 height 763
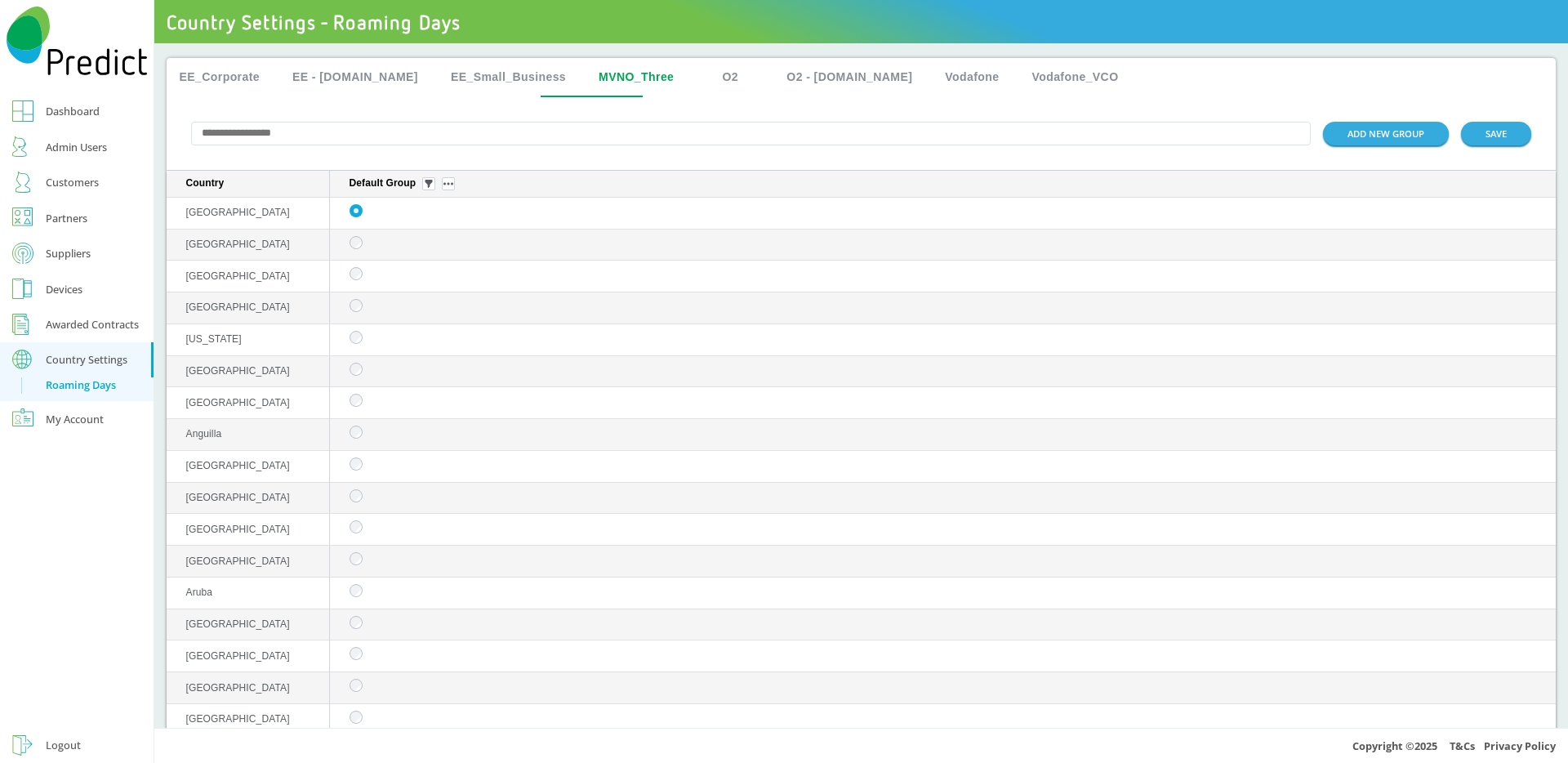
click at [66, 144] on div "Admin Users" at bounding box center [76, 147] width 61 height 20
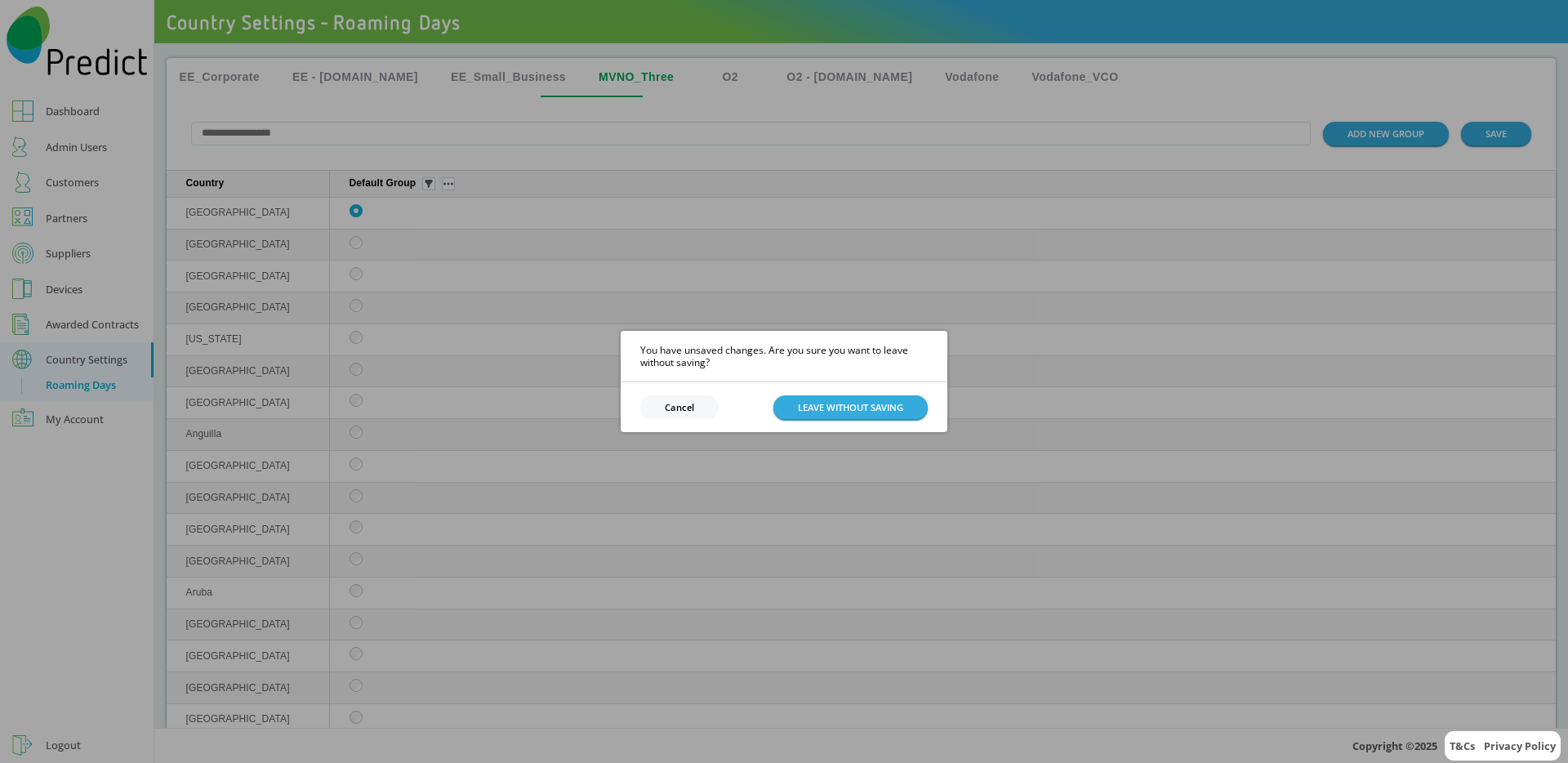
click at [534, 246] on div "You have unsaved changes. Are you sure you want to leave without saving? Cancel…" at bounding box center [784, 381] width 1568 height 763
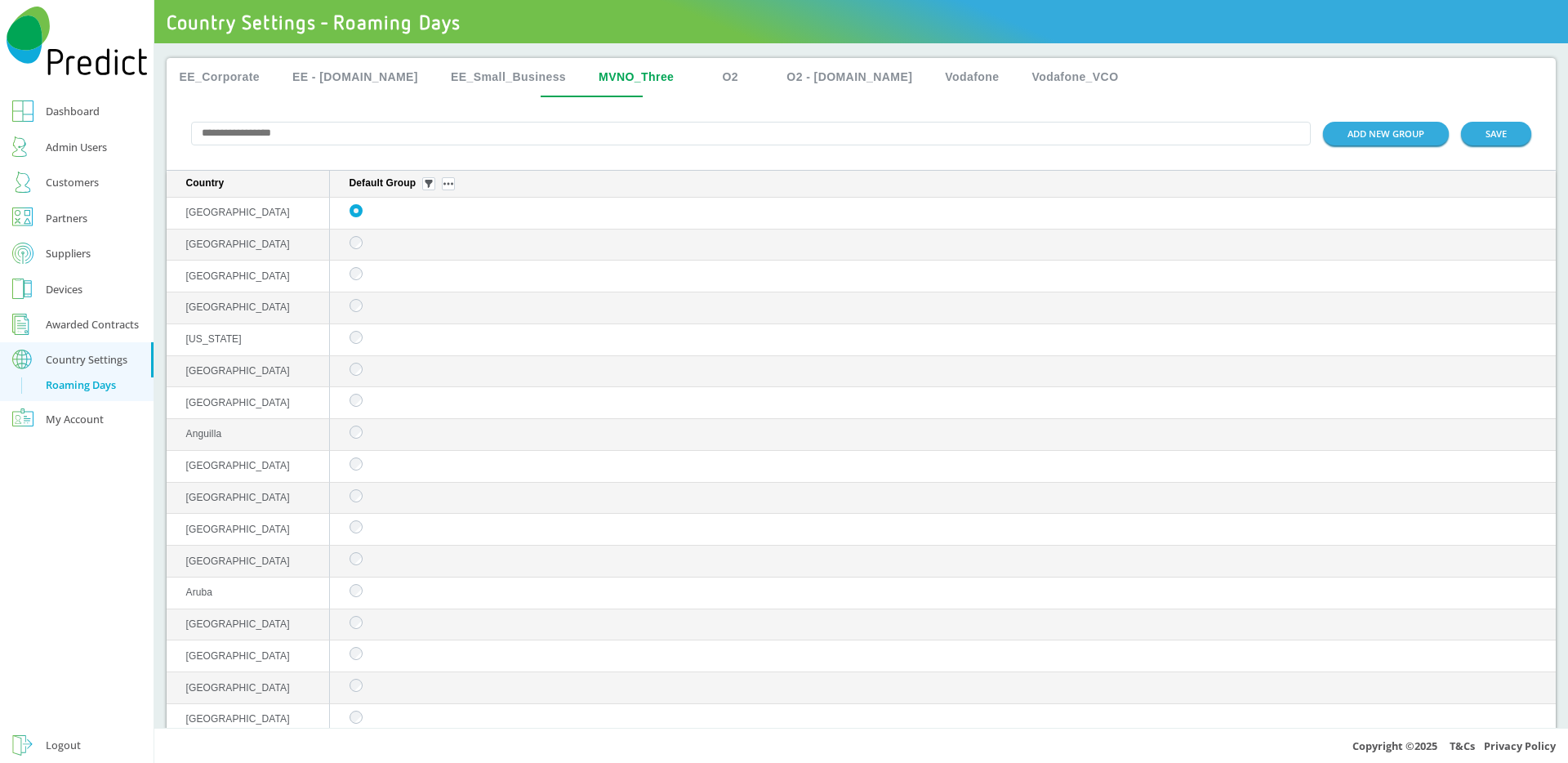
click at [99, 255] on link "Suppliers" at bounding box center [76, 253] width 153 height 36
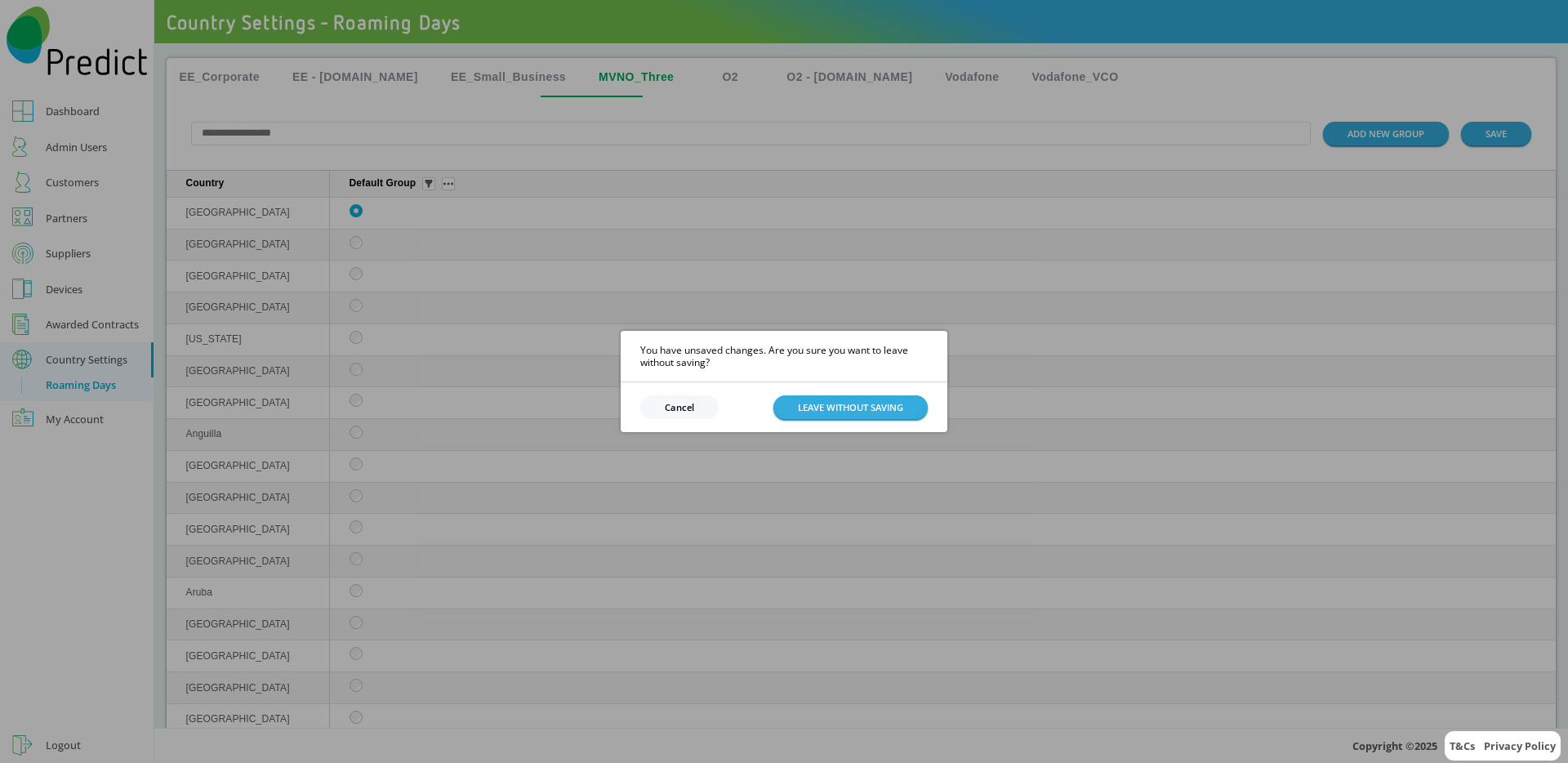
click at [663, 410] on button "Cancel" at bounding box center [679, 406] width 78 height 23
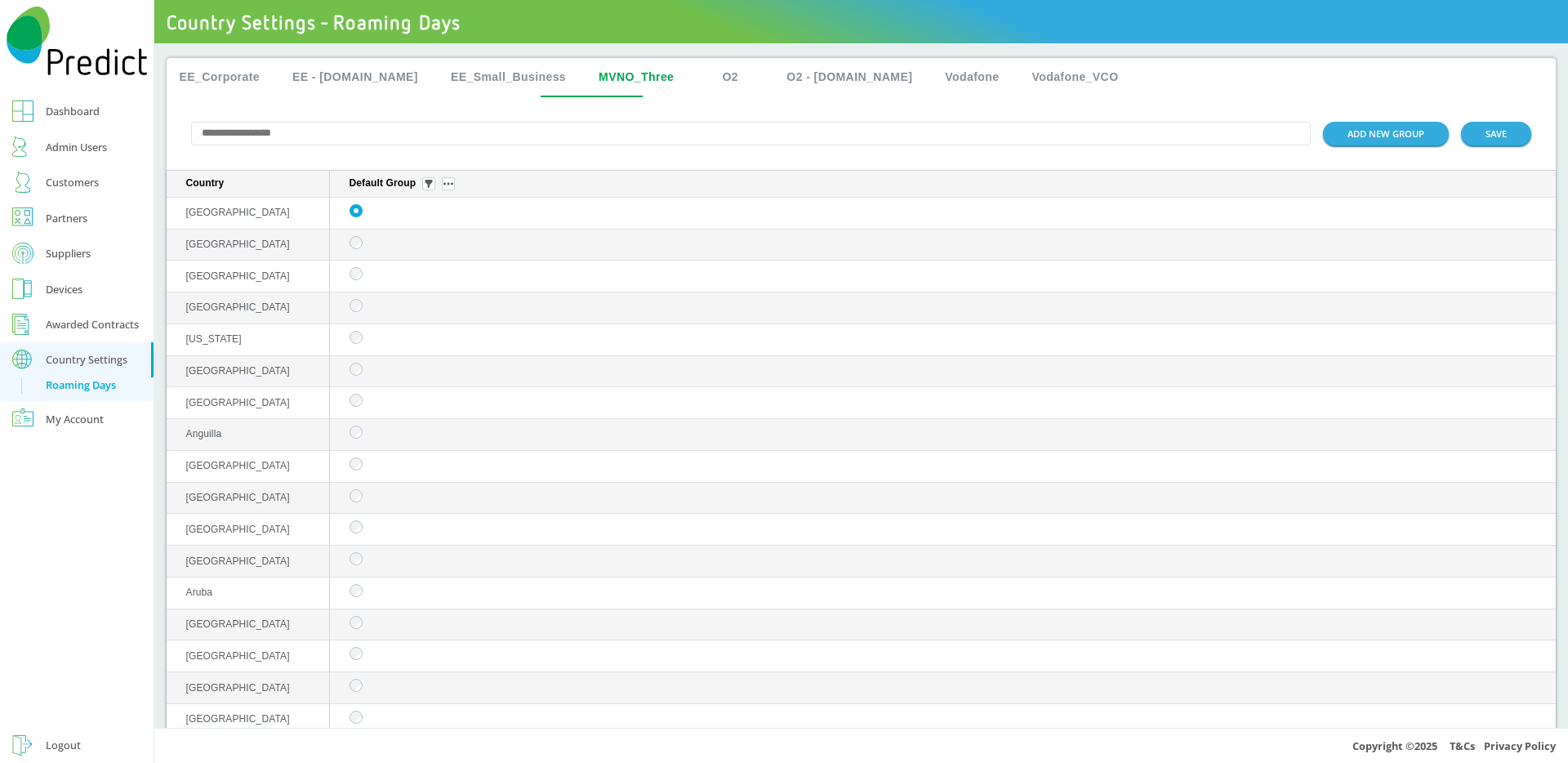
click at [464, 68] on button "EE_Small_Business" at bounding box center [508, 77] width 141 height 39
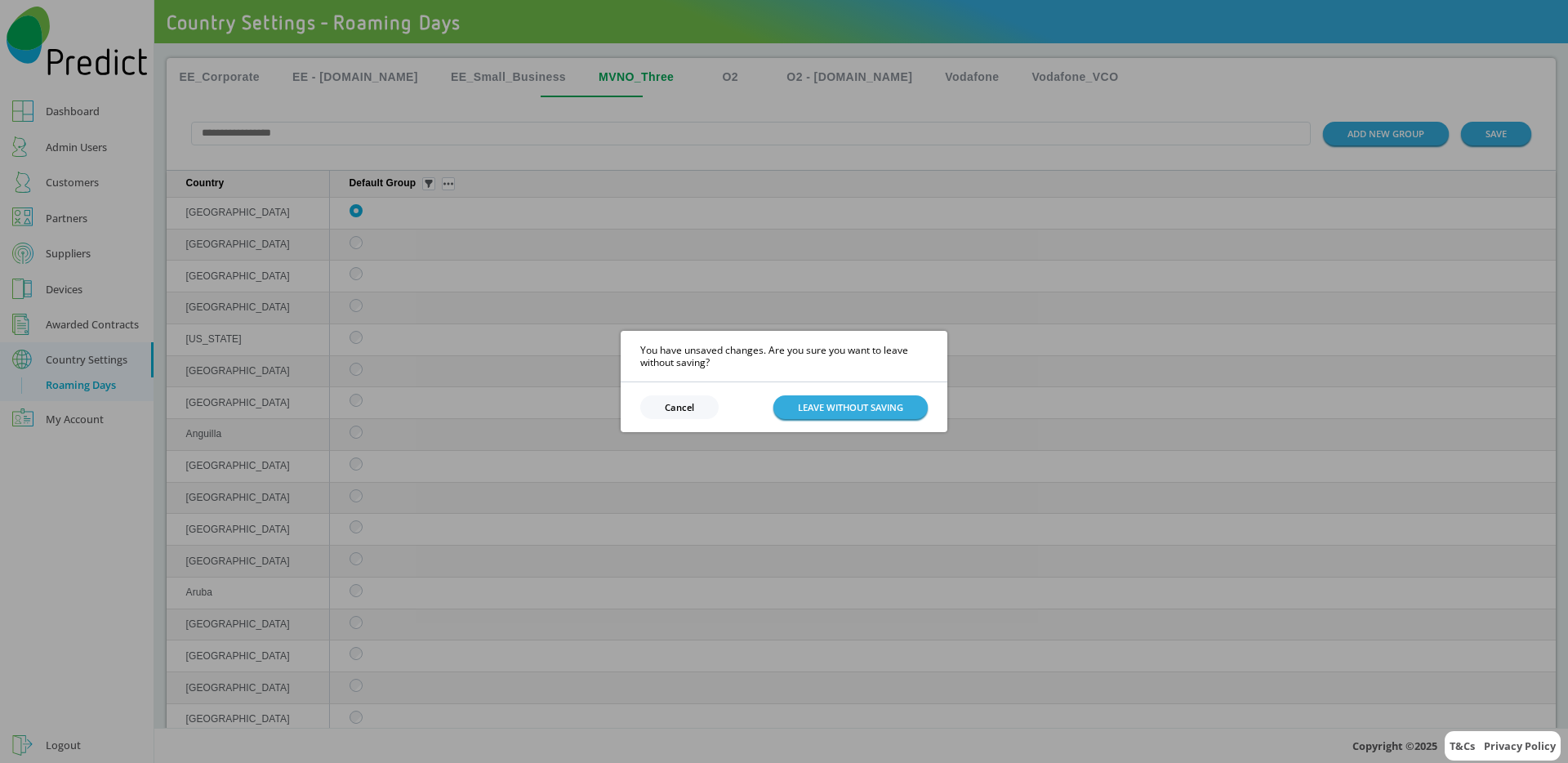
click at [509, 191] on div "You have unsaved changes. Are you sure you want to leave without saving? Cancel…" at bounding box center [784, 381] width 1568 height 763
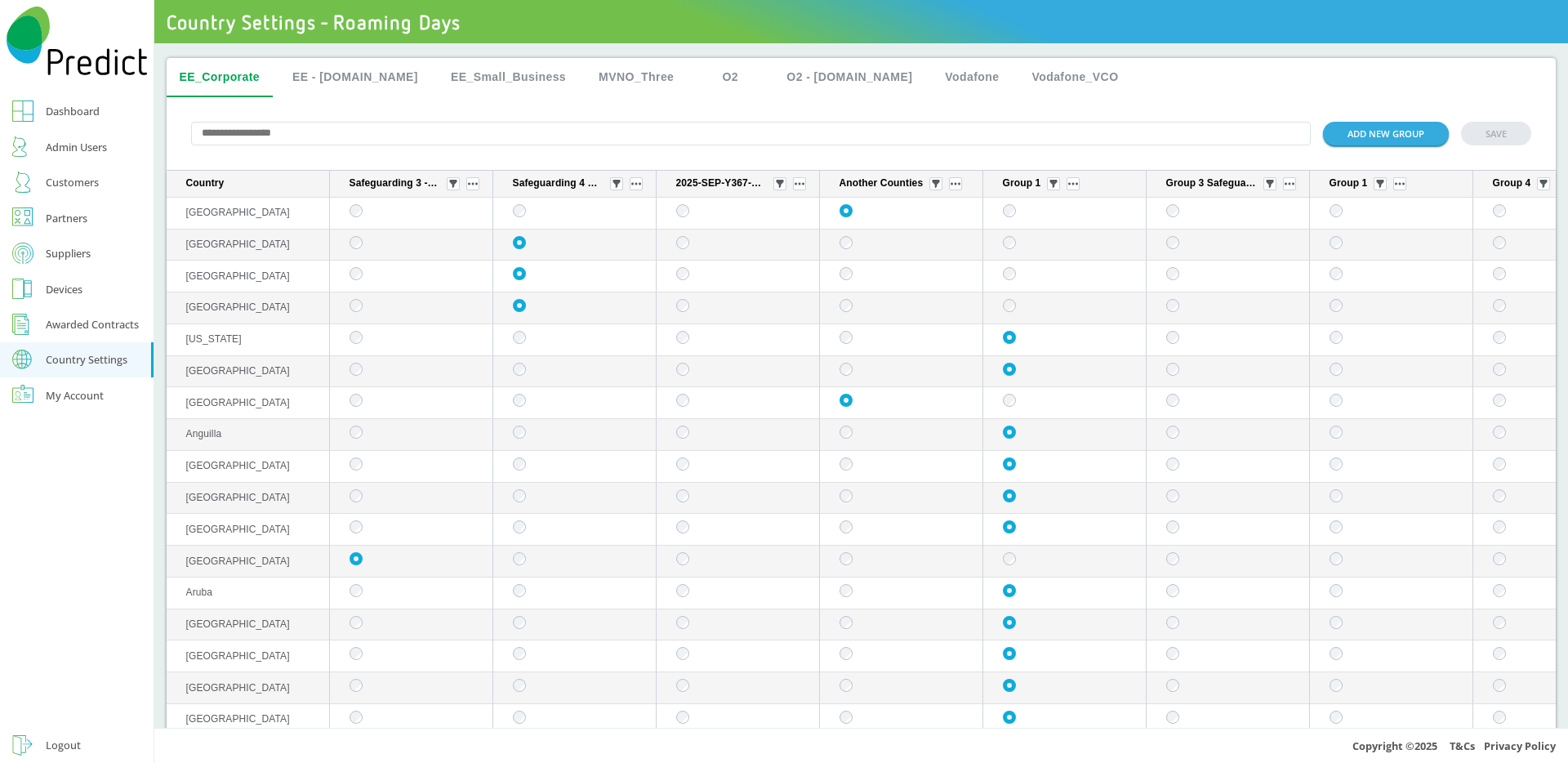
click at [483, 71] on button "EE_Small_Business" at bounding box center [508, 77] width 141 height 39
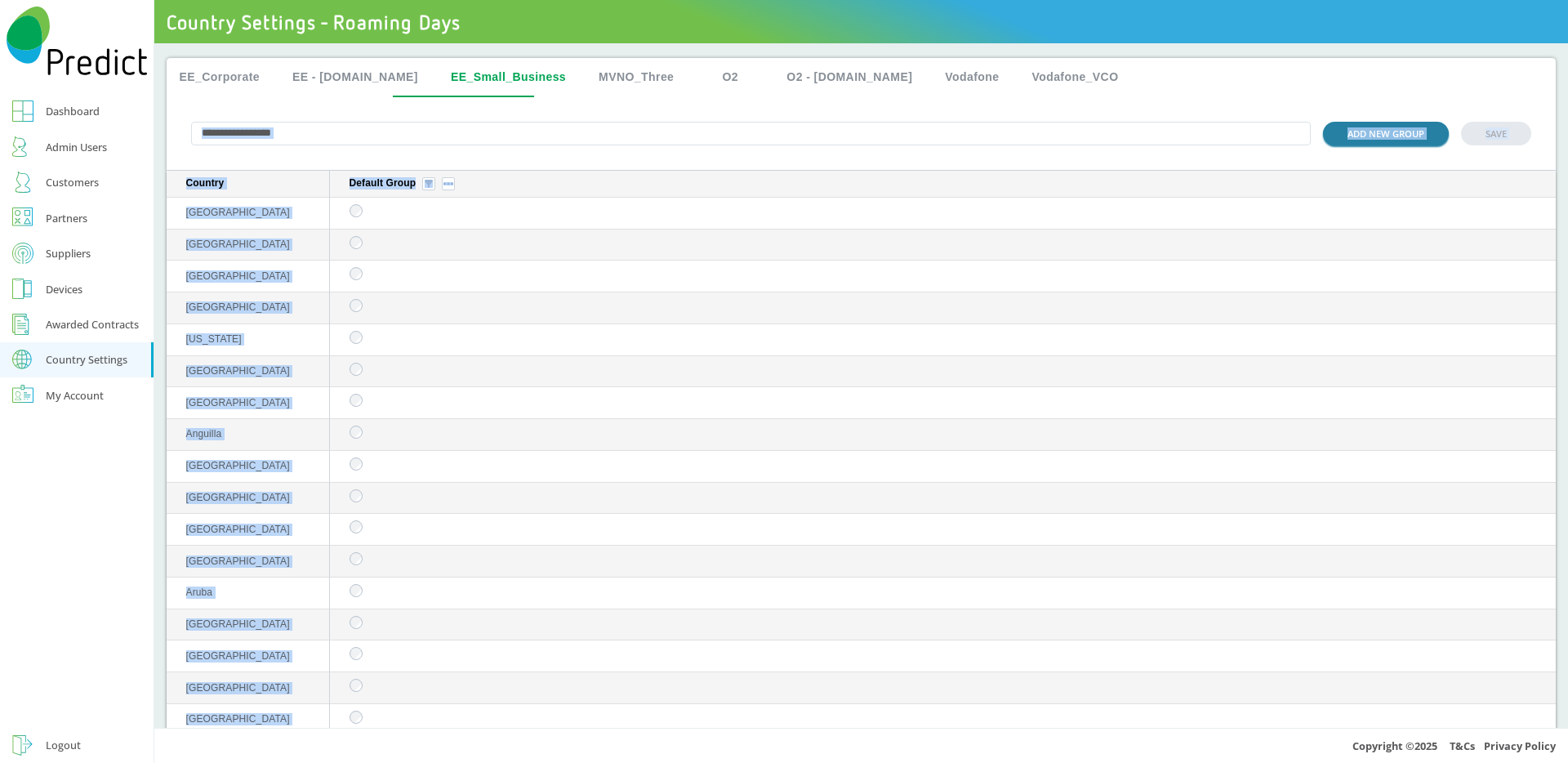
click at [1385, 140] on button "ADD NEW GROUP" at bounding box center [1385, 133] width 125 height 23
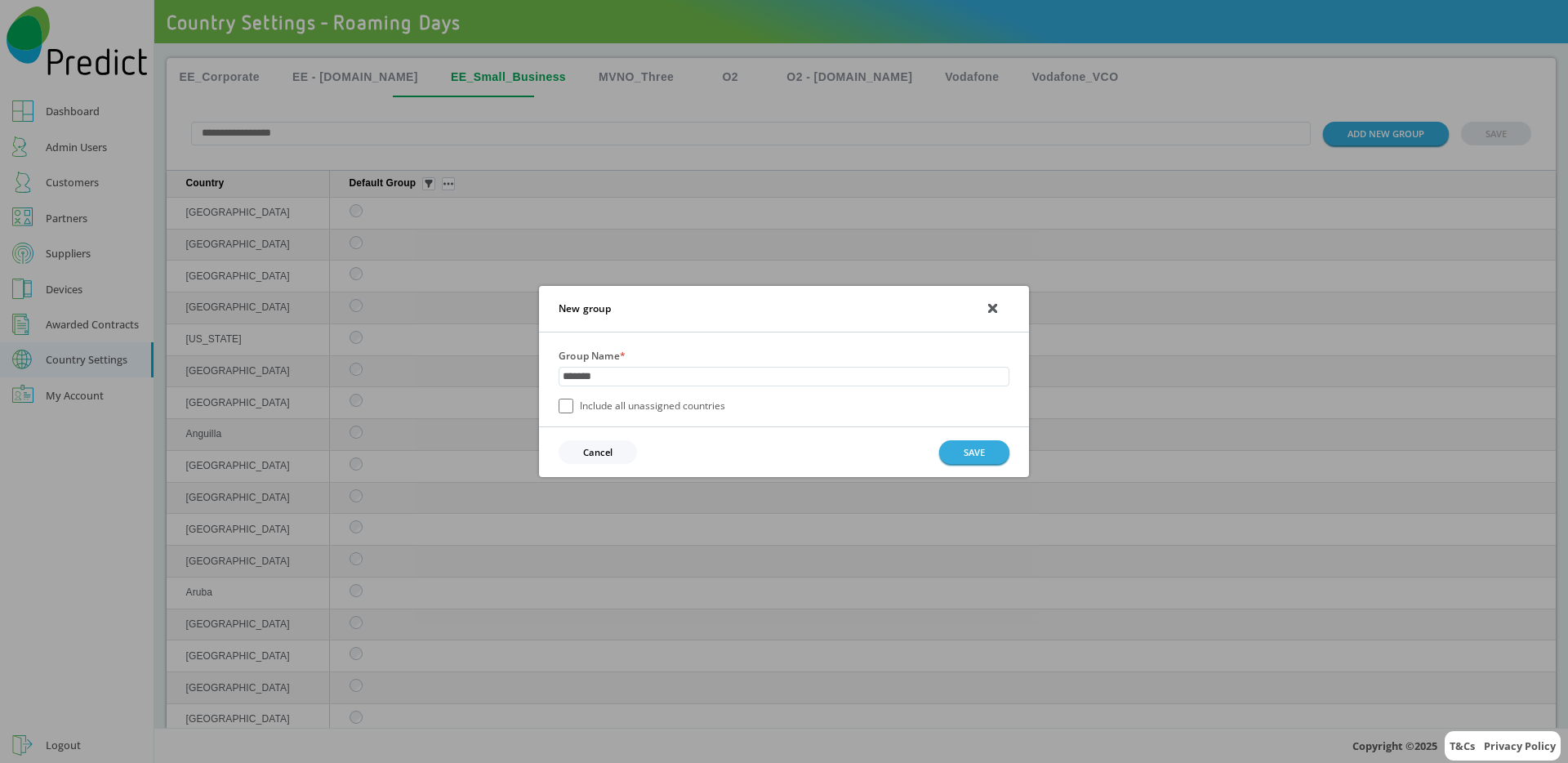
type input "*******"
click at [954, 449] on button "SAVE" at bounding box center [974, 452] width 71 height 23
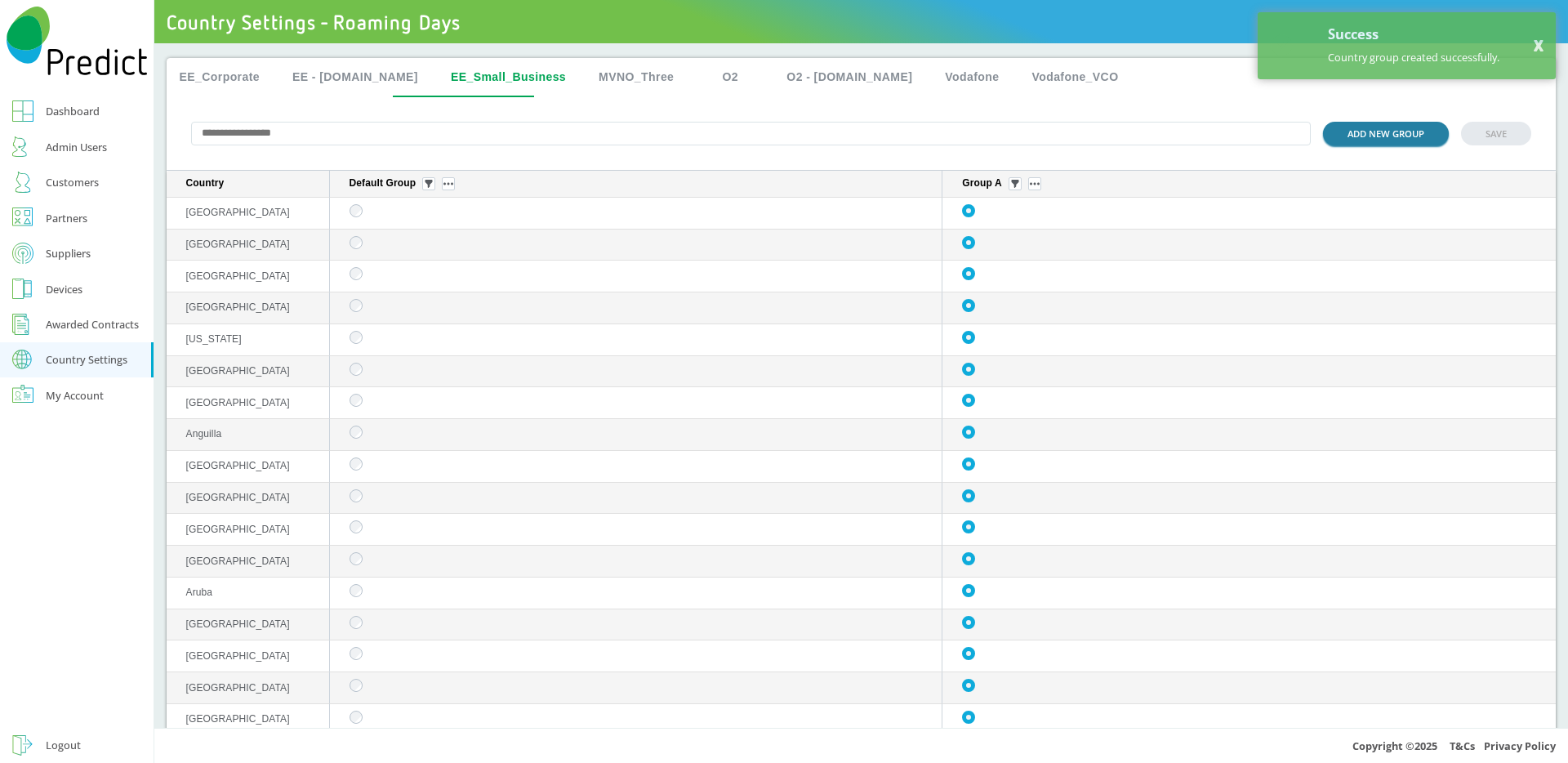
click at [1376, 132] on button "ADD NEW GROUP" at bounding box center [1385, 133] width 125 height 23
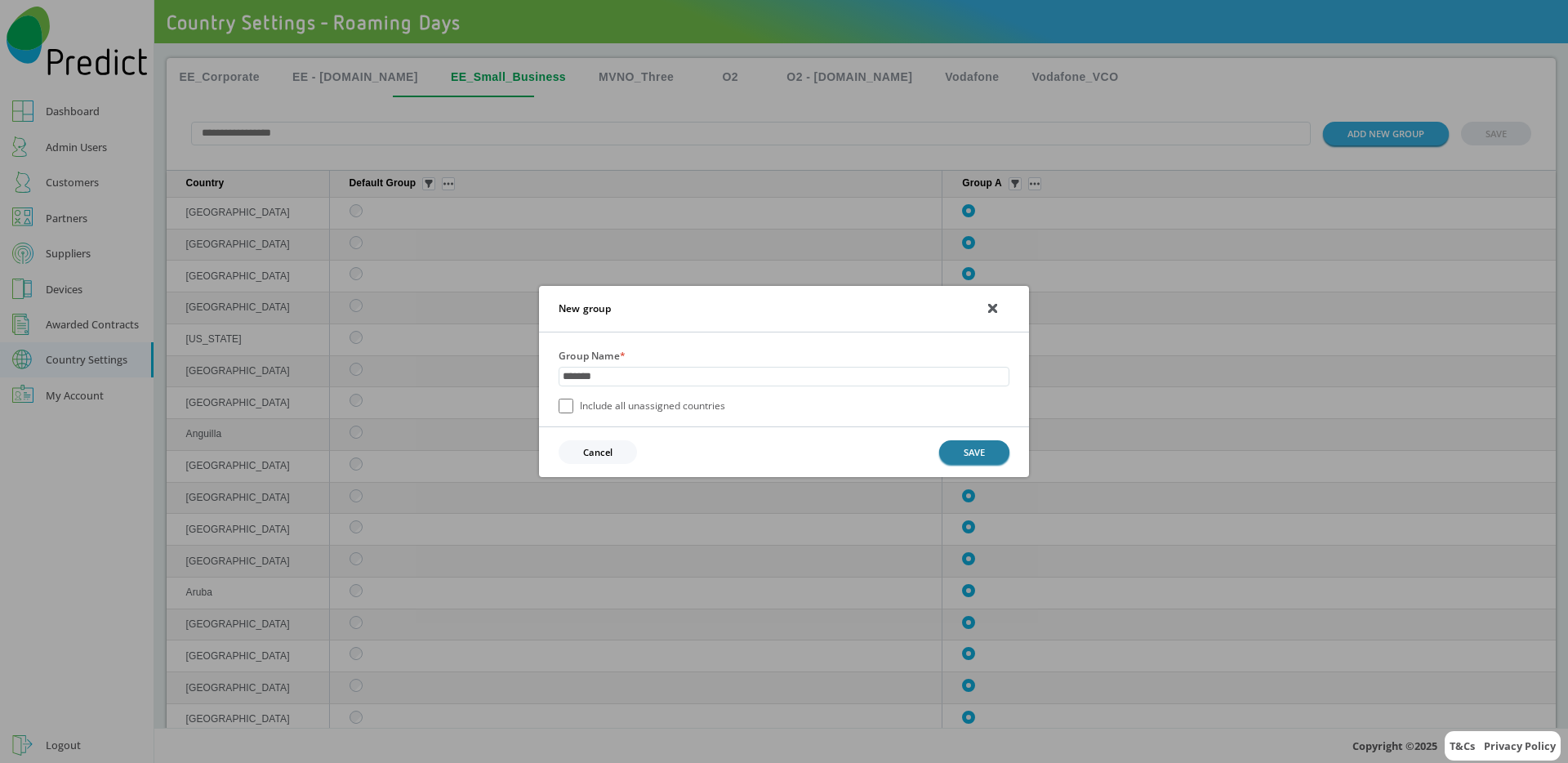
type input "*******"
click at [968, 444] on button "SAVE" at bounding box center [974, 452] width 71 height 23
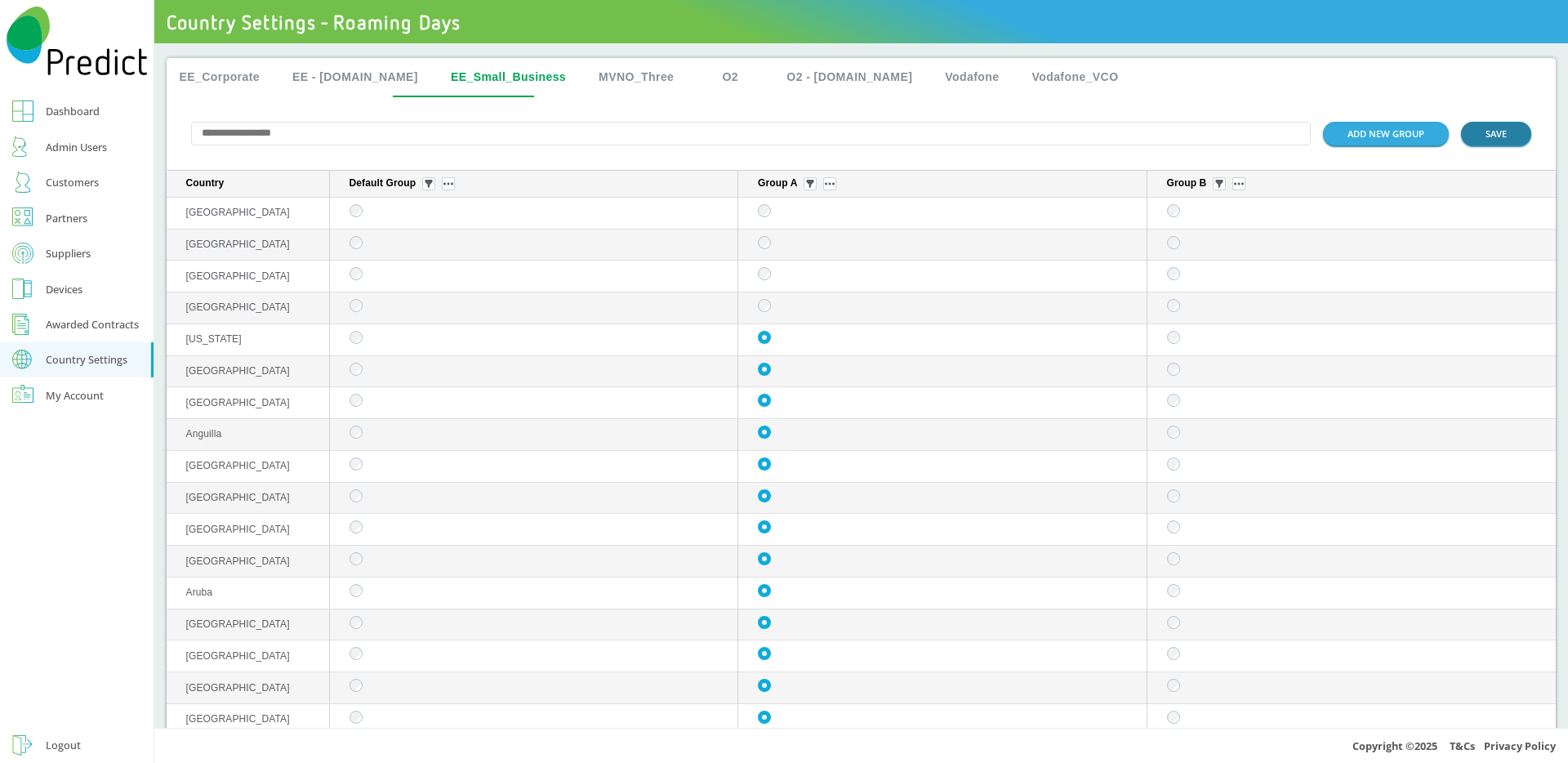
click at [1478, 132] on button "SAVE" at bounding box center [1496, 133] width 71 height 23
click at [1371, 138] on button "ADD NEW GROUP" at bounding box center [1385, 133] width 125 height 23
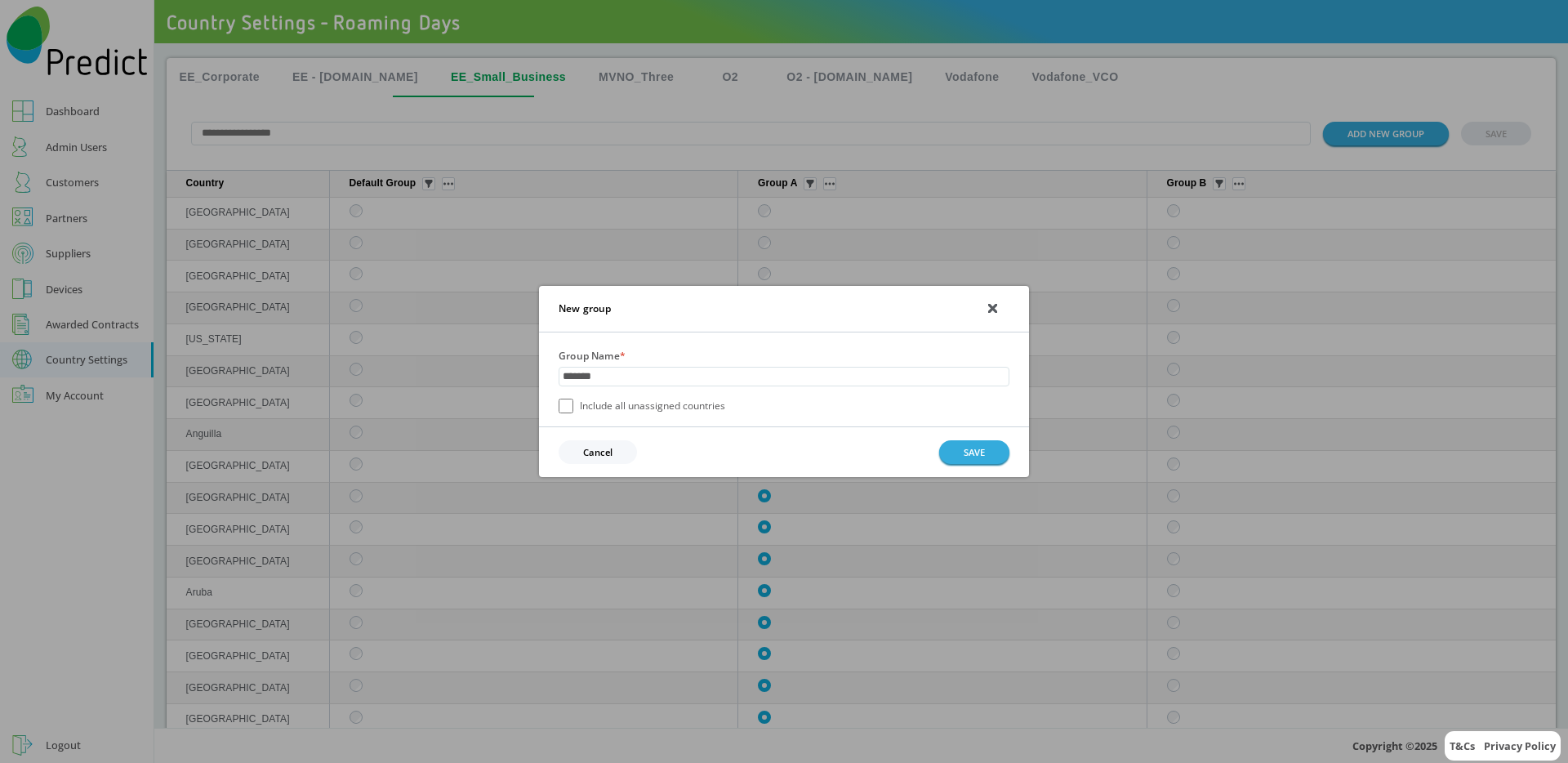
type input "*******"
click at [961, 449] on button "SAVE" at bounding box center [974, 452] width 71 height 23
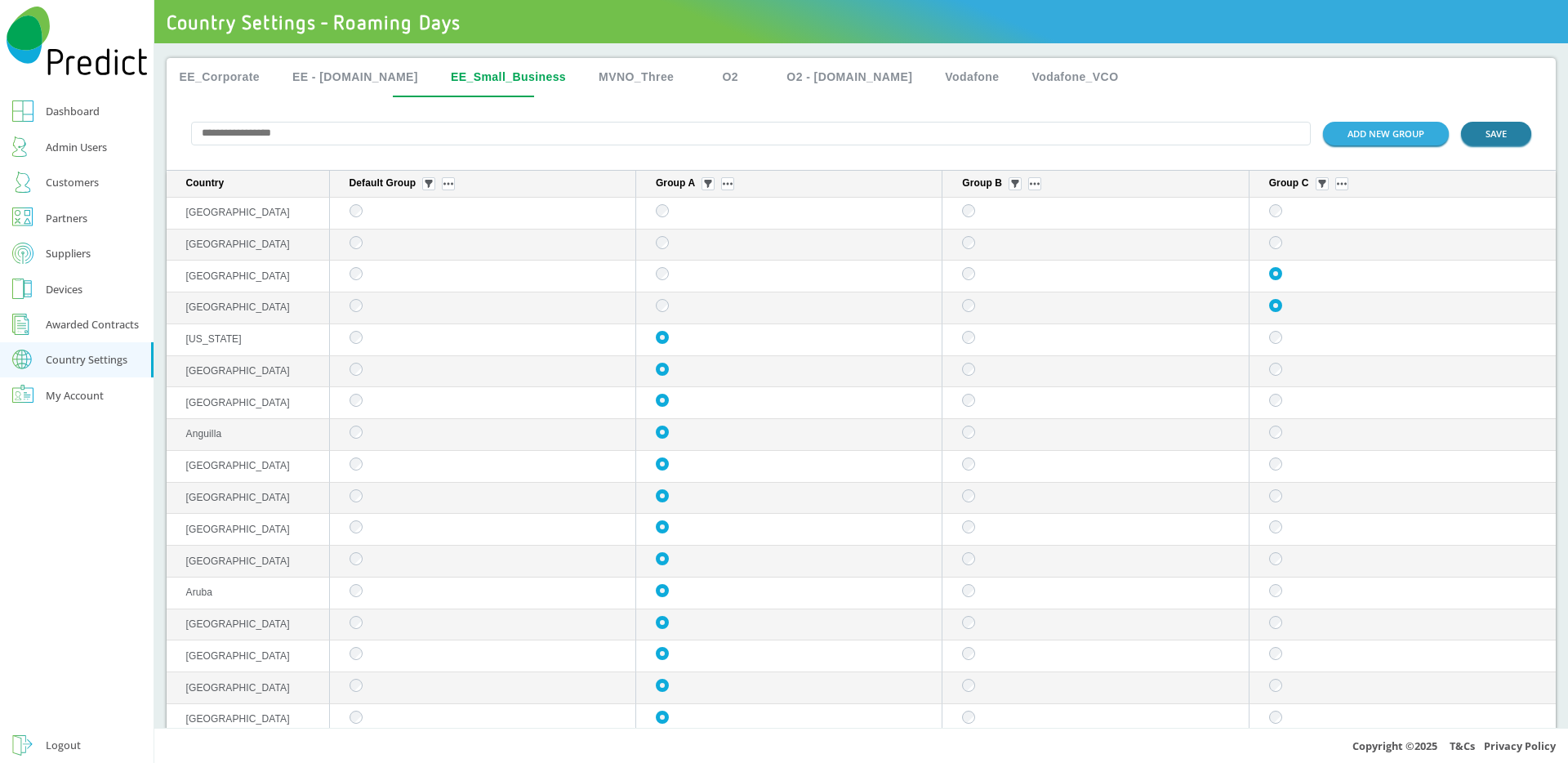
click at [1487, 130] on button "SAVE" at bounding box center [1496, 133] width 71 height 23
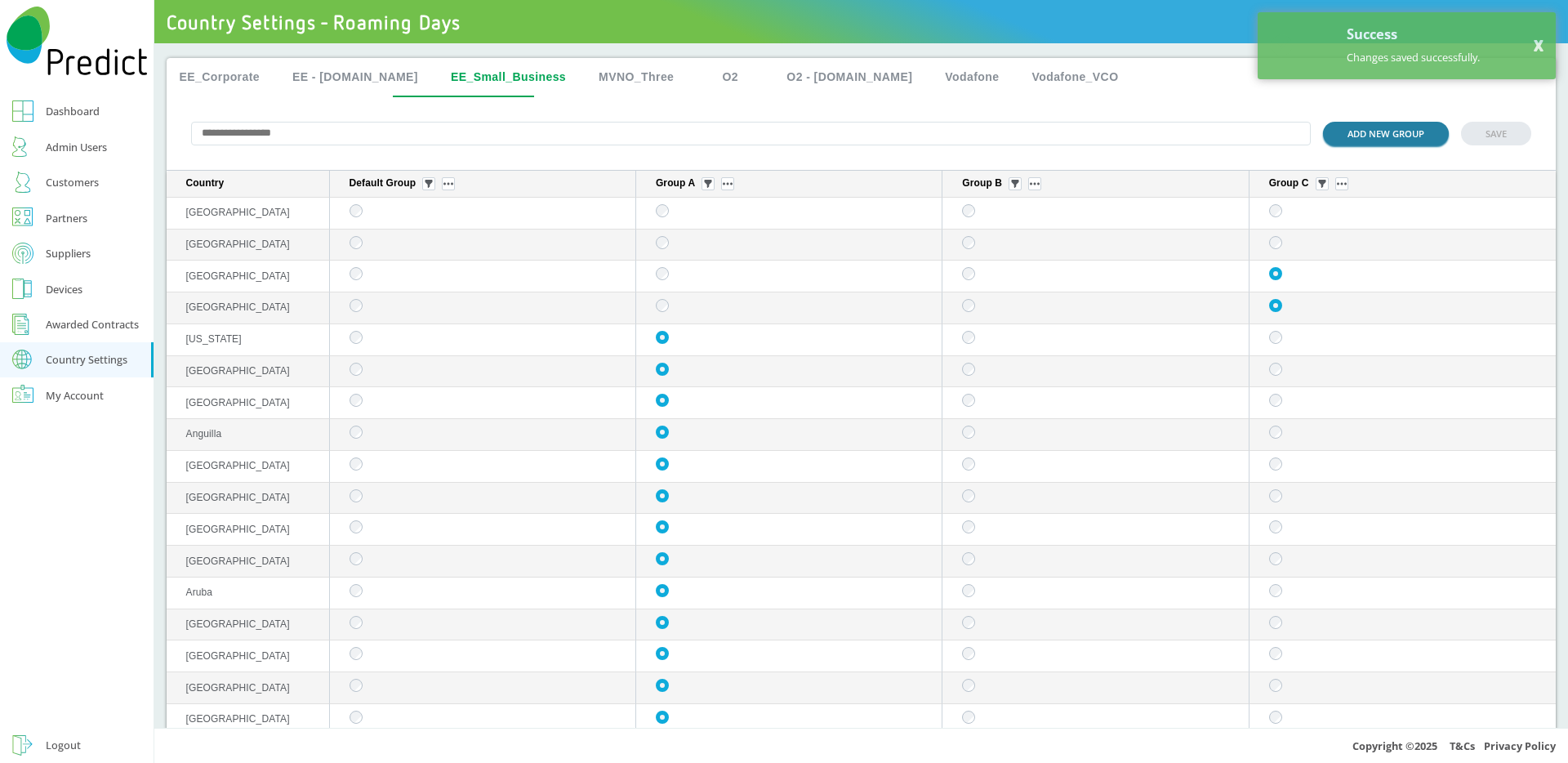
click at [1374, 132] on button "ADD NEW GROUP" at bounding box center [1385, 133] width 125 height 23
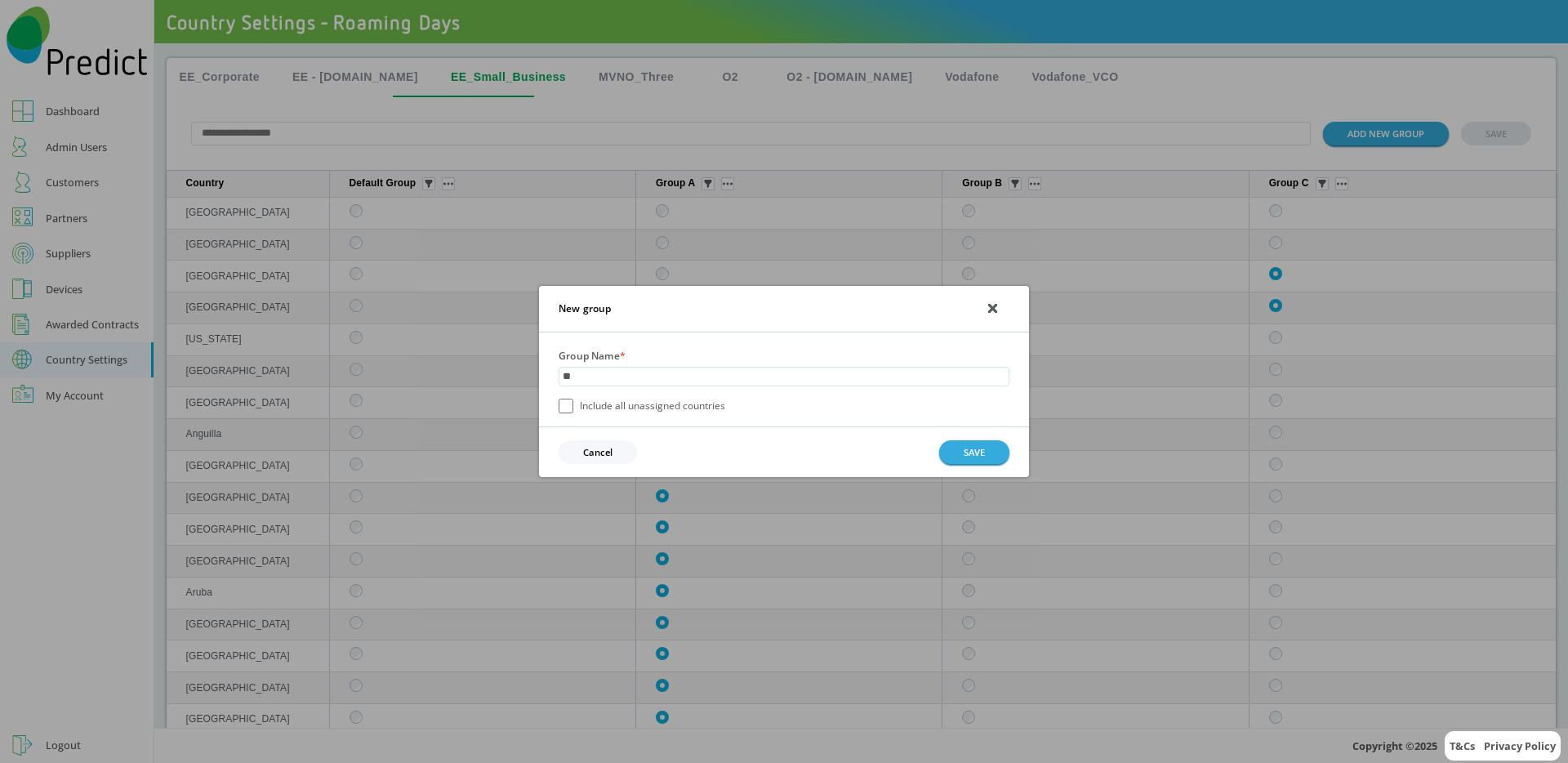
type input "*"
type input "*******"
click at [551, 411] on div "Group Name * ******* Include all unassigned countries" at bounding box center [783, 379] width 490 height 94
click at [980, 455] on button "SAVE" at bounding box center [974, 452] width 71 height 23
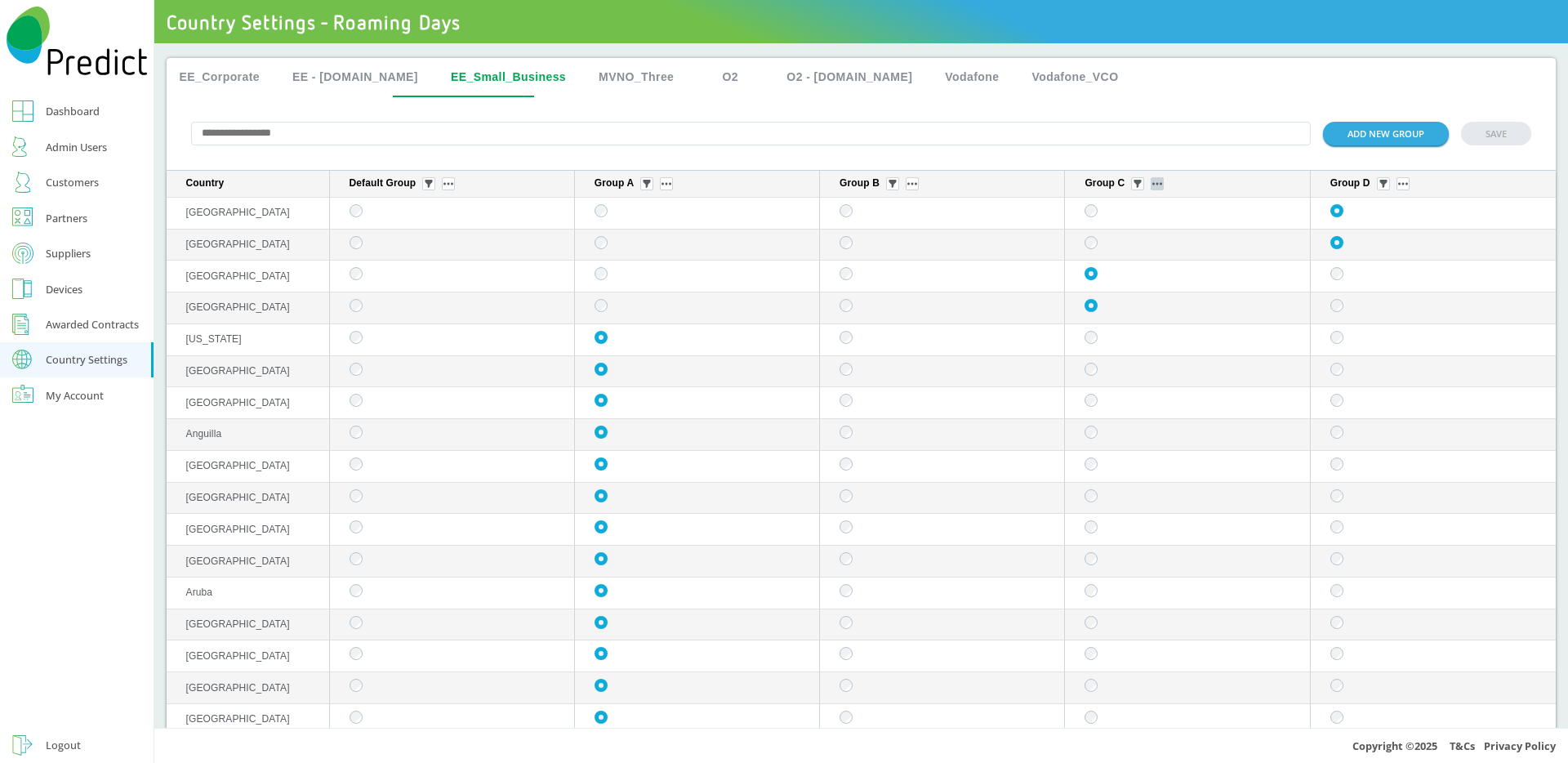
click at [1150, 184] on button "sticky table" at bounding box center [1156, 184] width 13 height 13
click at [1139, 212] on button "Edit group" at bounding box center [1143, 208] width 64 height 17
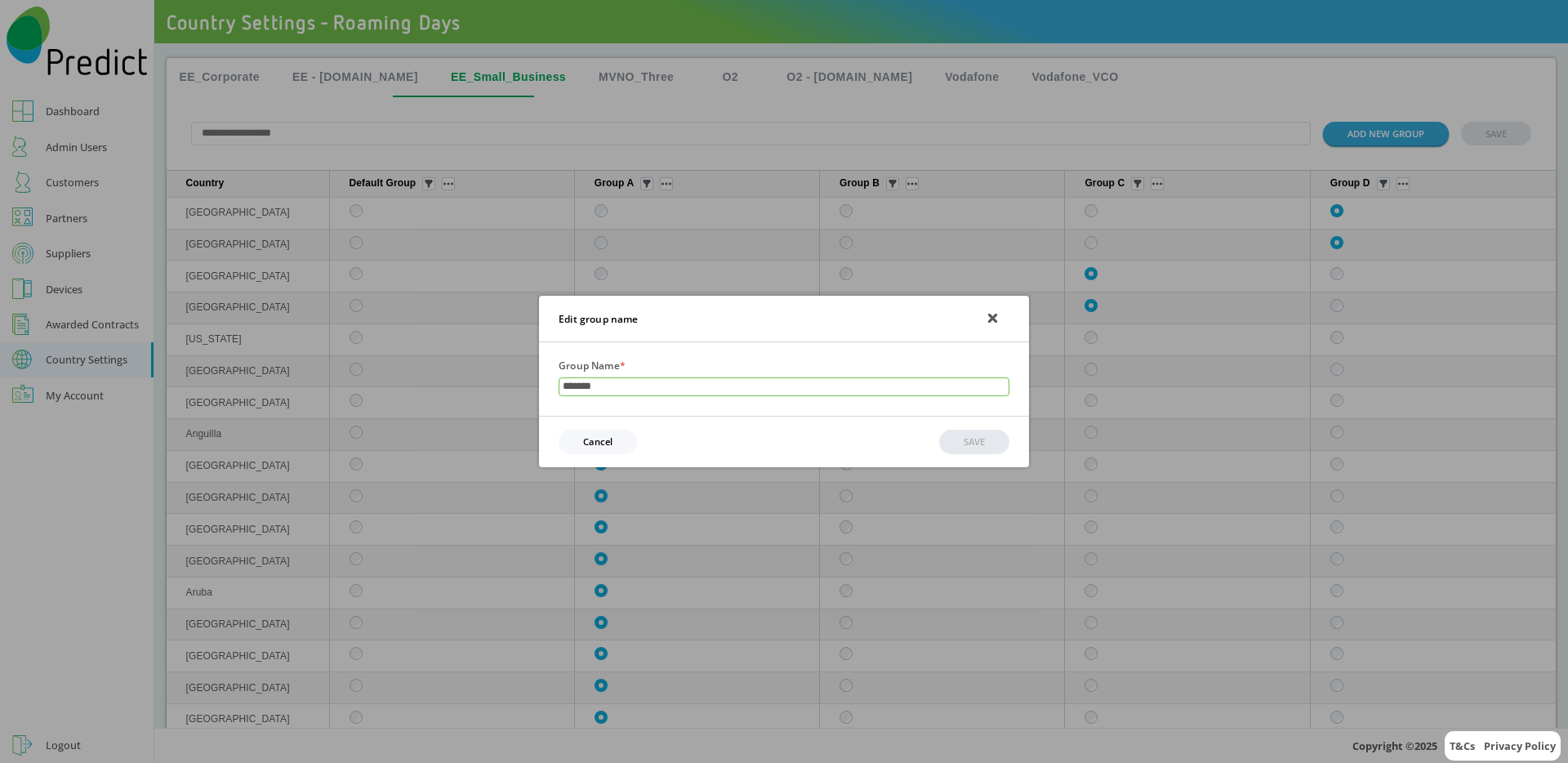
click at [596, 381] on input "*******" at bounding box center [783, 387] width 451 height 20
type input "*********"
click at [974, 441] on button "SAVE" at bounding box center [974, 441] width 71 height 23
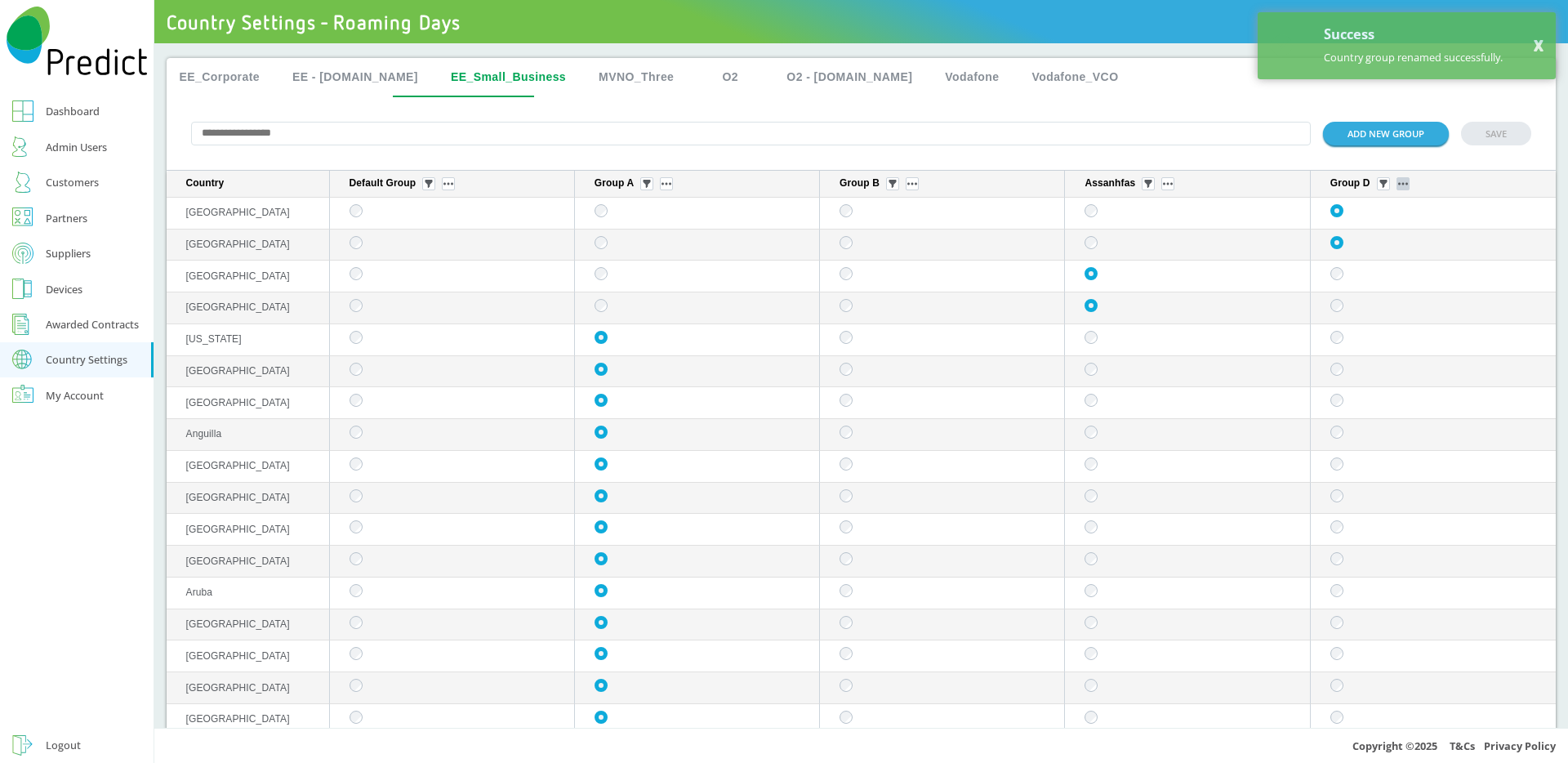
click at [1396, 182] on button "sticky table" at bounding box center [1403, 184] width 13 height 13
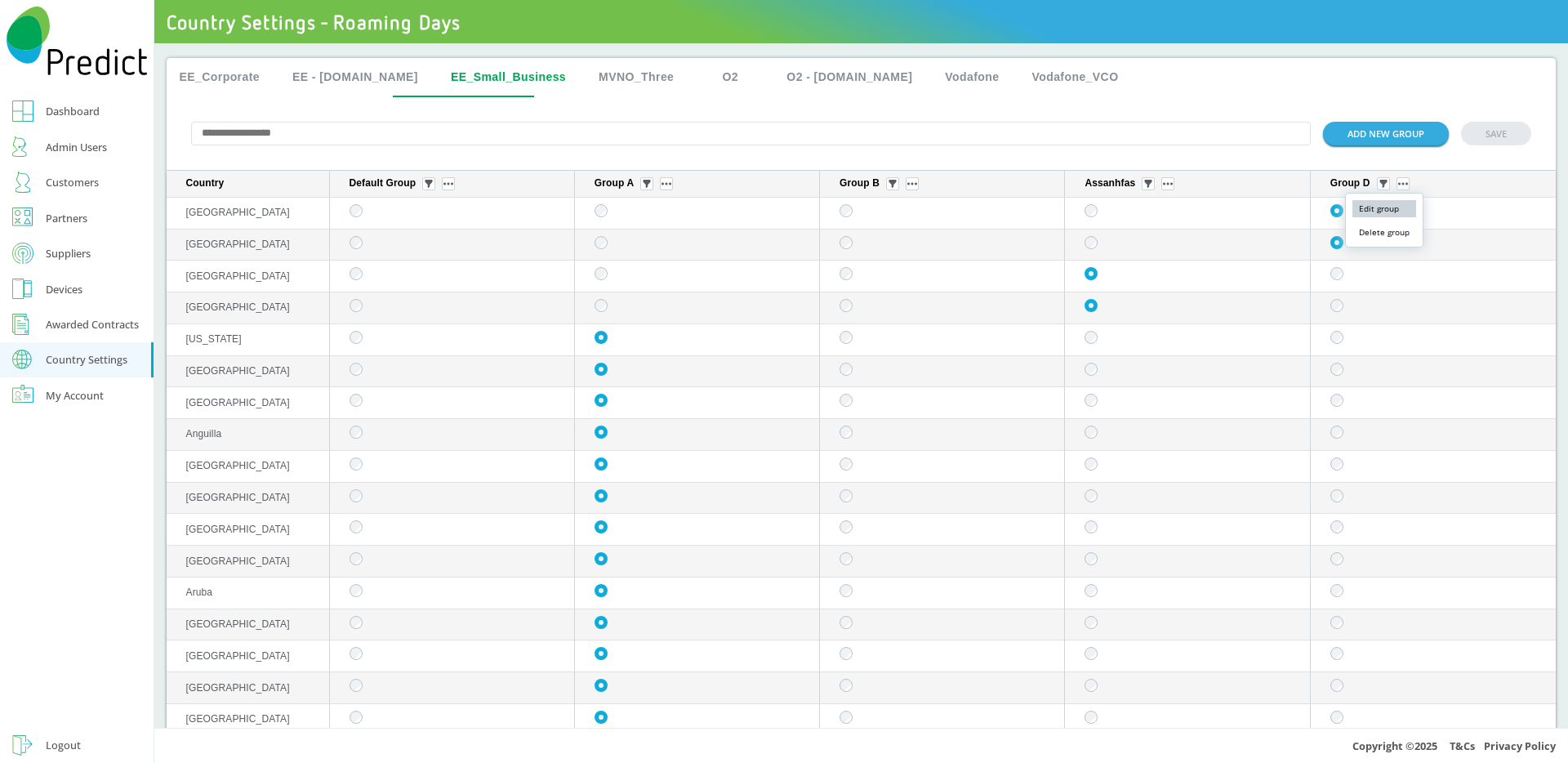
click at [1378, 214] on button "Edit group" at bounding box center [1383, 208] width 64 height 17
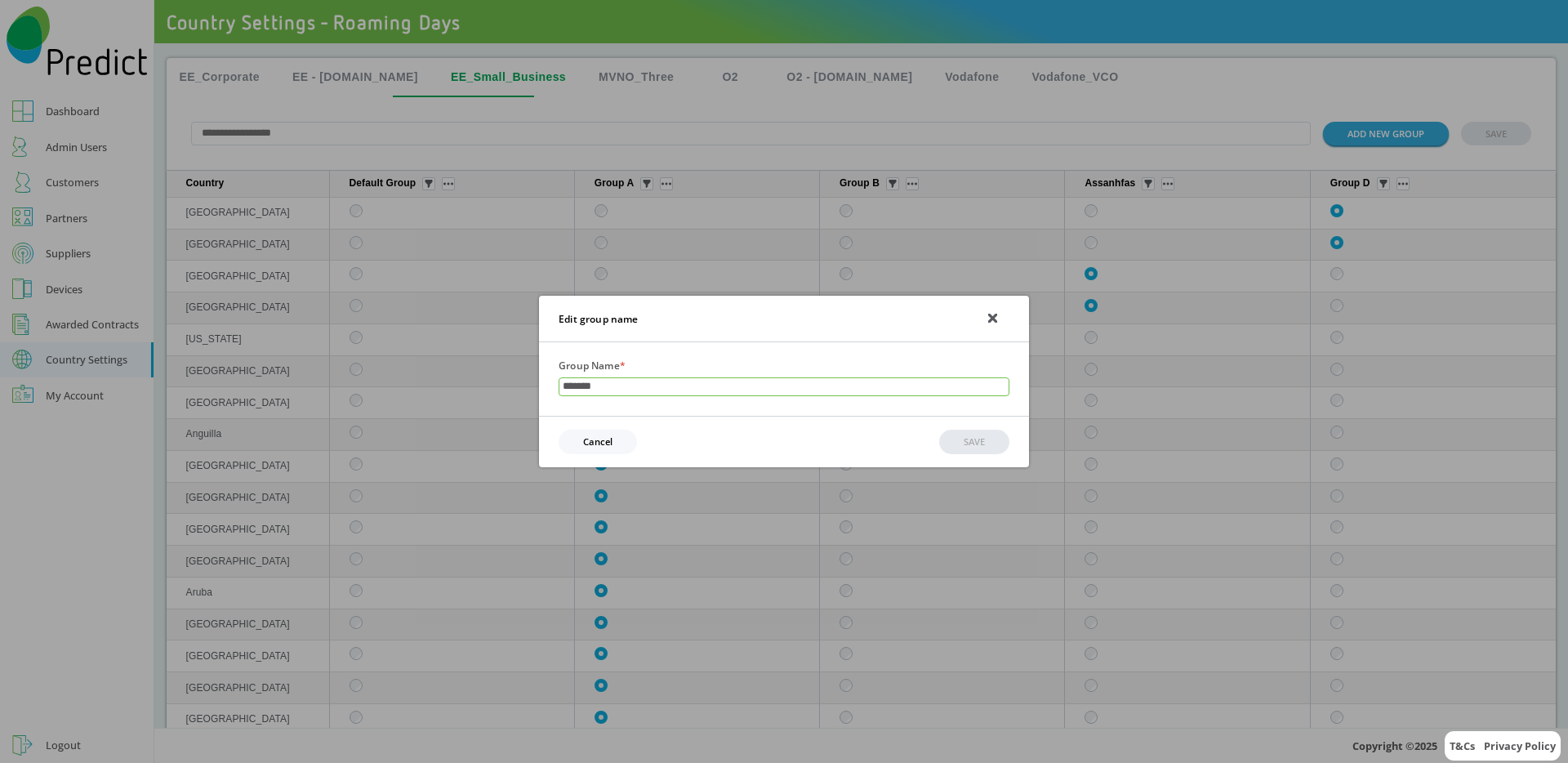
click at [751, 377] on input "*******" at bounding box center [783, 387] width 451 height 20
click at [750, 377] on input "*******" at bounding box center [783, 387] width 451 height 20
type input "*"
type input "**********"
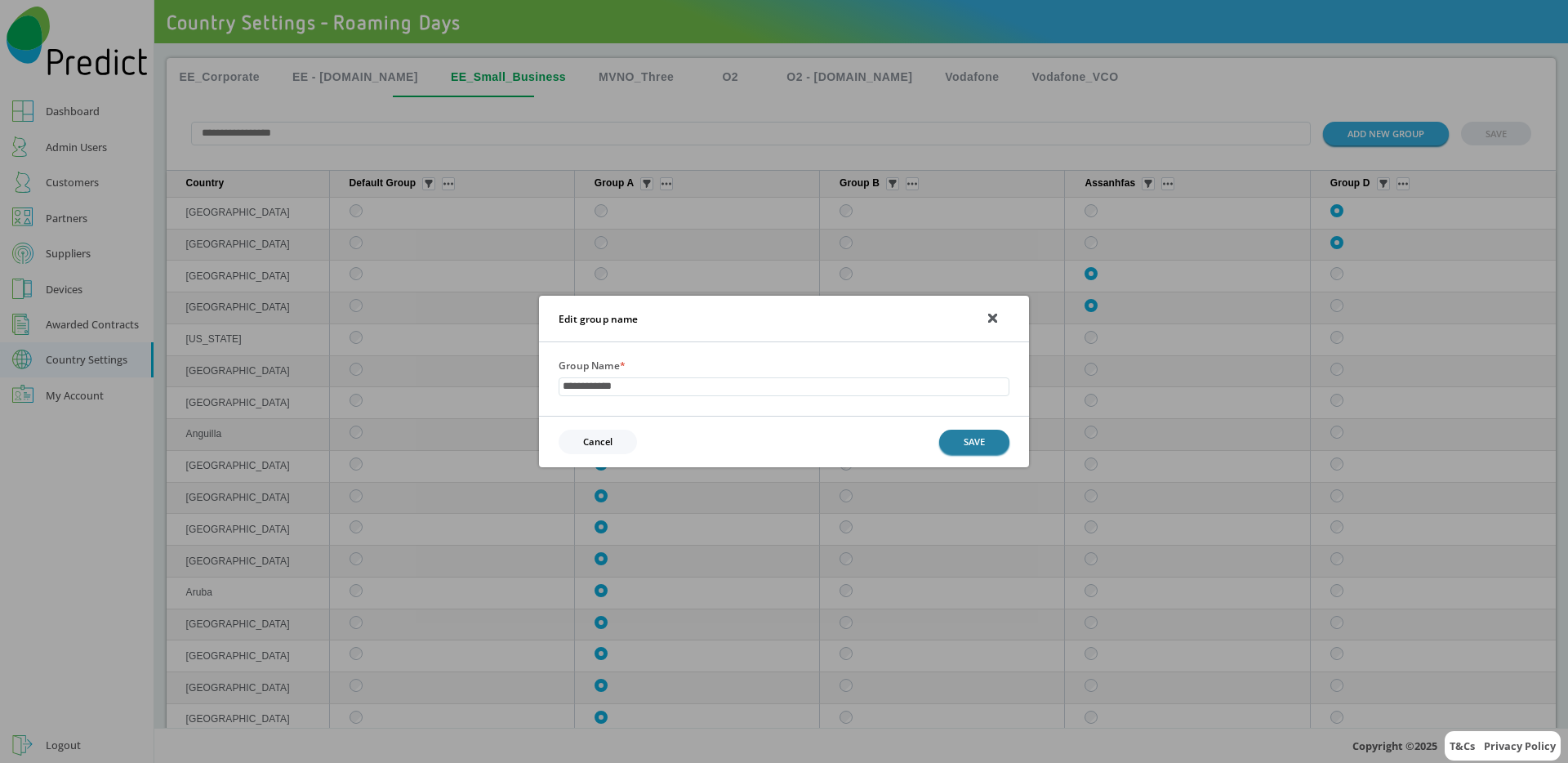
click at [949, 449] on button "SAVE" at bounding box center [974, 441] width 71 height 23
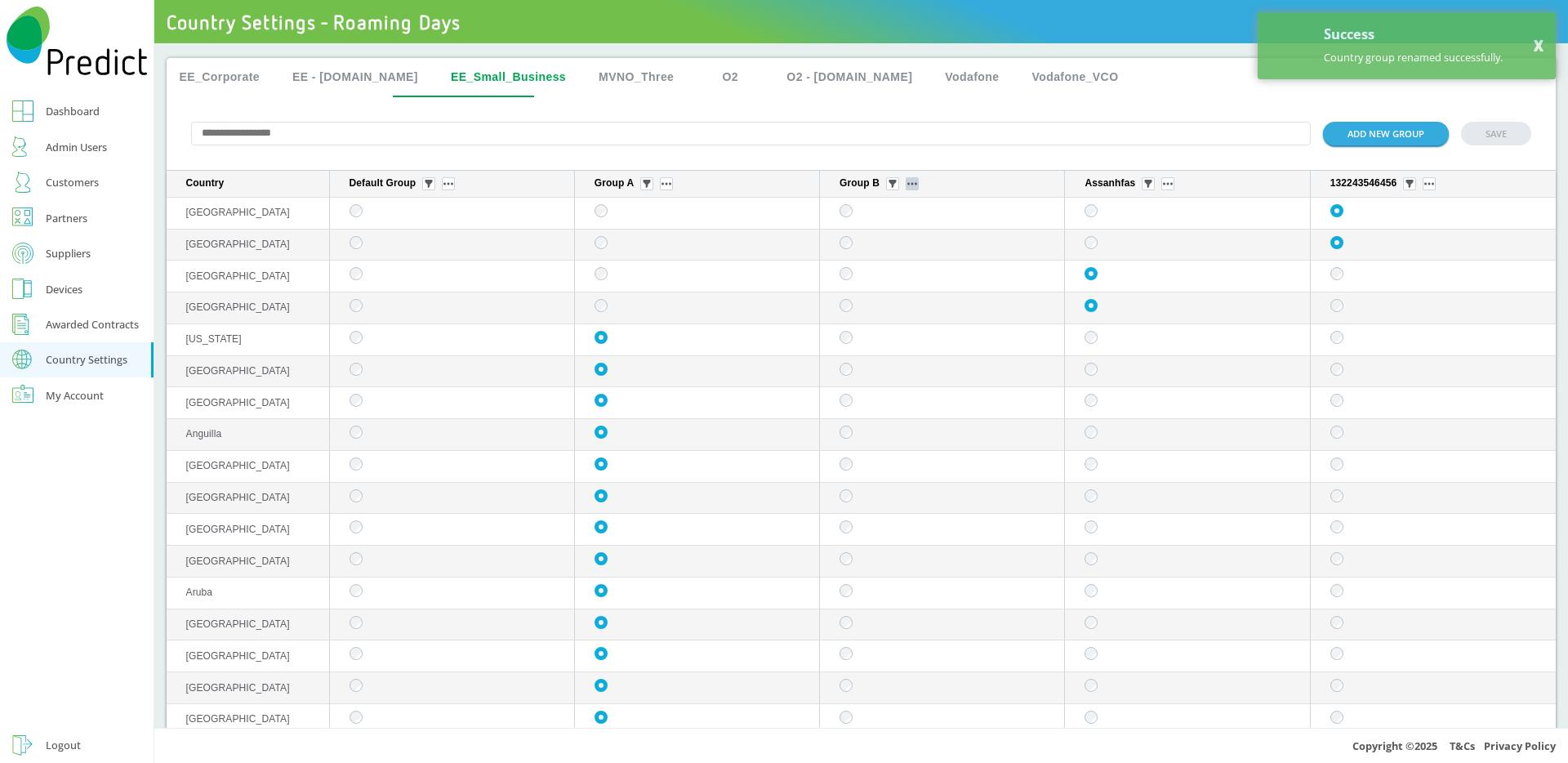
click at [906, 189] on button "sticky table" at bounding box center [912, 184] width 13 height 13
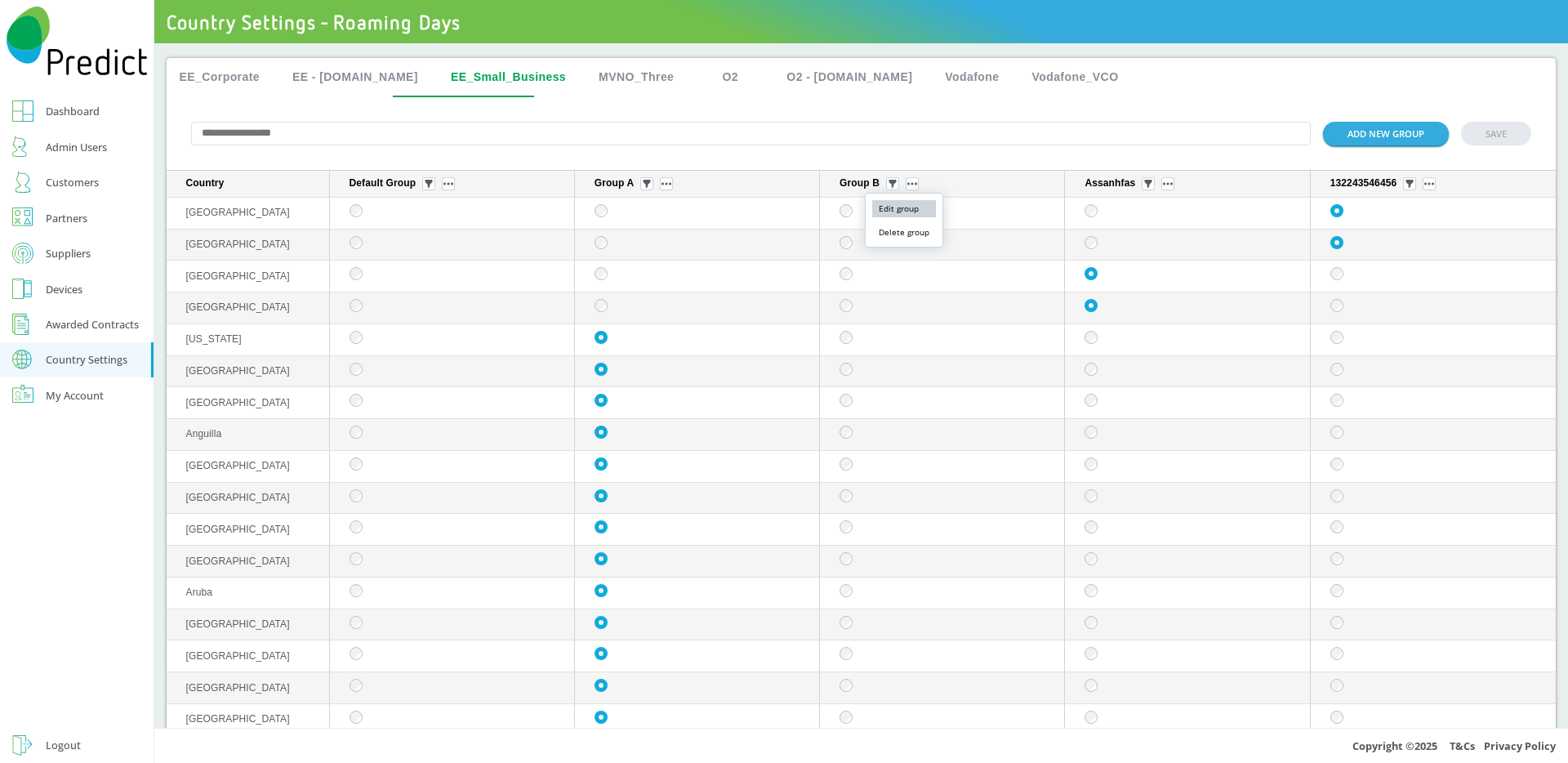
click at [917, 206] on button "Edit group" at bounding box center [904, 208] width 64 height 17
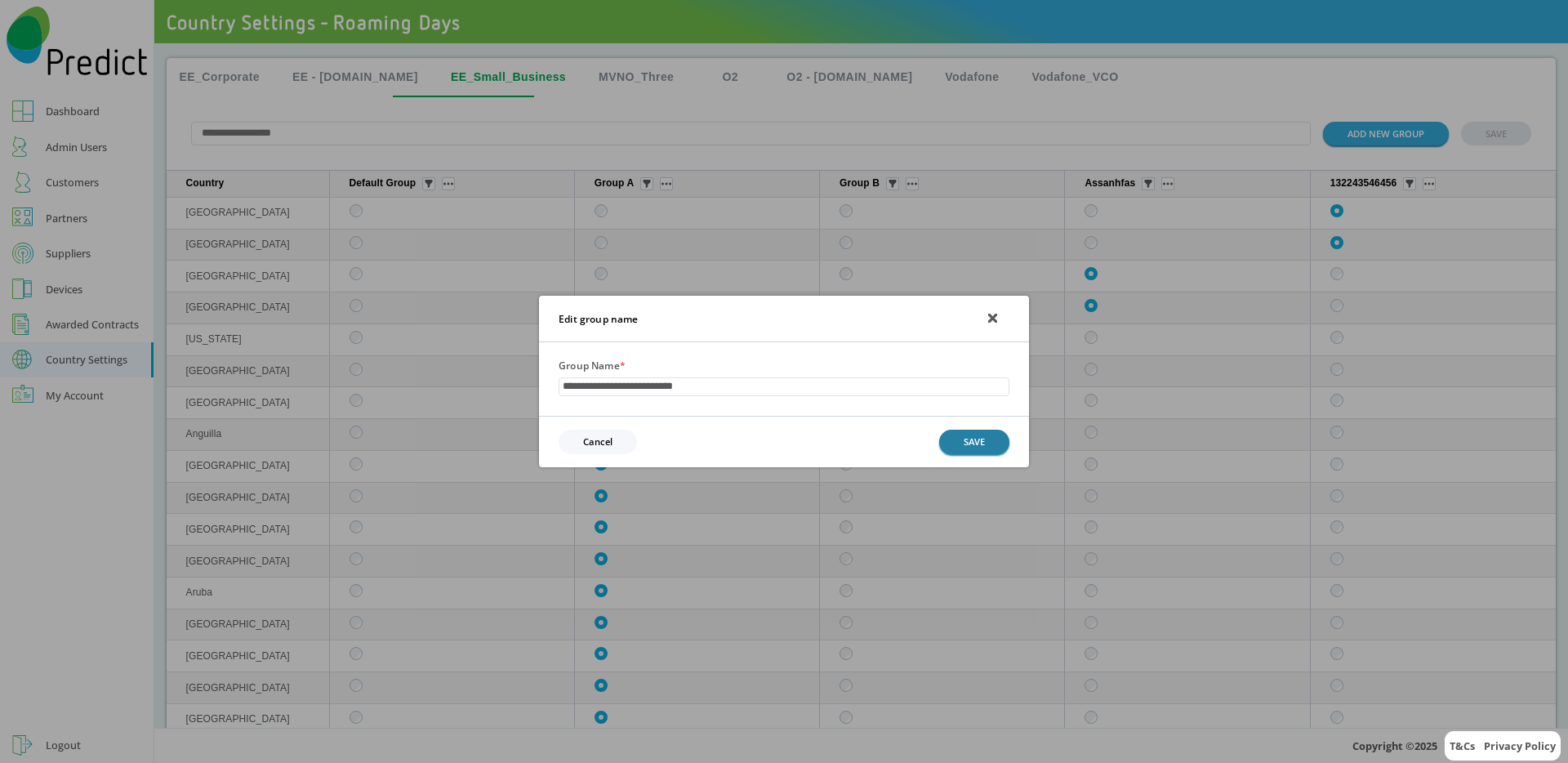
type input "**********"
click at [975, 445] on button "SAVE" at bounding box center [974, 441] width 71 height 23
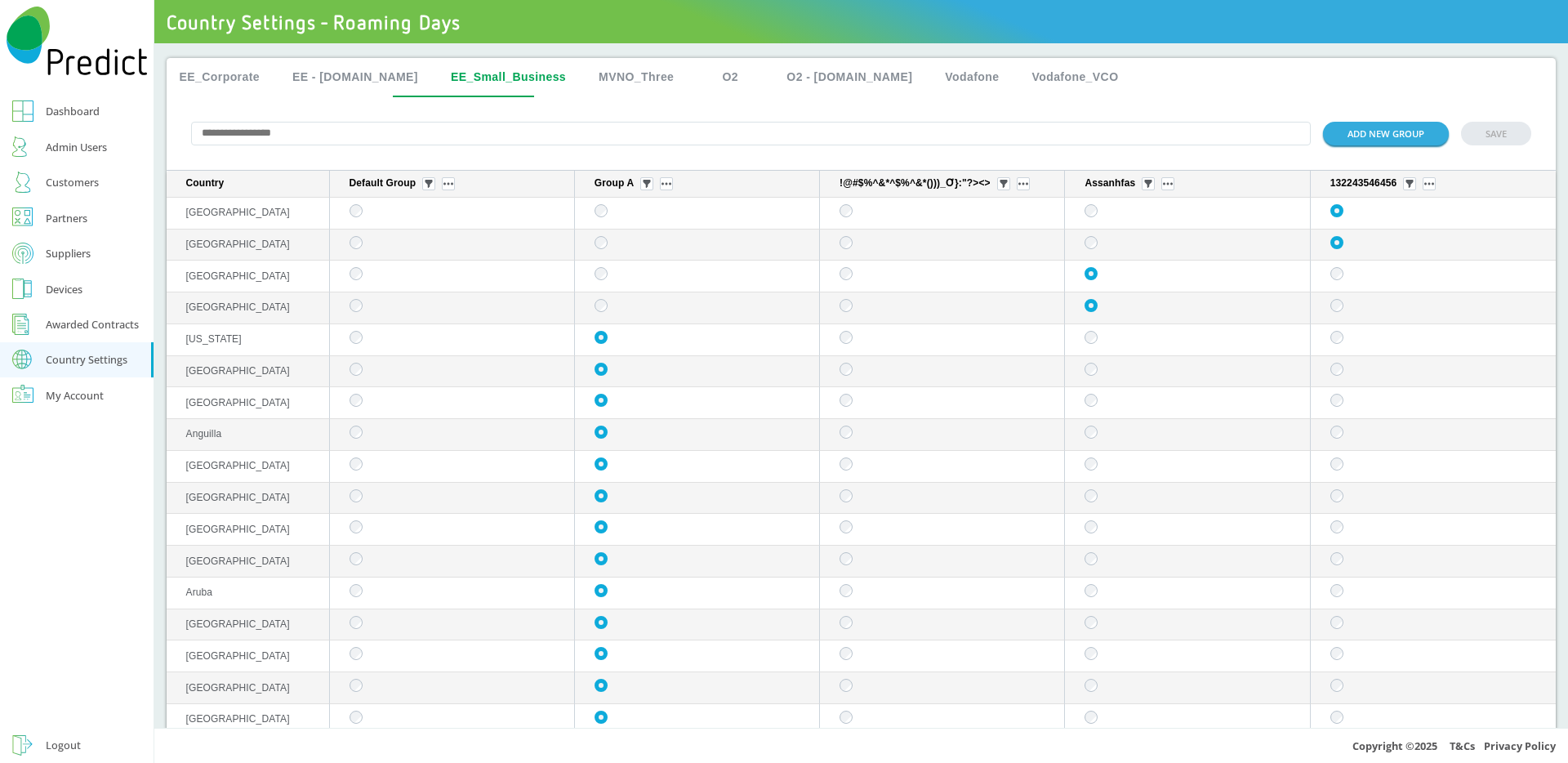
click at [213, 80] on button "EE_Corporate" at bounding box center [219, 77] width 107 height 39
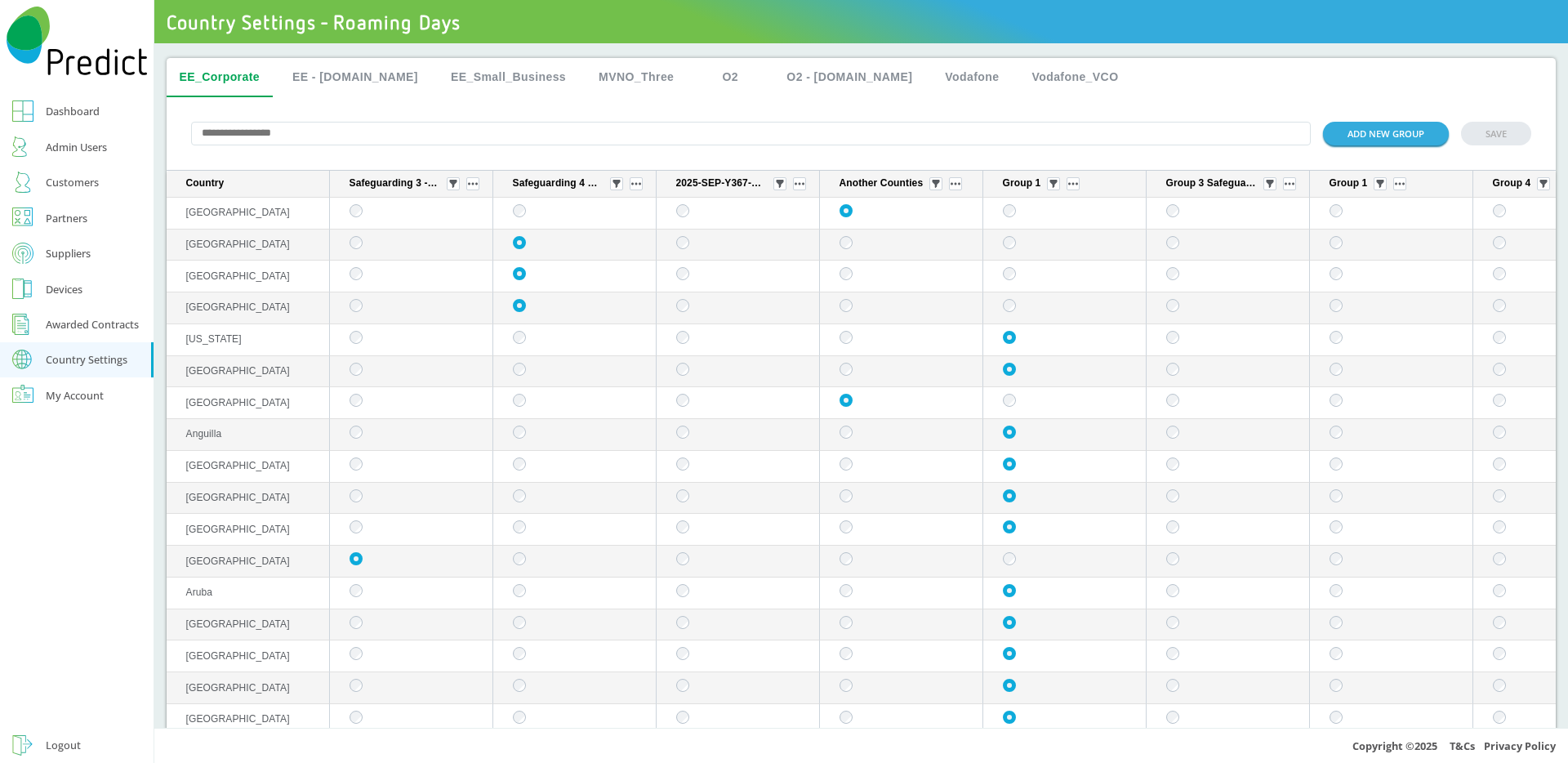
click at [319, 132] on input "text" at bounding box center [751, 133] width 1120 height 23
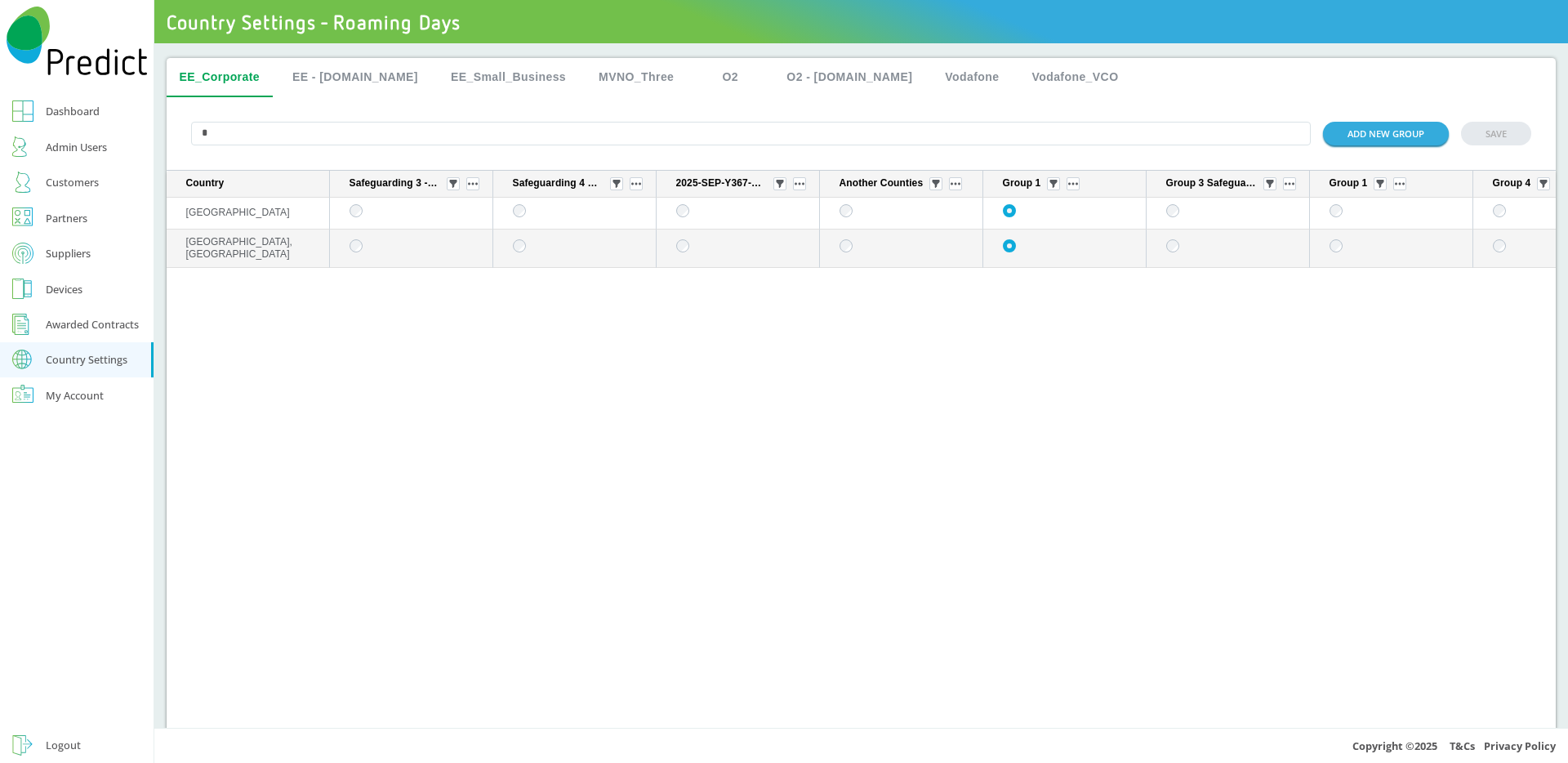
type input "*"
click at [353, 80] on button "EE - [DOMAIN_NAME]" at bounding box center [355, 77] width 151 height 39
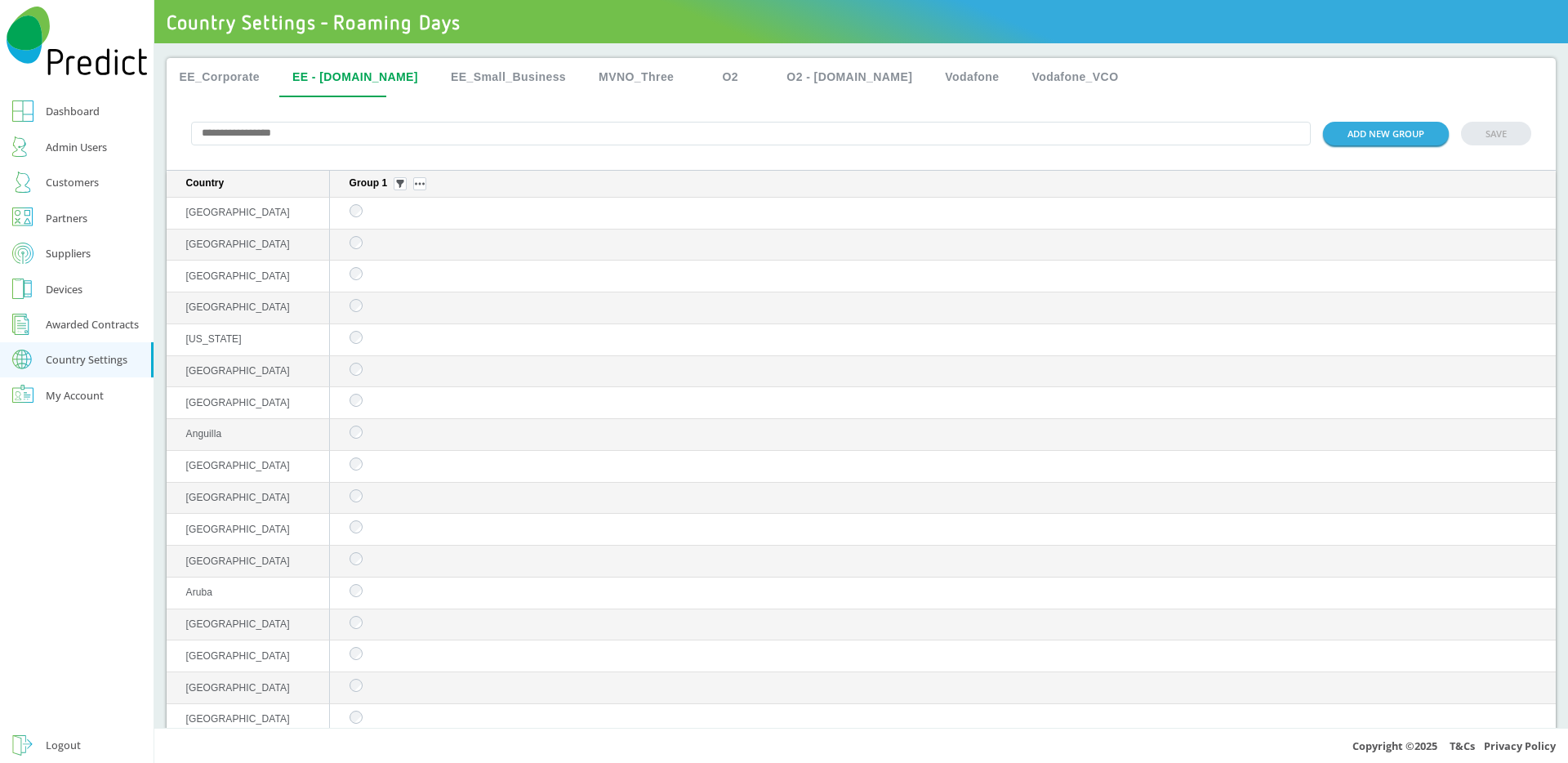
click at [465, 73] on button "EE_Small_Business" at bounding box center [508, 77] width 141 height 39
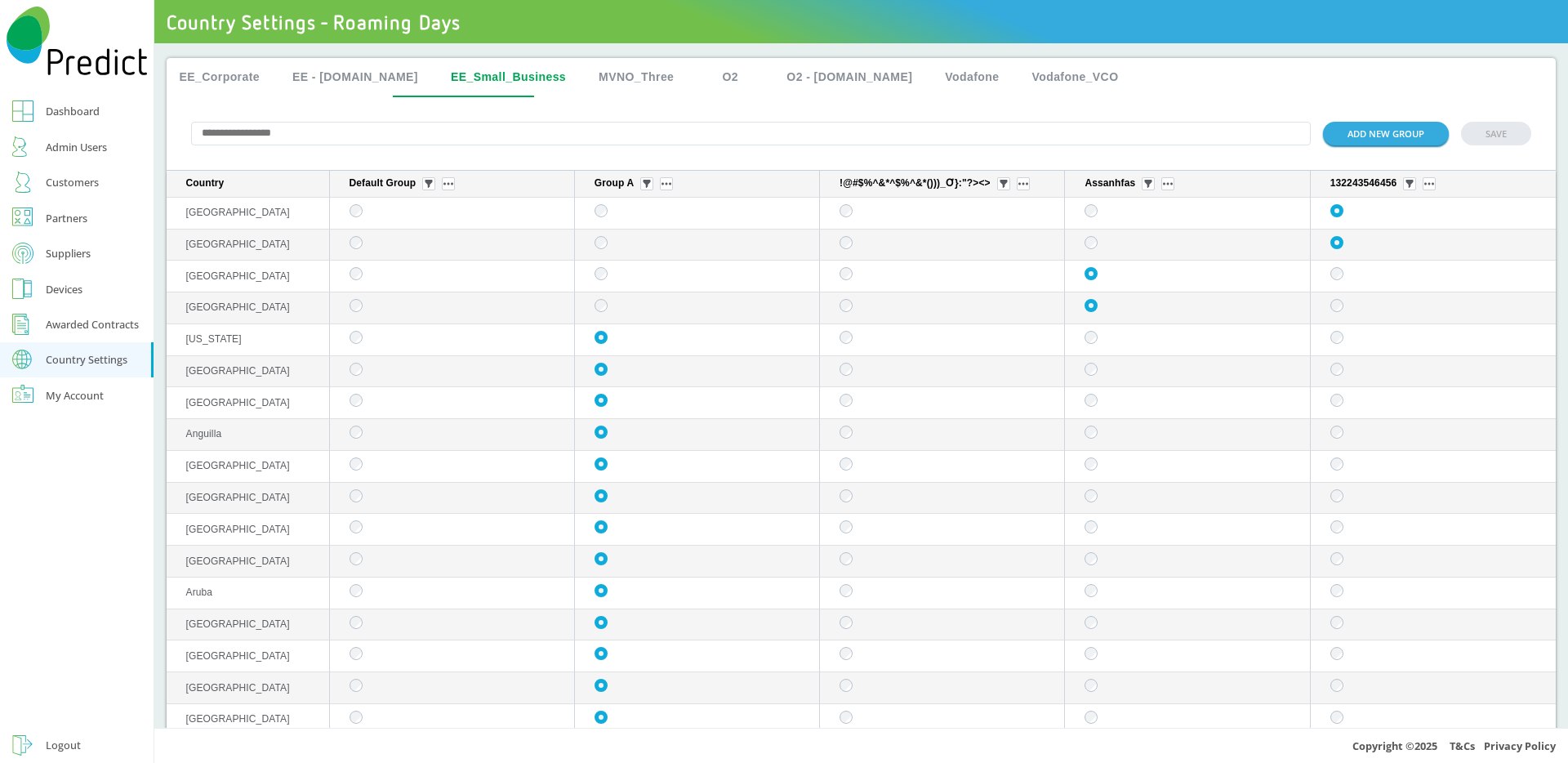
click at [346, 145] on input "text" at bounding box center [751, 133] width 1120 height 23
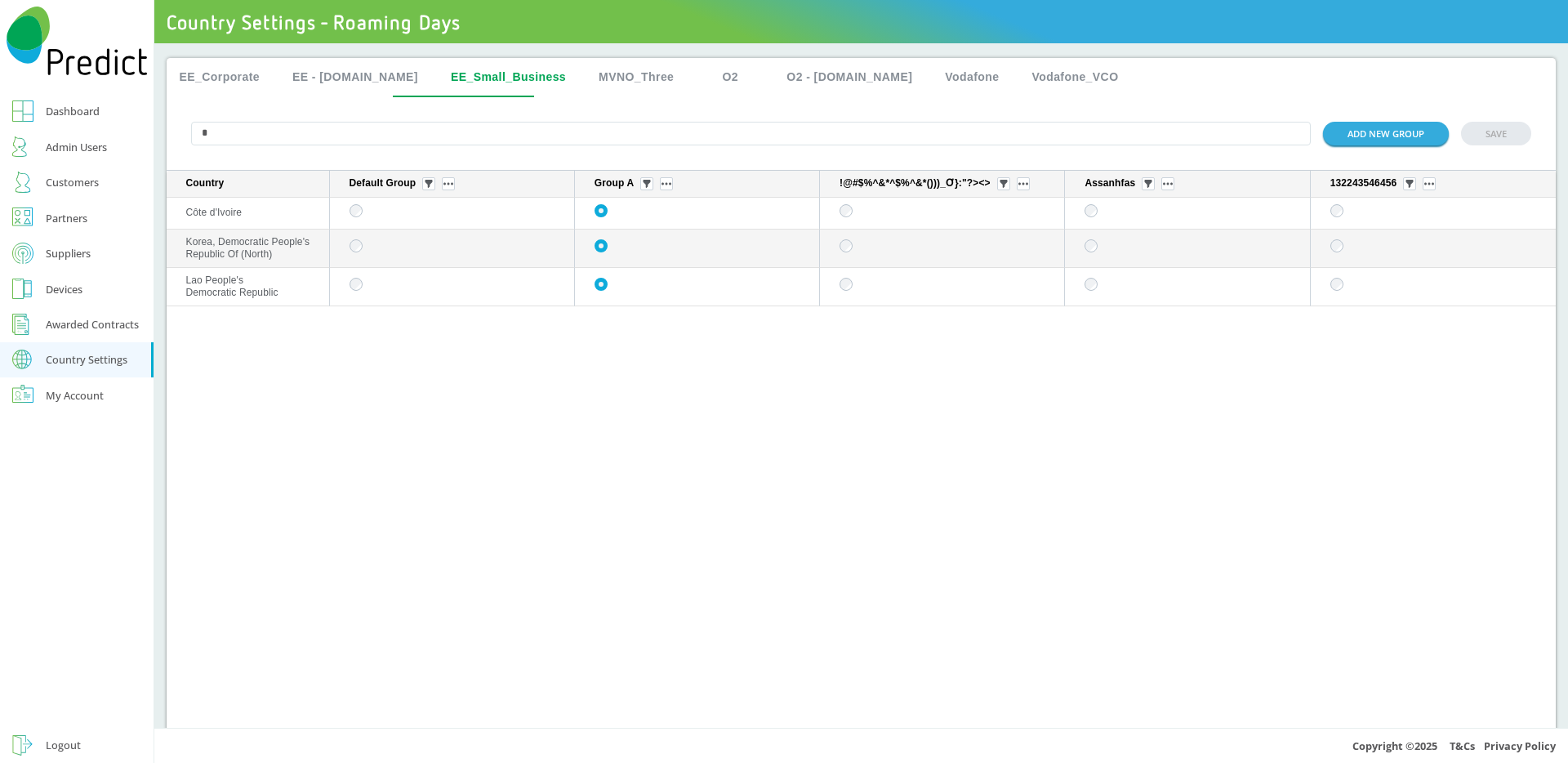
type input "*"
click at [617, 86] on button "MVNO_Three" at bounding box center [635, 77] width 101 height 39
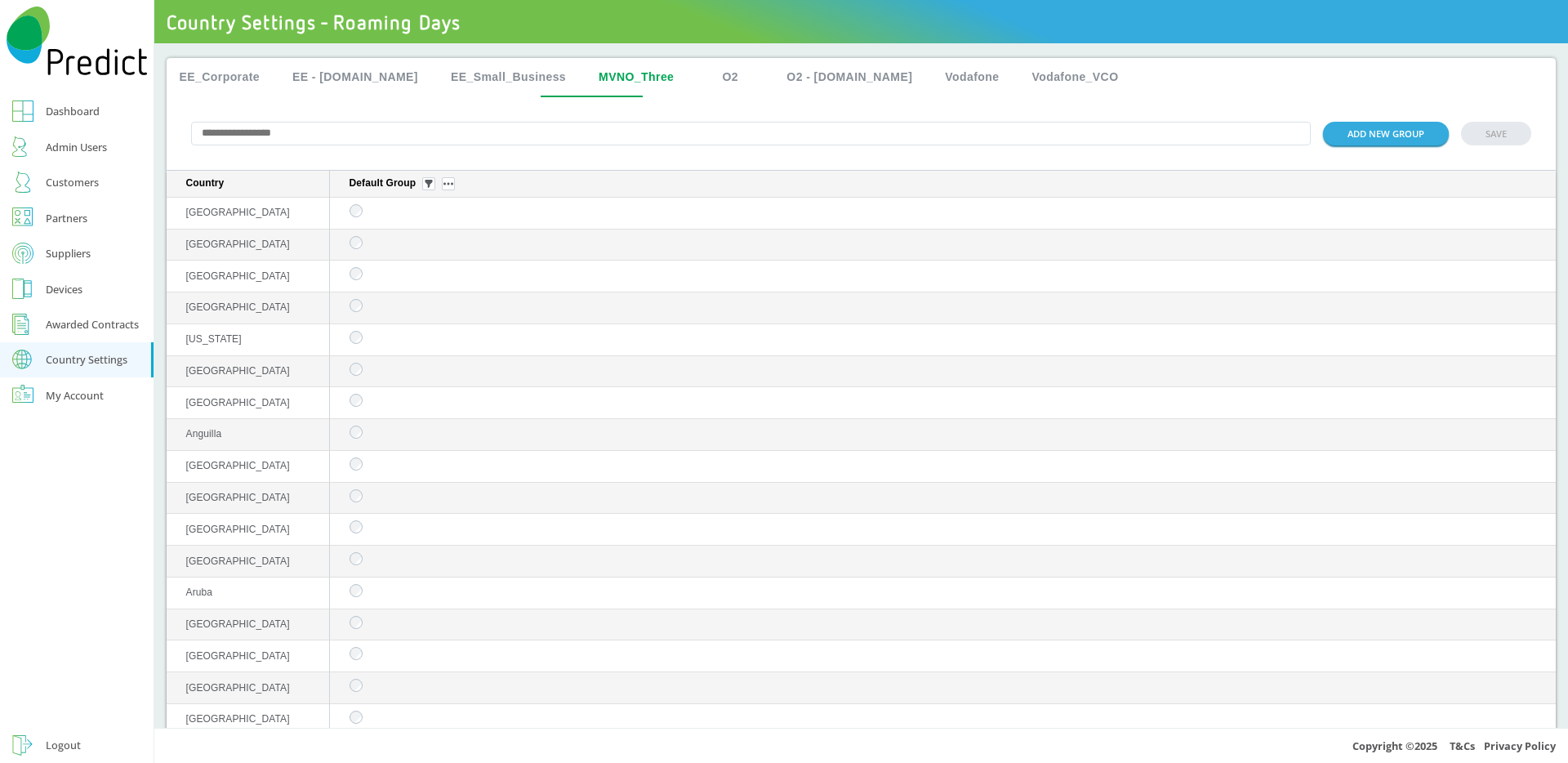
click at [694, 81] on button "O2" at bounding box center [729, 77] width 73 height 39
click at [786, 78] on button "O2 - [DOMAIN_NAME]" at bounding box center [848, 77] width 151 height 39
click at [490, 81] on button "EE_Small_Business" at bounding box center [508, 77] width 141 height 39
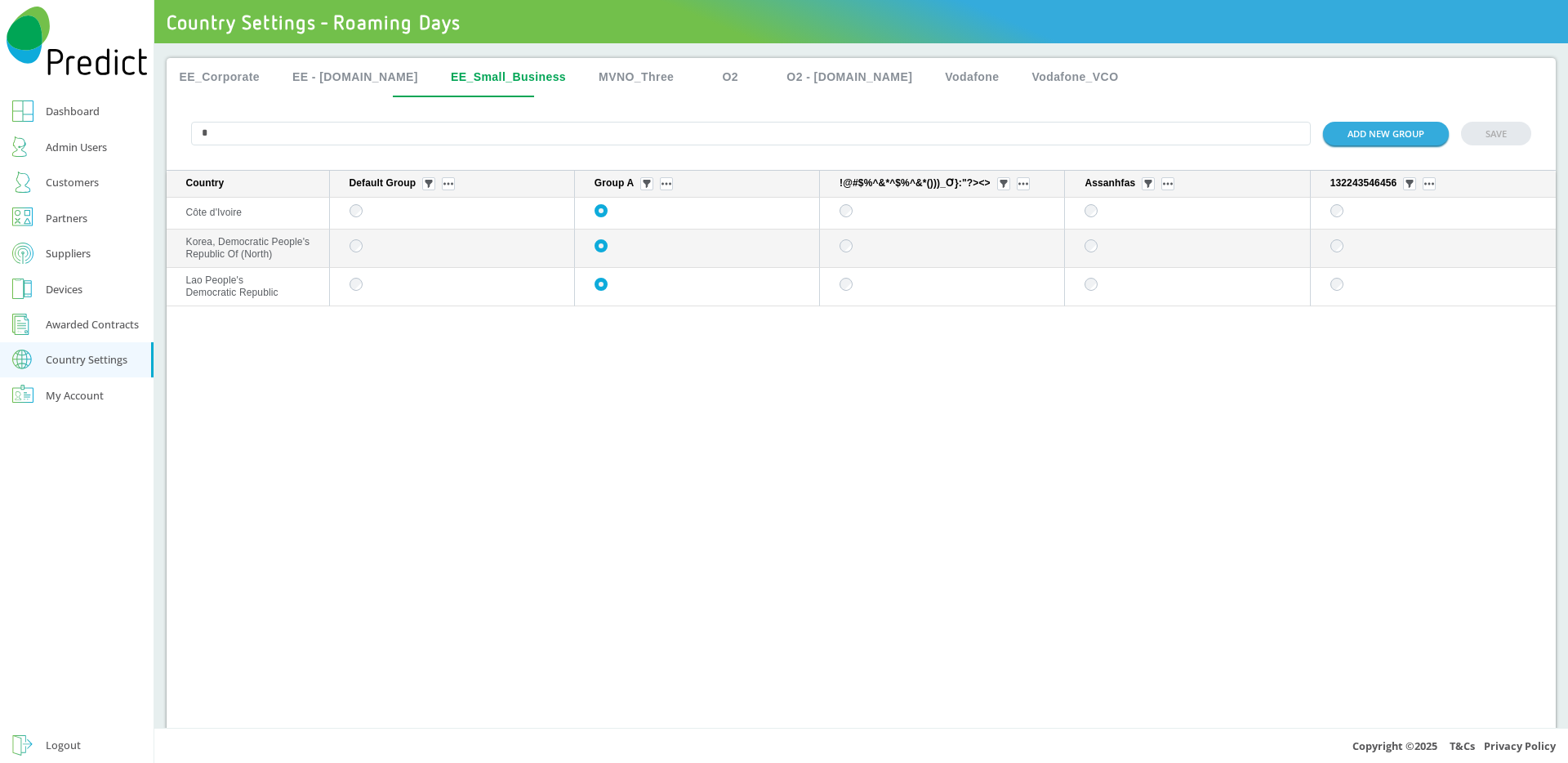
click at [232, 86] on button "EE_Corporate" at bounding box center [219, 77] width 107 height 39
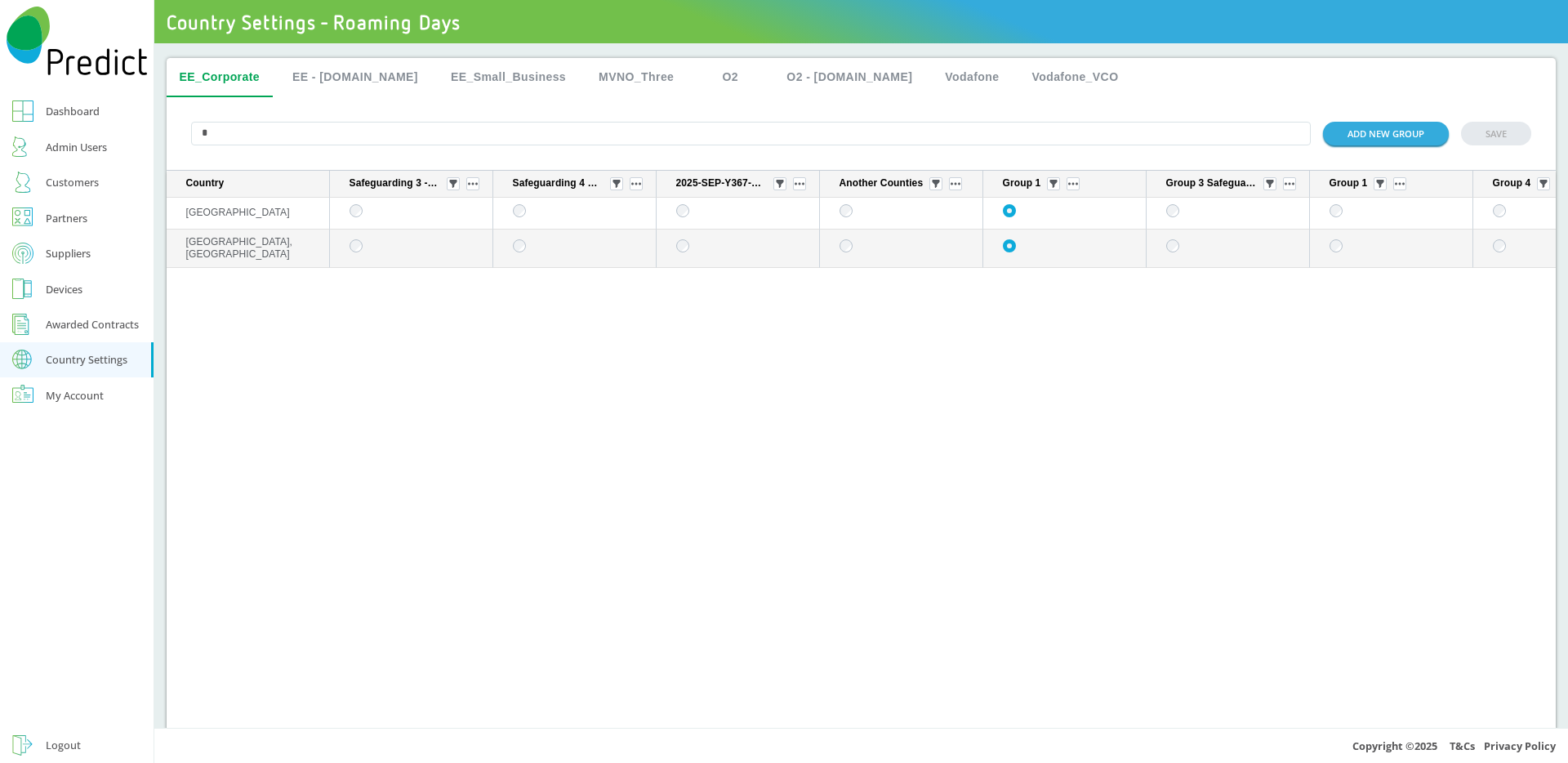
click at [932, 82] on button "Vodafone" at bounding box center [972, 77] width 80 height 39
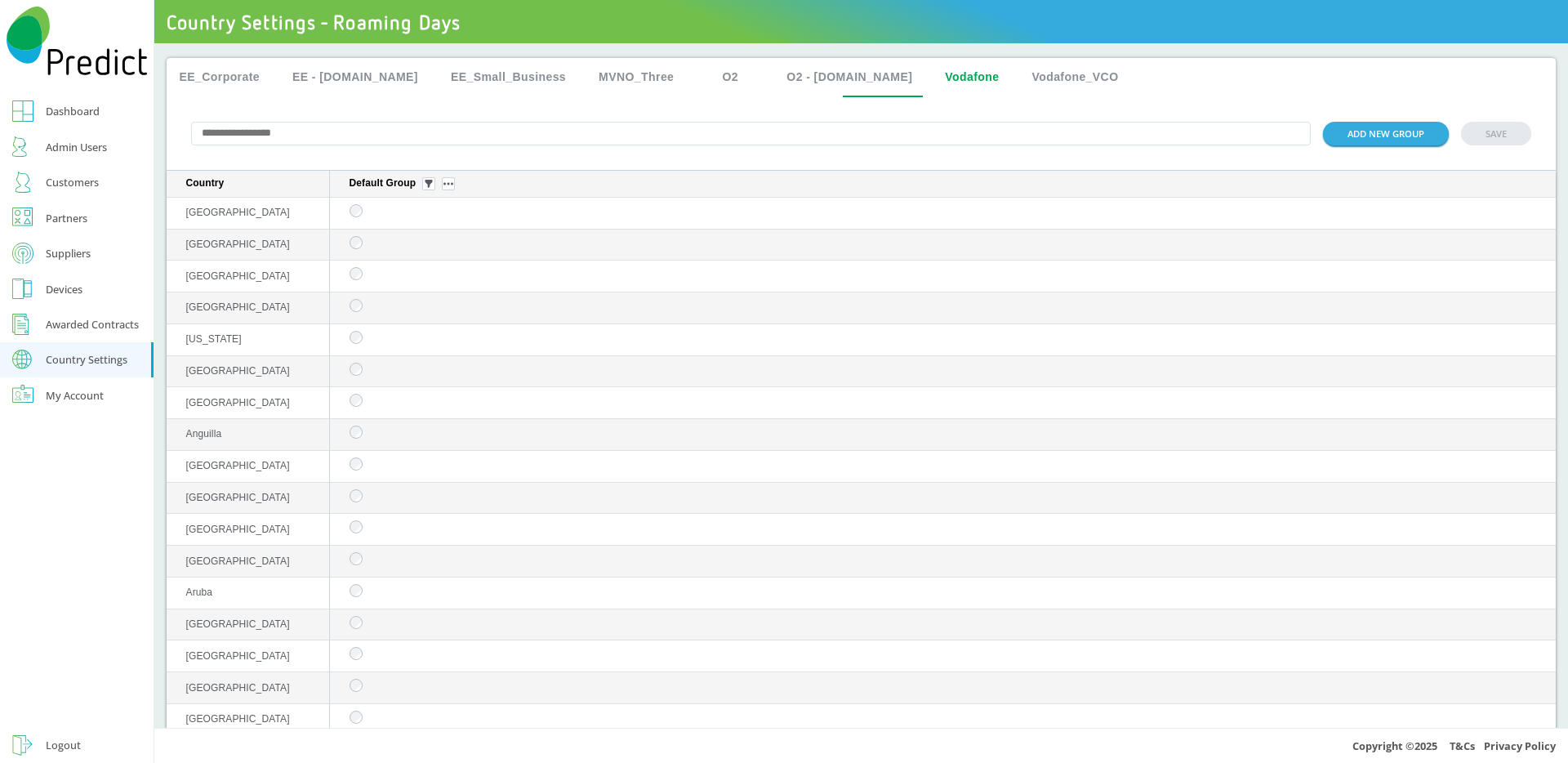
click at [451, 79] on button "EE_Small_Business" at bounding box center [508, 77] width 141 height 39
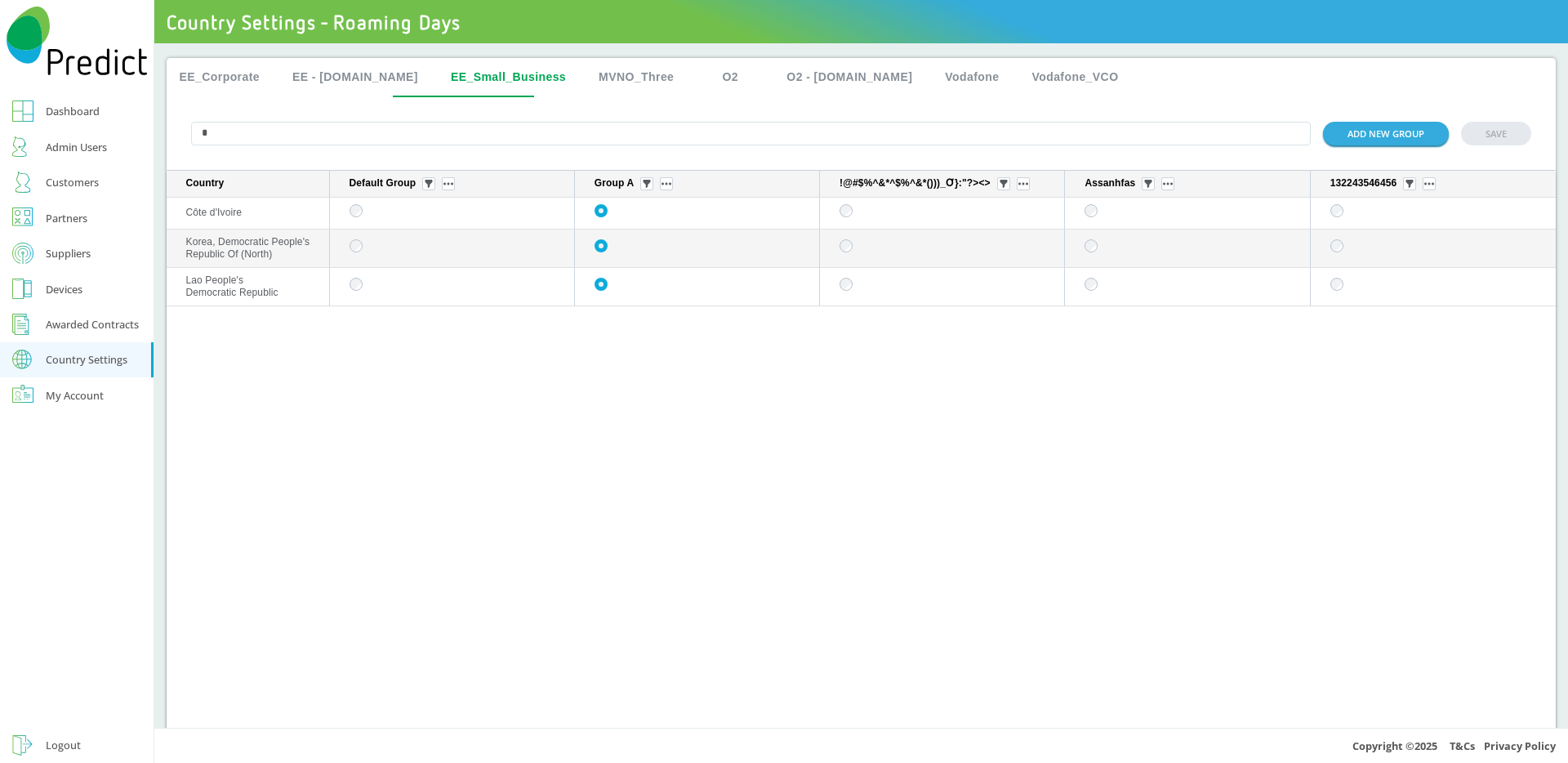
click at [208, 66] on button "EE_Corporate" at bounding box center [219, 77] width 107 height 39
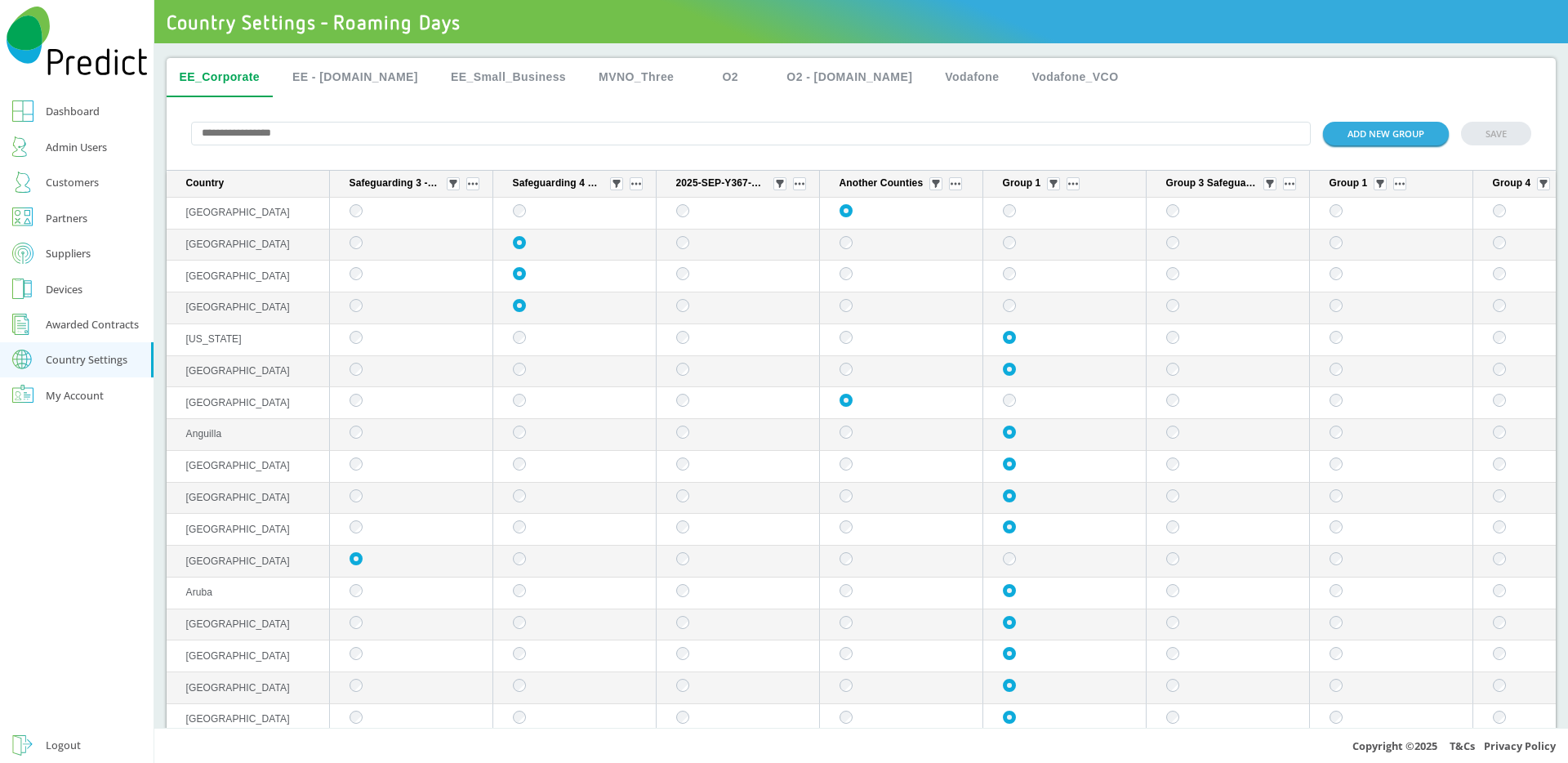
click at [375, 136] on input "text" at bounding box center [751, 133] width 1120 height 23
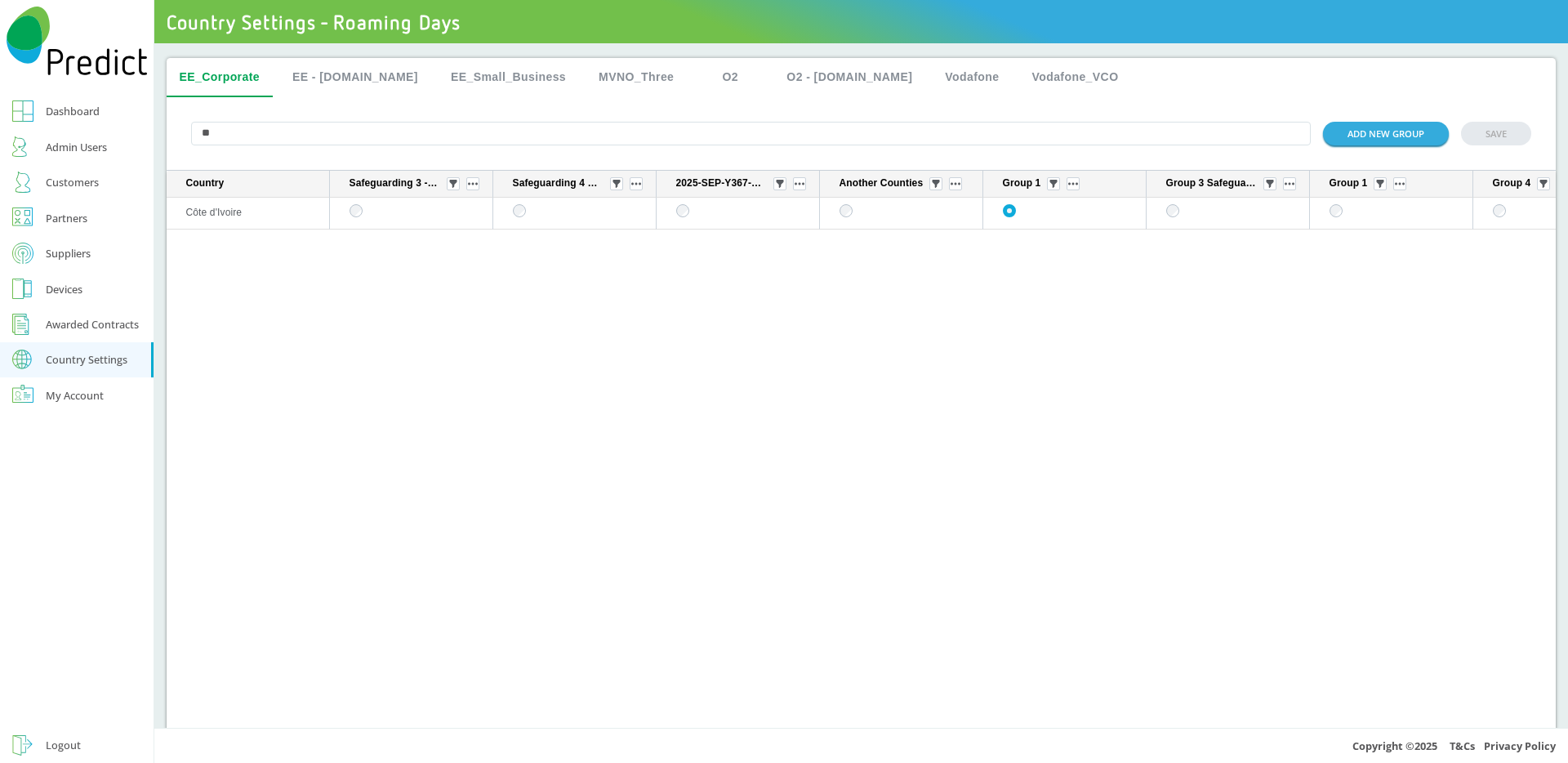
type input "**"
click at [516, 74] on button "EE_Small_Business" at bounding box center [508, 77] width 141 height 39
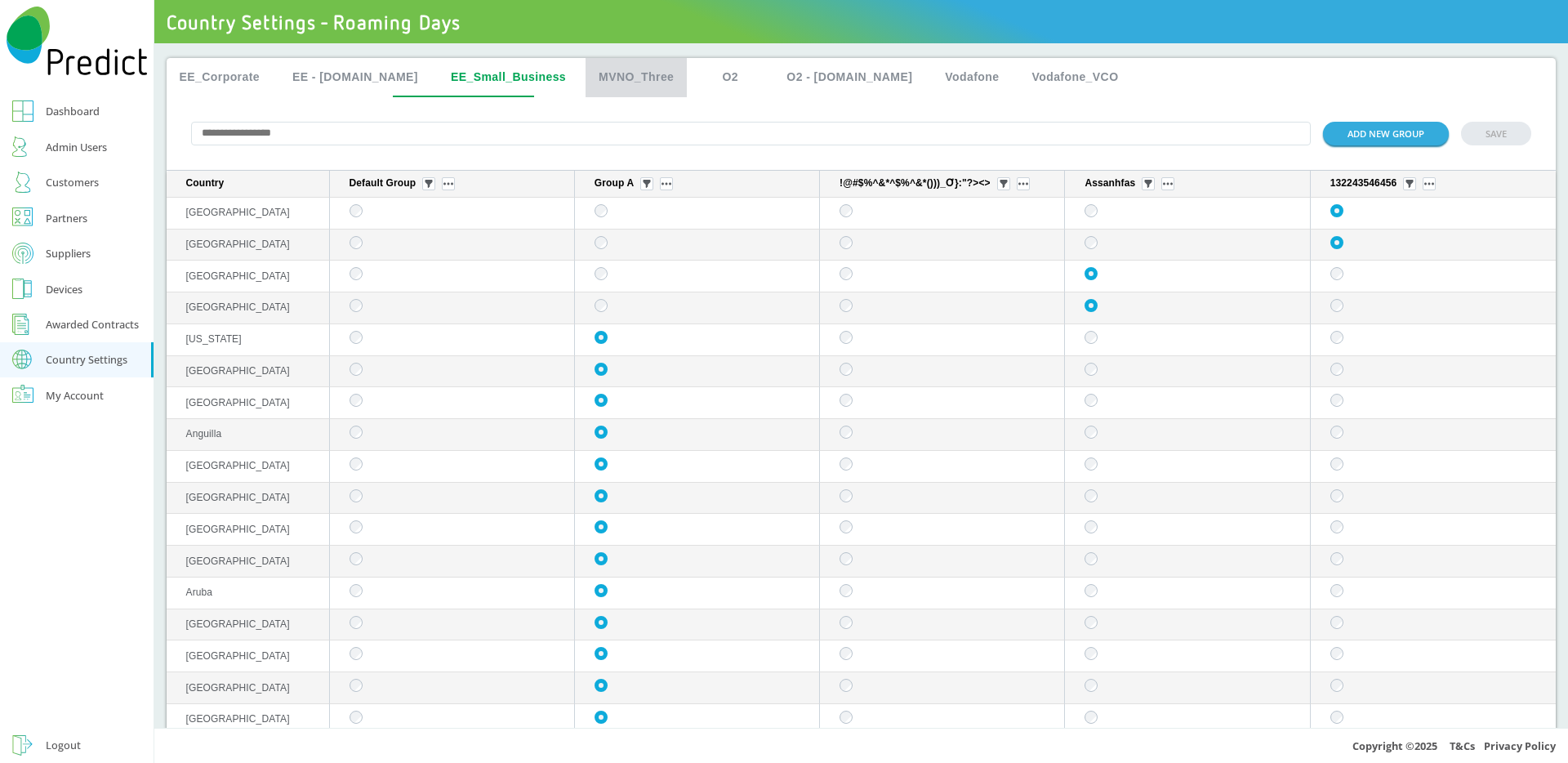
click at [600, 71] on button "MVNO_Three" at bounding box center [635, 77] width 101 height 39
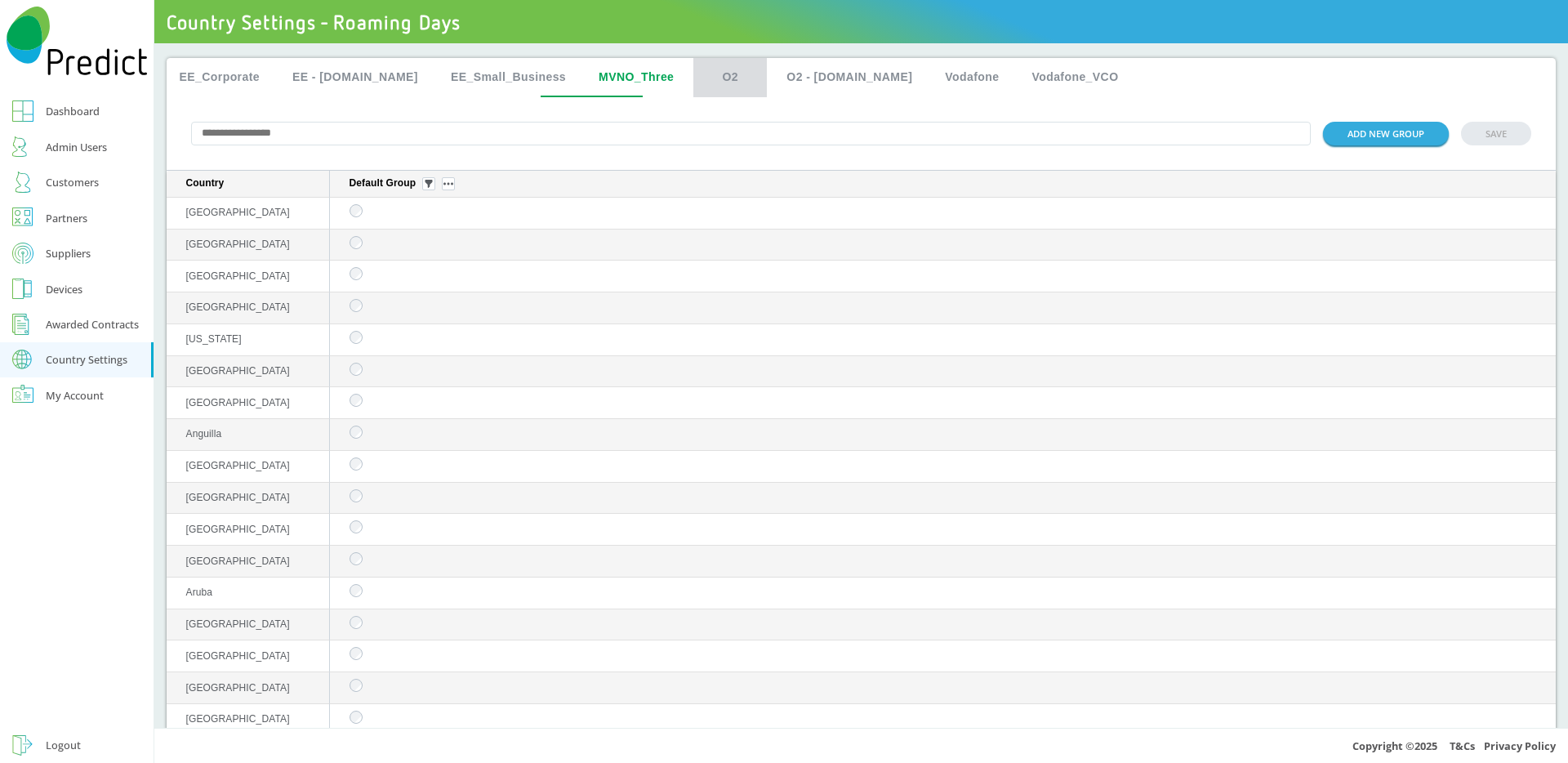
click at [693, 76] on button "O2" at bounding box center [729, 77] width 73 height 39
click at [581, 136] on input "text" at bounding box center [751, 133] width 1120 height 23
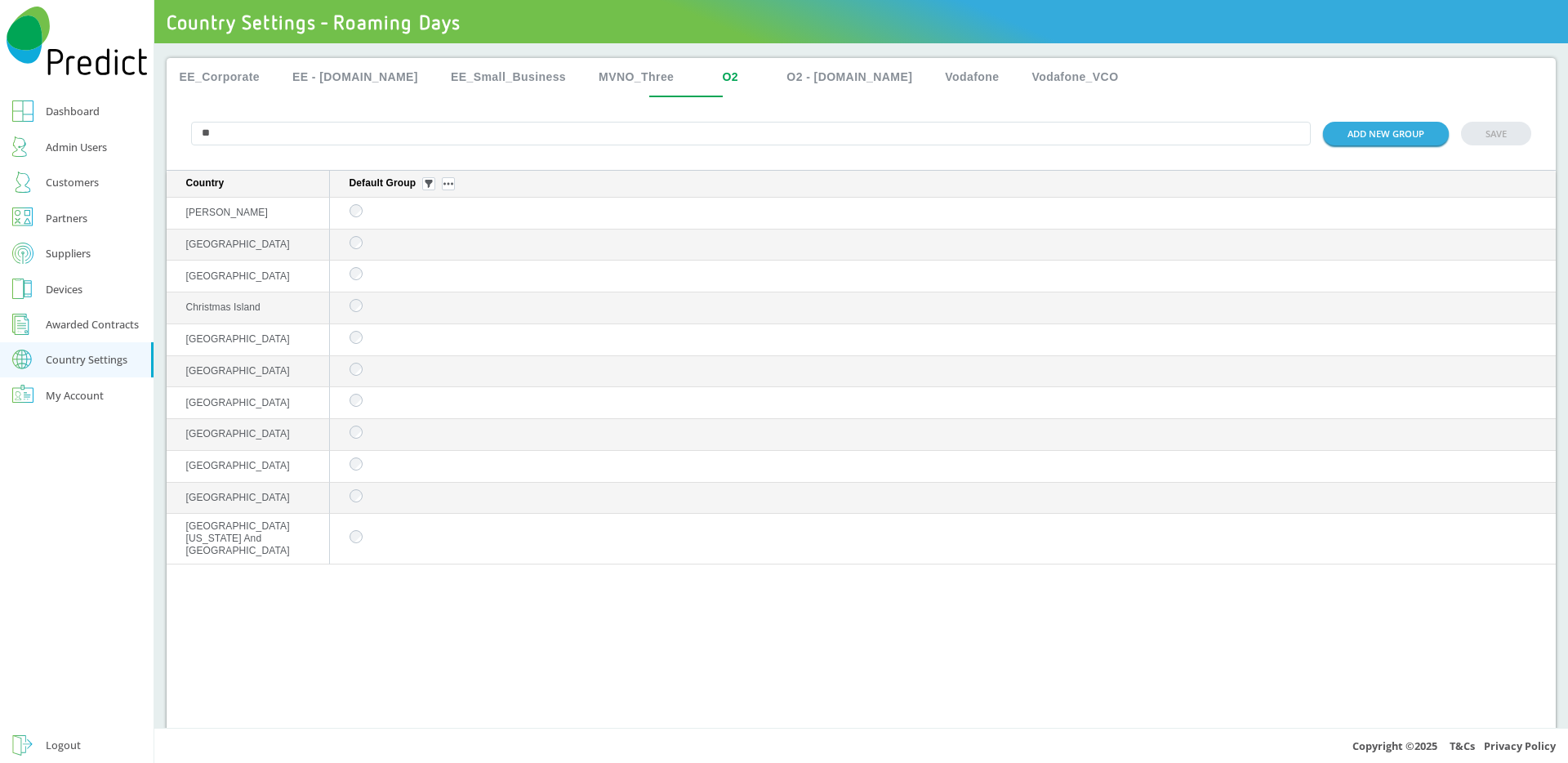
type input "**"
click at [204, 77] on button "EE_Corporate" at bounding box center [219, 77] width 107 height 39
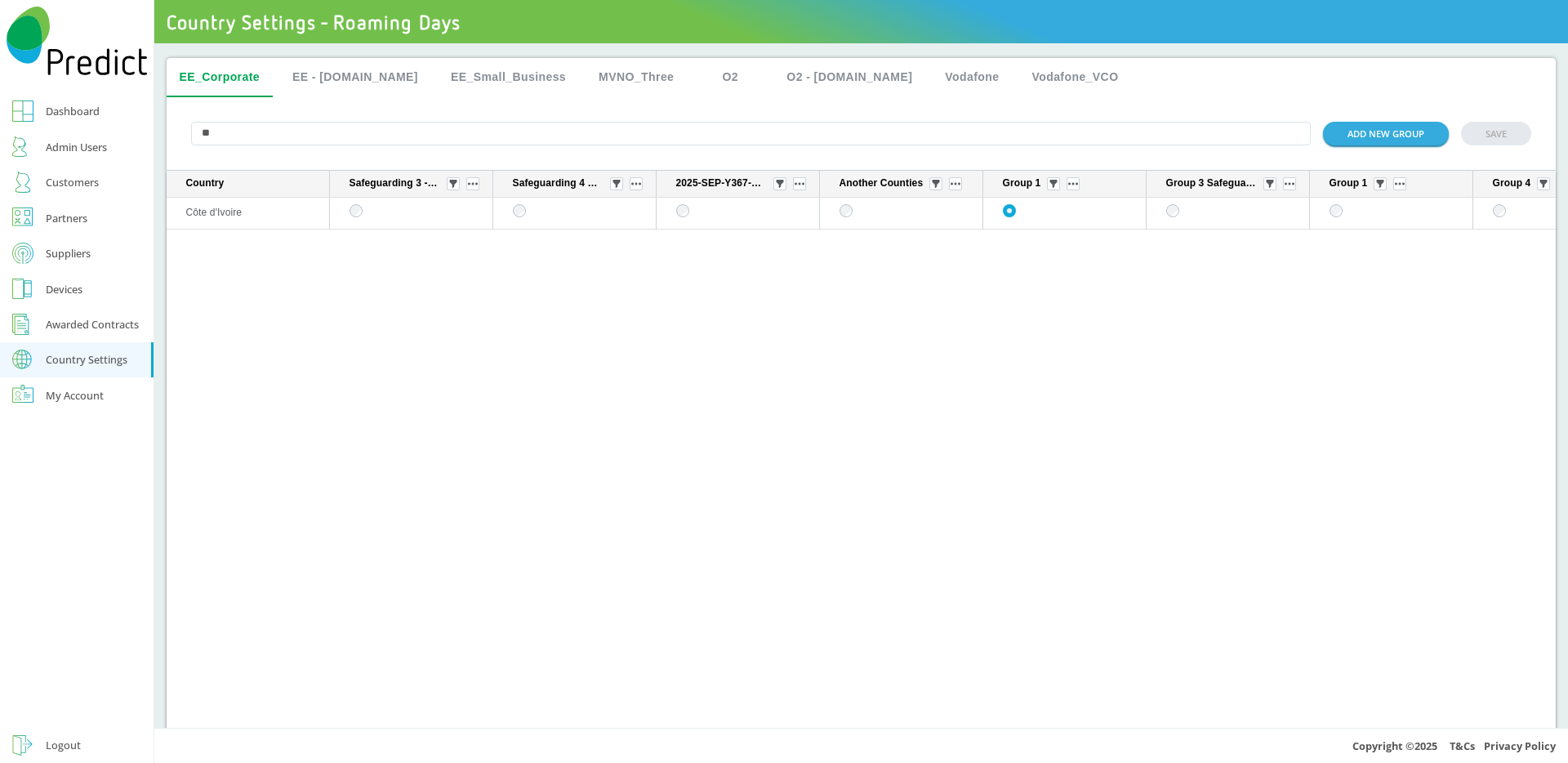
click at [90, 188] on div "Customers" at bounding box center [72, 181] width 53 height 20
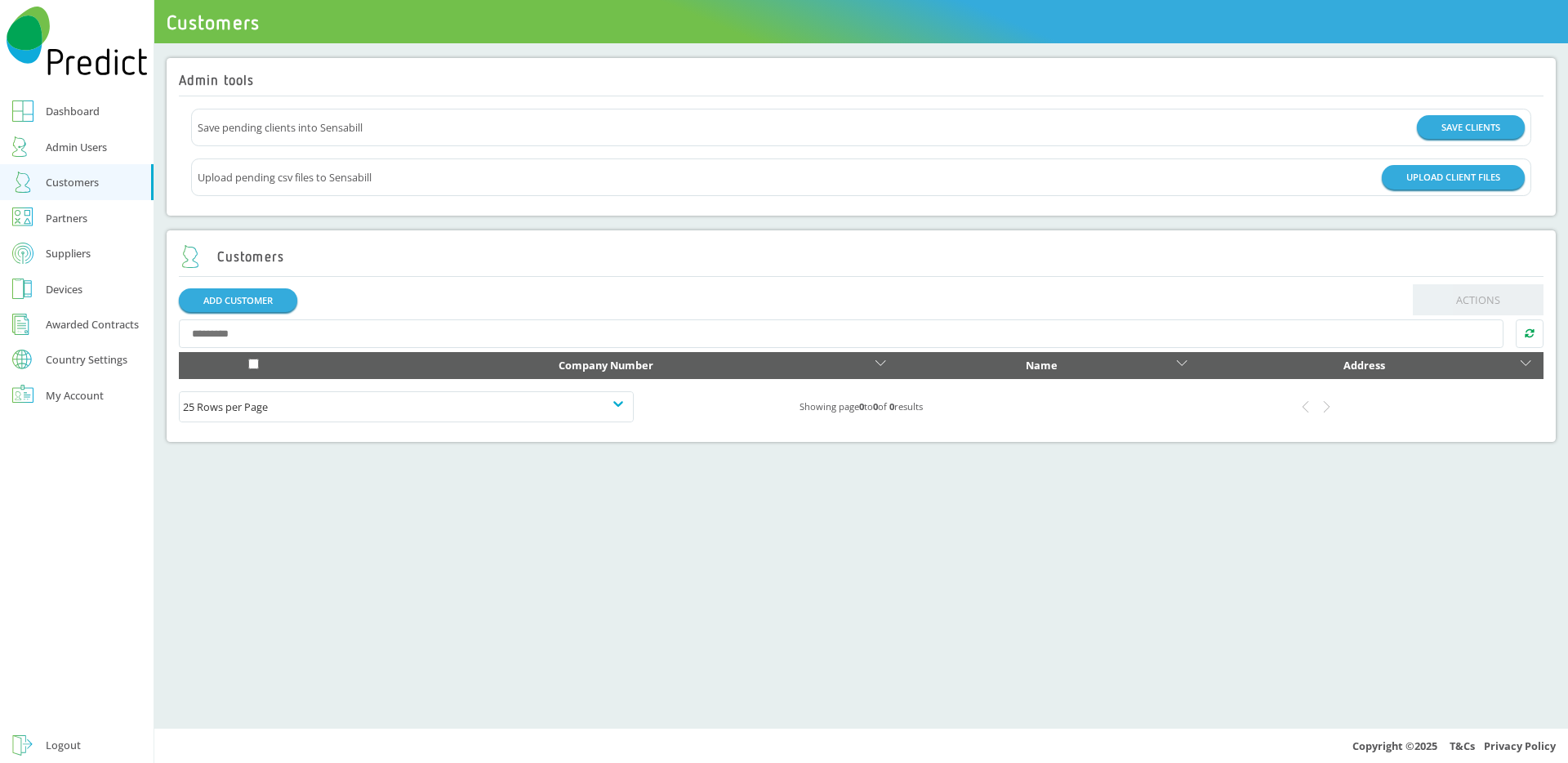
click at [94, 361] on div "Country Settings" at bounding box center [86, 359] width 82 height 10
click at [93, 391] on div "Roaming Days" at bounding box center [80, 387] width 70 height 20
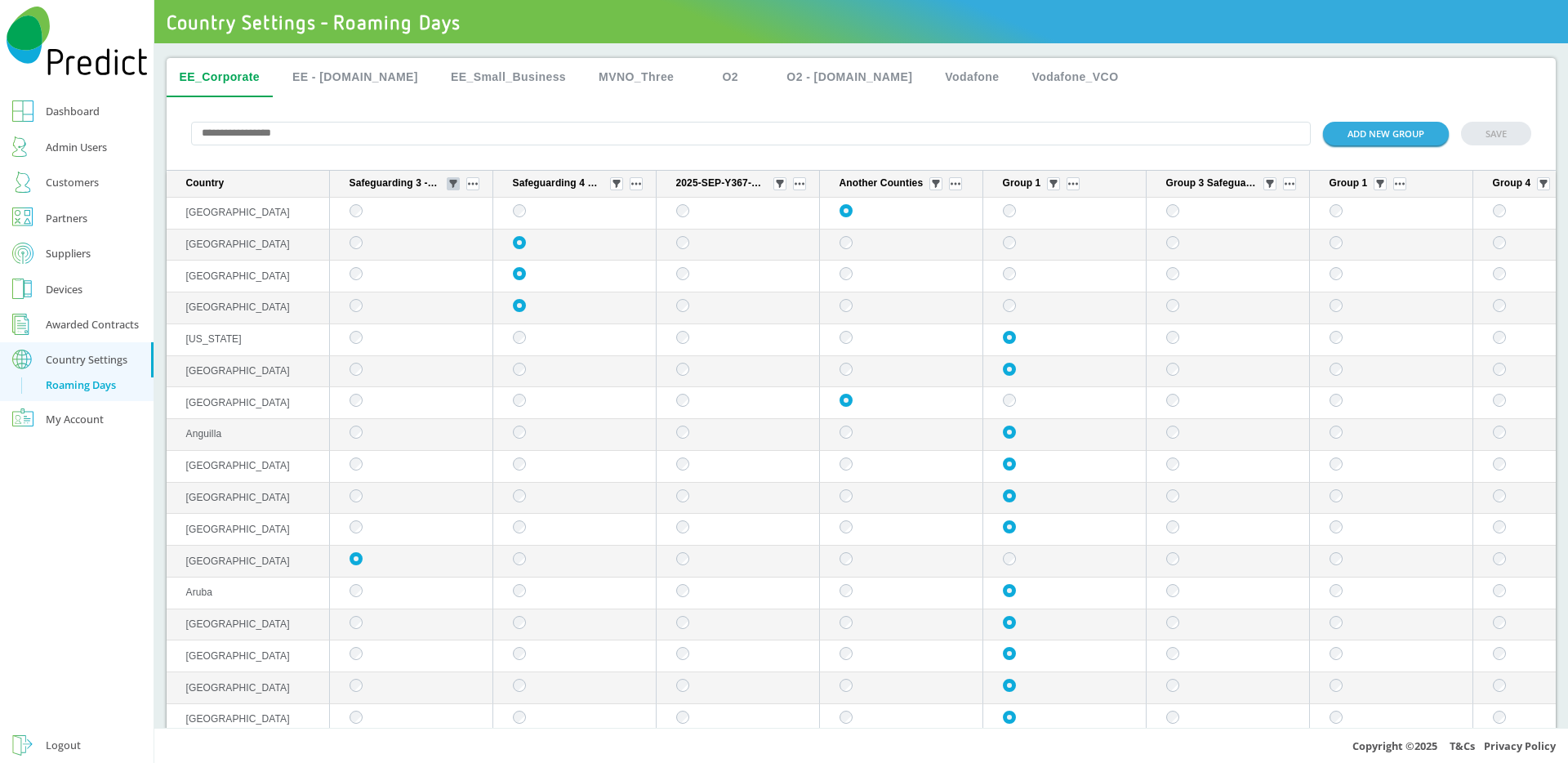
click at [454, 184] on img "sticky table" at bounding box center [452, 183] width 8 height 8
click at [450, 271] on div "Selected" at bounding box center [454, 277] width 80 height 26
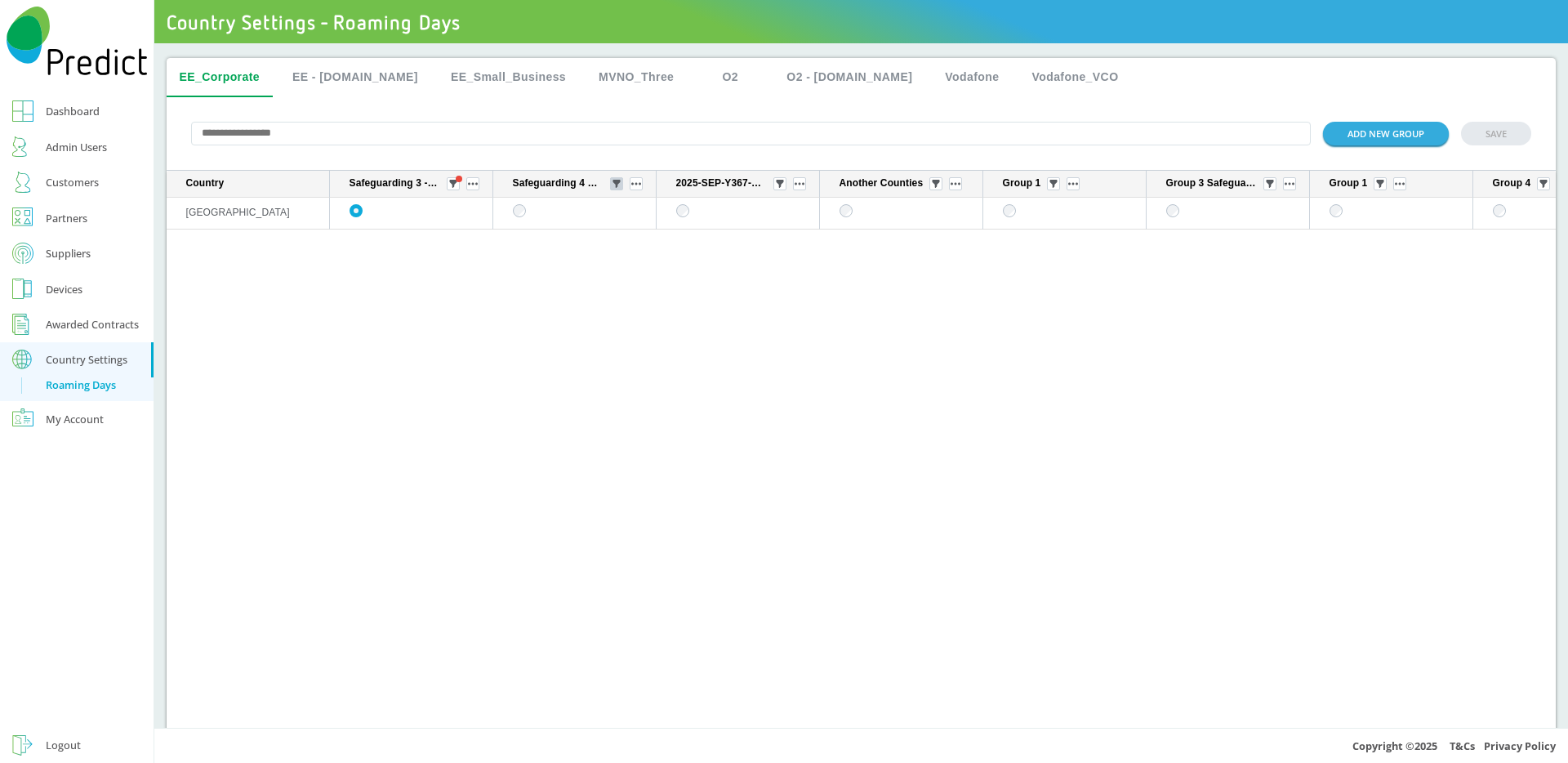
click at [618, 186] on img "sticky table" at bounding box center [616, 183] width 8 height 8
click at [608, 280] on div "Selected" at bounding box center [617, 277] width 80 height 26
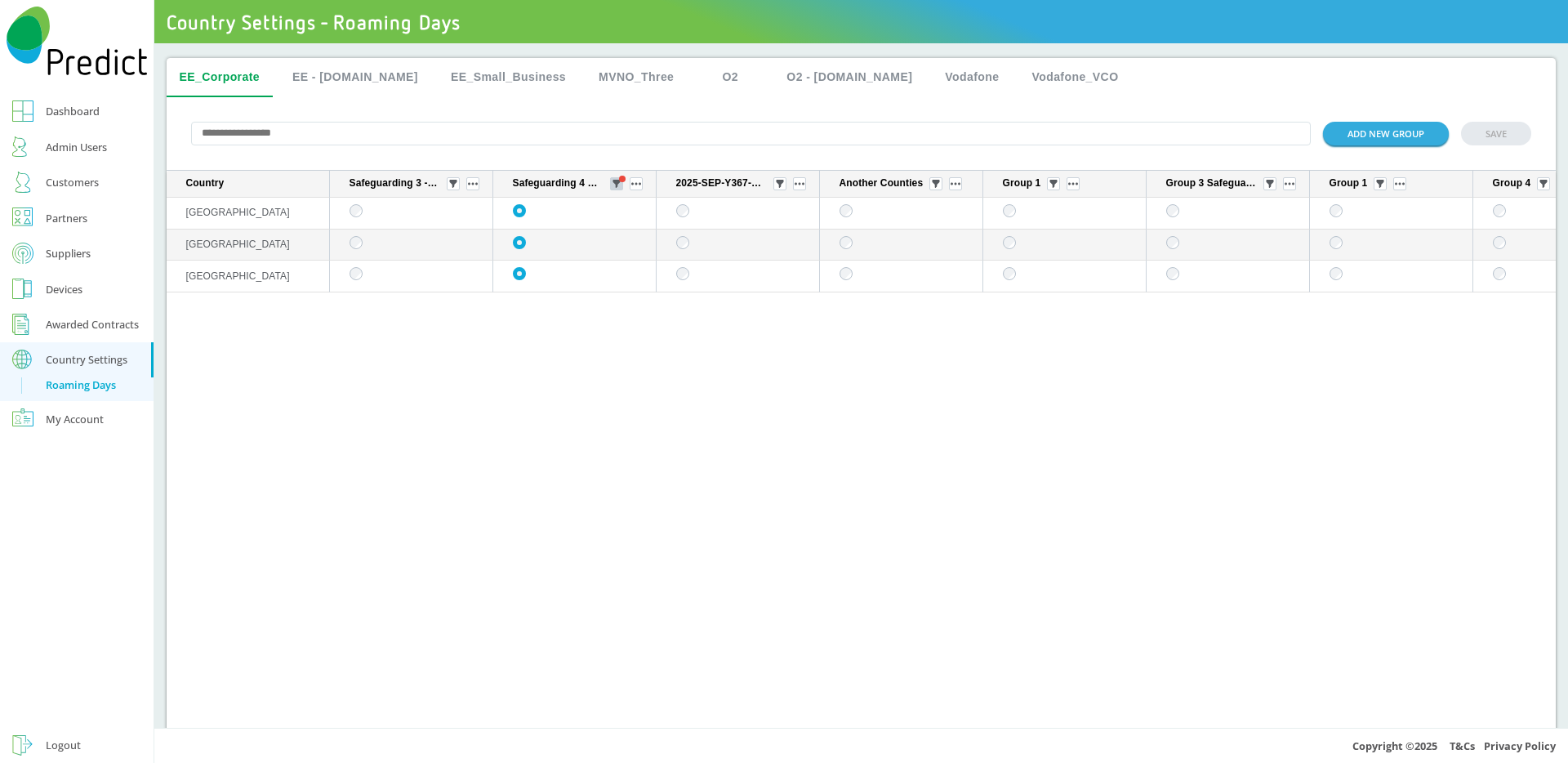
click at [617, 182] on img "sticky table" at bounding box center [616, 183] width 8 height 8
click at [607, 239] on div "All" at bounding box center [617, 244] width 80 height 26
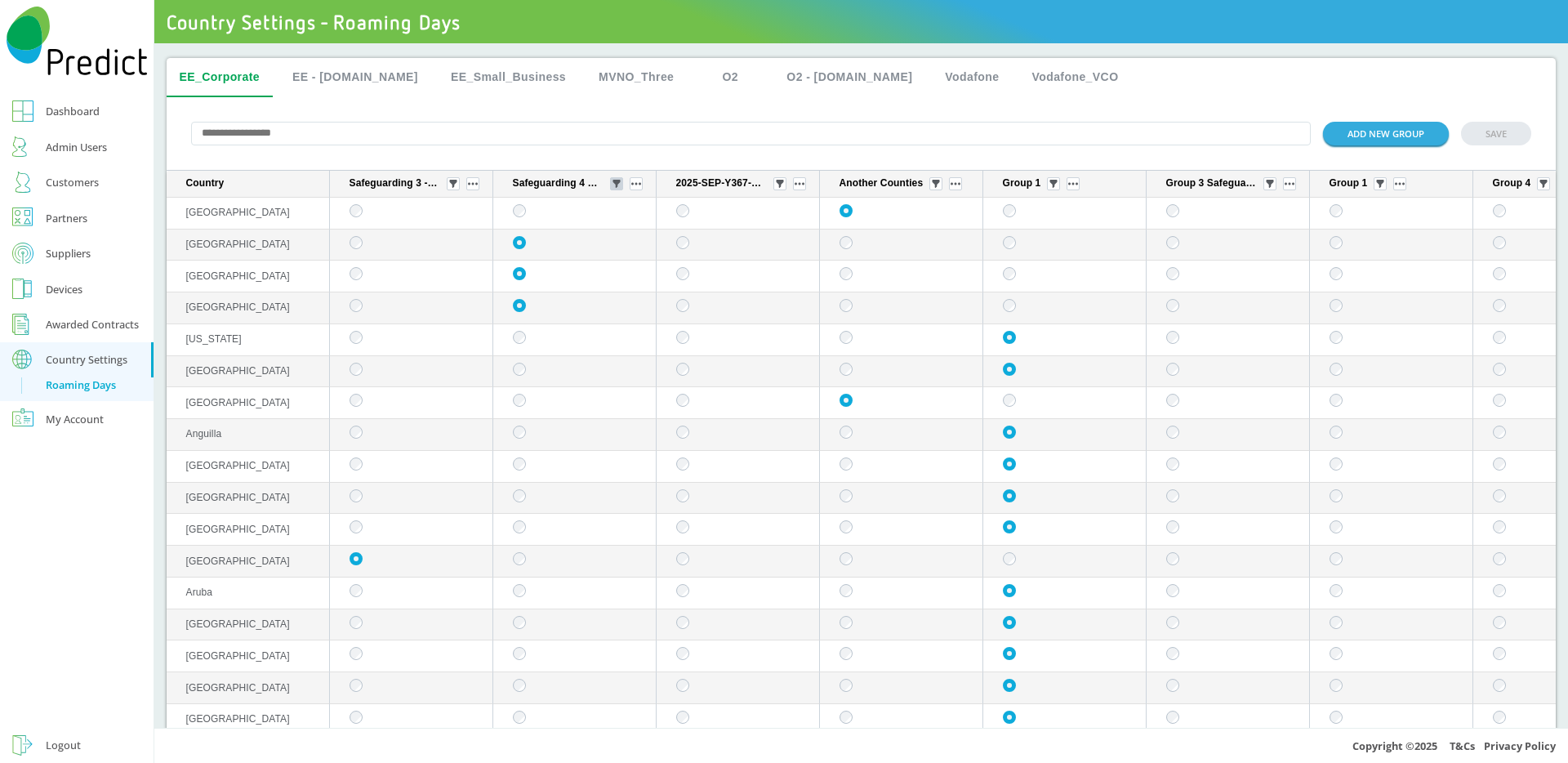
click at [618, 186] on img "sticky table" at bounding box center [616, 183] width 8 height 8
click at [606, 304] on div "Unselected" at bounding box center [617, 309] width 80 height 26
click at [804, 190] on button "sticky table" at bounding box center [799, 184] width 13 height 13
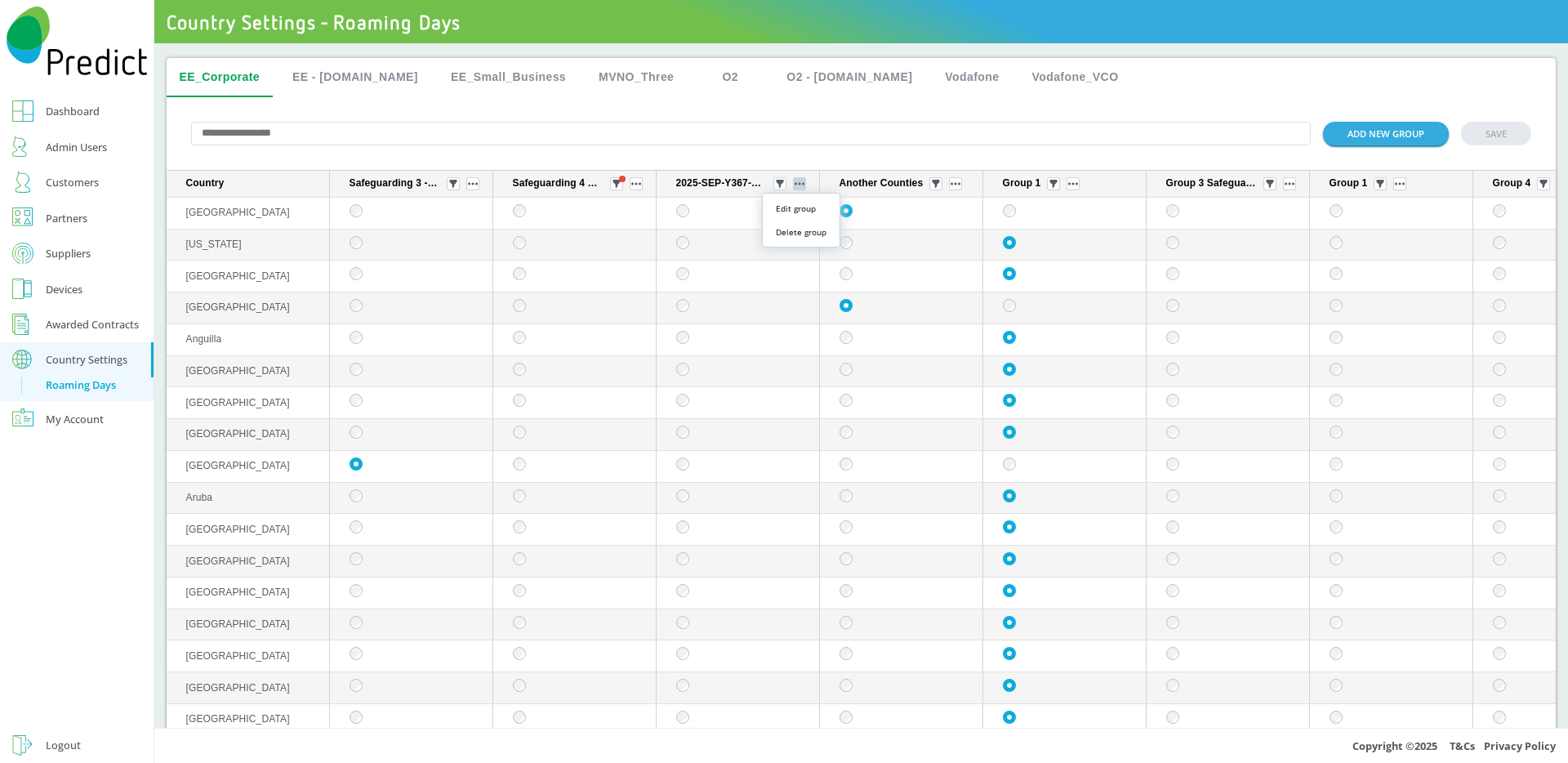
click at [804, 190] on button "sticky table" at bounding box center [799, 184] width 13 height 13
click at [778, 188] on img "sticky table" at bounding box center [779, 183] width 8 height 8
click at [618, 187] on img "sticky table" at bounding box center [616, 183] width 8 height 8
click at [604, 240] on div "All" at bounding box center [617, 244] width 80 height 26
click at [777, 186] on img "sticky table" at bounding box center [779, 183] width 8 height 8
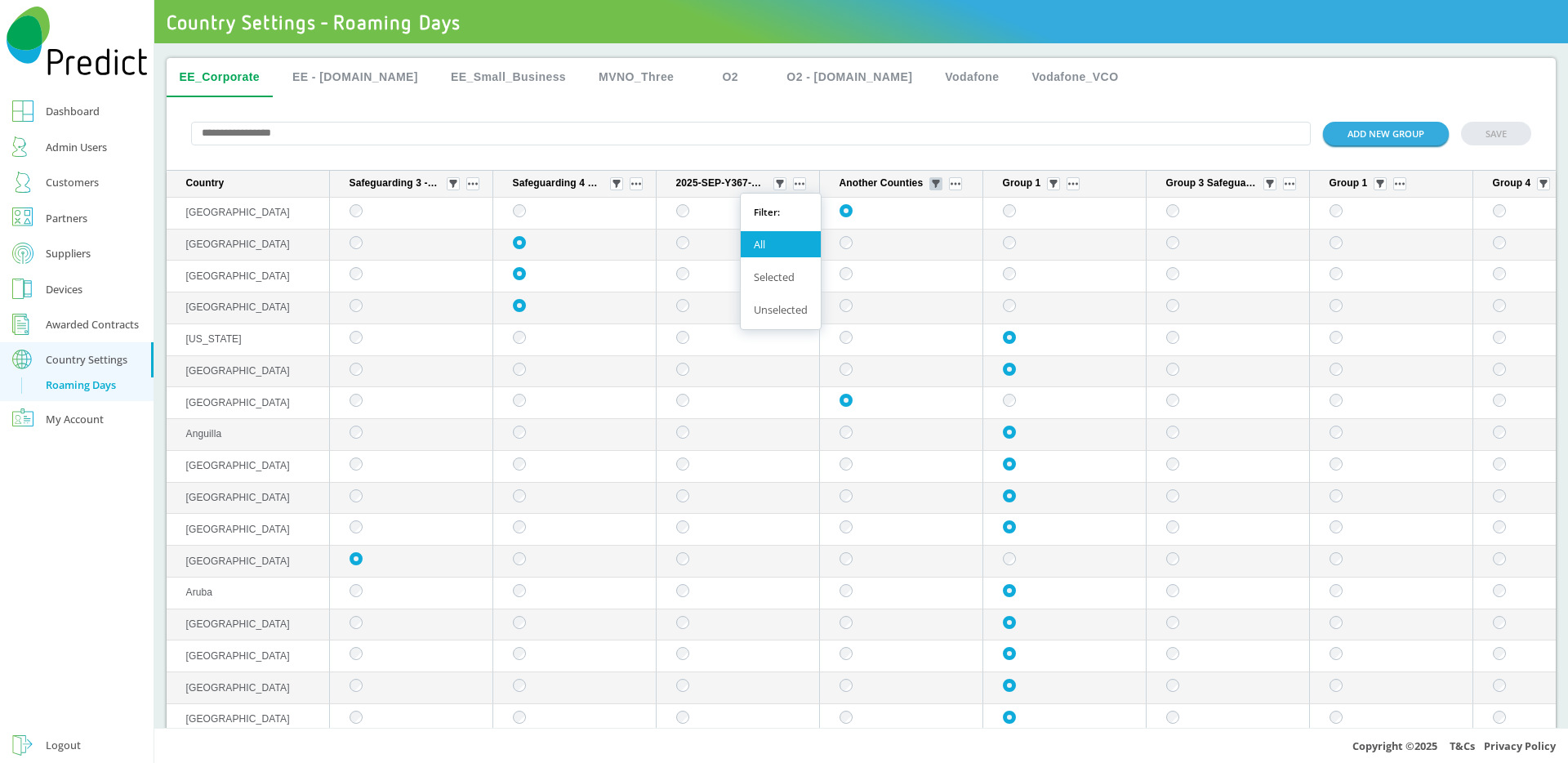
click at [936, 183] on img "sticky table" at bounding box center [935, 183] width 8 height 8
click at [1055, 188] on img "sticky table" at bounding box center [1052, 183] width 8 height 8
click at [1268, 187] on img "sticky table" at bounding box center [1269, 183] width 8 height 8
click at [1055, 188] on img "sticky table" at bounding box center [1052, 183] width 8 height 8
click at [1045, 270] on div "Selected" at bounding box center [1055, 277] width 80 height 26
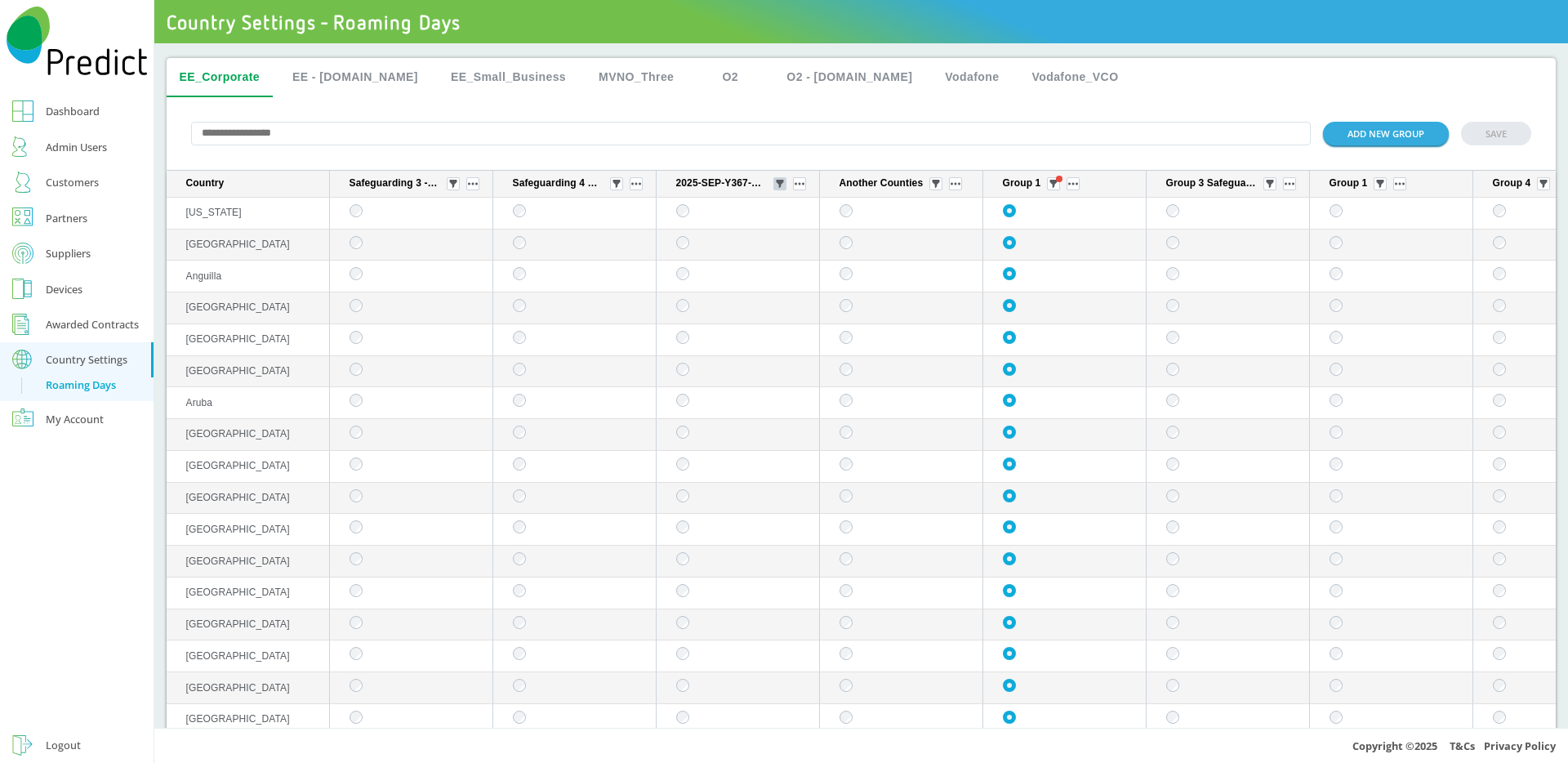
click at [777, 191] on button "sticky table" at bounding box center [779, 184] width 13 height 13
click at [1056, 187] on img "sticky table" at bounding box center [1052, 183] width 8 height 8
click at [1049, 303] on div "Unselected" at bounding box center [1055, 309] width 80 height 26
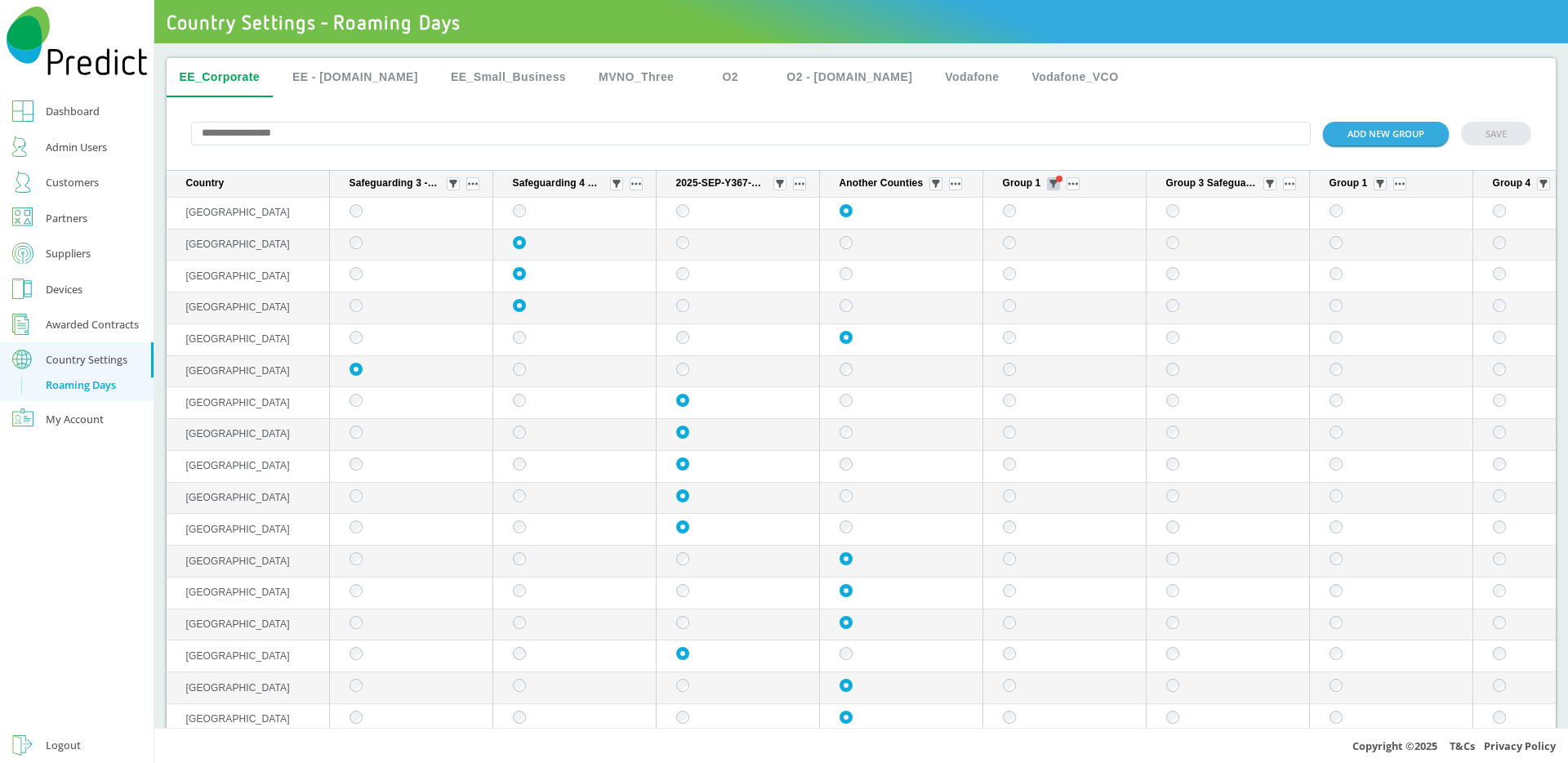
click at [1055, 186] on img "sticky table" at bounding box center [1052, 183] width 8 height 8
click at [1038, 238] on div "All" at bounding box center [1055, 244] width 80 height 26
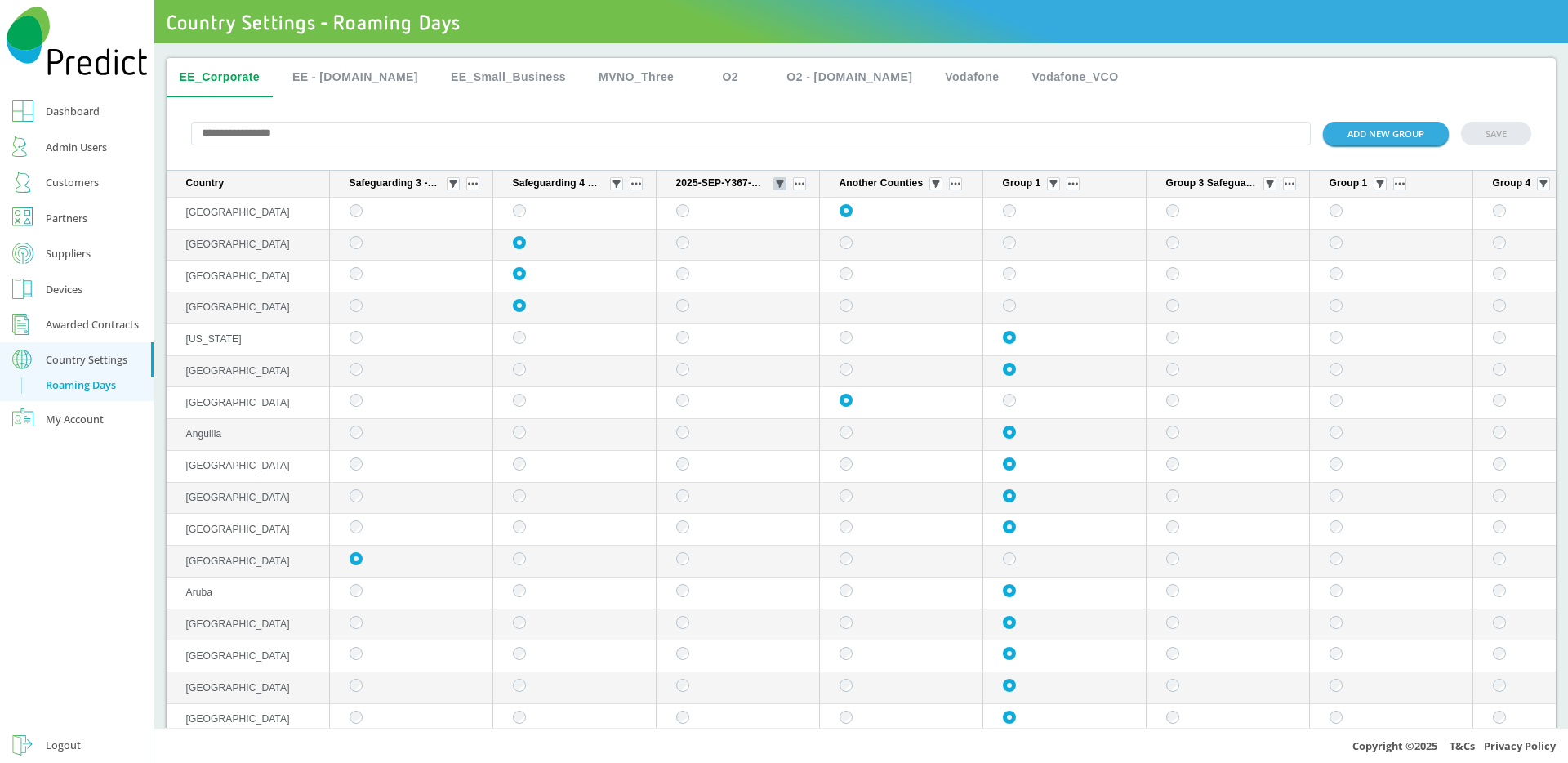
click at [783, 187] on img "sticky table" at bounding box center [779, 183] width 8 height 8
click at [452, 188] on img "sticky table" at bounding box center [452, 183] width 8 height 8
click at [441, 274] on div "Selected" at bounding box center [454, 277] width 80 height 26
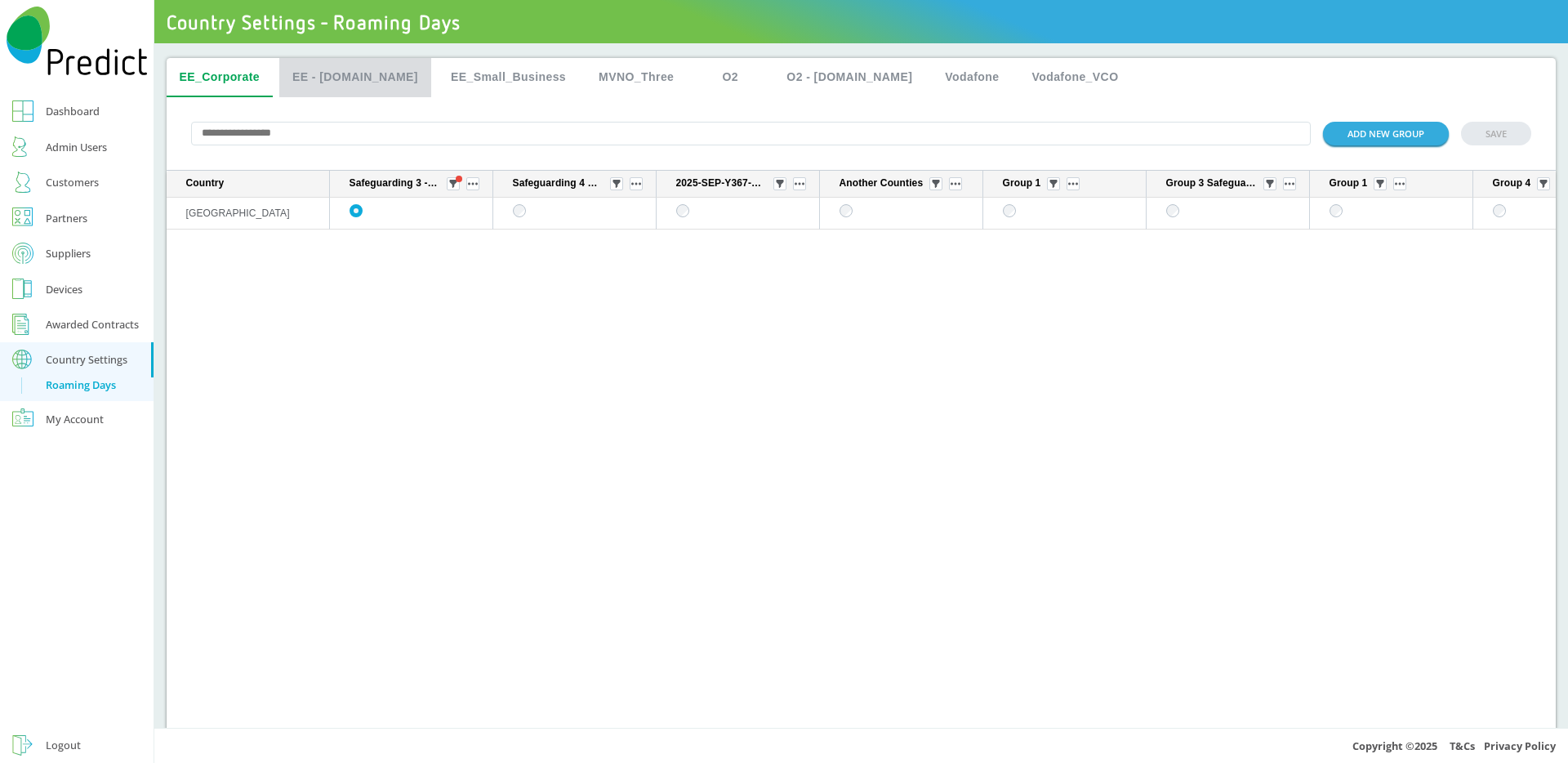
click at [364, 72] on button "EE - [DOMAIN_NAME]" at bounding box center [355, 77] width 151 height 39
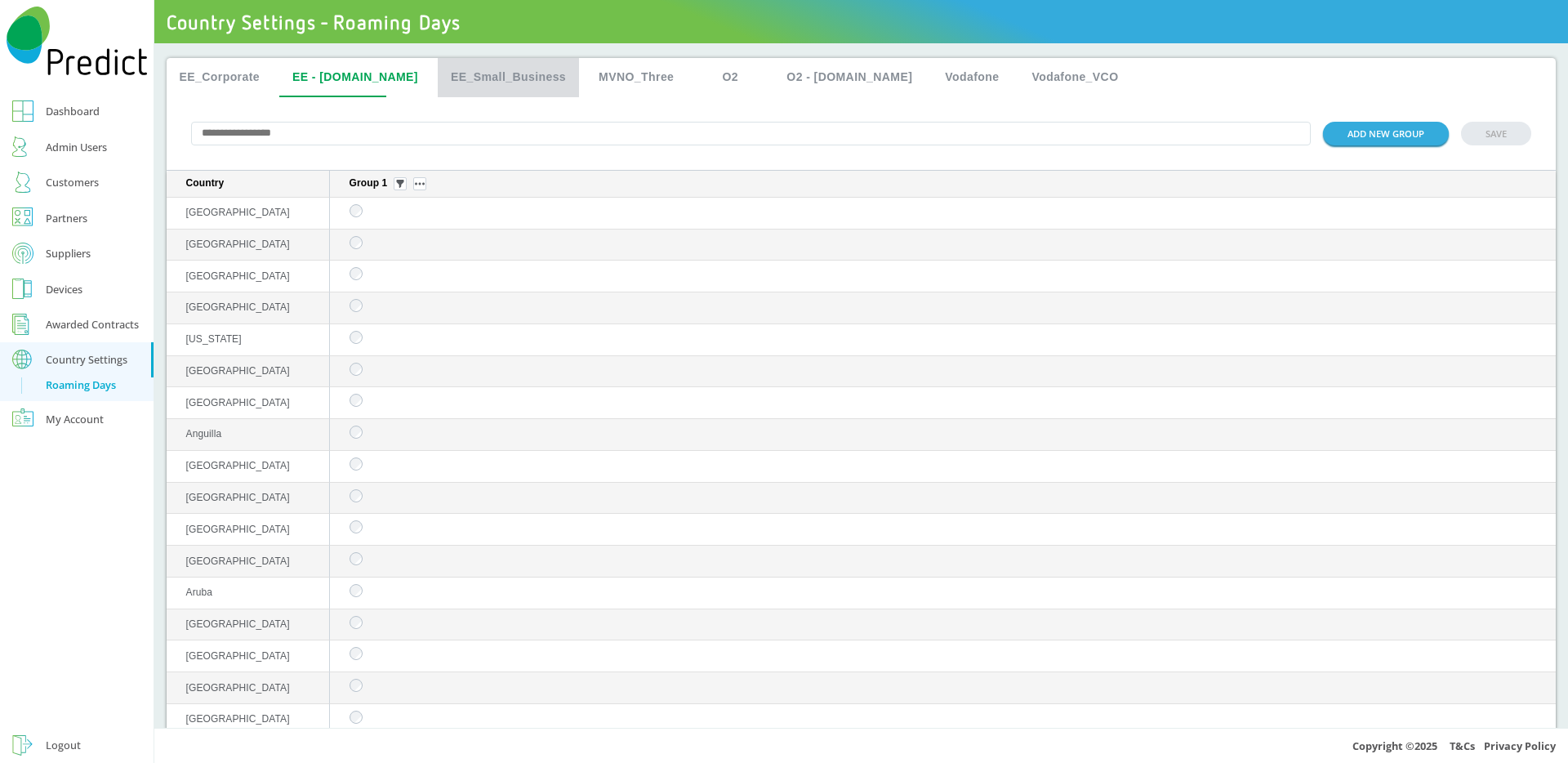
click at [455, 78] on button "EE_Small_Business" at bounding box center [508, 77] width 141 height 39
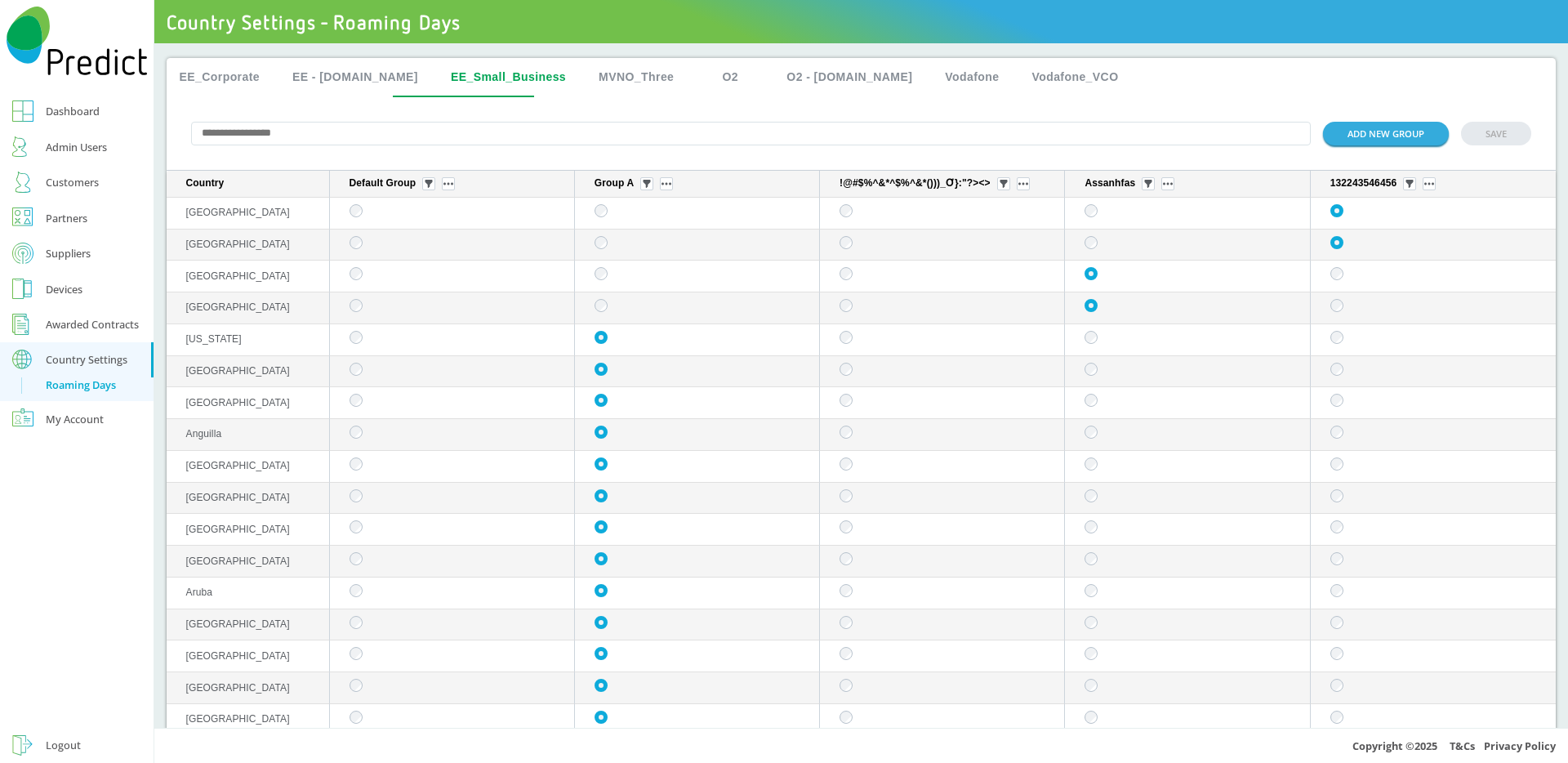
click at [585, 64] on button "MVNO_Three" at bounding box center [635, 77] width 101 height 39
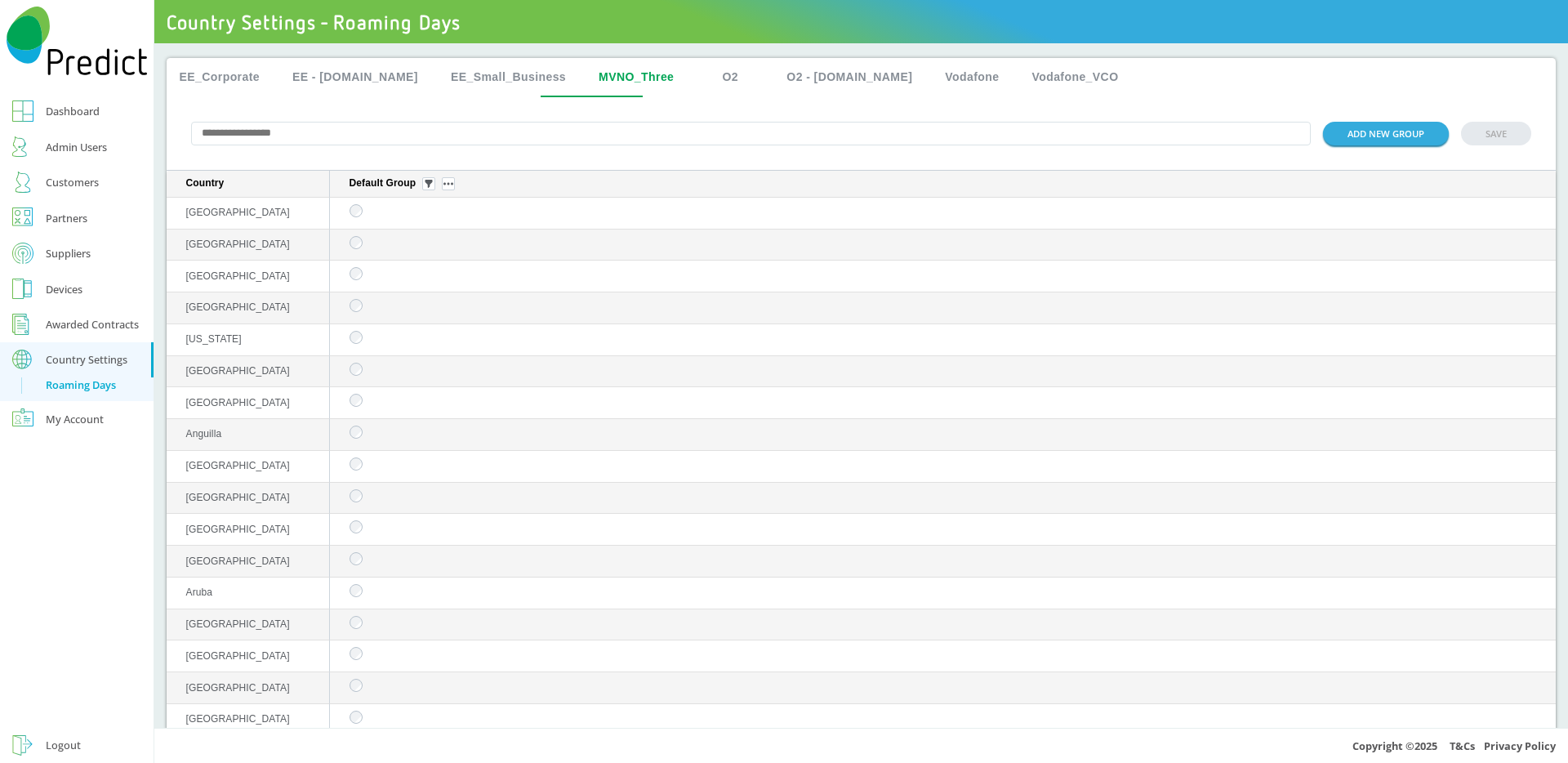
click at [205, 66] on button "EE_Corporate" at bounding box center [219, 77] width 107 height 39
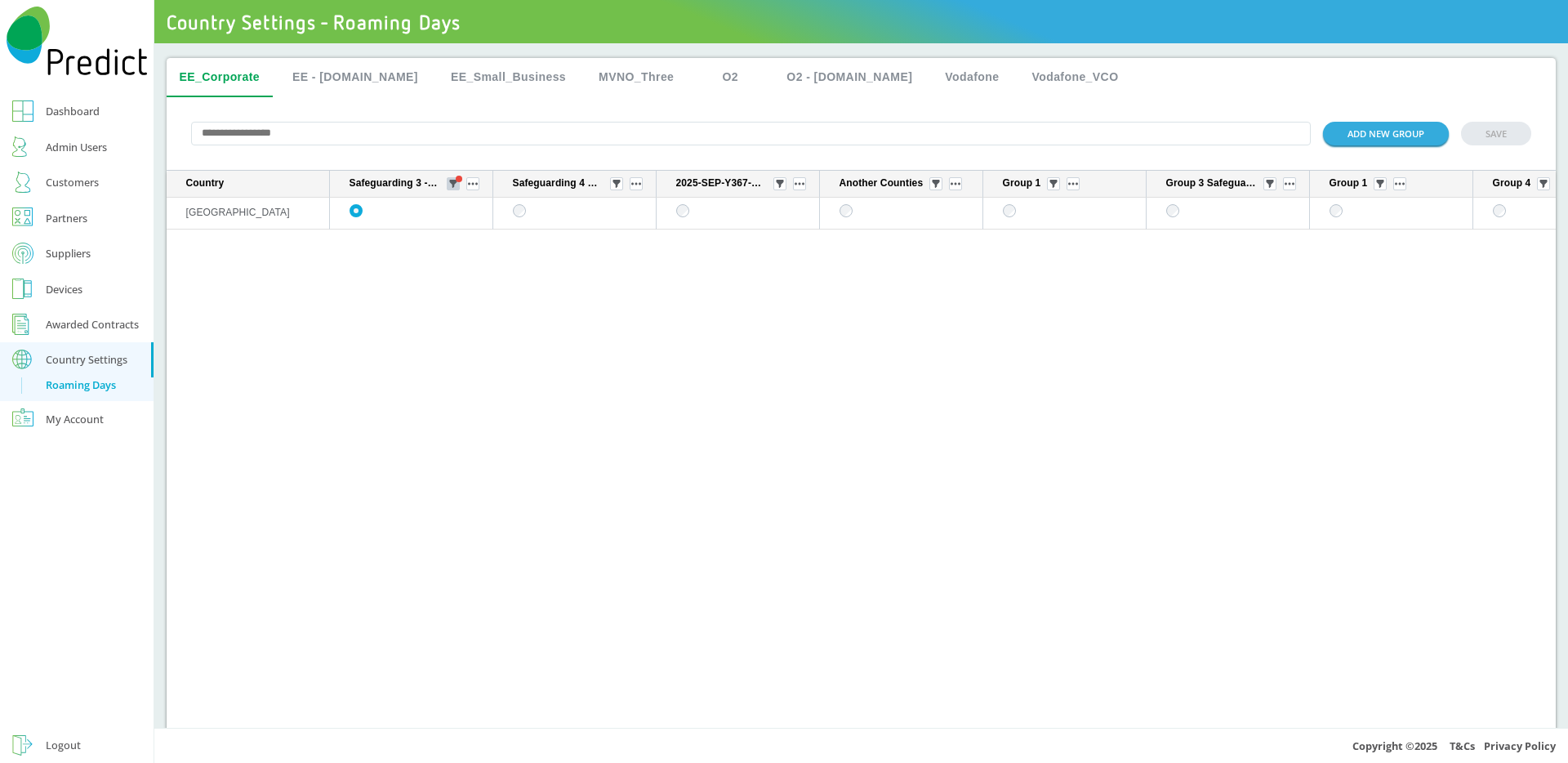
click at [450, 185] on img "sticky table" at bounding box center [452, 183] width 8 height 8
click at [440, 232] on div "All" at bounding box center [454, 244] width 80 height 26
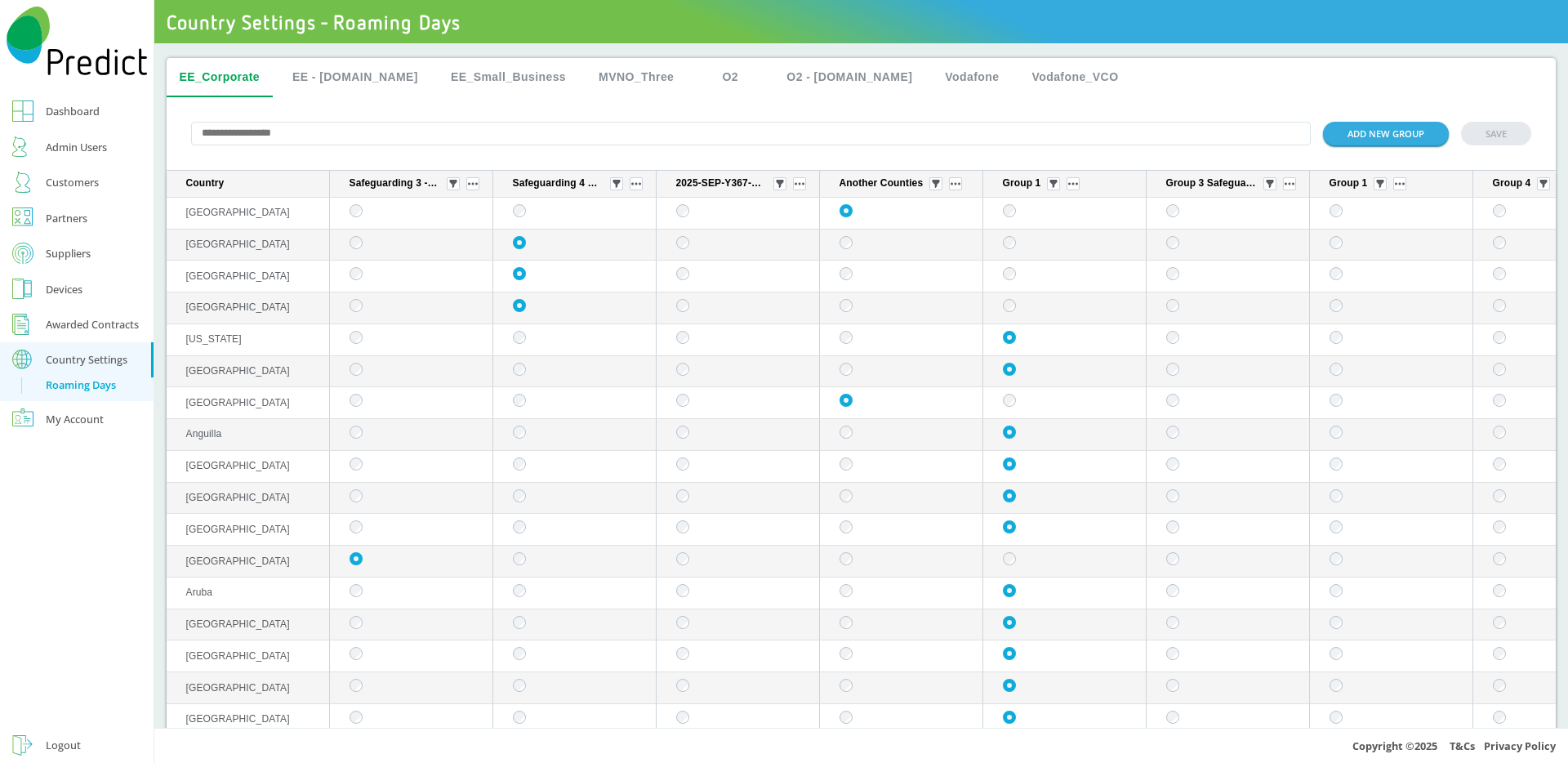
click at [332, 138] on input "text" at bounding box center [751, 133] width 1120 height 23
click at [1052, 185] on img "sticky table" at bounding box center [1052, 183] width 8 height 8
click at [1057, 269] on div "Selected" at bounding box center [1055, 277] width 80 height 26
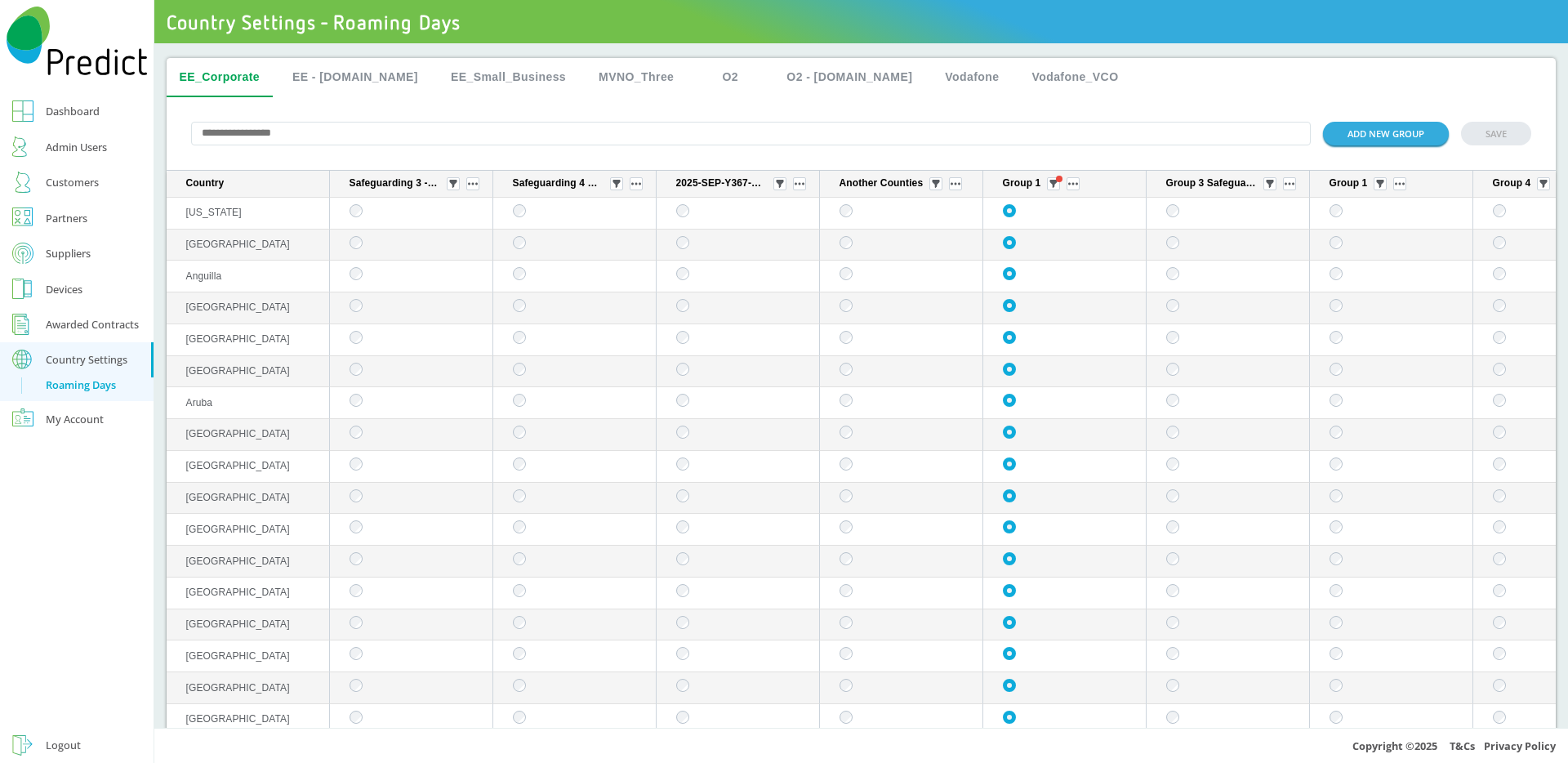
click at [618, 132] on input "text" at bounding box center [751, 133] width 1120 height 23
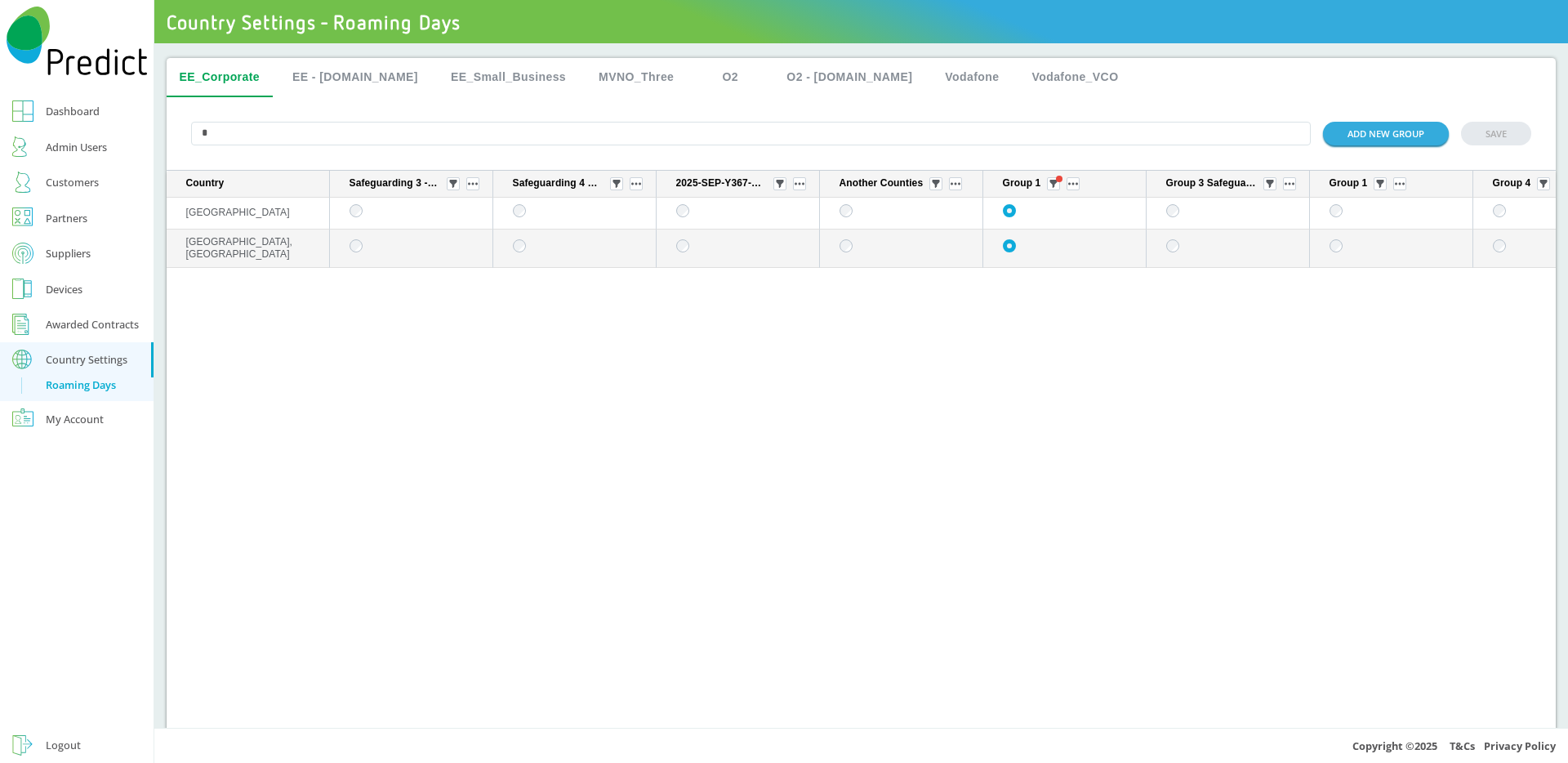
type input "*"
click at [438, 72] on button "EE_Small_Business" at bounding box center [508, 77] width 141 height 39
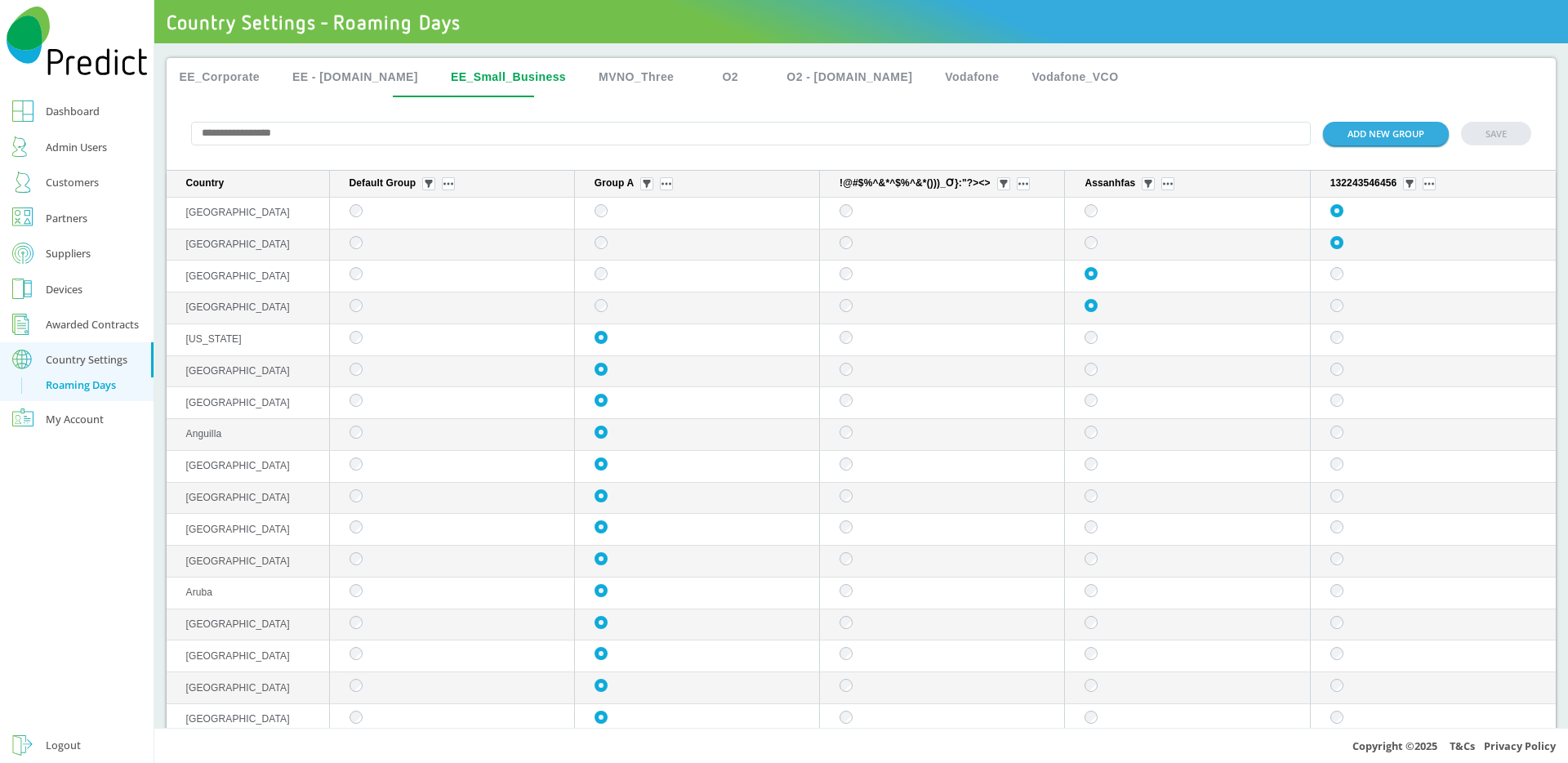
click at [343, 82] on button "EE - [DOMAIN_NAME]" at bounding box center [355, 77] width 151 height 39
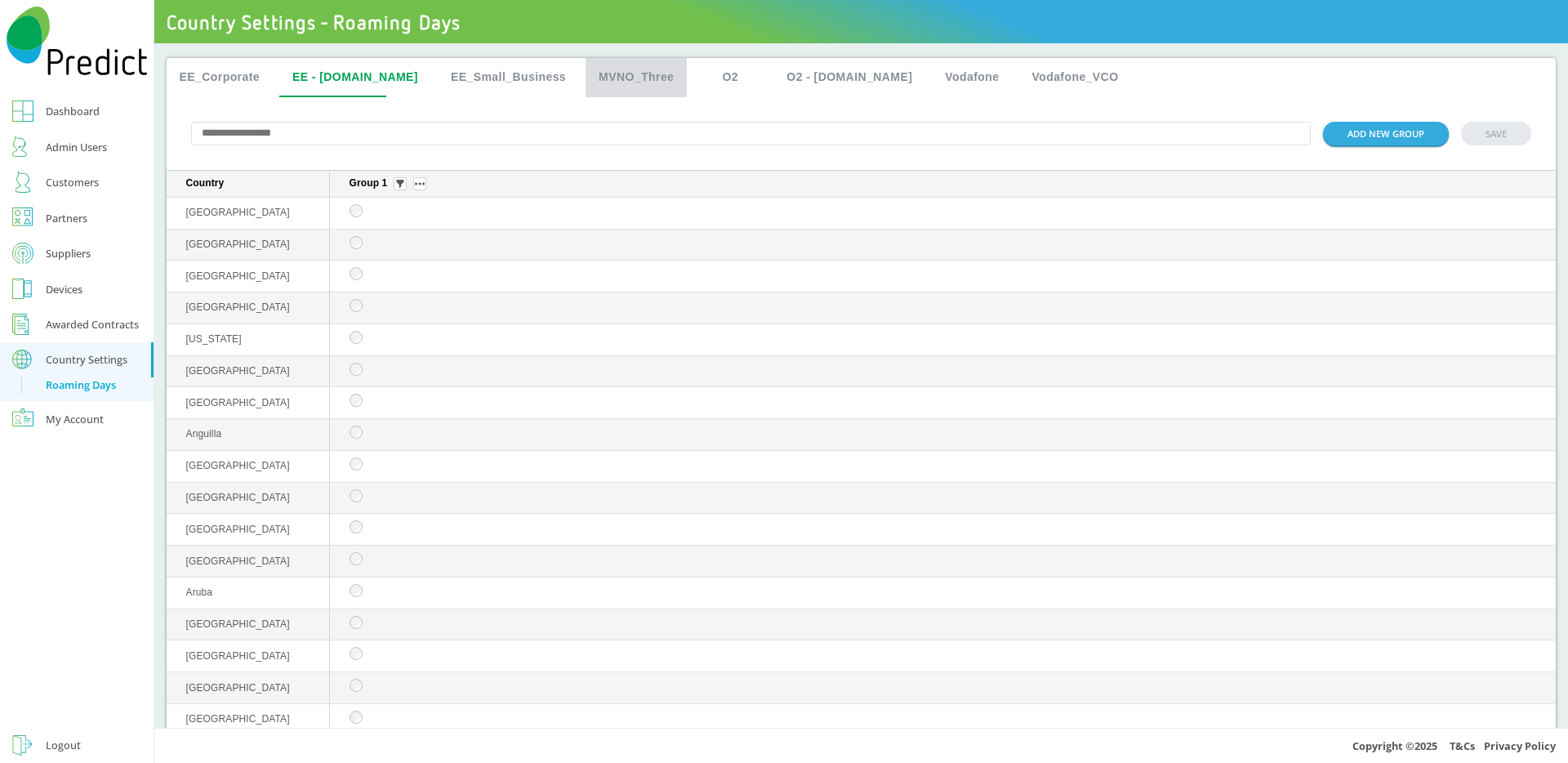
click at [625, 77] on button "MVNO_Three" at bounding box center [635, 77] width 101 height 39
click at [788, 72] on button "O2 - [DOMAIN_NAME]" at bounding box center [848, 77] width 151 height 39
click at [1018, 85] on button "Vodafone_VCO" at bounding box center [1074, 77] width 112 height 39
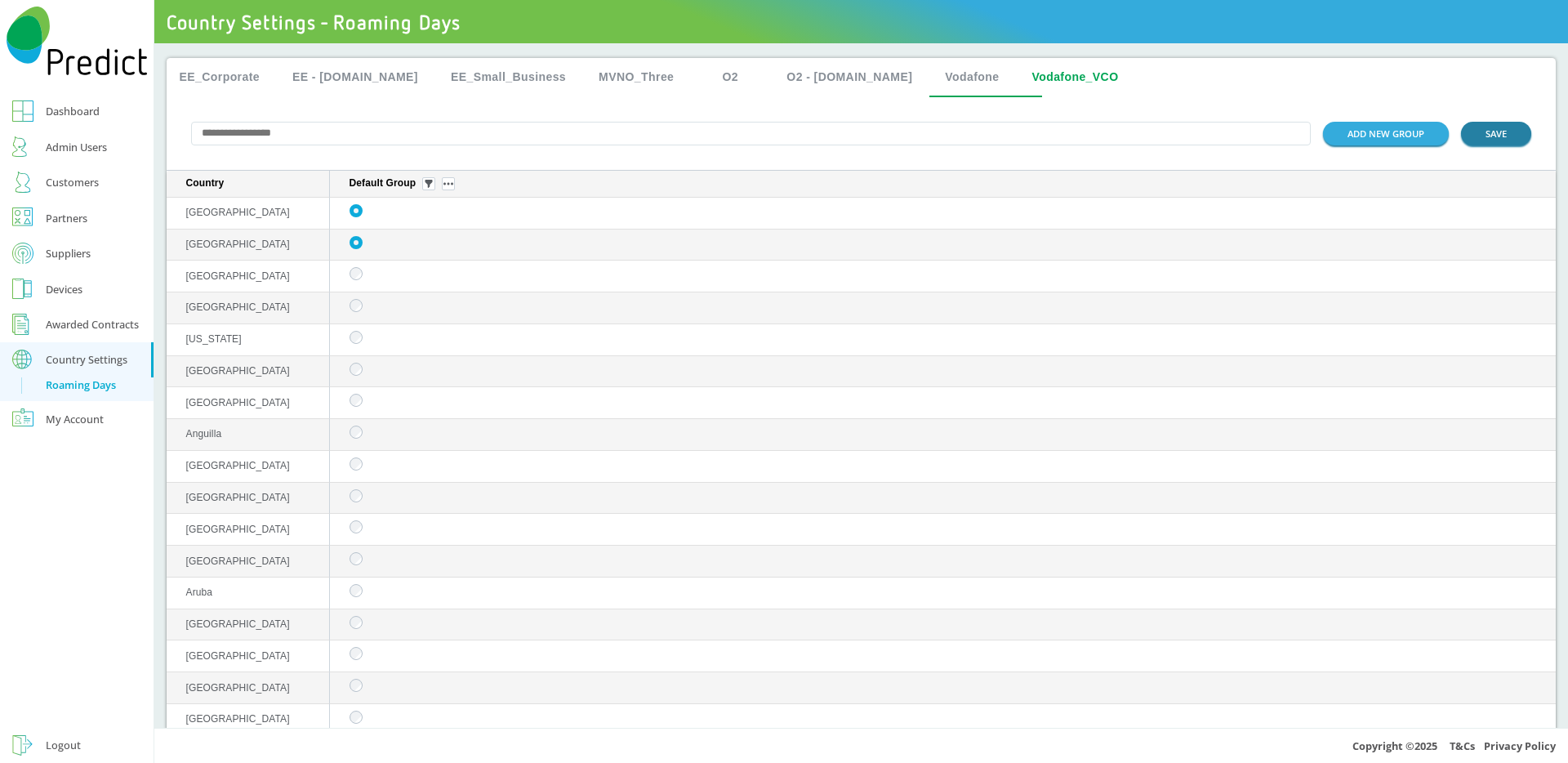
click at [1460, 138] on button "SAVE" at bounding box center [1496, 133] width 71 height 23
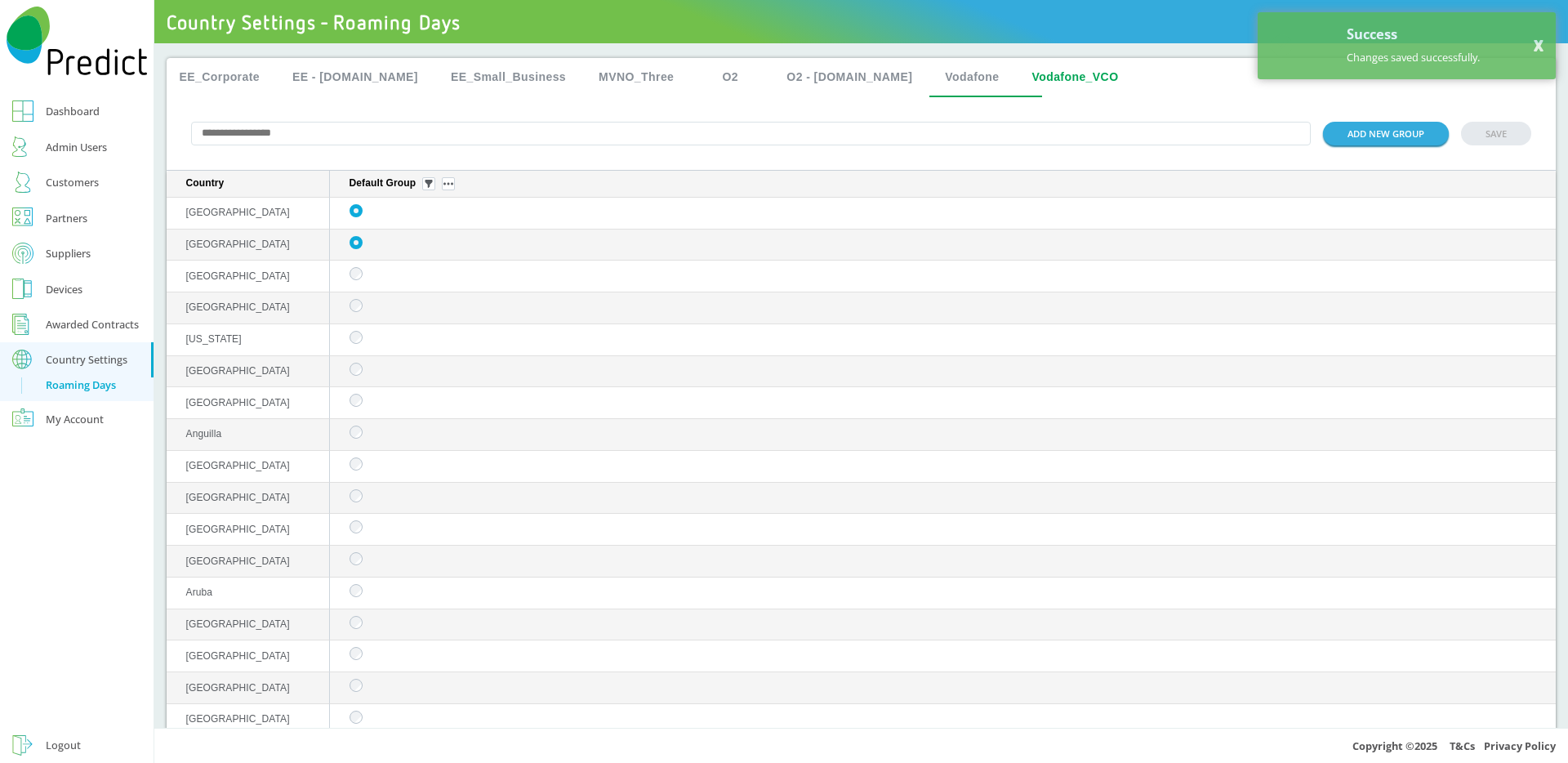
click at [791, 71] on button "O2 - [DOMAIN_NAME]" at bounding box center [848, 77] width 151 height 39
click at [1018, 74] on button "Vodafone_VCO" at bounding box center [1074, 77] width 112 height 39
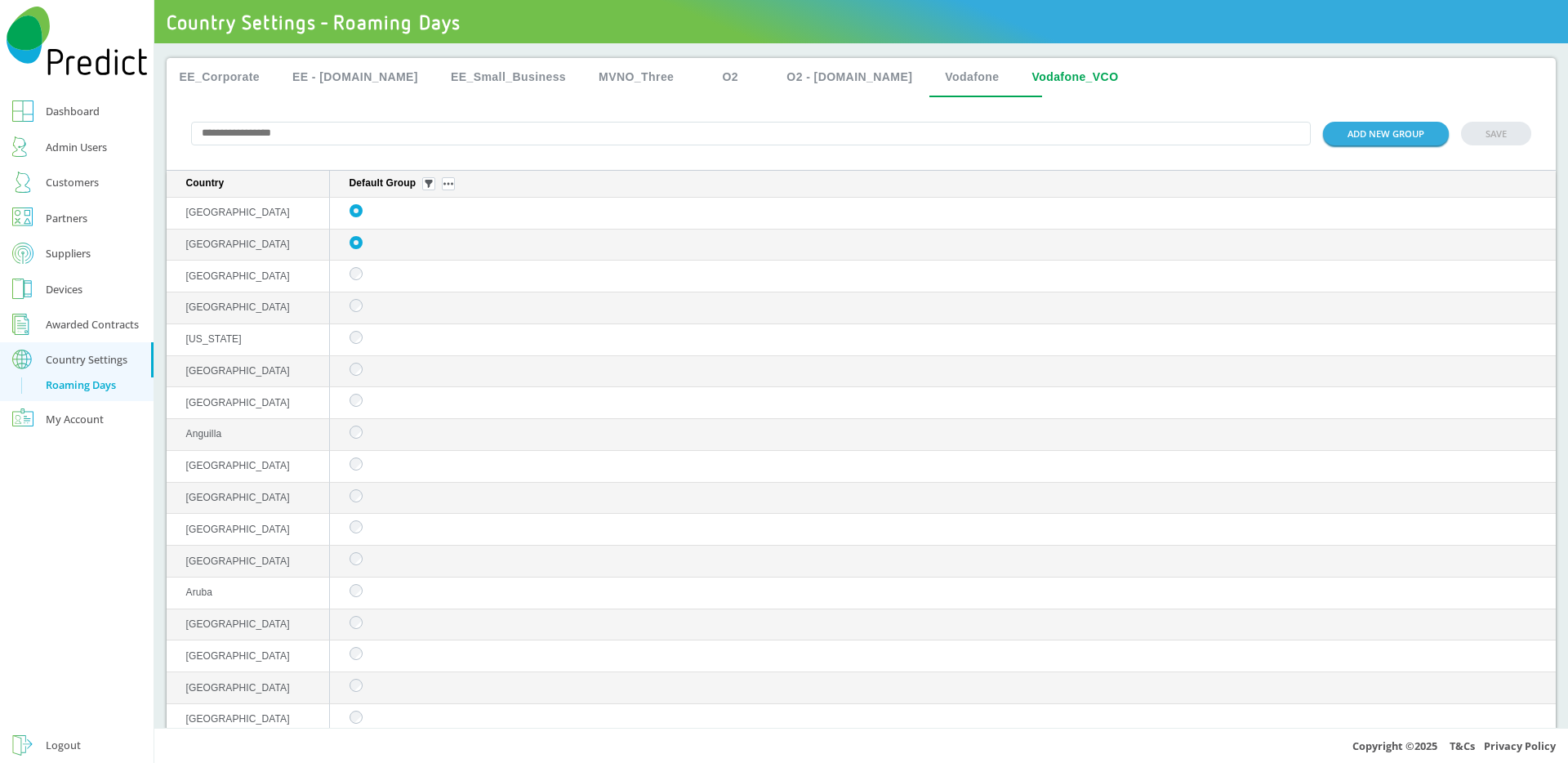
click at [227, 74] on button "EE_Corporate" at bounding box center [219, 77] width 107 height 39
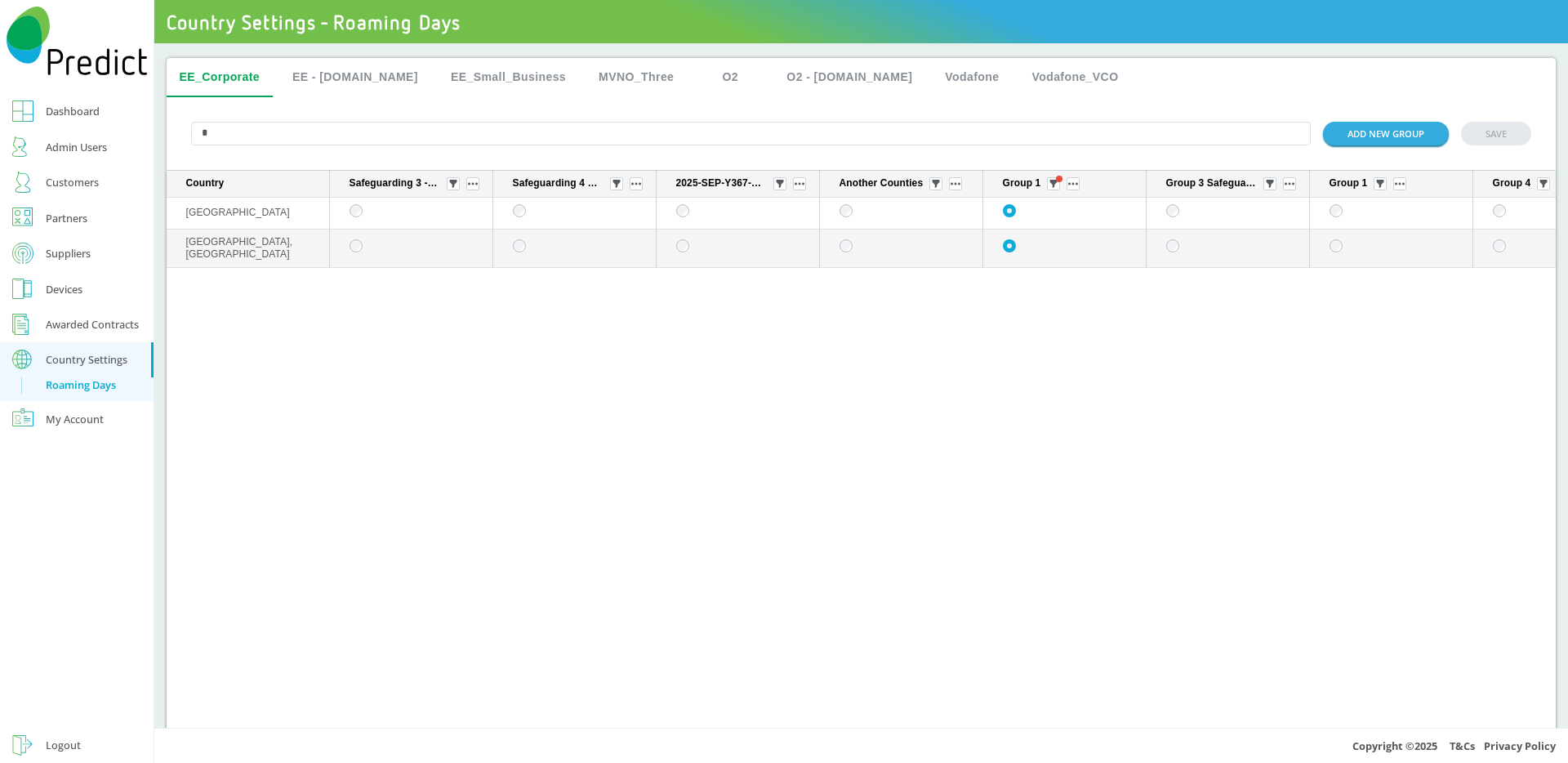
click at [80, 176] on div "Customers" at bounding box center [72, 181] width 53 height 20
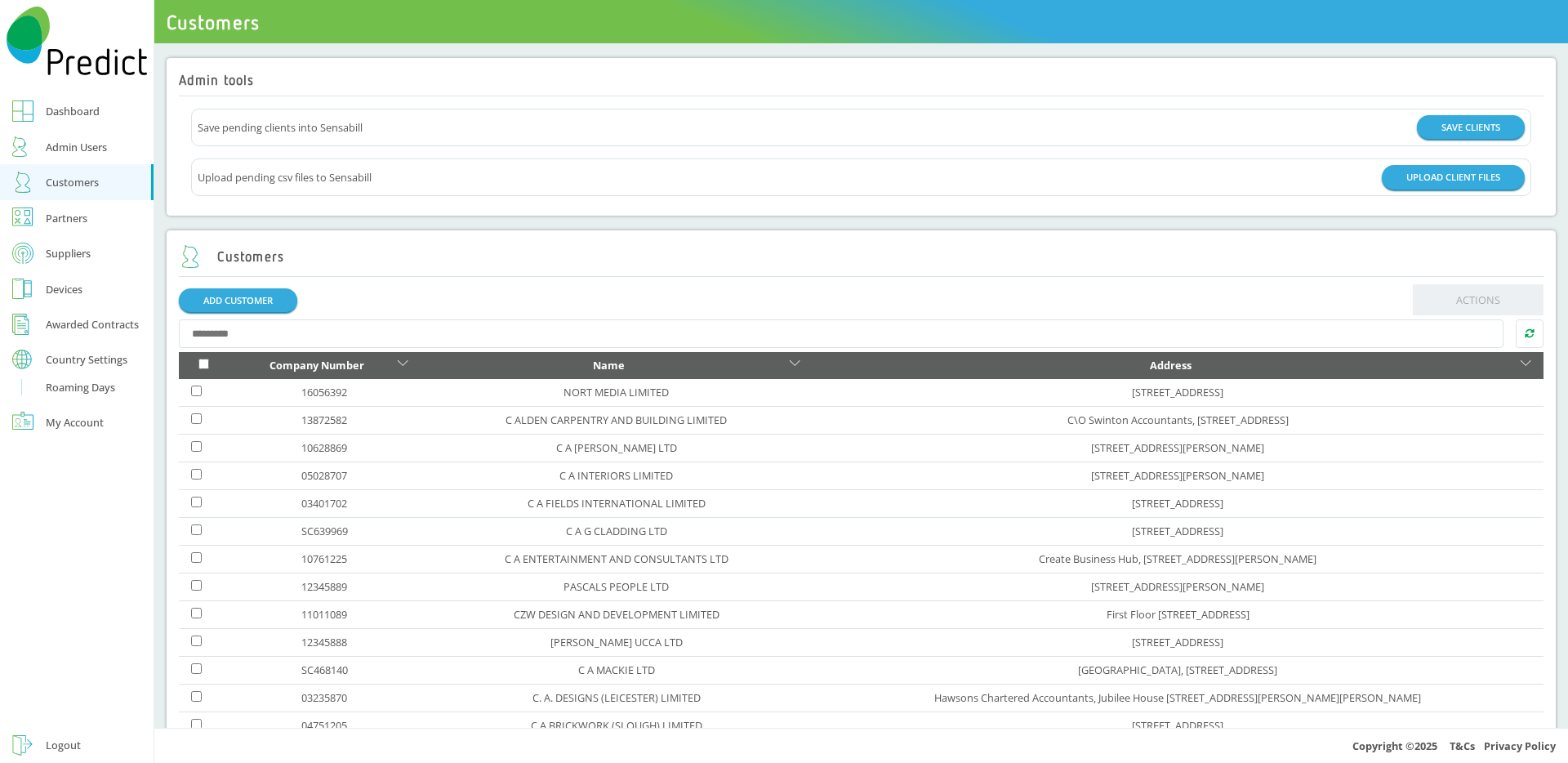
click at [84, 388] on div "Roaming Days" at bounding box center [80, 387] width 70 height 20
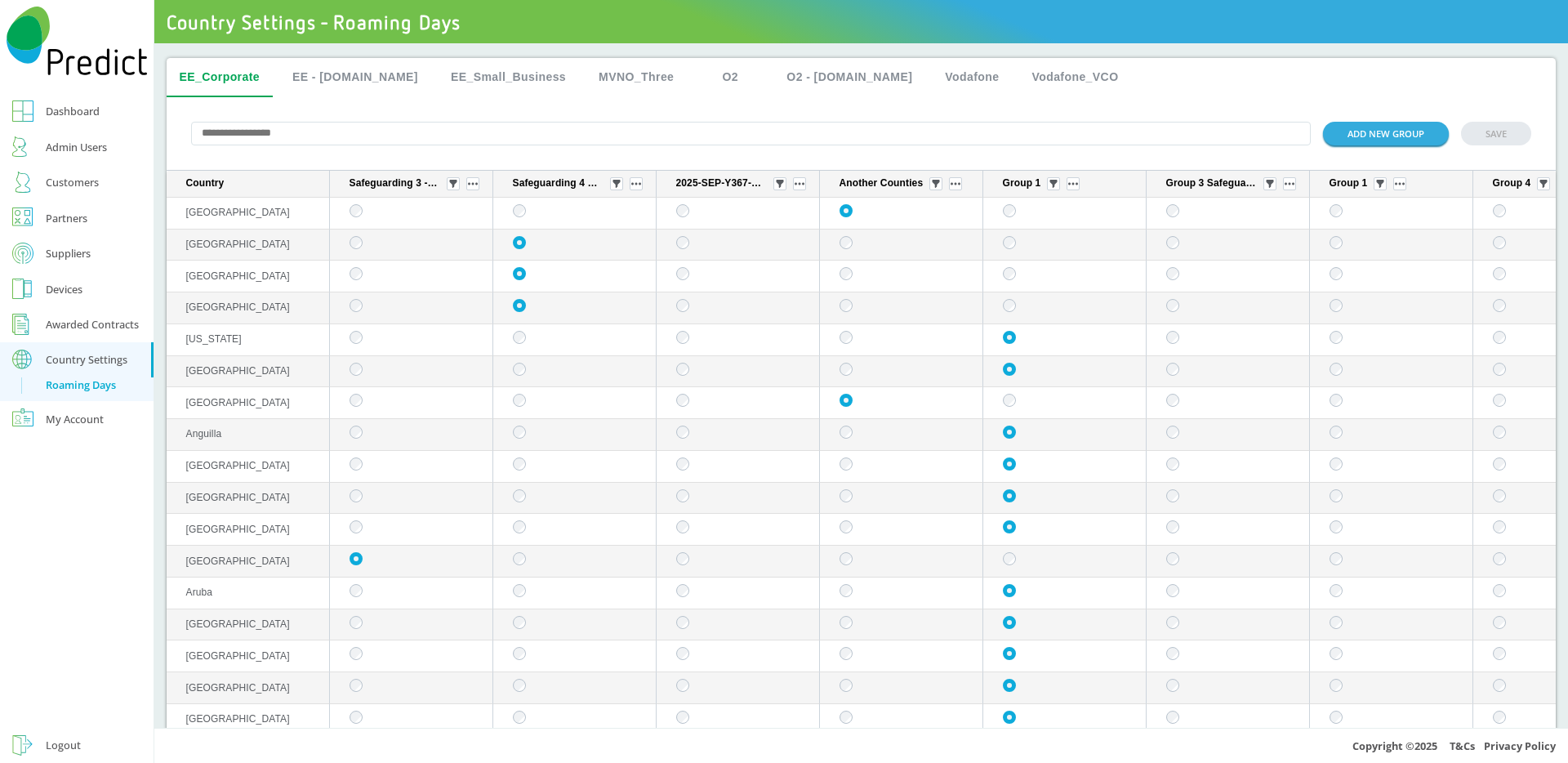
drag, startPoint x: 341, startPoint y: 105, endPoint x: 343, endPoint y: 94, distance: 11.2
click at [341, 105] on div "ADD NEW GROUP SAVE" at bounding box center [861, 134] width 1390 height 73
click at [1057, 187] on img "sticky table" at bounding box center [1052, 183] width 8 height 8
click at [1051, 268] on div "Selected" at bounding box center [1055, 277] width 80 height 26
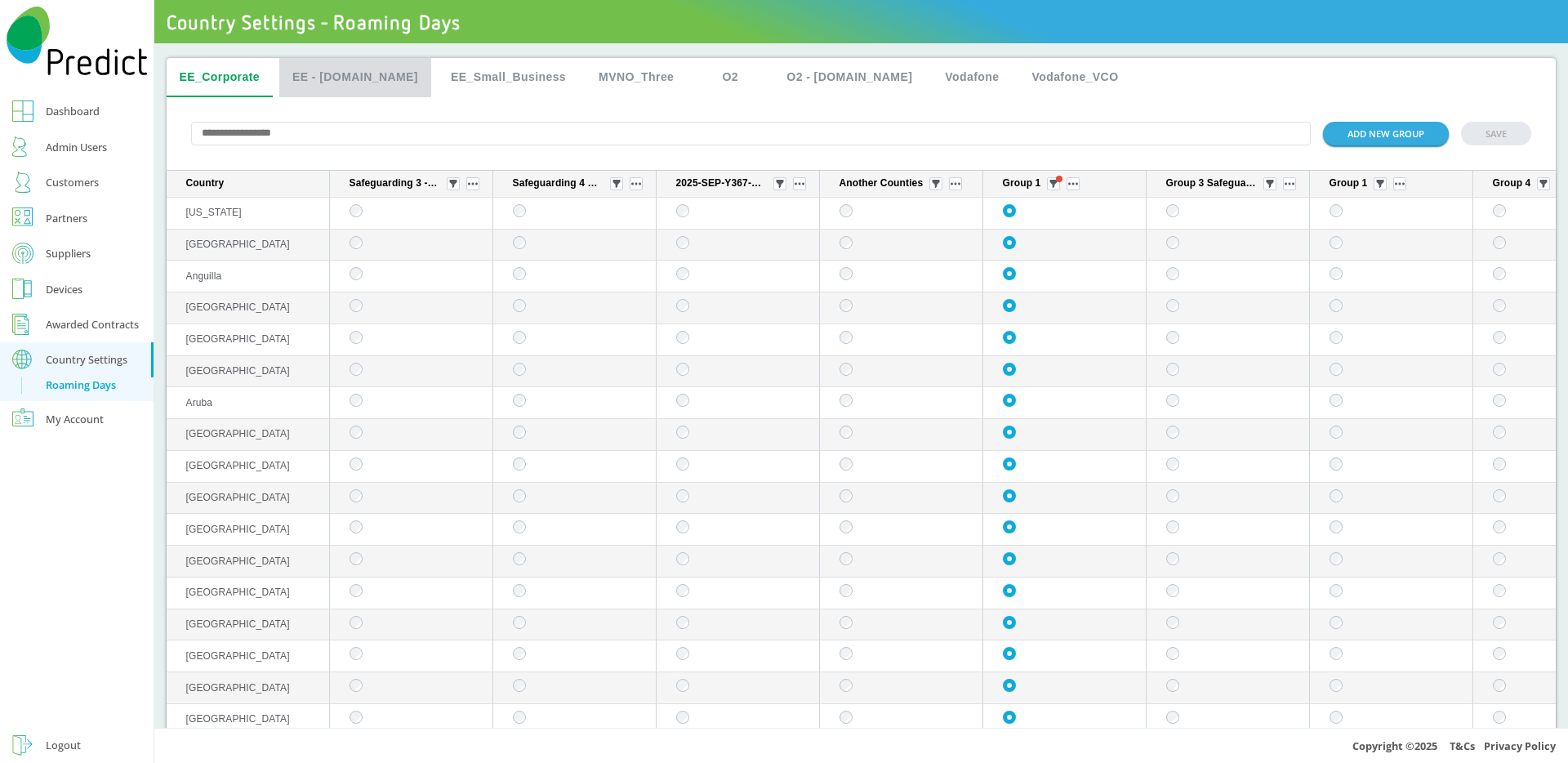
click at [385, 79] on button "EE - [DOMAIN_NAME]" at bounding box center [355, 77] width 151 height 39
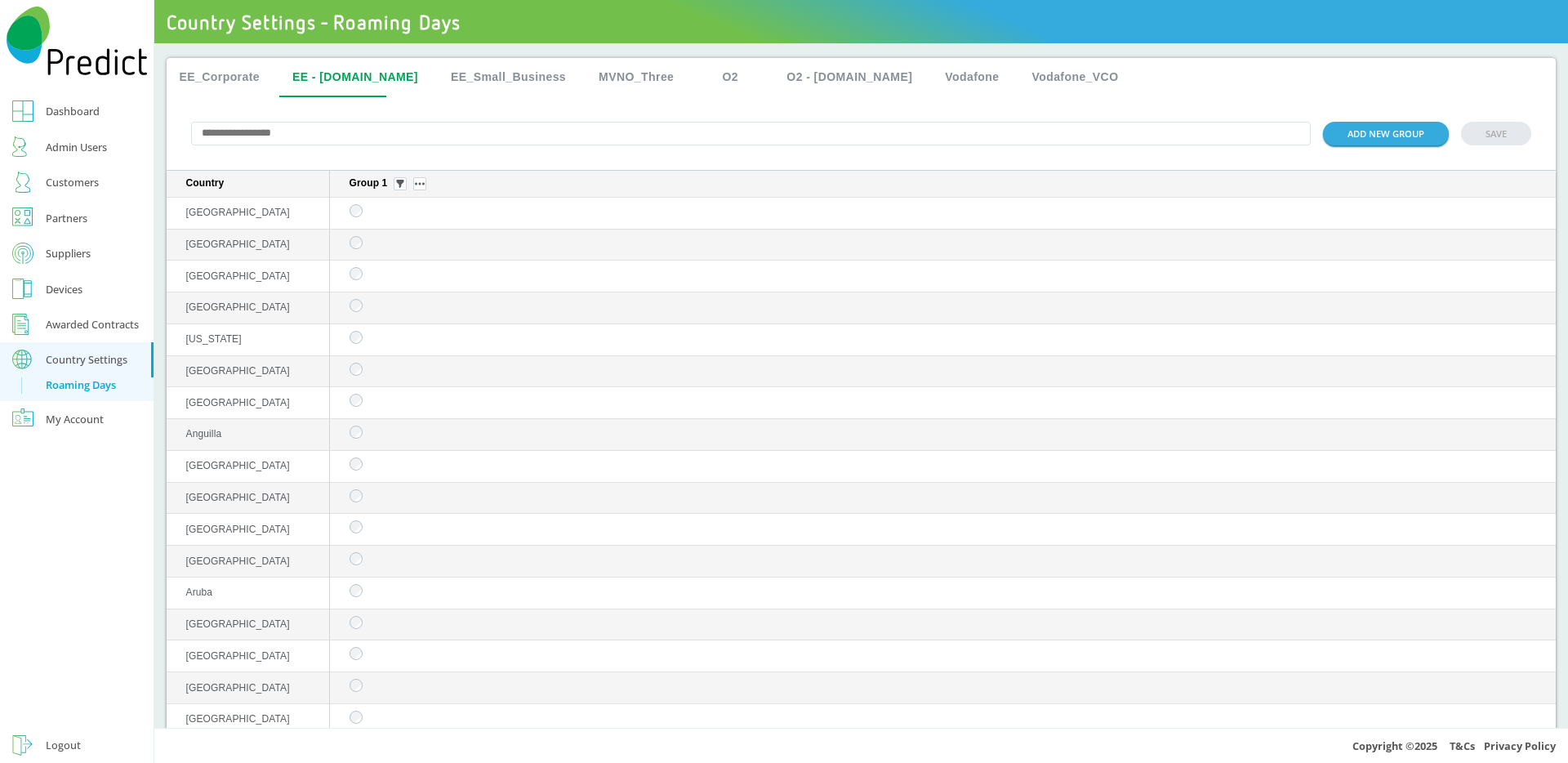
click at [228, 76] on button "EE_Corporate" at bounding box center [219, 77] width 107 height 39
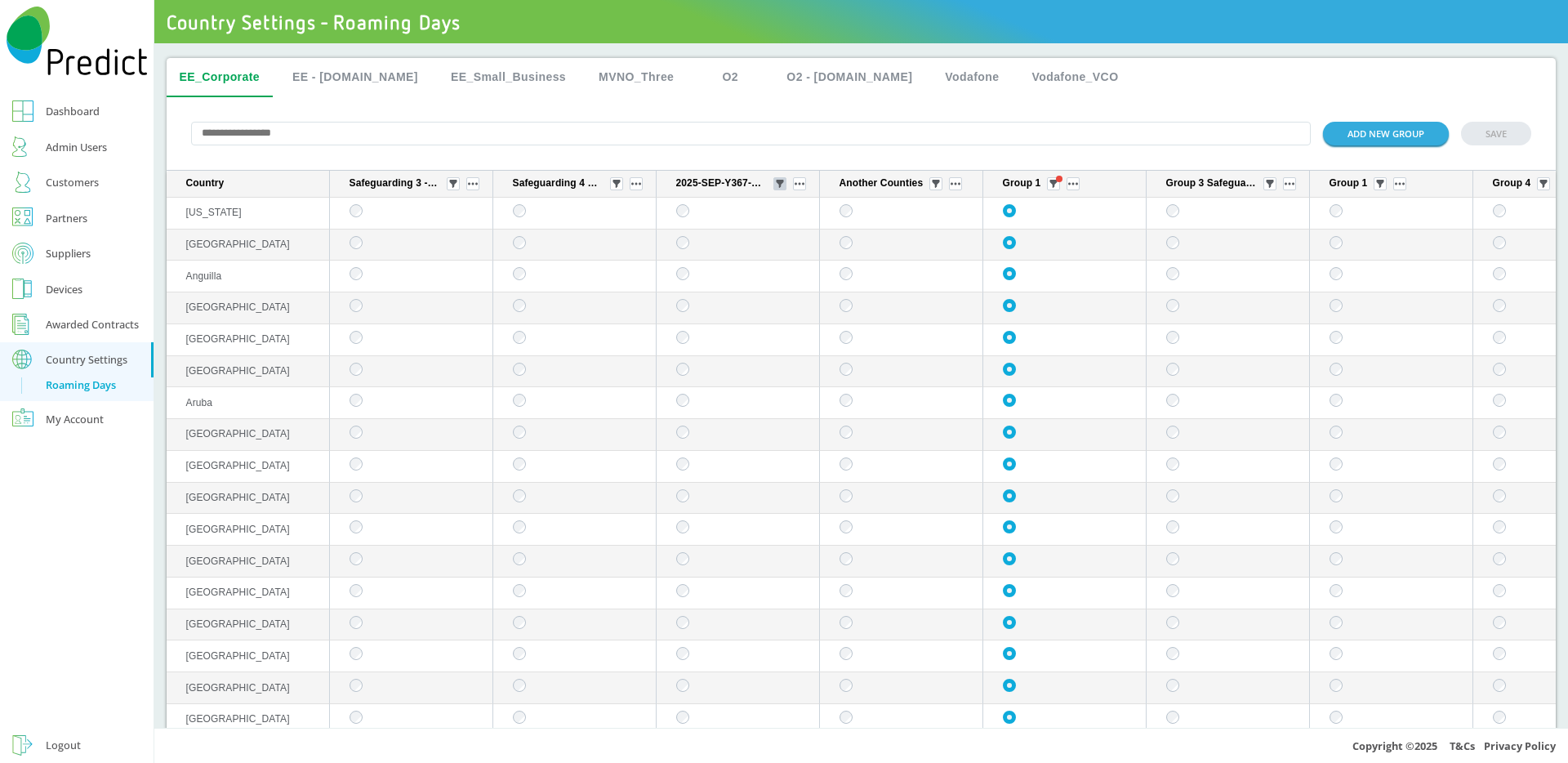
click at [774, 189] on button "sticky table" at bounding box center [779, 184] width 13 height 13
click at [765, 266] on div "Selected" at bounding box center [780, 277] width 80 height 26
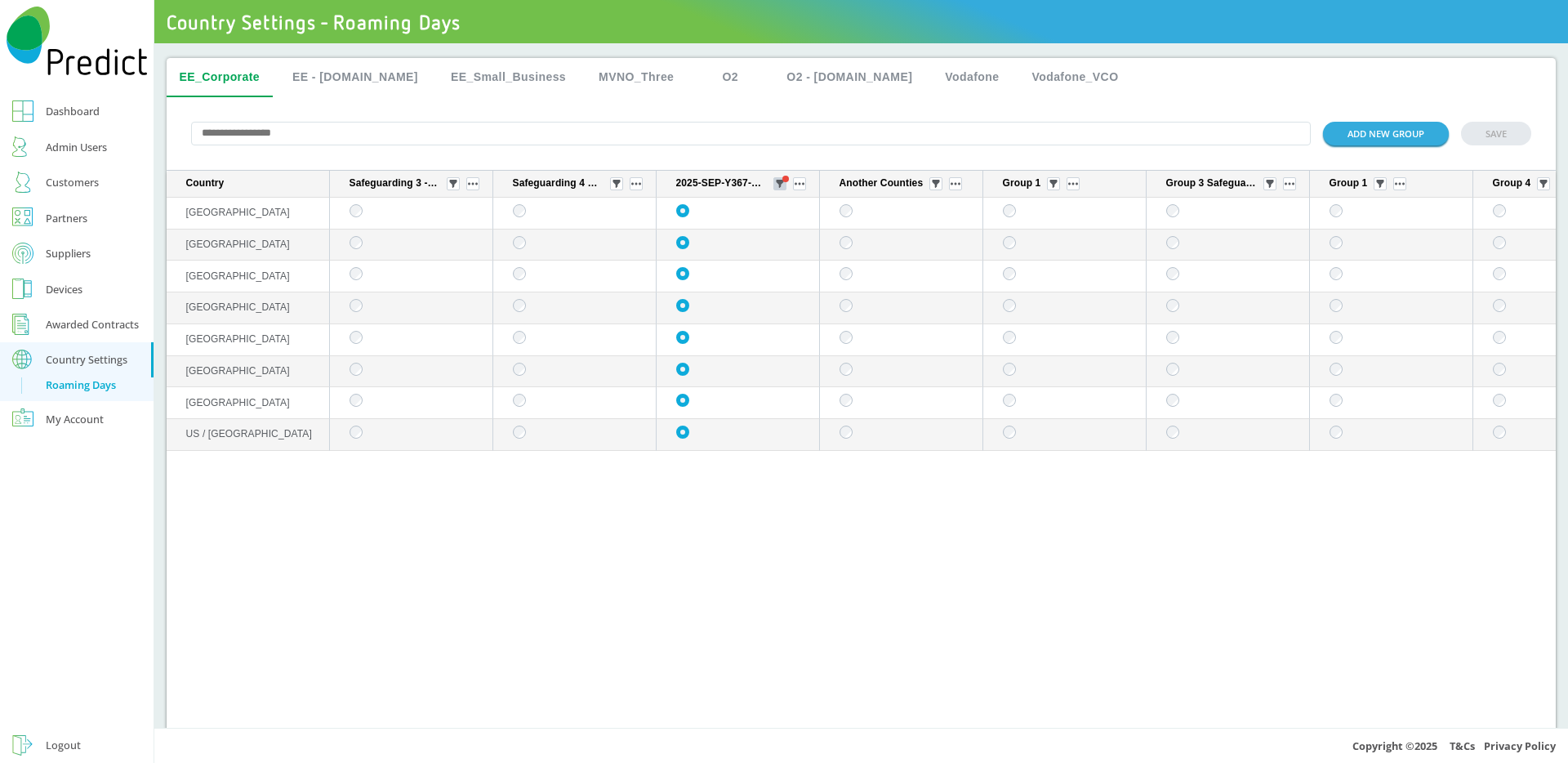
click at [782, 188] on img "sticky table" at bounding box center [779, 183] width 8 height 8
click at [772, 243] on div "All" at bounding box center [780, 244] width 80 height 26
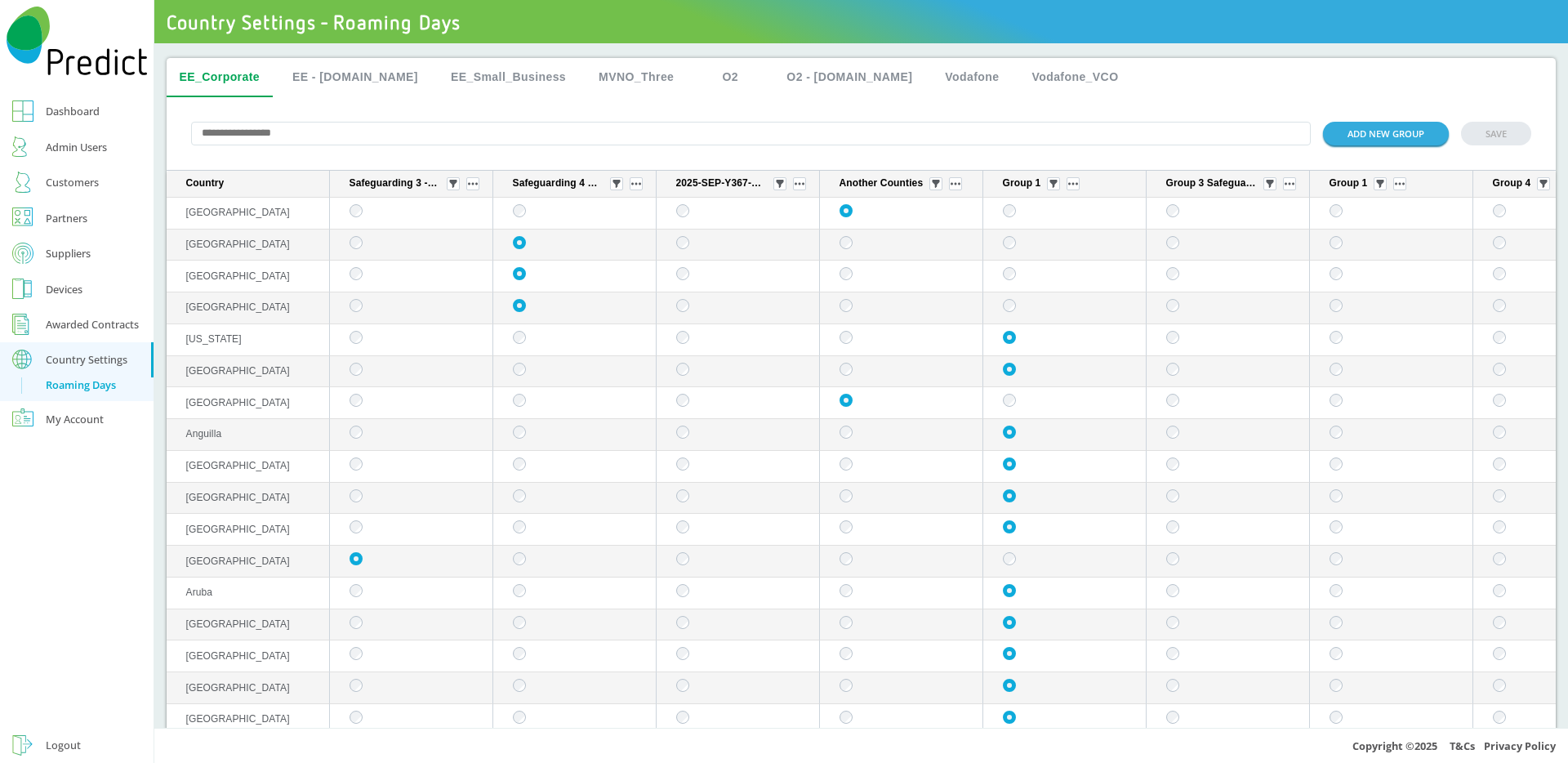
click at [414, 126] on input "text" at bounding box center [751, 133] width 1120 height 23
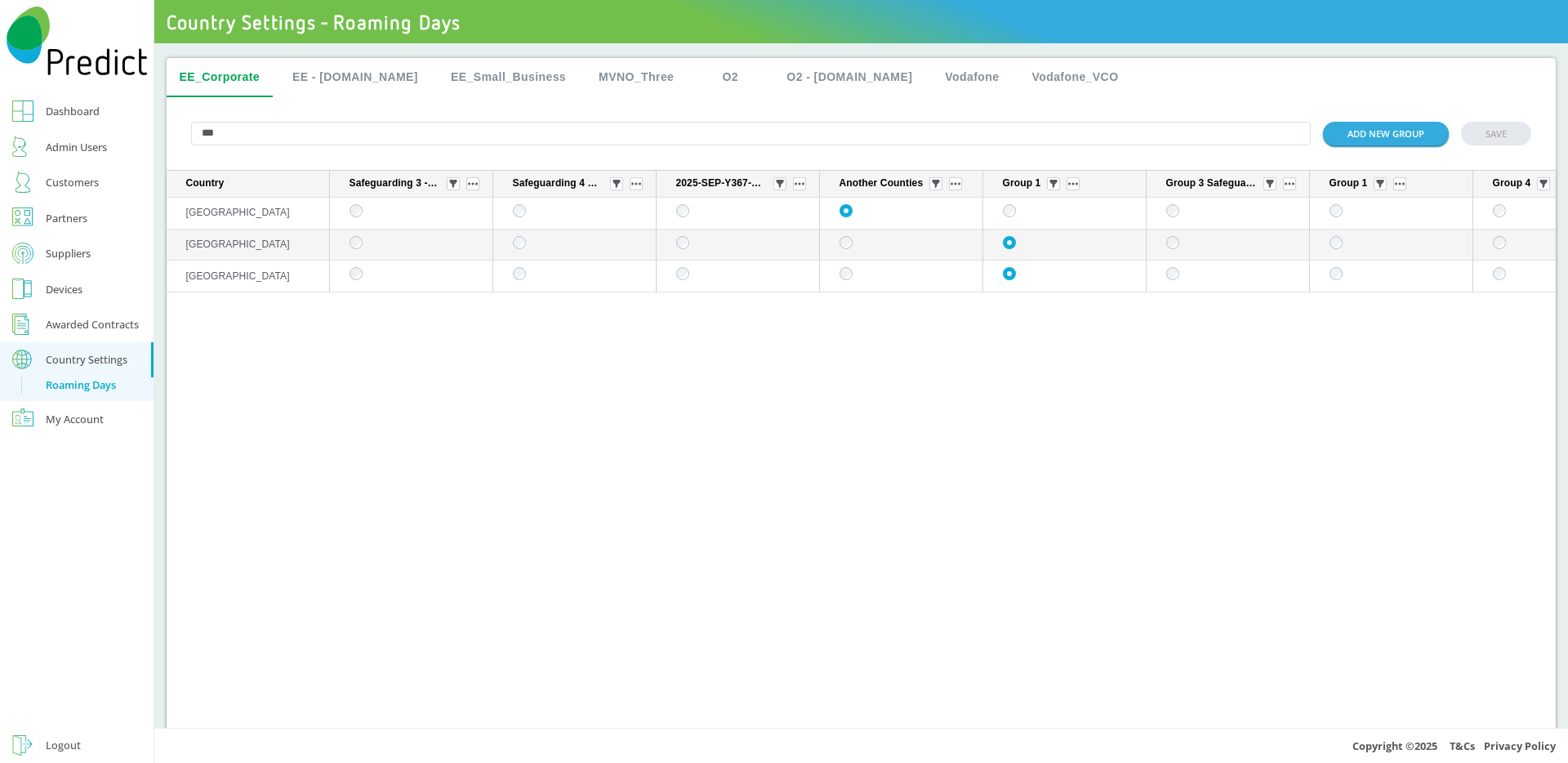
type input "***"
click at [526, 139] on input "***" at bounding box center [751, 133] width 1120 height 23
type input "***"
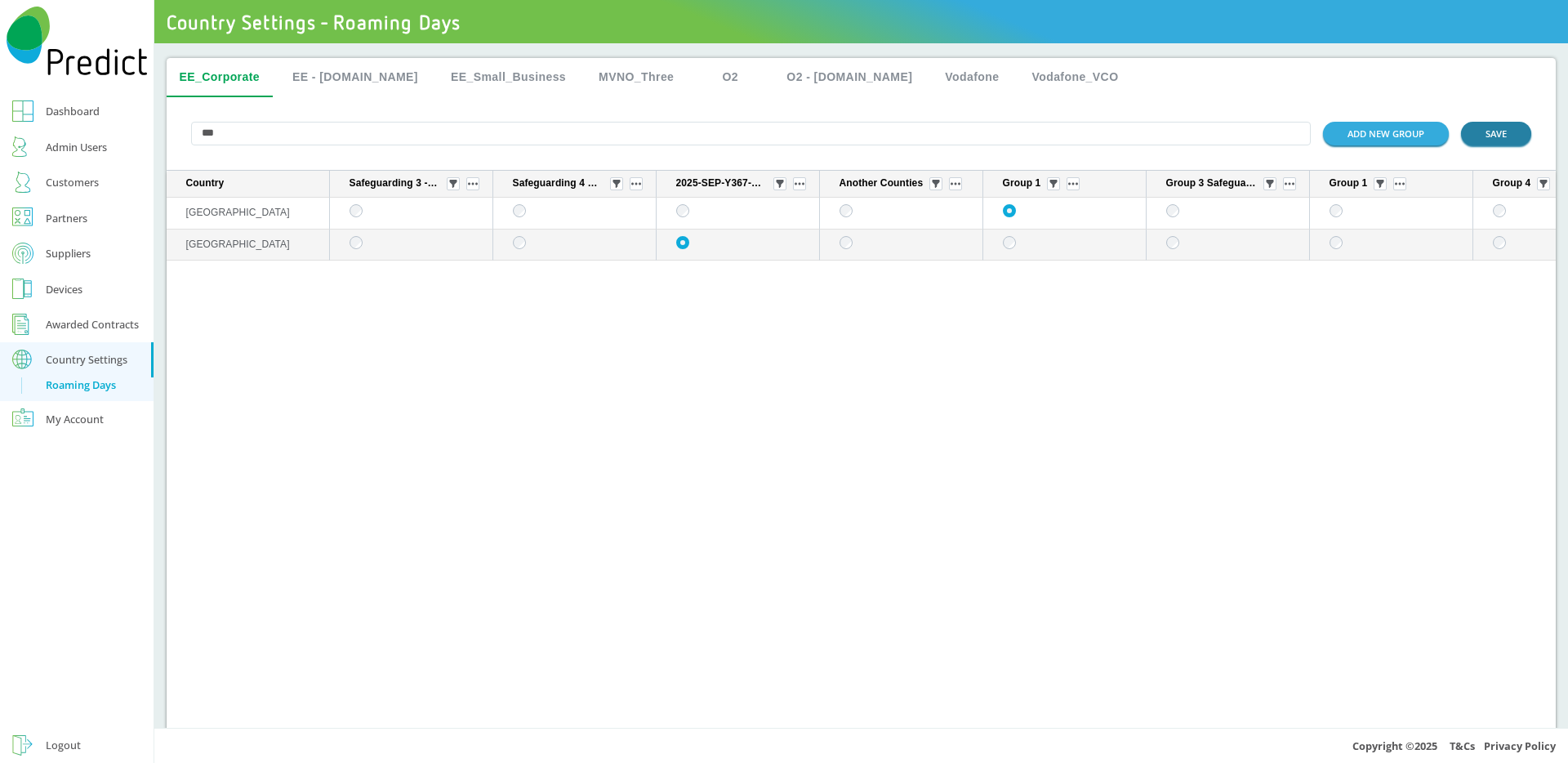
click at [1473, 138] on button "SAVE" at bounding box center [1496, 133] width 71 height 23
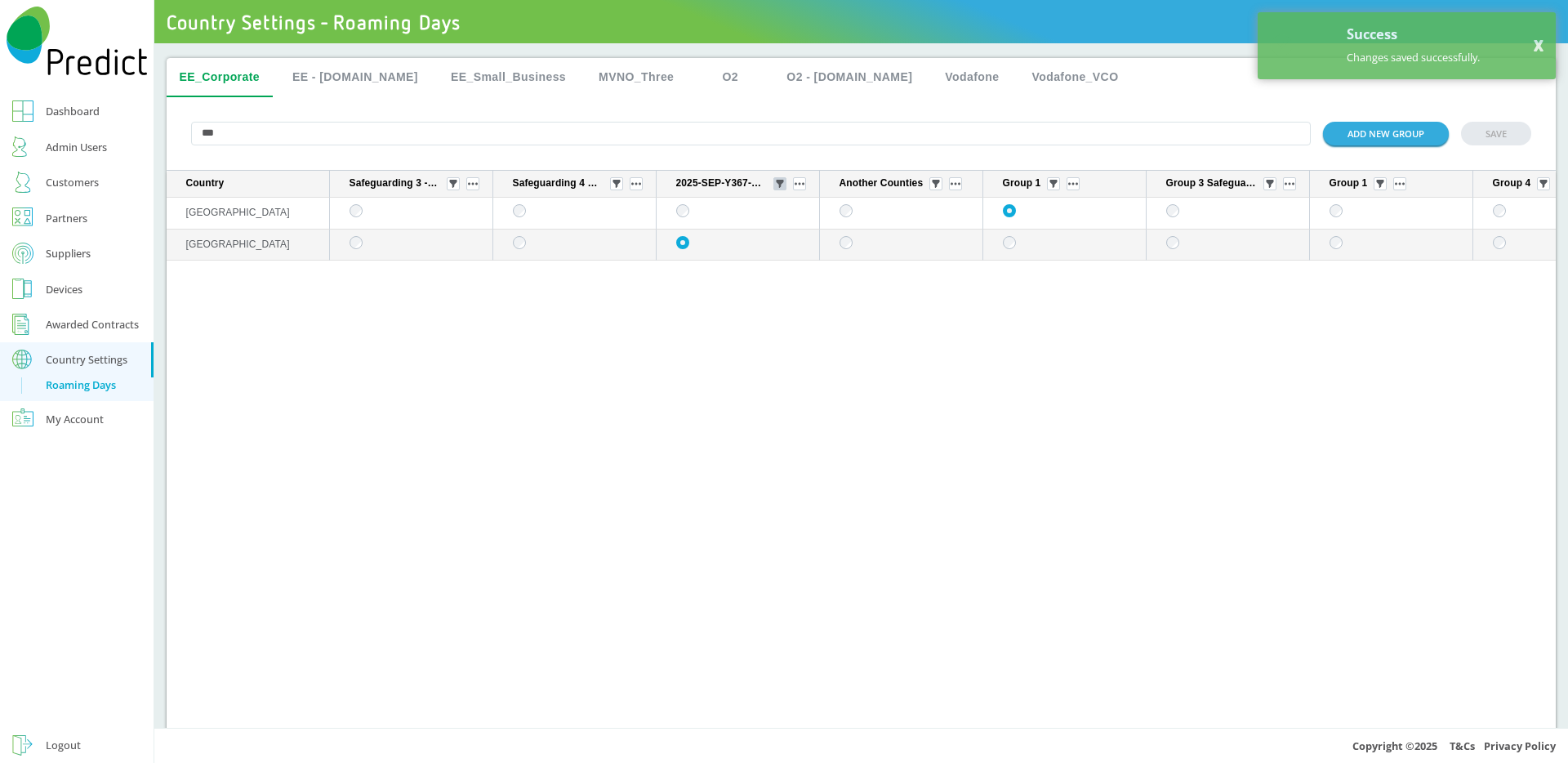
click at [784, 185] on img "sticky table" at bounding box center [779, 183] width 8 height 8
click at [777, 275] on div "Selected" at bounding box center [780, 277] width 80 height 26
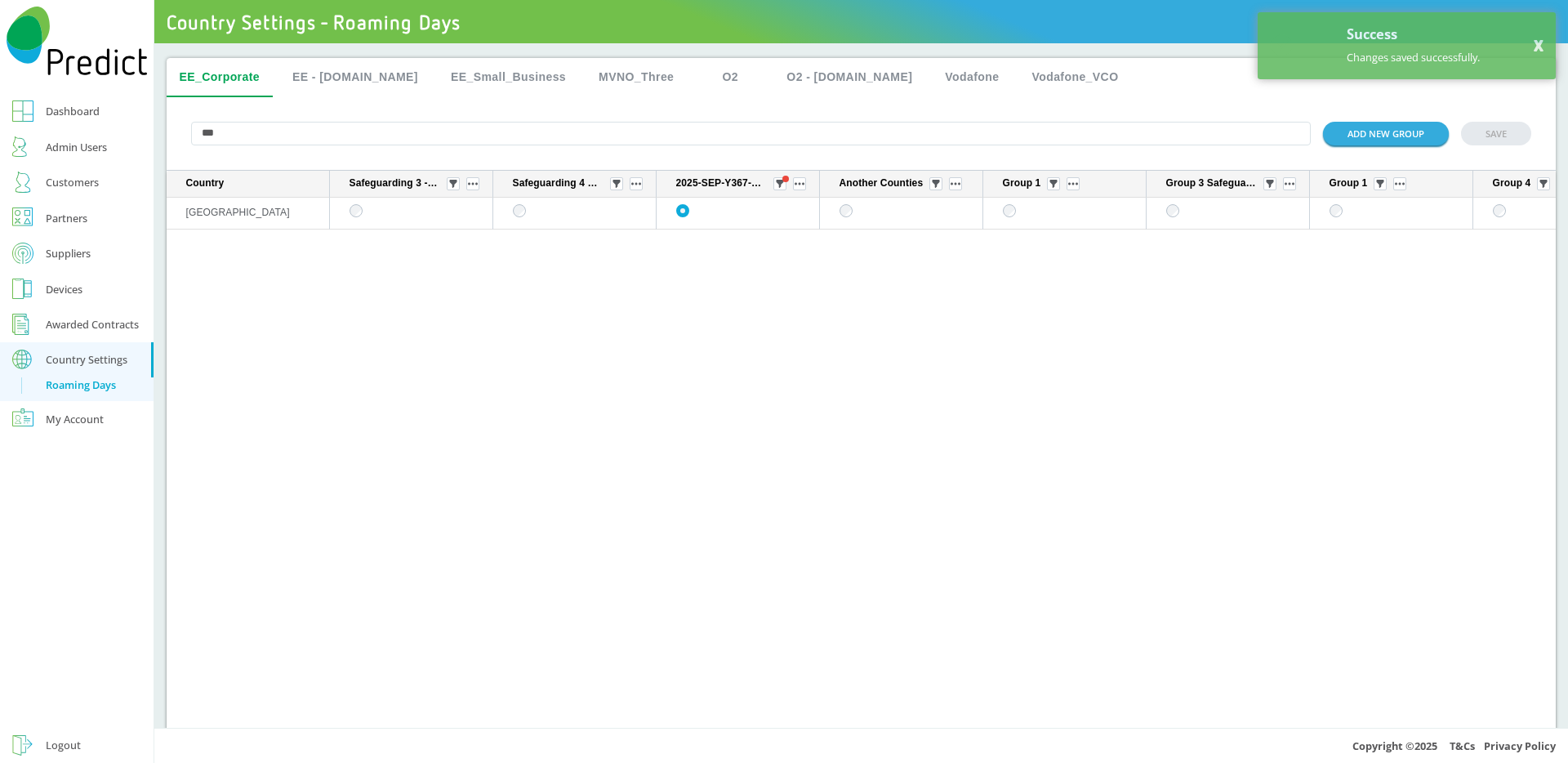
click at [469, 136] on input "***" at bounding box center [751, 133] width 1120 height 23
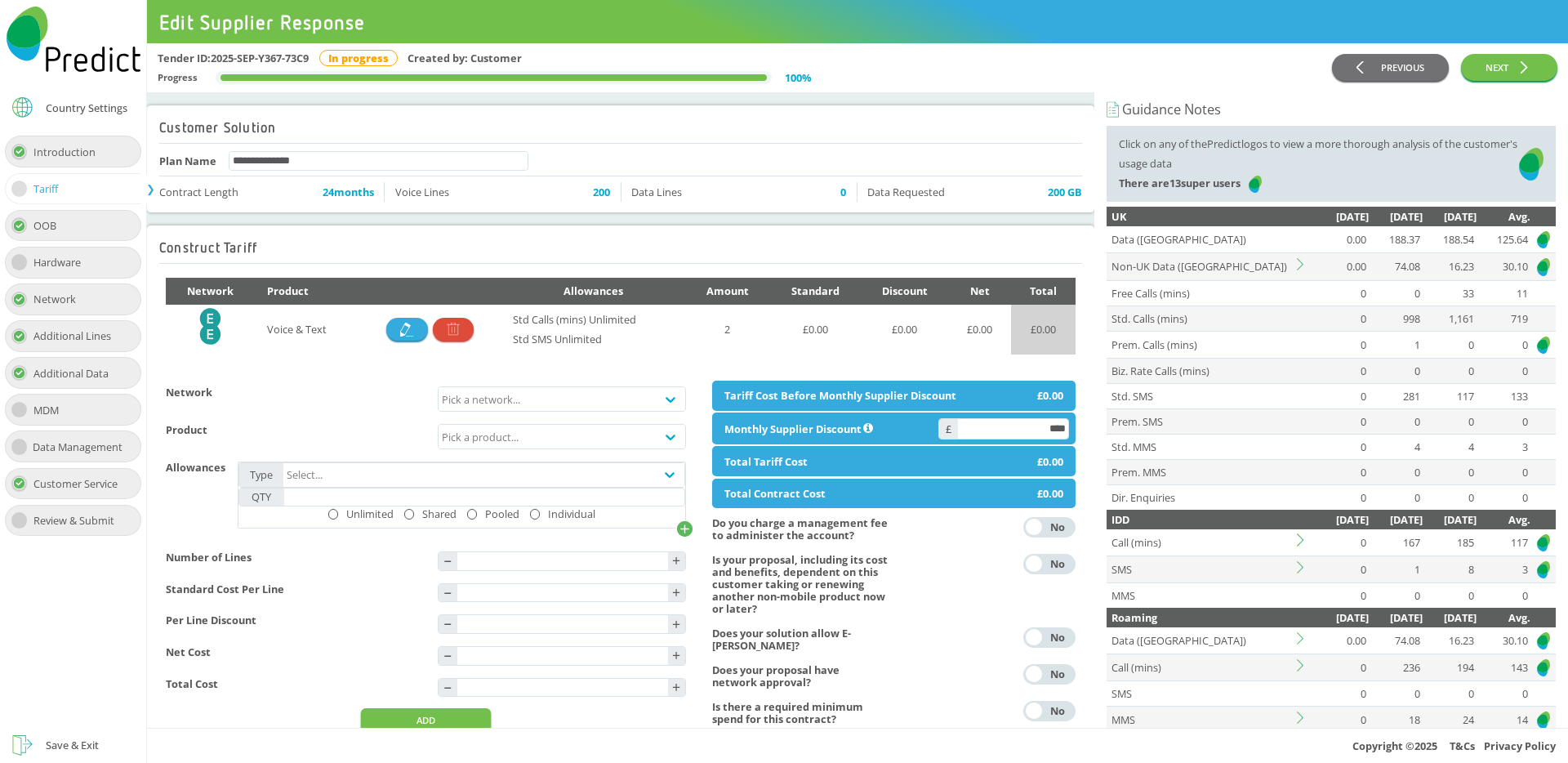
click at [1301, 267] on icon at bounding box center [1300, 264] width 7 height 12
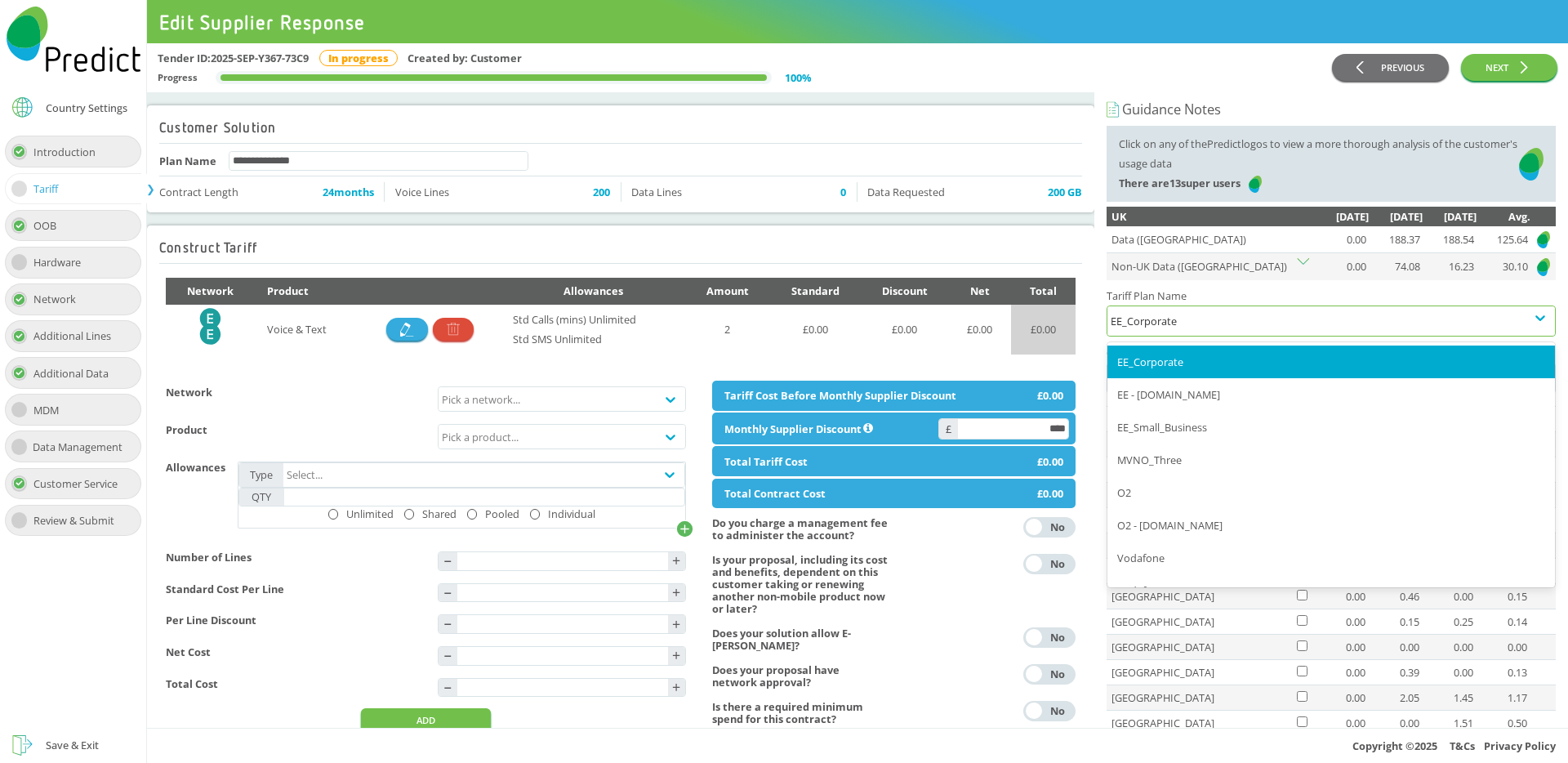
click at [1198, 364] on div "EE_Corporate" at bounding box center [1331, 362] width 448 height 33
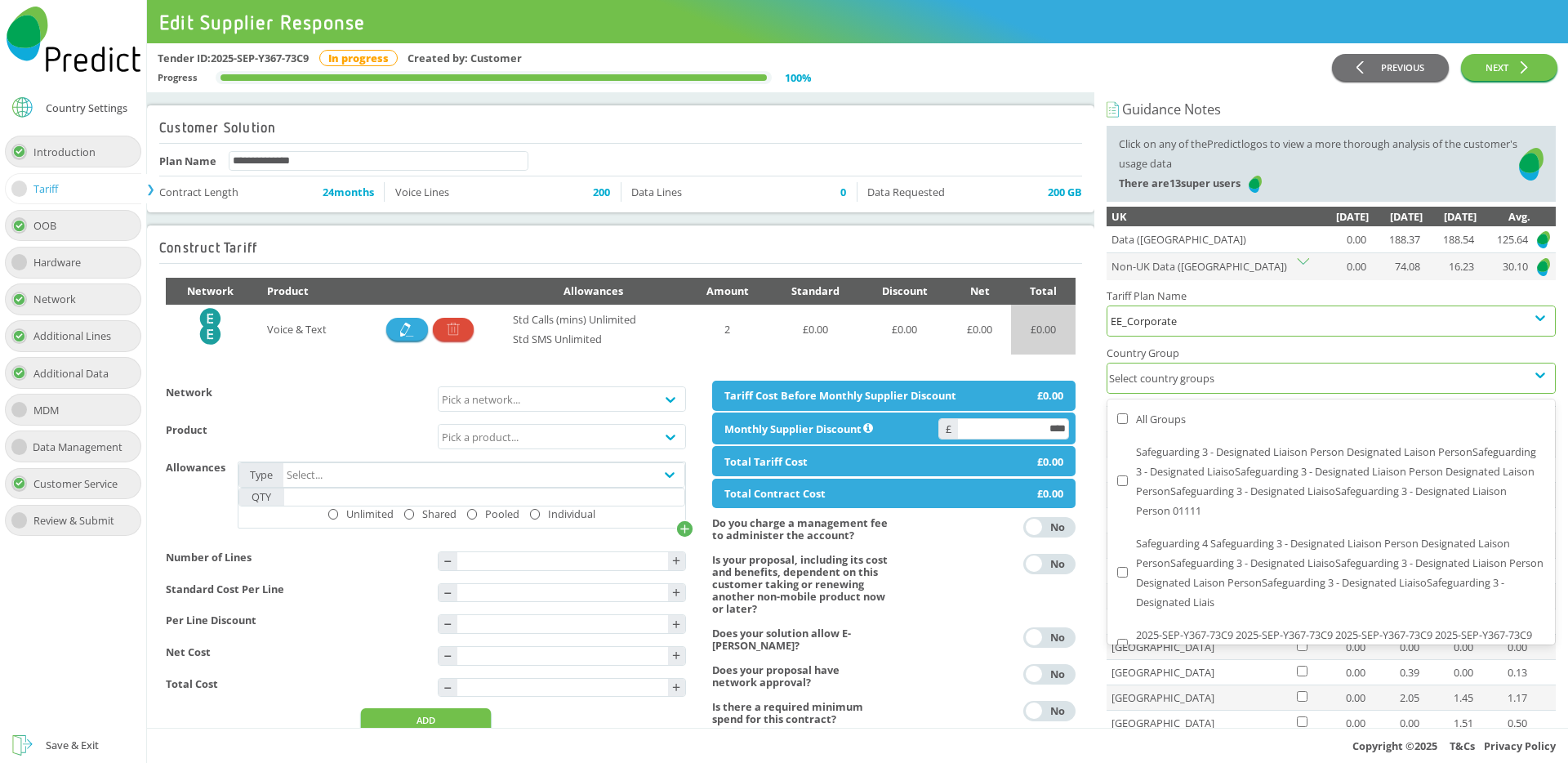
click at [1189, 376] on div "Select country groups" at bounding box center [1316, 378] width 418 height 30
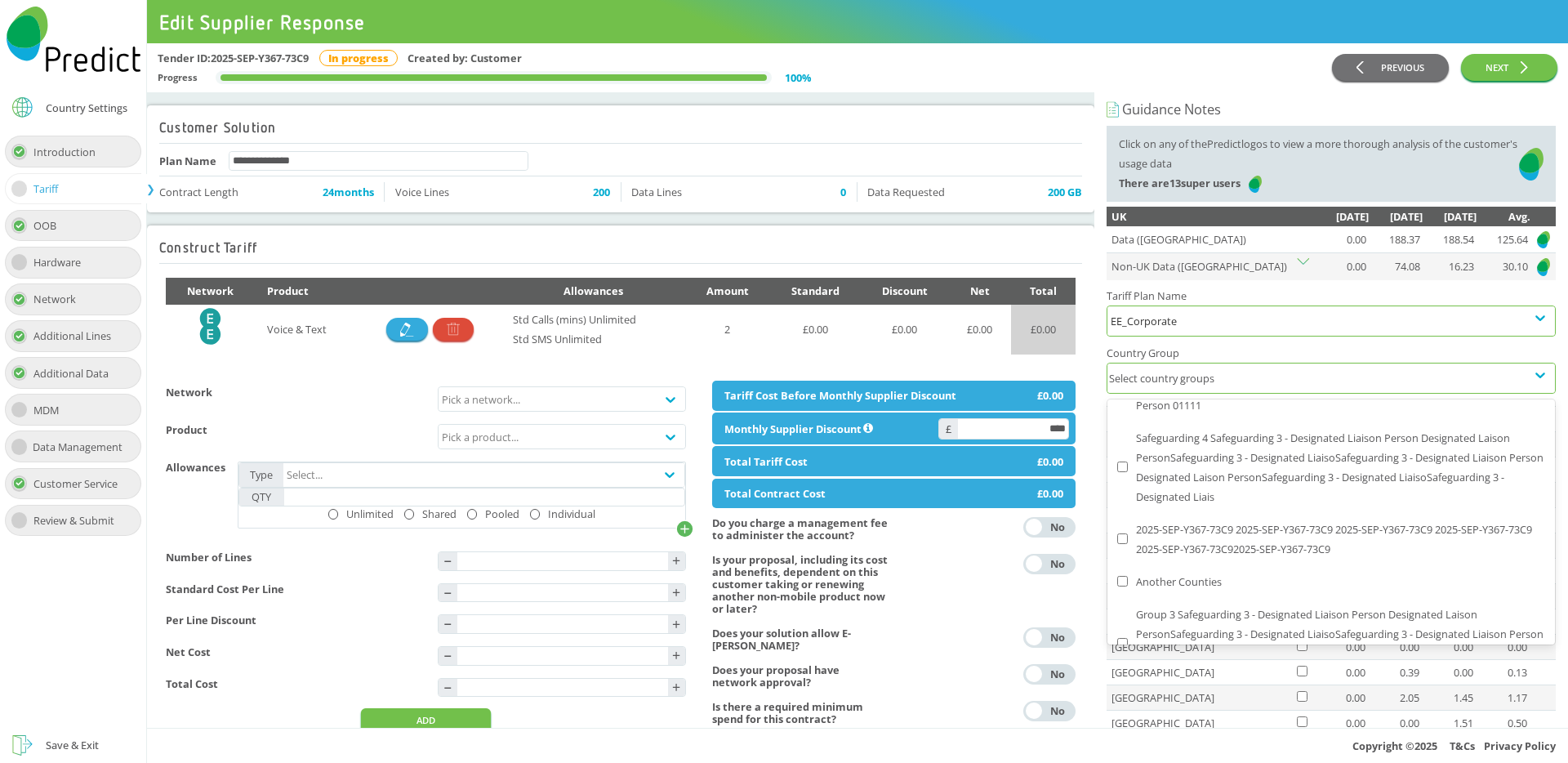
scroll to position [125, 0]
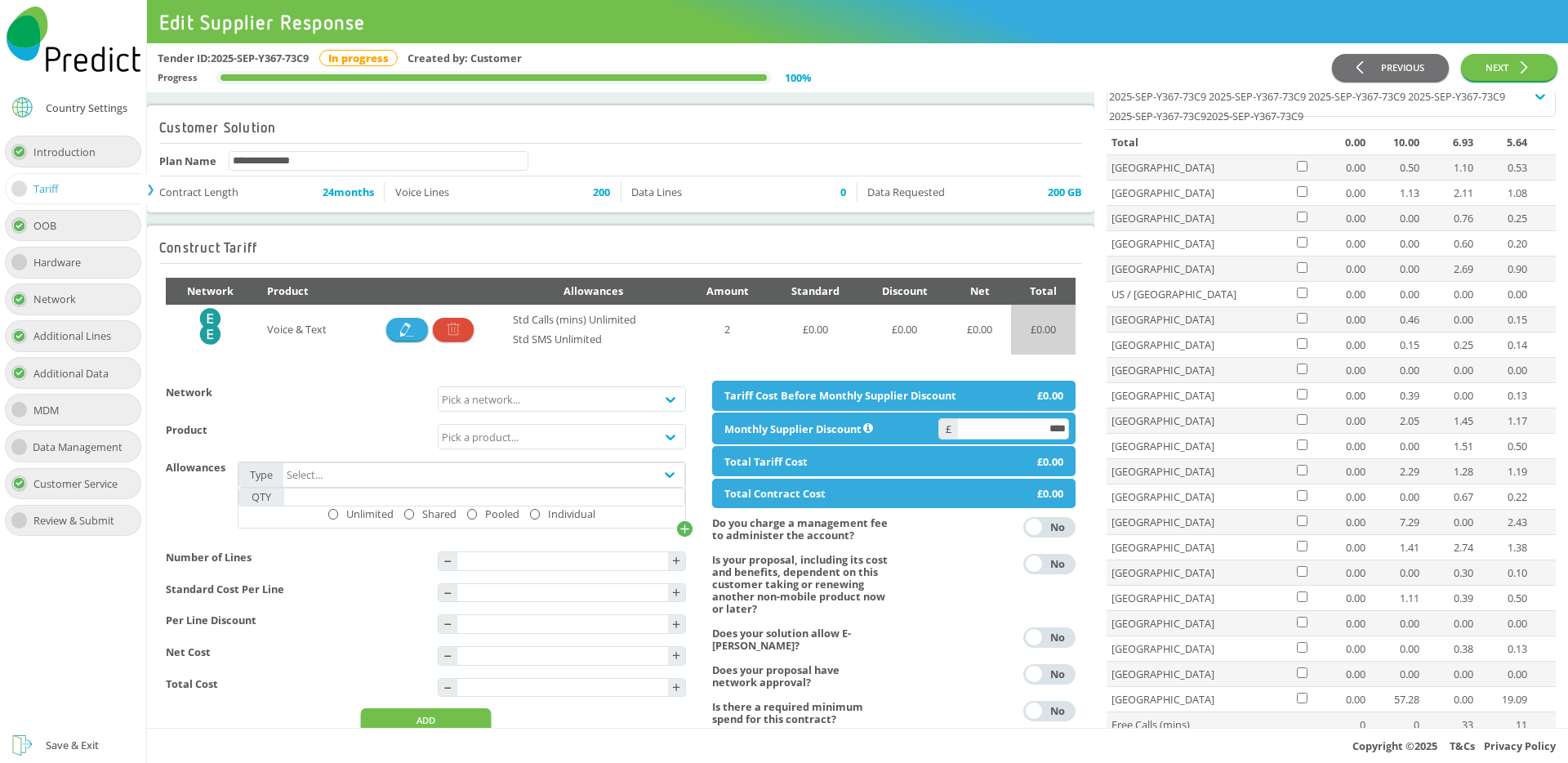
scroll to position [339, 0]
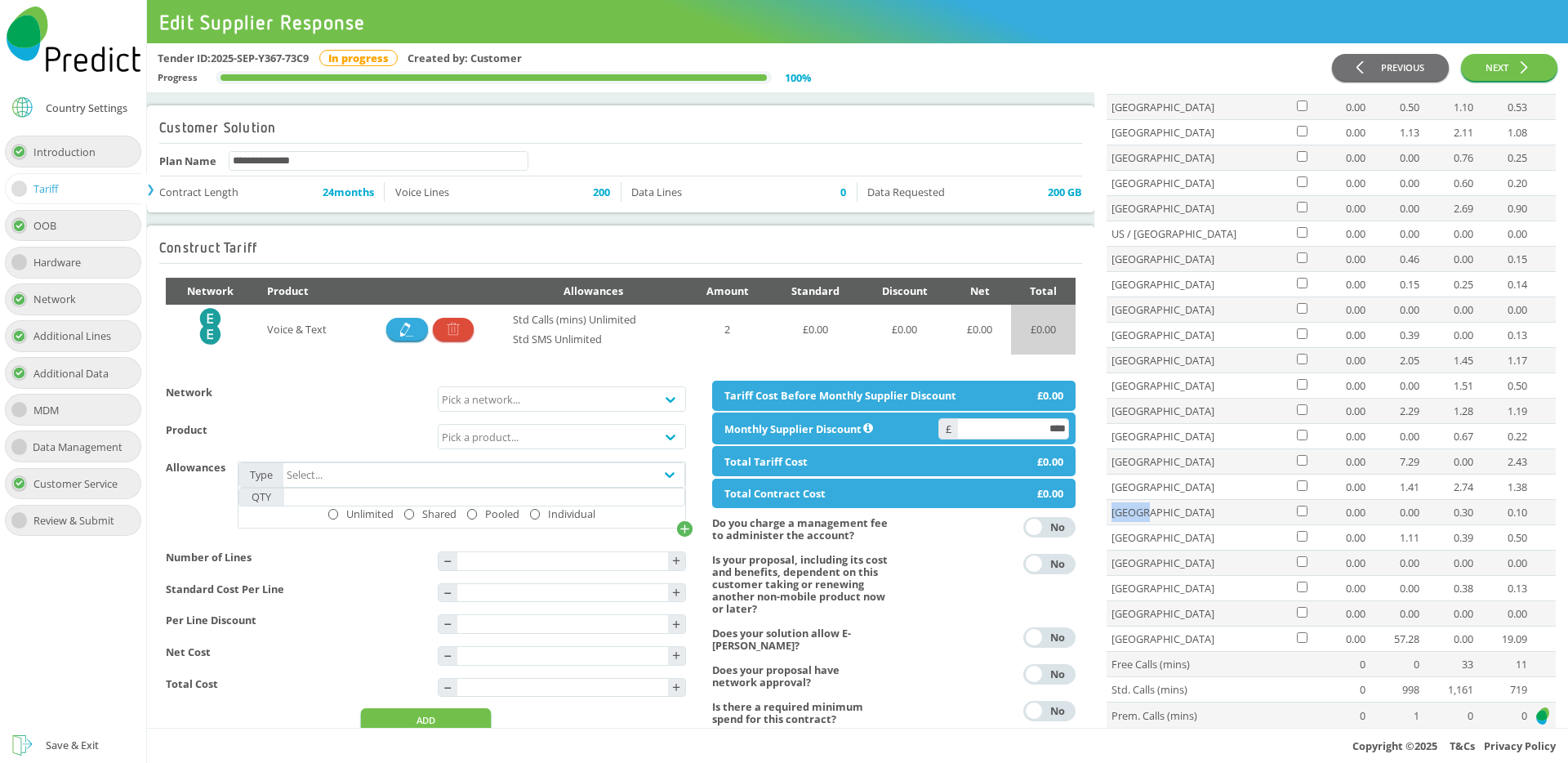
drag, startPoint x: 1110, startPoint y: 516, endPoint x: 1169, endPoint y: 512, distance: 59.1
click at [1169, 512] on td "[GEOGRAPHIC_DATA]" at bounding box center [1200, 511] width 188 height 25
drag, startPoint x: 1143, startPoint y: 588, endPoint x: 1107, endPoint y: 595, distance: 36.7
click at [1107, 595] on td "[GEOGRAPHIC_DATA]" at bounding box center [1200, 587] width 188 height 25
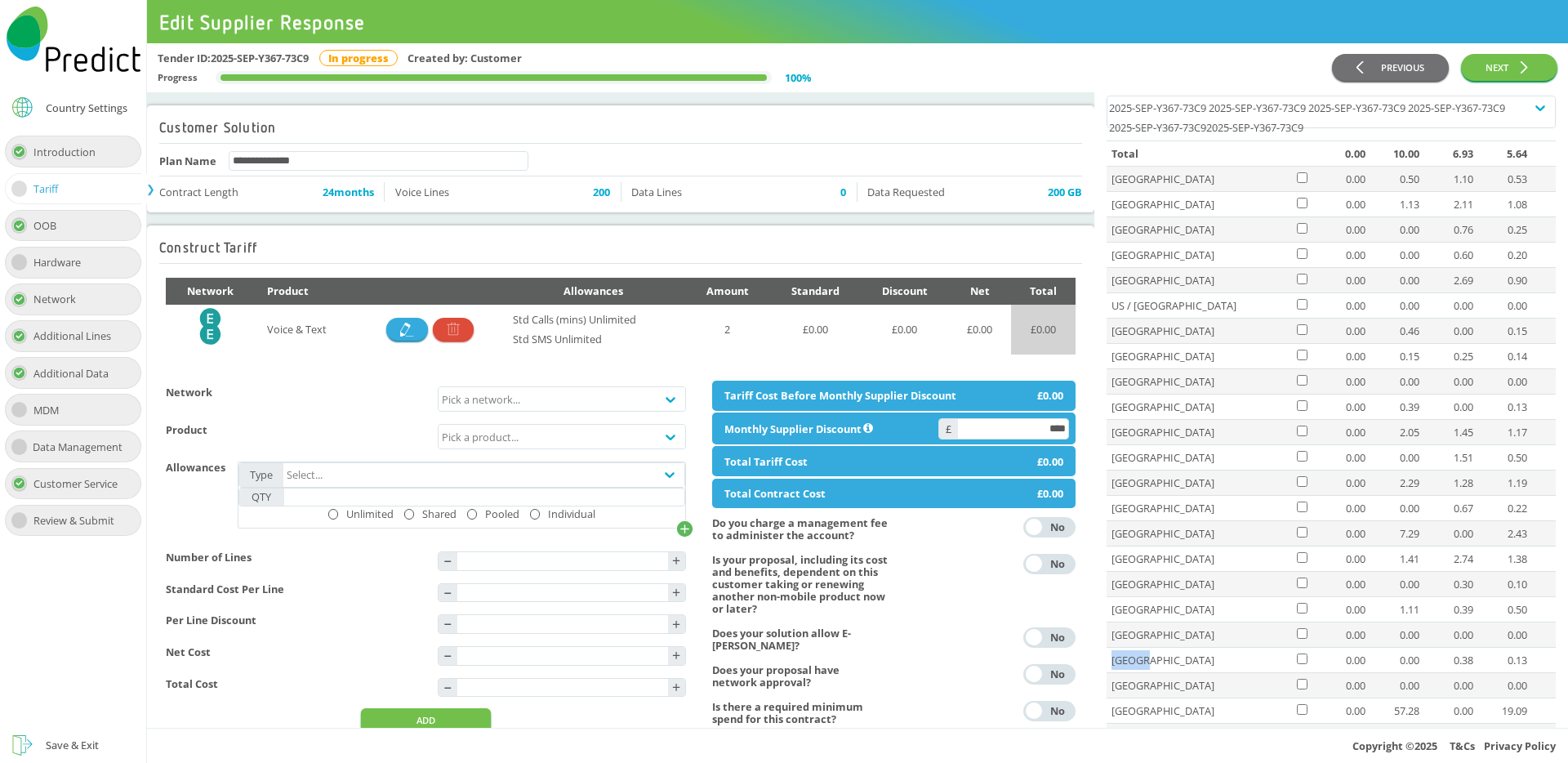
scroll to position [267, 0]
